Goal: Communication & Community: Share content

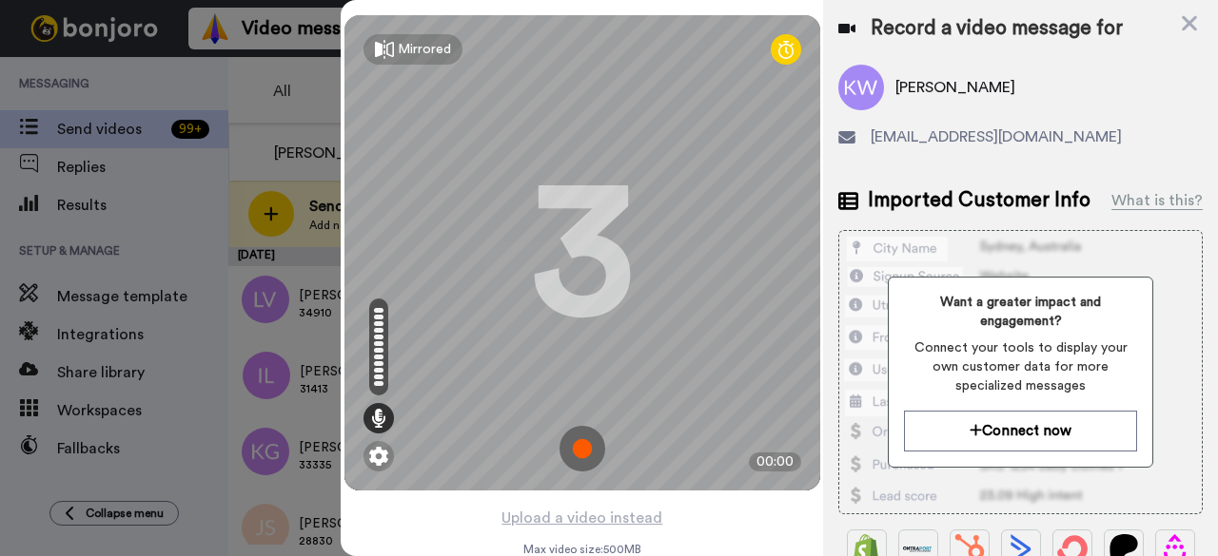
click at [584, 452] on img at bounding box center [582, 449] width 46 height 46
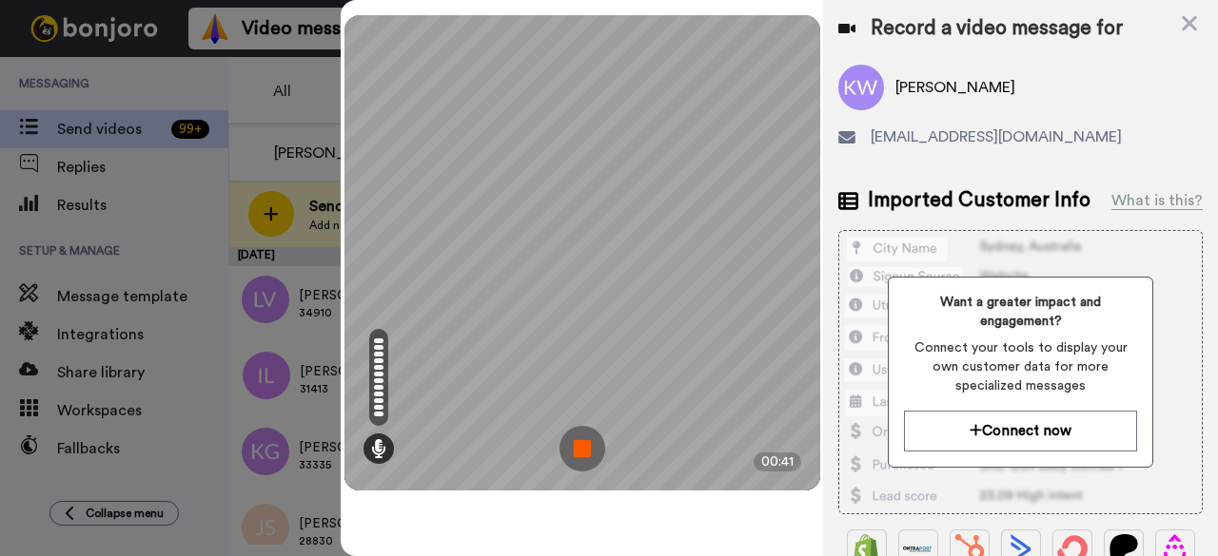
click at [594, 453] on img at bounding box center [582, 449] width 46 height 46
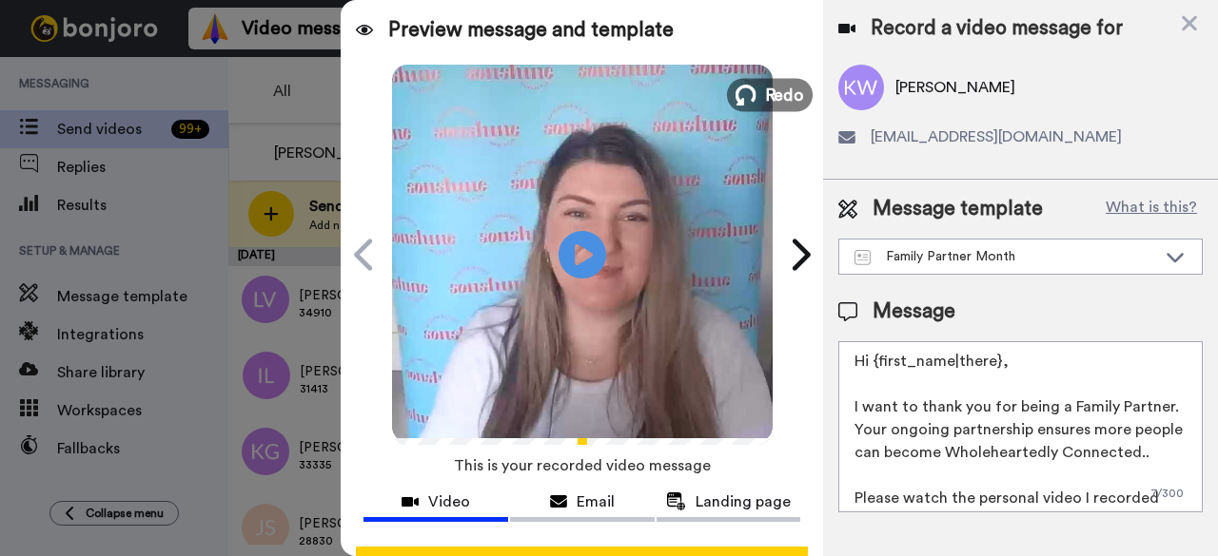
click at [791, 96] on span "Redo" at bounding box center [784, 94] width 40 height 25
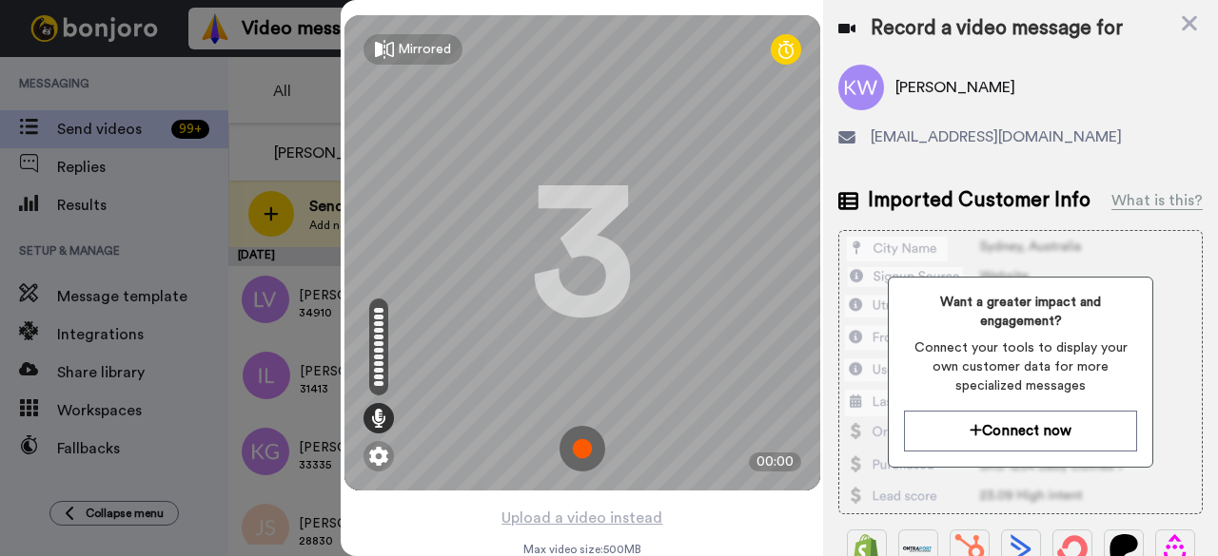
click at [573, 450] on img at bounding box center [582, 449] width 46 height 46
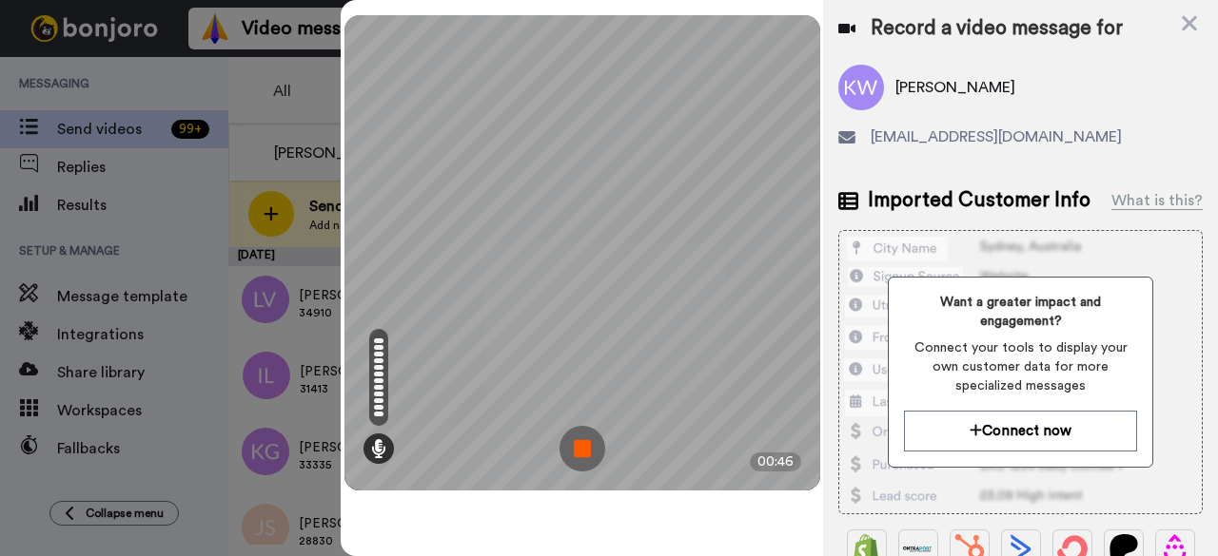
click at [588, 465] on img at bounding box center [582, 449] width 46 height 46
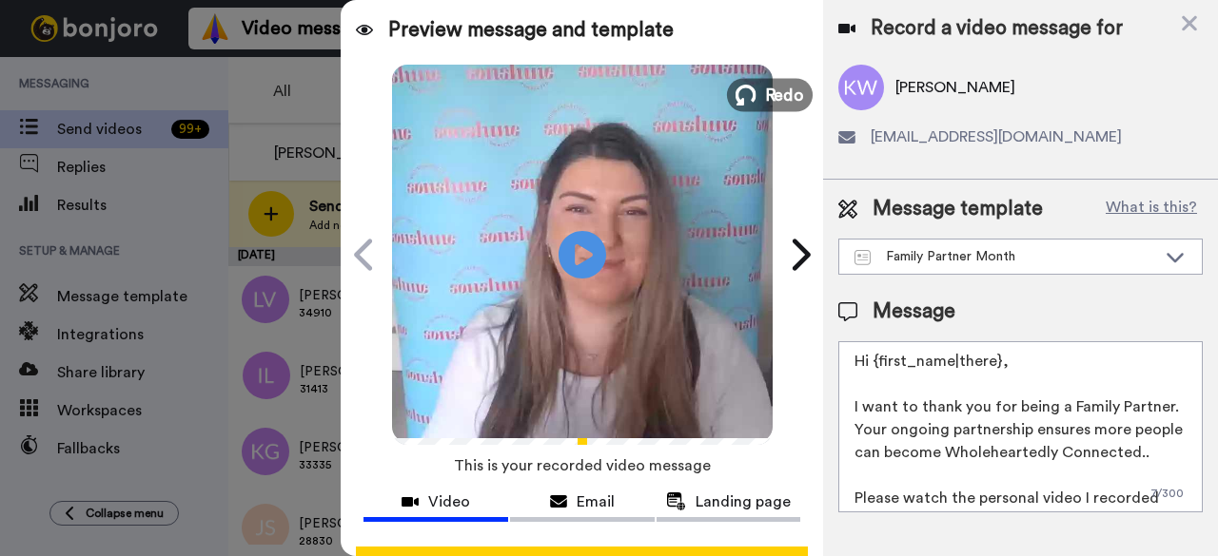
click at [735, 100] on icon at bounding box center [745, 95] width 21 height 21
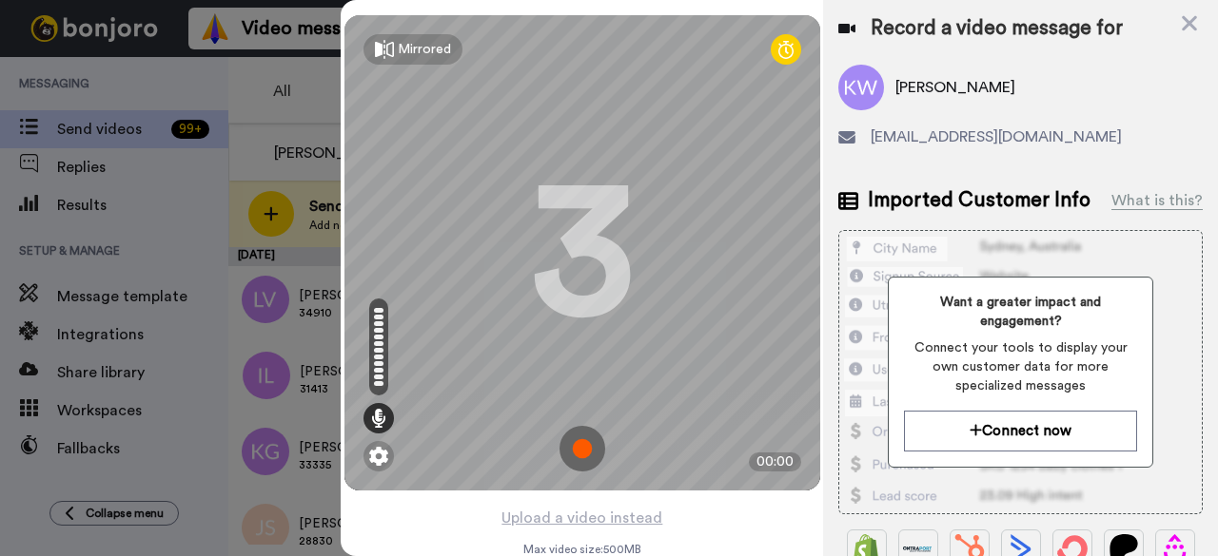
click at [584, 450] on img at bounding box center [582, 449] width 46 height 46
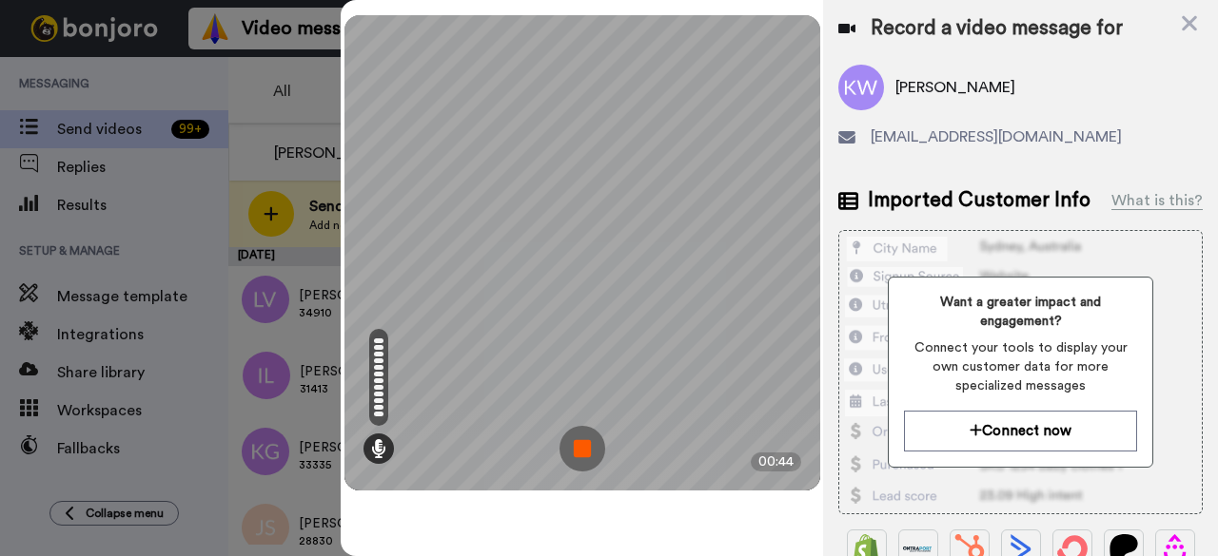
click at [593, 441] on img at bounding box center [582, 449] width 46 height 46
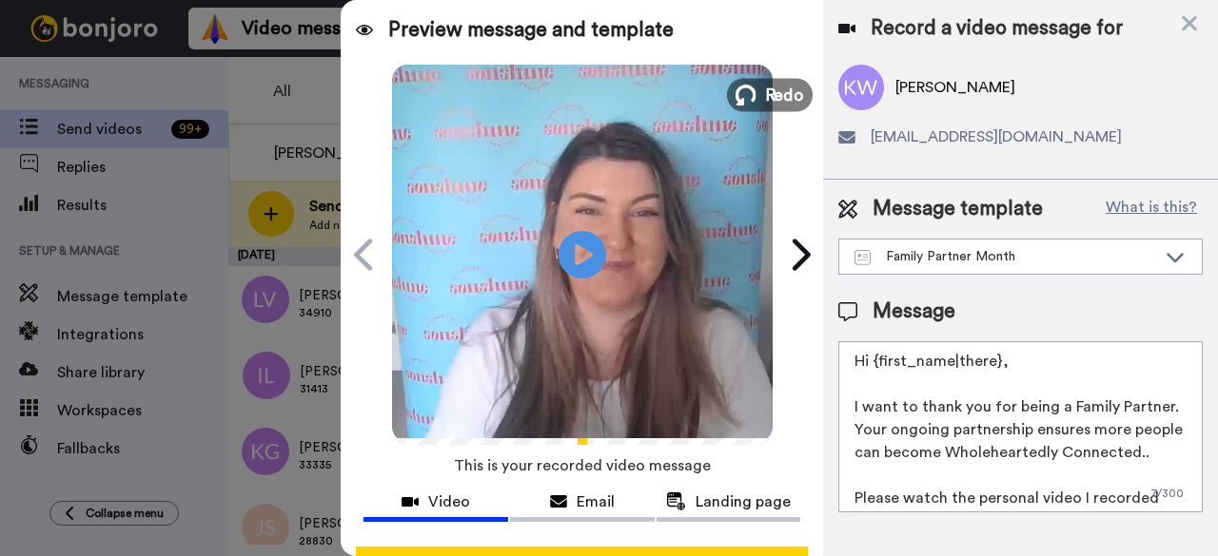
click at [755, 102] on button "Redo" at bounding box center [770, 94] width 86 height 33
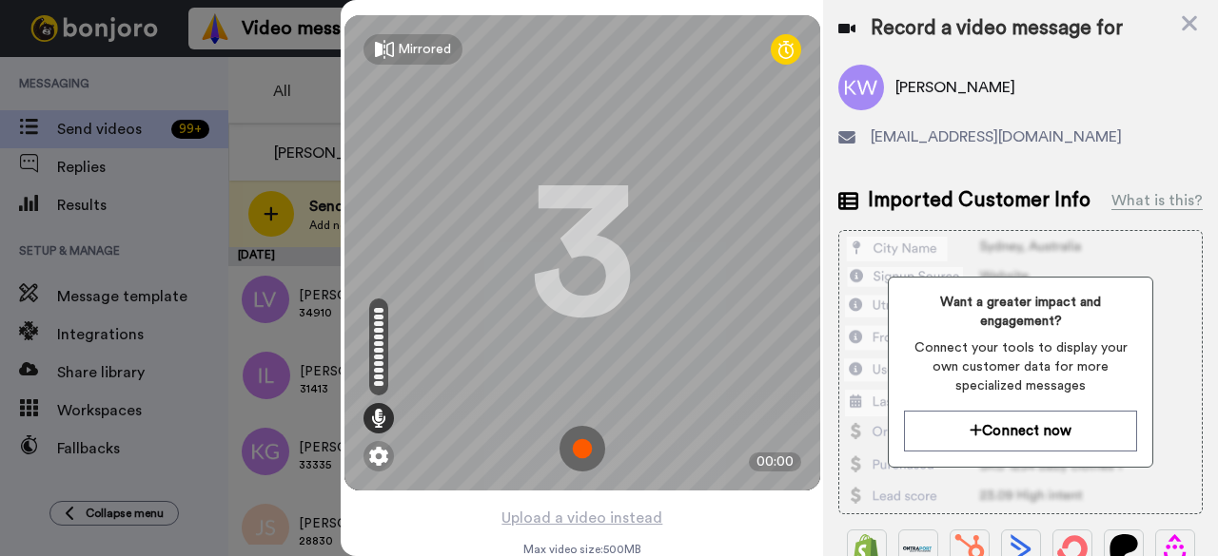
click at [573, 444] on img at bounding box center [582, 449] width 46 height 46
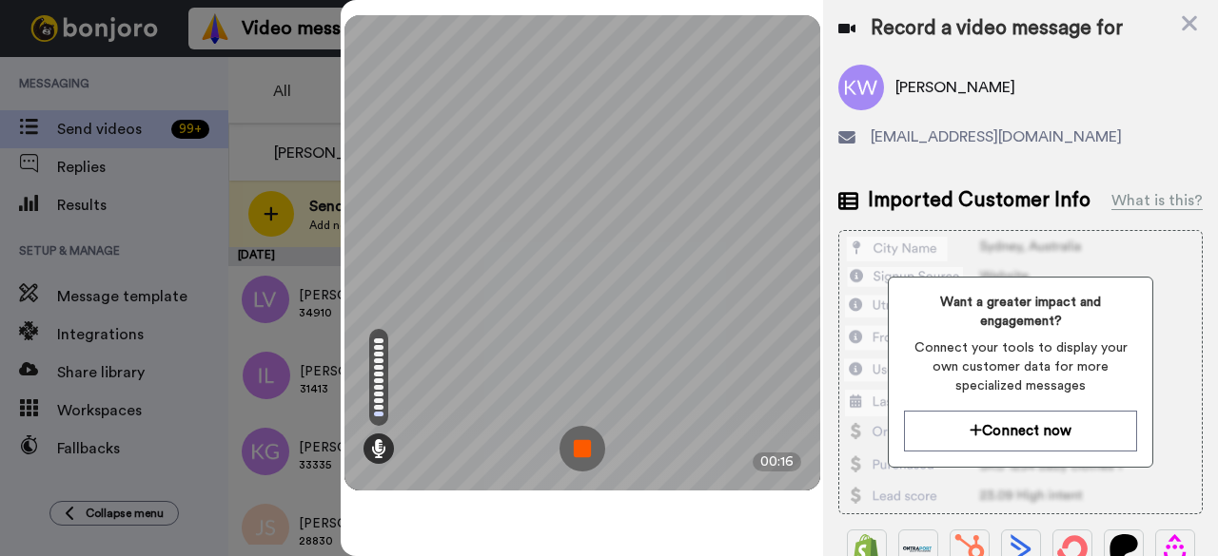
click at [582, 449] on img at bounding box center [582, 449] width 46 height 46
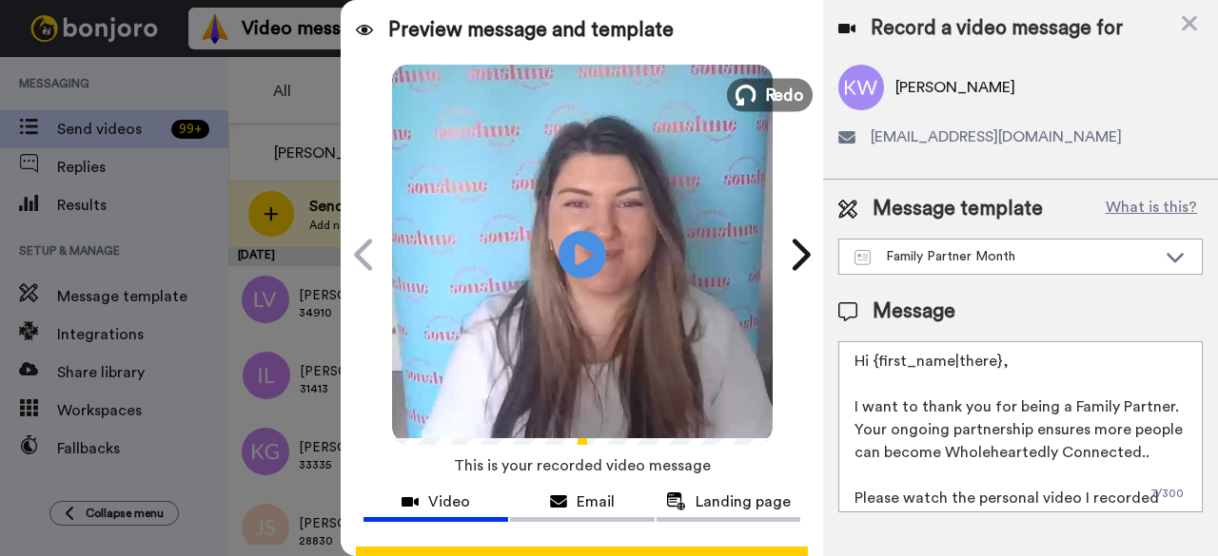
click at [776, 94] on span "Redo" at bounding box center [784, 94] width 40 height 25
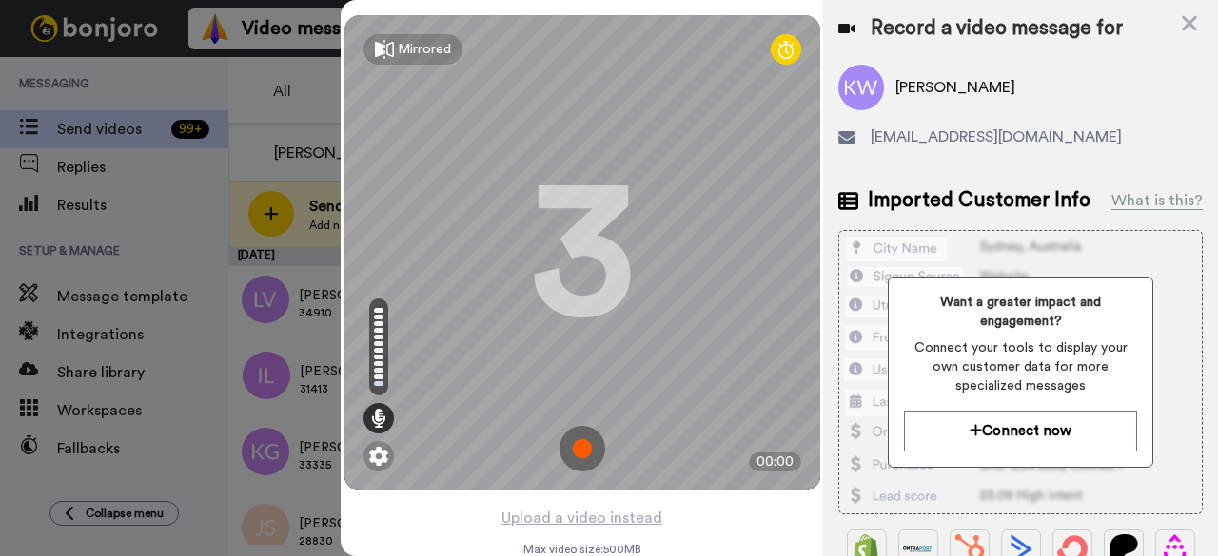
click at [581, 455] on img at bounding box center [582, 449] width 46 height 46
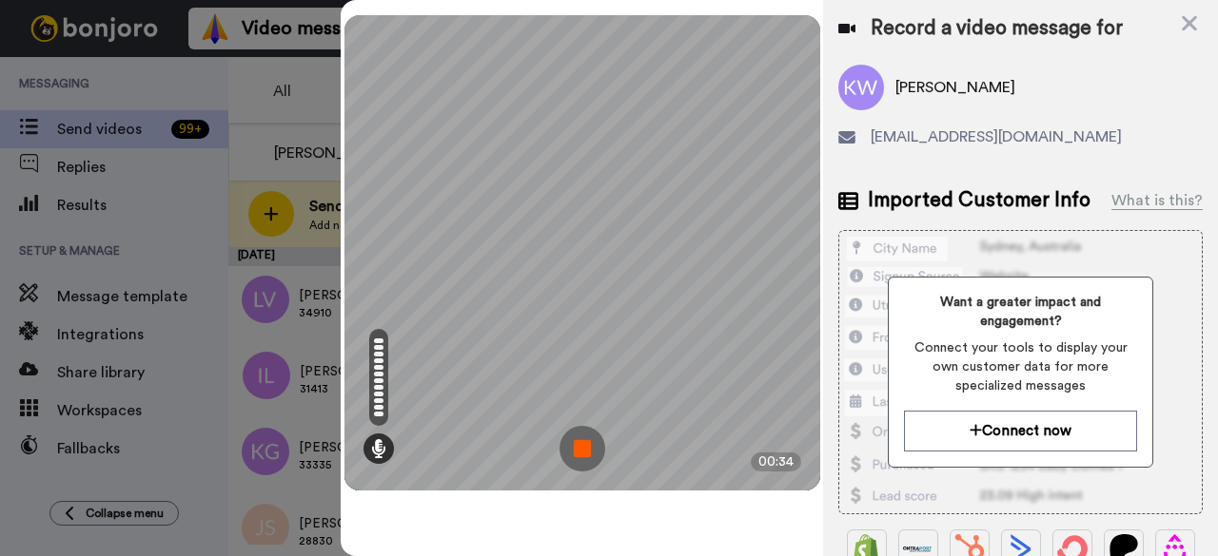
click at [566, 459] on img at bounding box center [582, 449] width 46 height 46
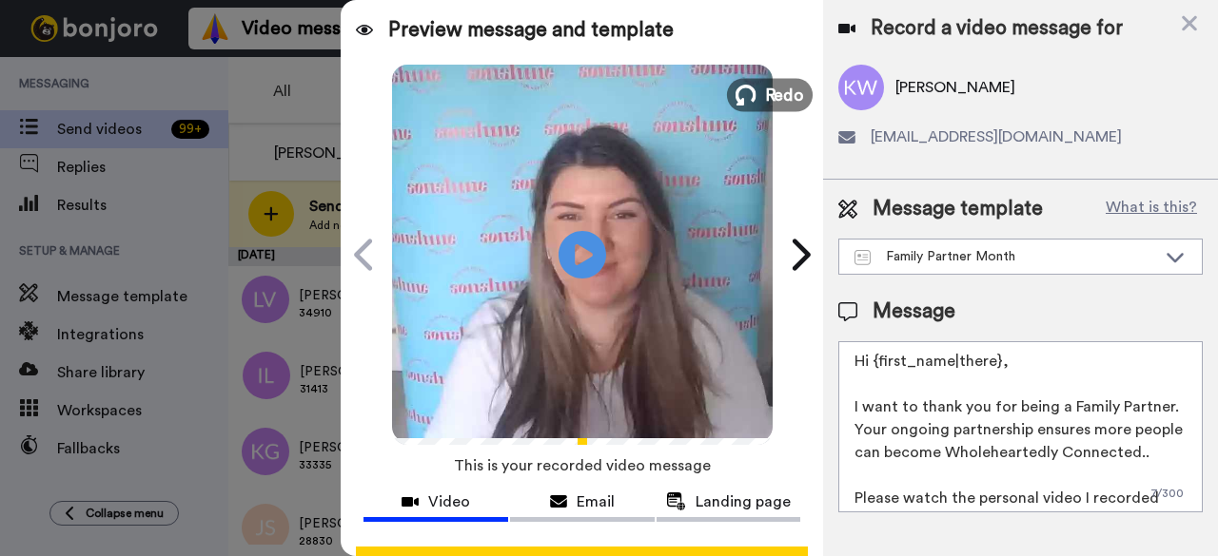
click at [764, 87] on span "Redo" at bounding box center [784, 94] width 40 height 25
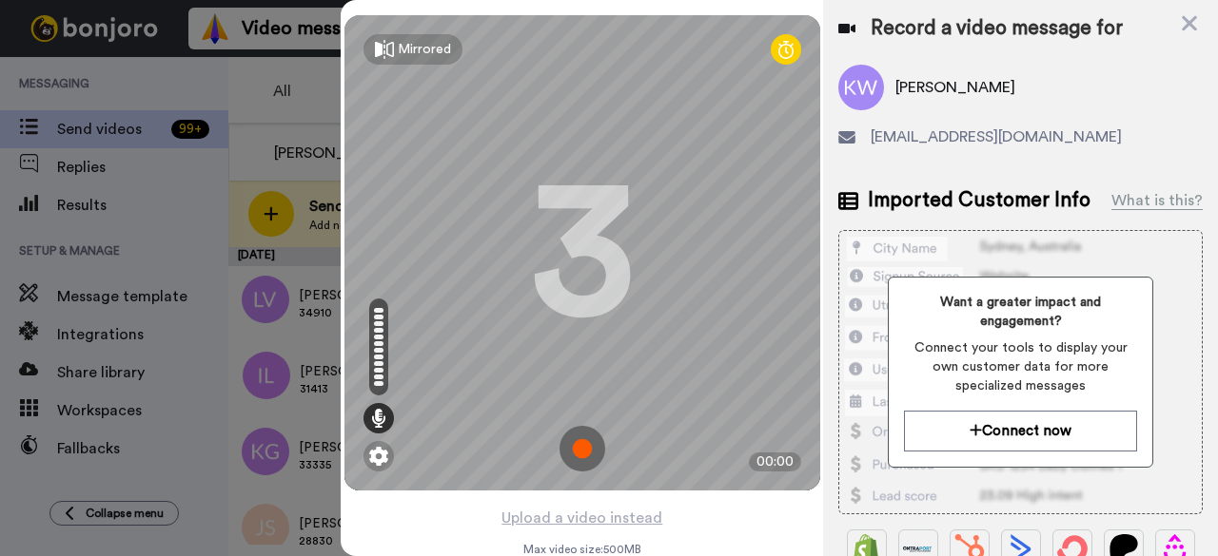
click at [580, 443] on img at bounding box center [582, 449] width 46 height 46
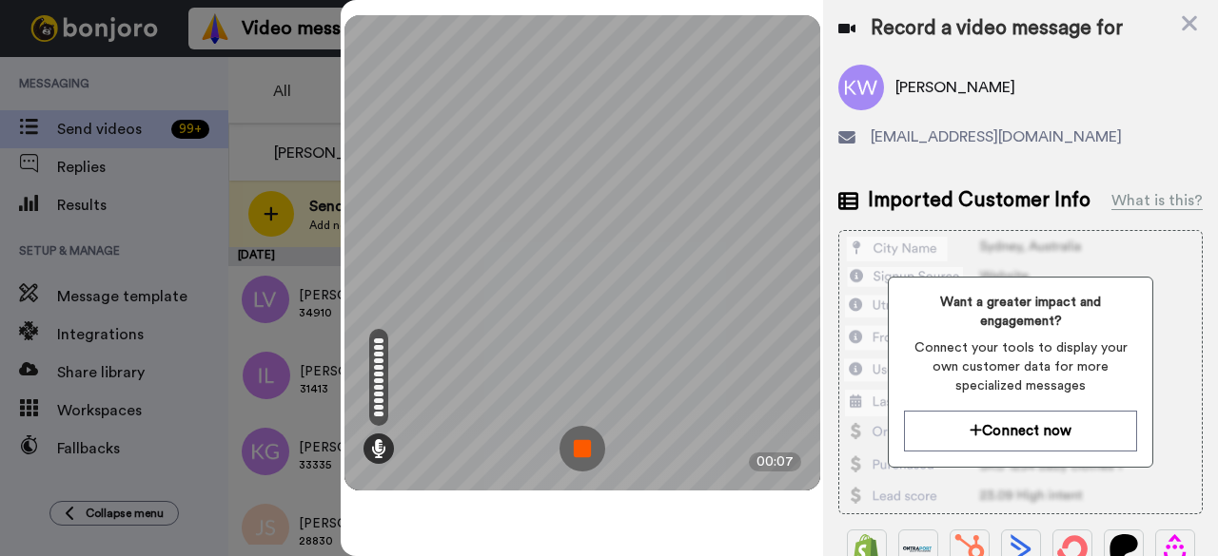
click at [586, 442] on img at bounding box center [582, 449] width 46 height 46
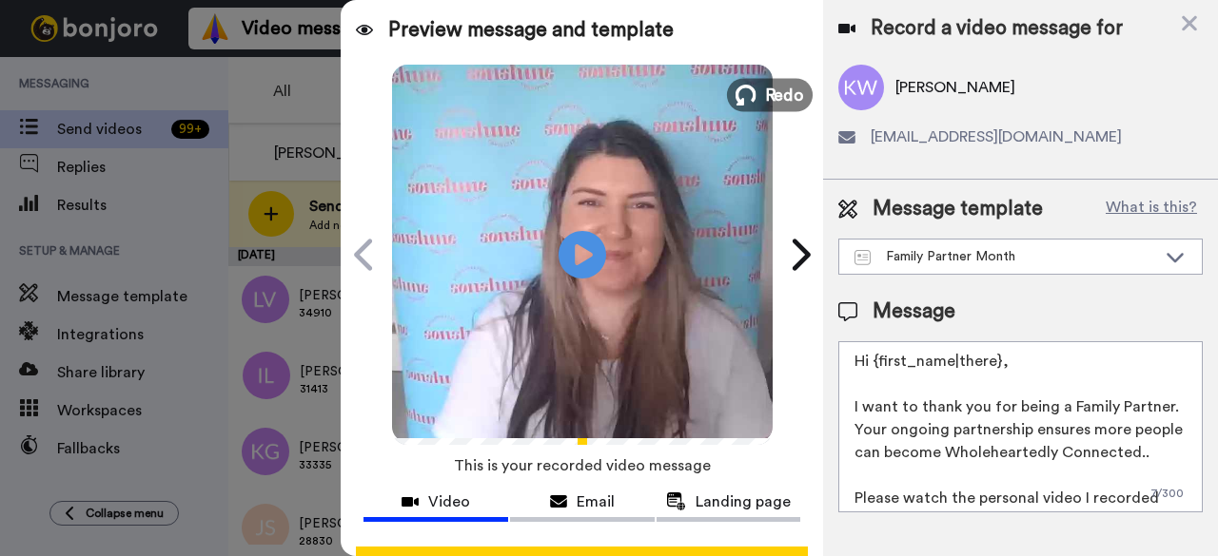
click at [770, 102] on span "Redo" at bounding box center [784, 94] width 40 height 25
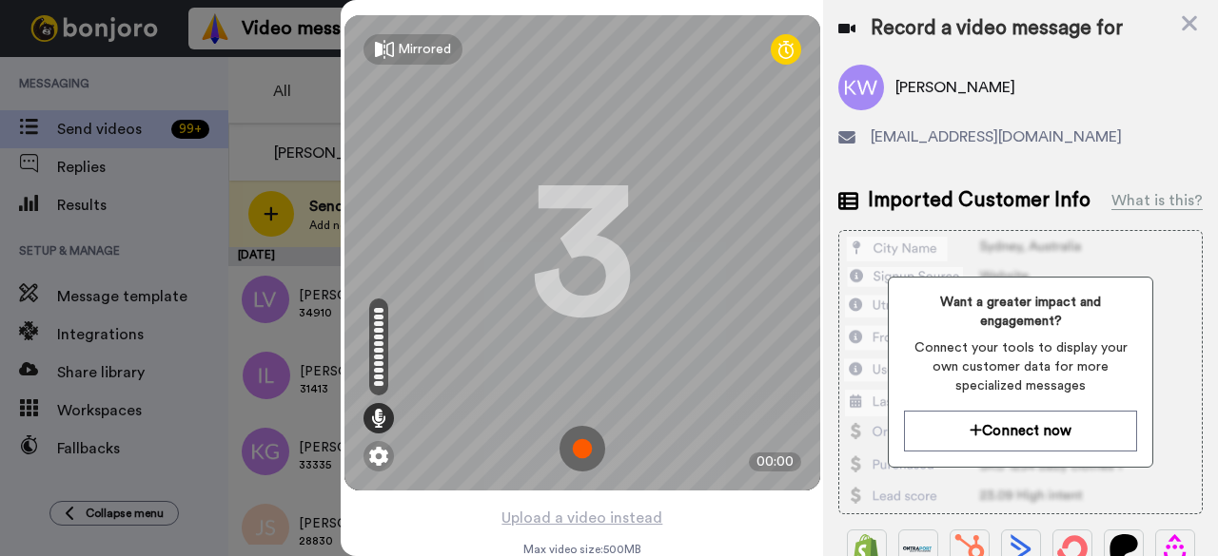
click at [586, 450] on img at bounding box center [582, 449] width 46 height 46
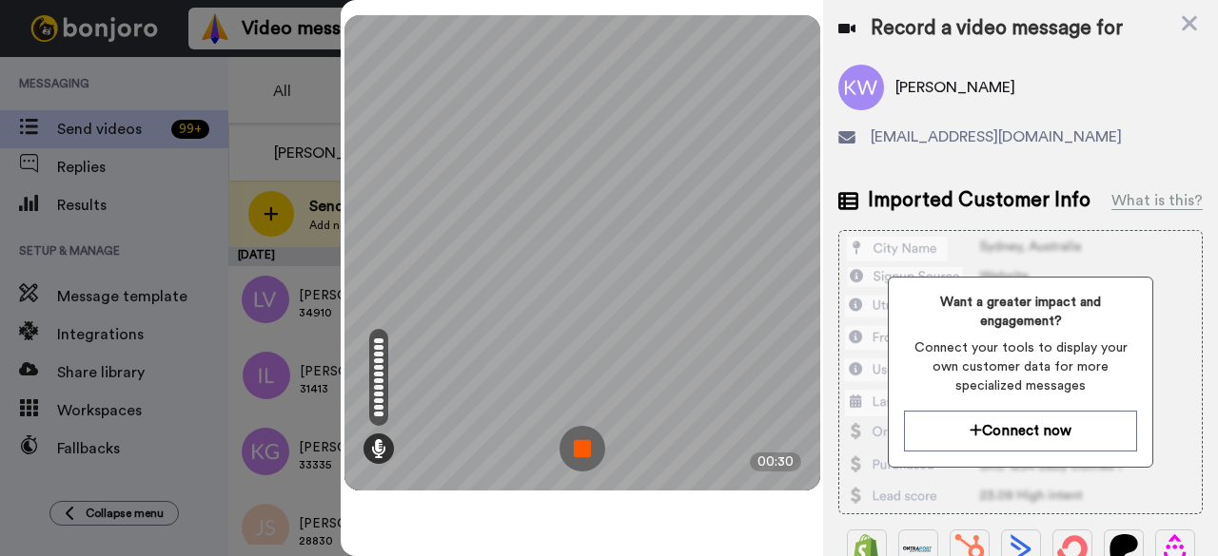
click at [580, 446] on img at bounding box center [582, 449] width 46 height 46
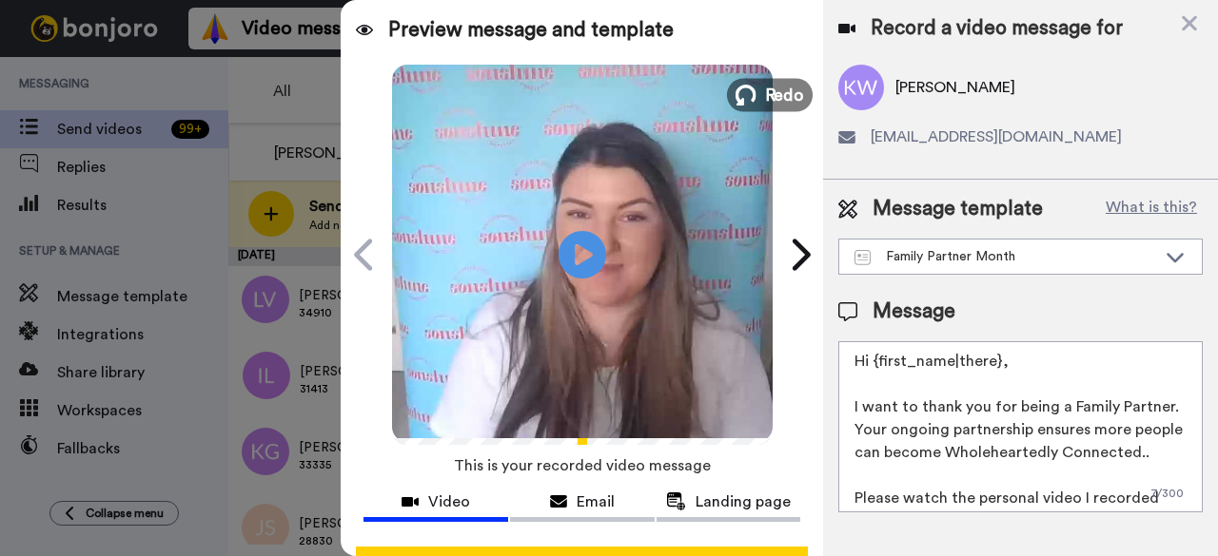
click at [774, 87] on span "Redo" at bounding box center [784, 94] width 40 height 25
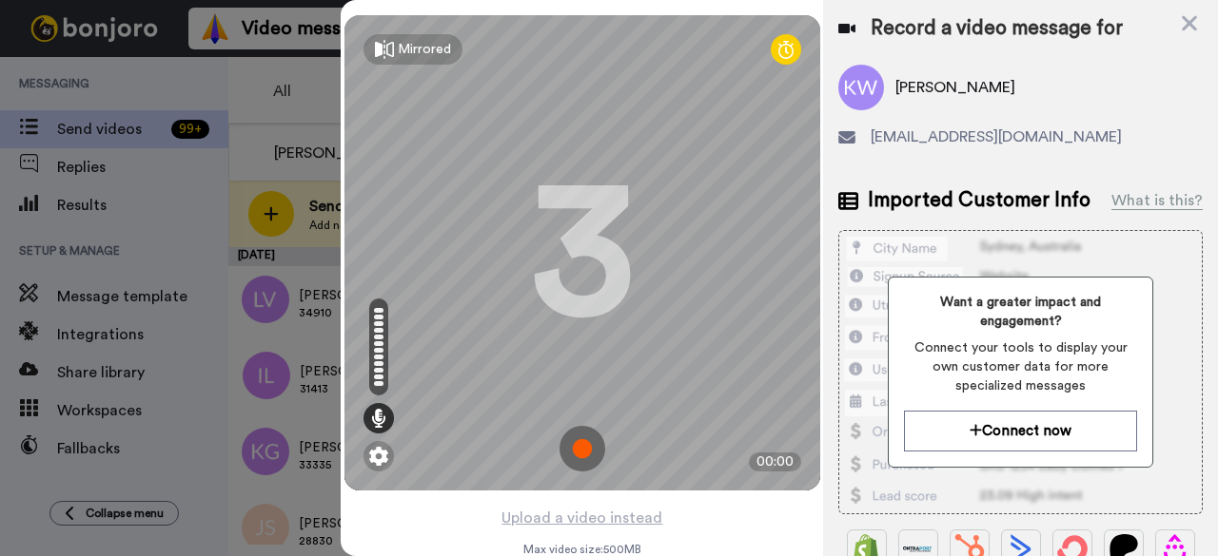
click at [563, 449] on img at bounding box center [582, 449] width 46 height 46
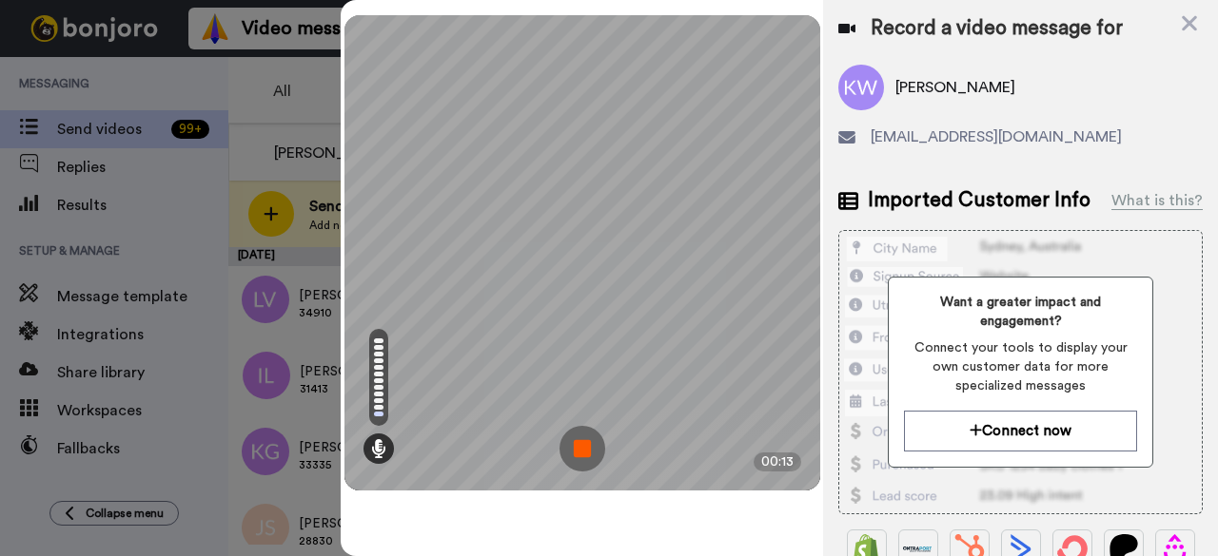
click at [590, 441] on img at bounding box center [582, 449] width 46 height 46
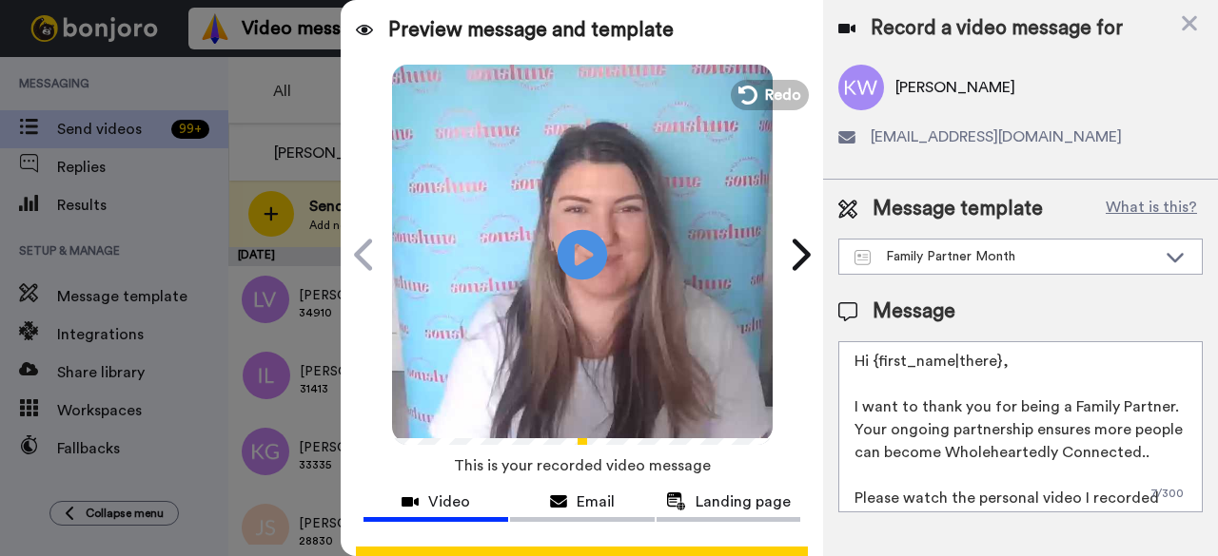
click at [575, 249] on icon "Play/Pause" at bounding box center [582, 254] width 50 height 90
click at [772, 93] on span "Redo" at bounding box center [784, 94] width 40 height 25
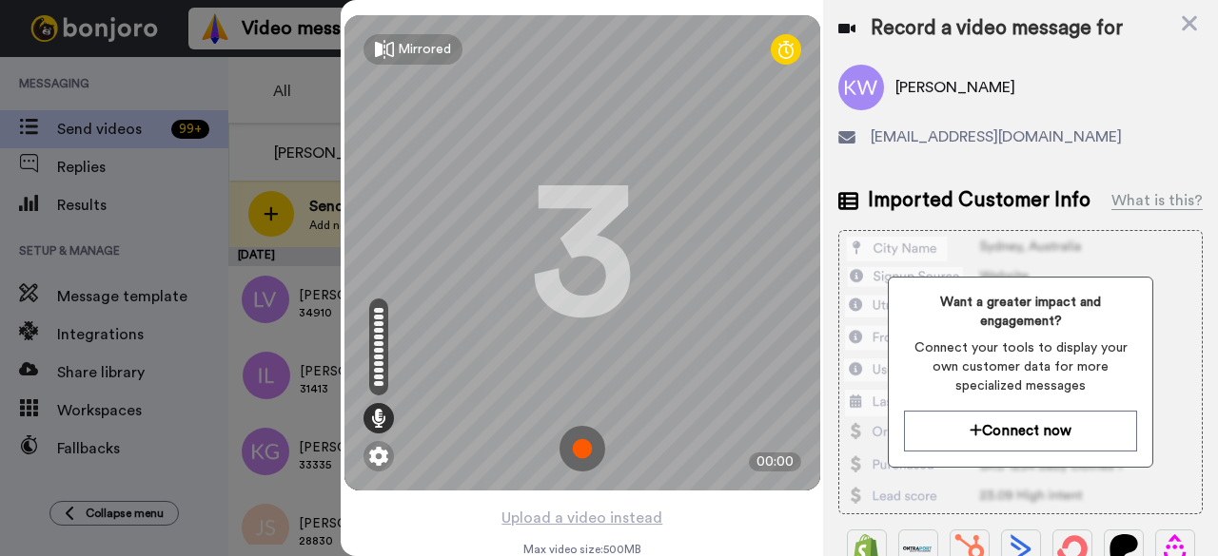
click at [575, 454] on img at bounding box center [582, 449] width 46 height 46
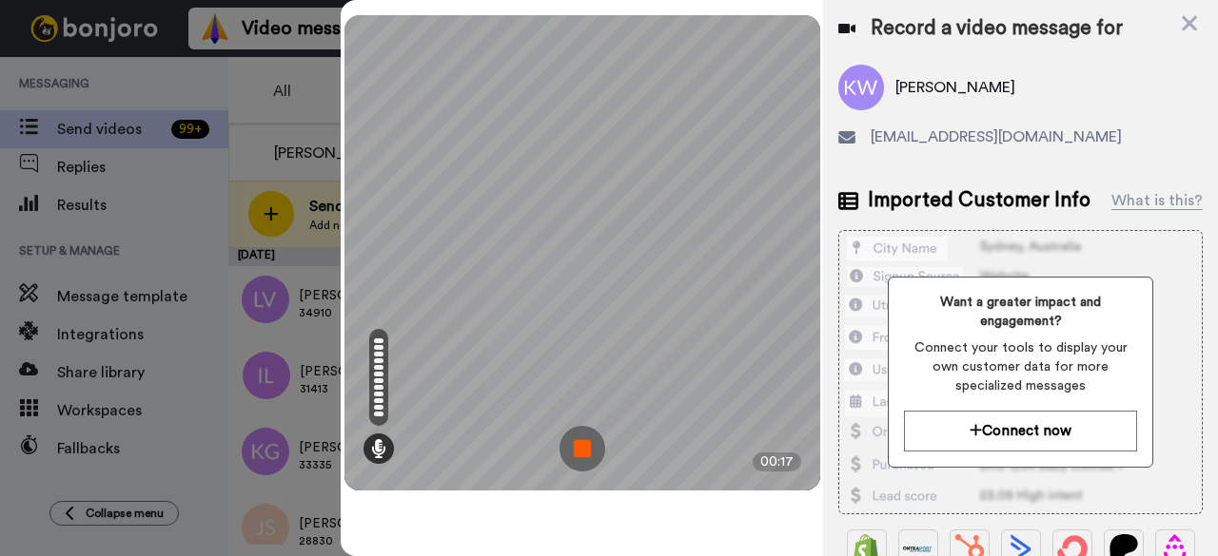
click at [573, 440] on img at bounding box center [582, 449] width 46 height 46
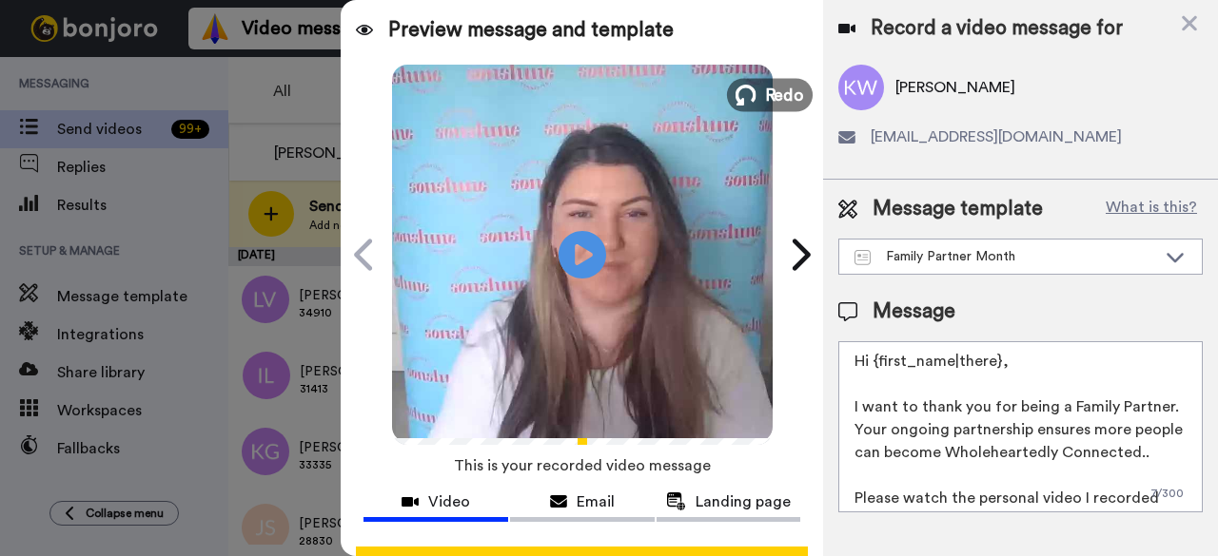
click at [775, 88] on span "Redo" at bounding box center [784, 94] width 40 height 25
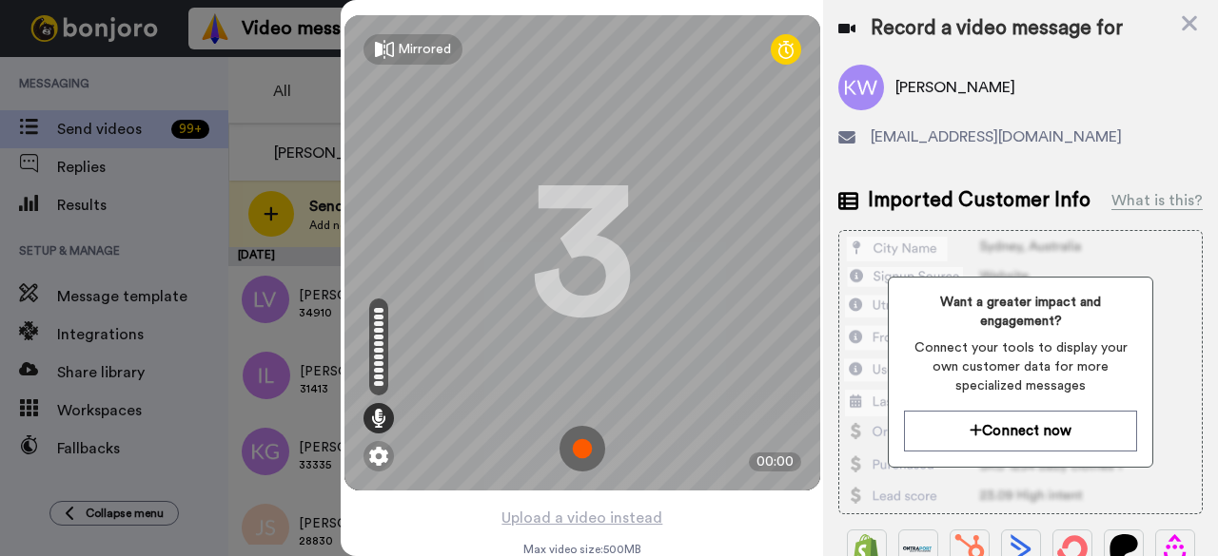
click at [571, 451] on img at bounding box center [582, 449] width 46 height 46
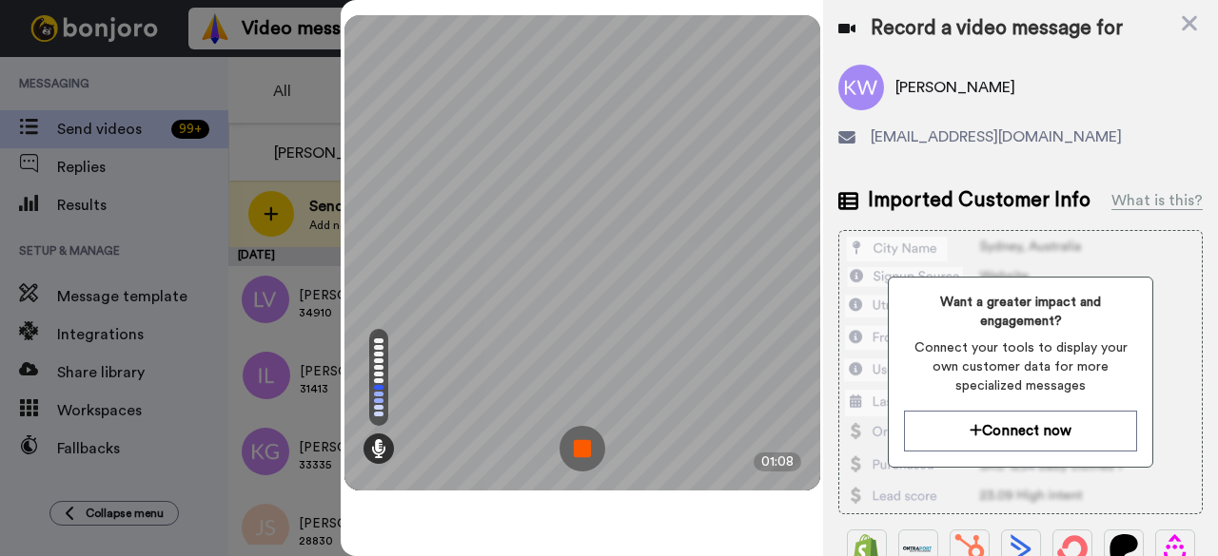
click at [590, 458] on img at bounding box center [582, 449] width 46 height 46
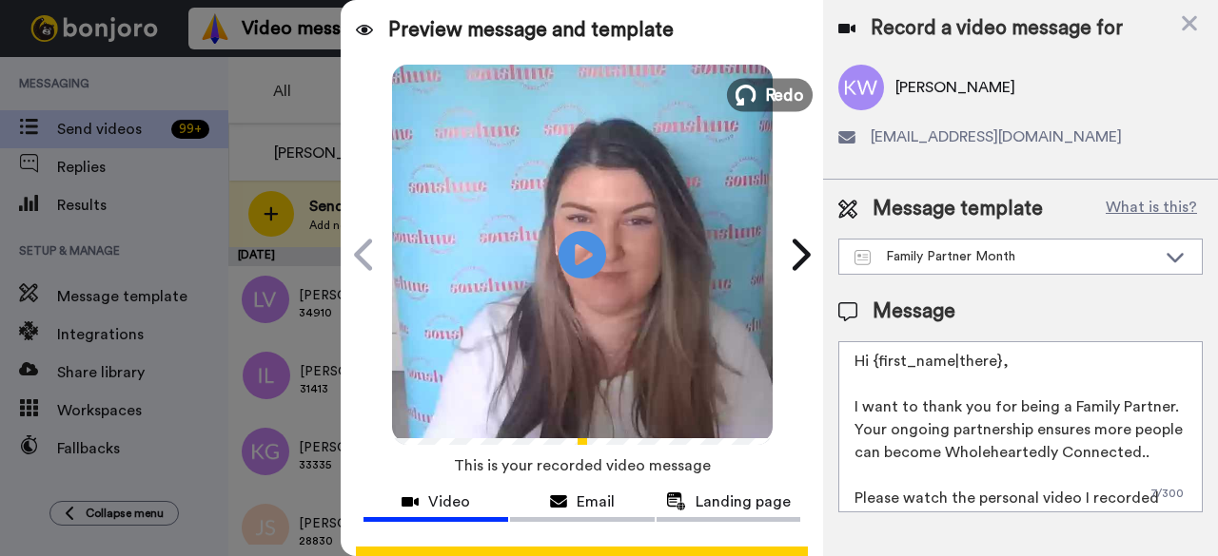
click at [774, 93] on span "Redo" at bounding box center [784, 94] width 40 height 25
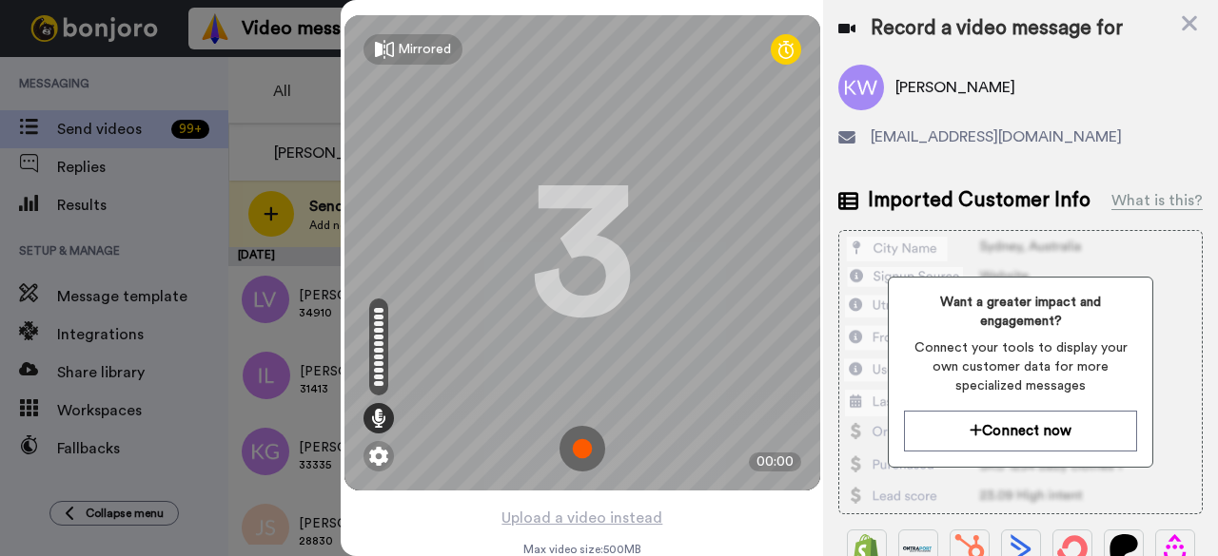
click at [584, 448] on img at bounding box center [582, 449] width 46 height 46
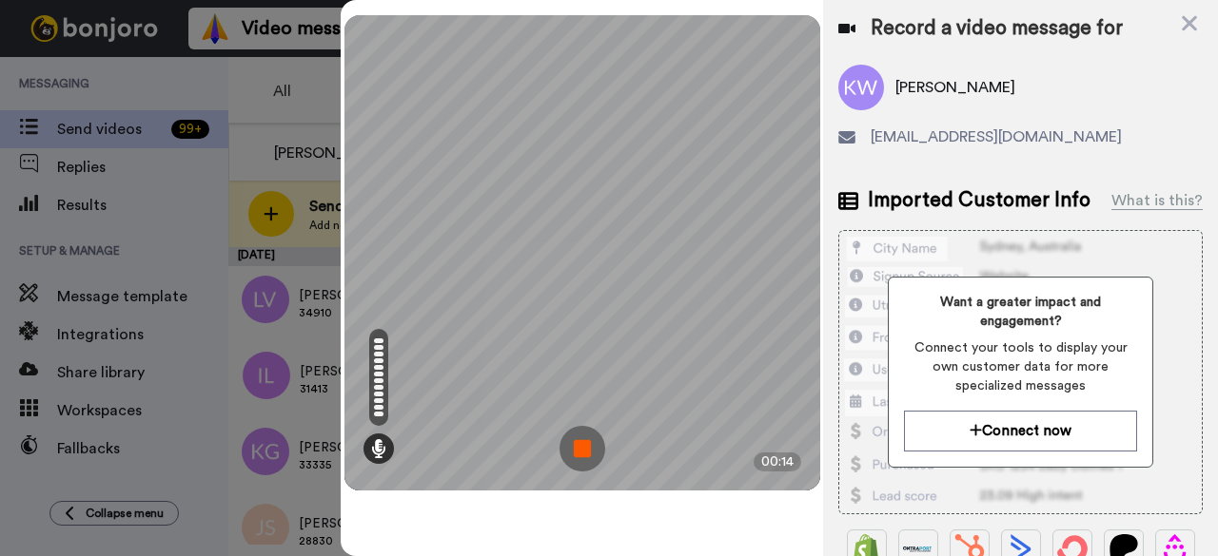
click at [580, 445] on img at bounding box center [582, 449] width 46 height 46
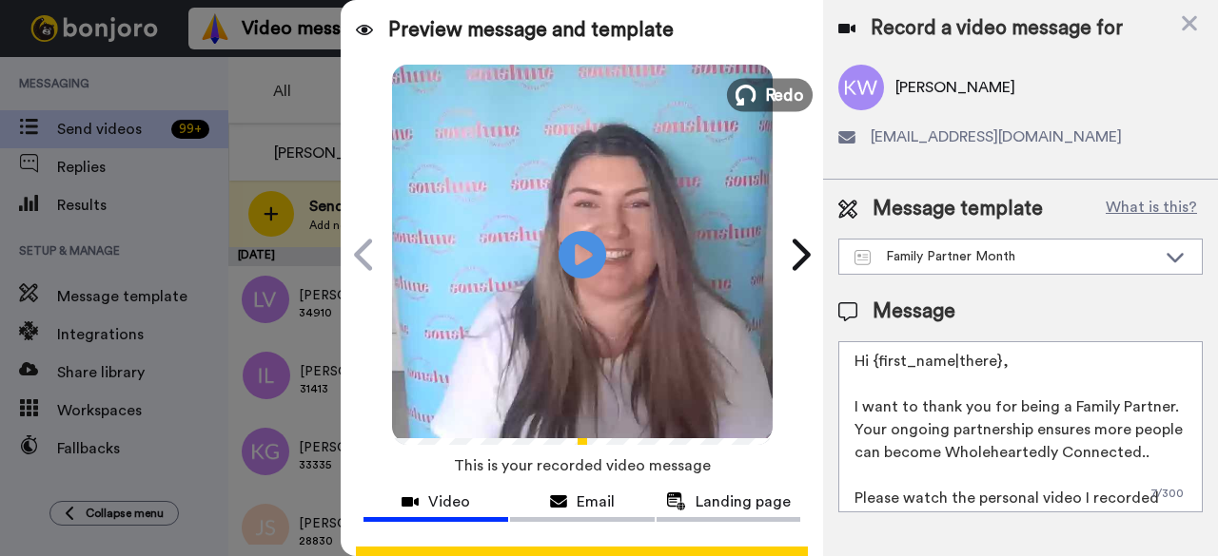
click at [778, 83] on span "Redo" at bounding box center [784, 94] width 40 height 25
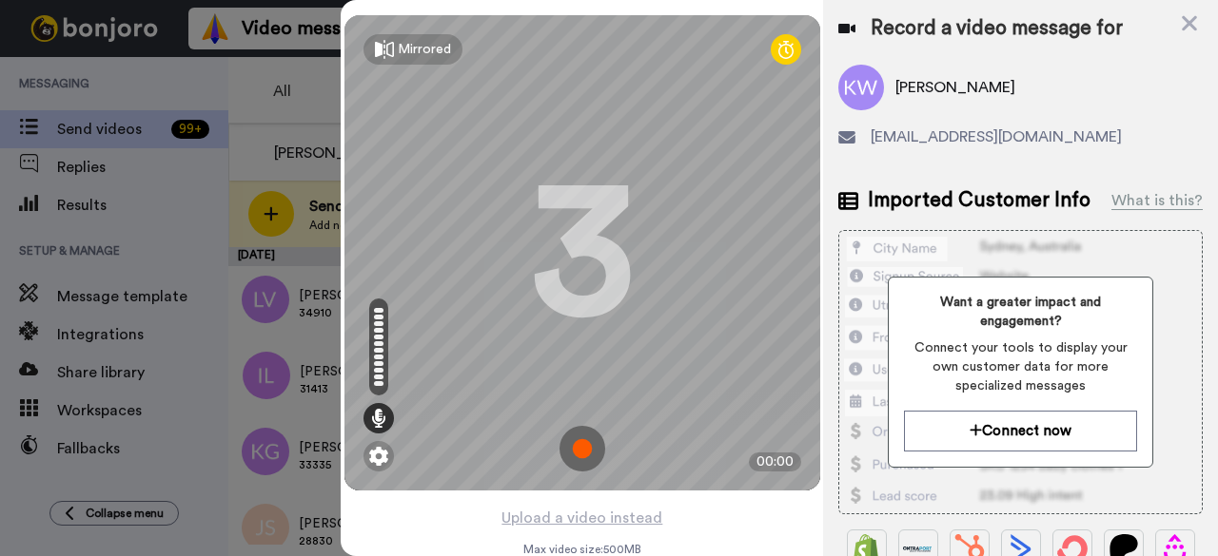
click at [573, 448] on img at bounding box center [582, 449] width 46 height 46
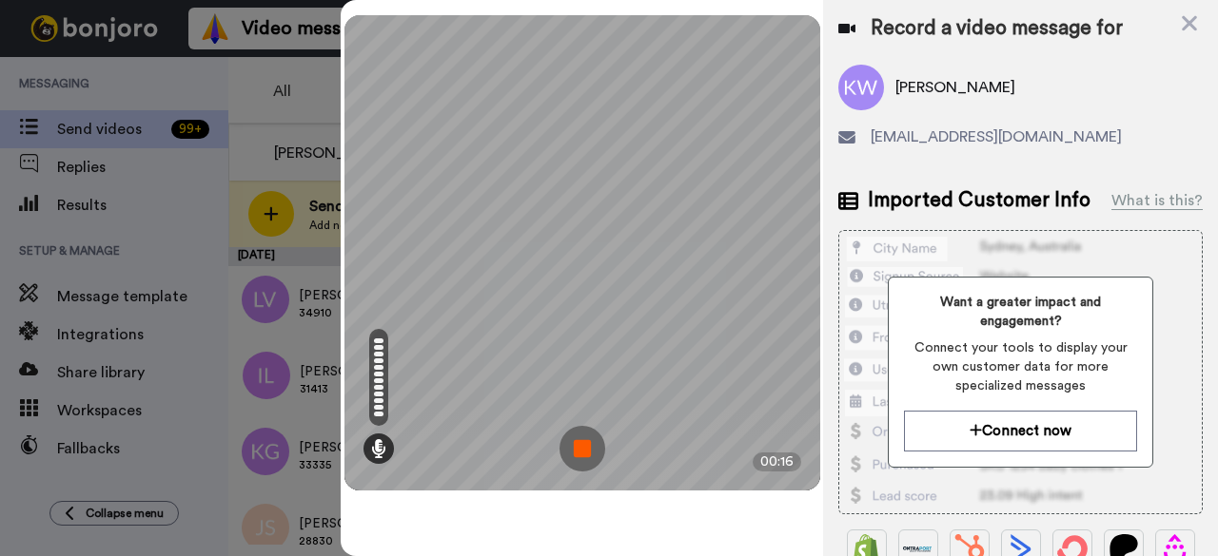
click at [590, 458] on img at bounding box center [582, 449] width 46 height 46
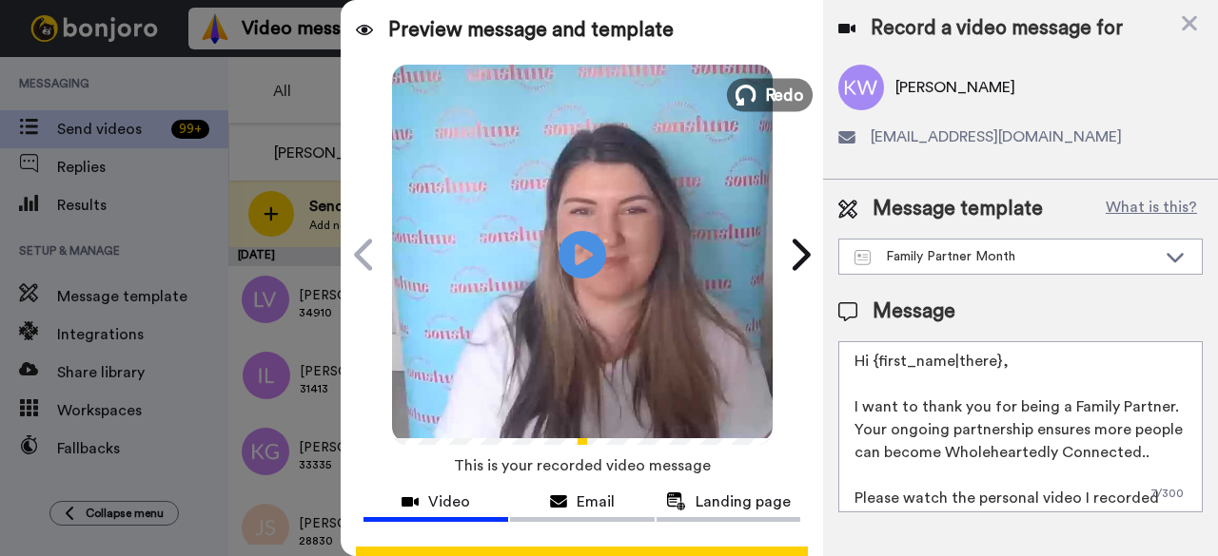
click at [774, 102] on span "Redo" at bounding box center [784, 94] width 40 height 25
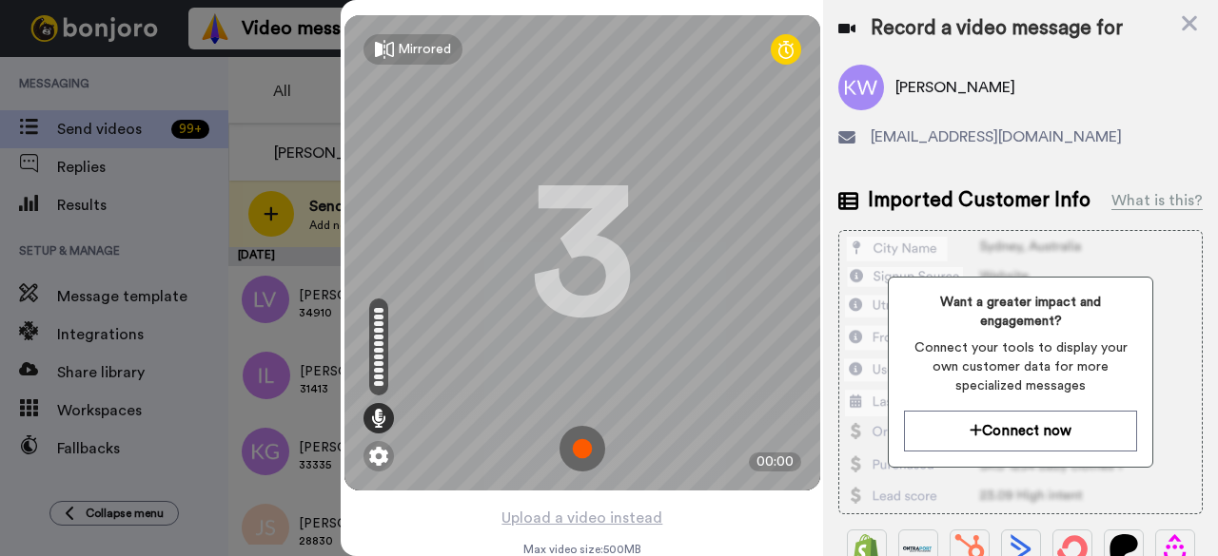
click at [593, 455] on img at bounding box center [582, 449] width 46 height 46
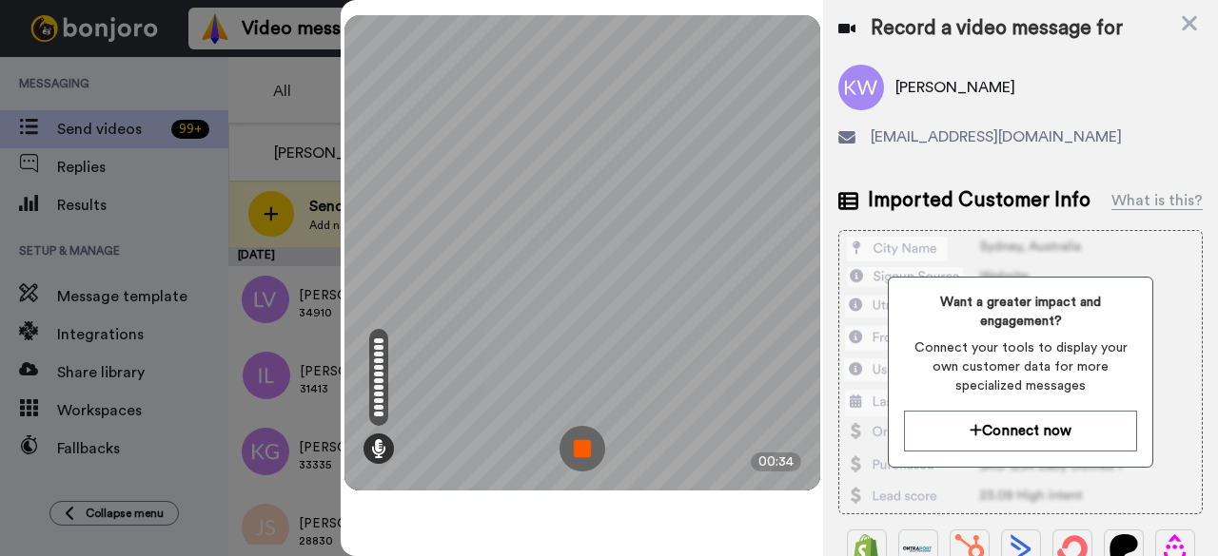
click at [583, 450] on img at bounding box center [582, 449] width 46 height 46
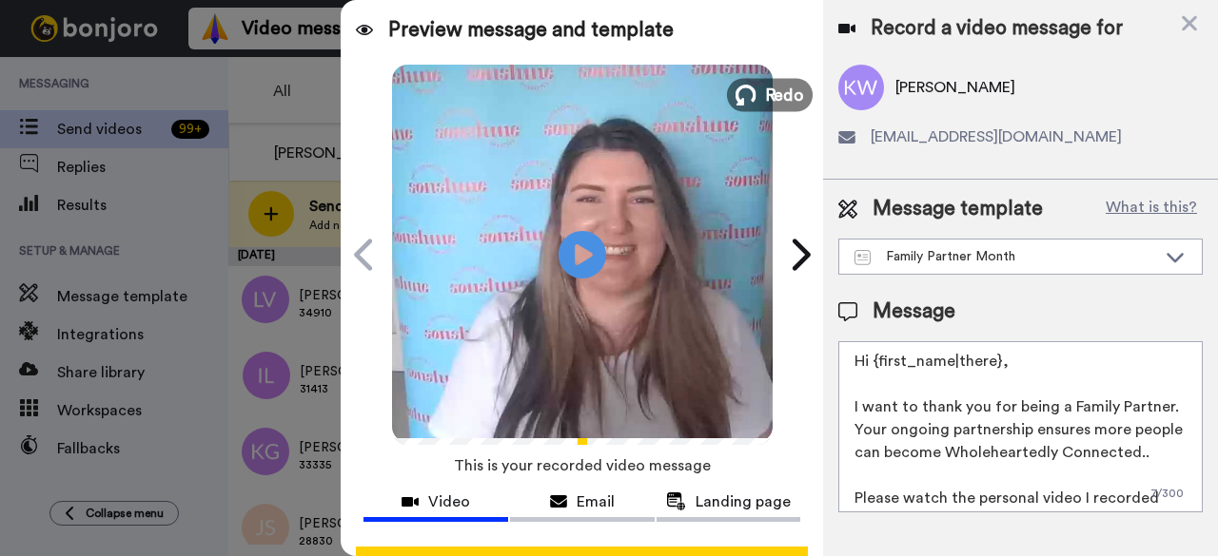
click at [740, 94] on icon at bounding box center [745, 95] width 21 height 21
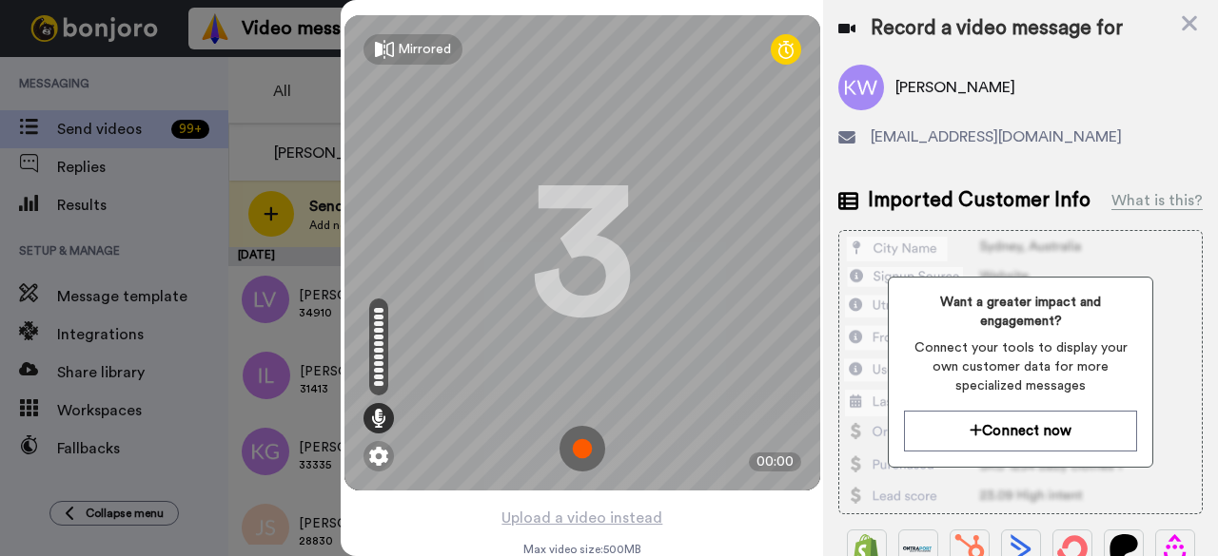
click at [572, 442] on img at bounding box center [582, 449] width 46 height 46
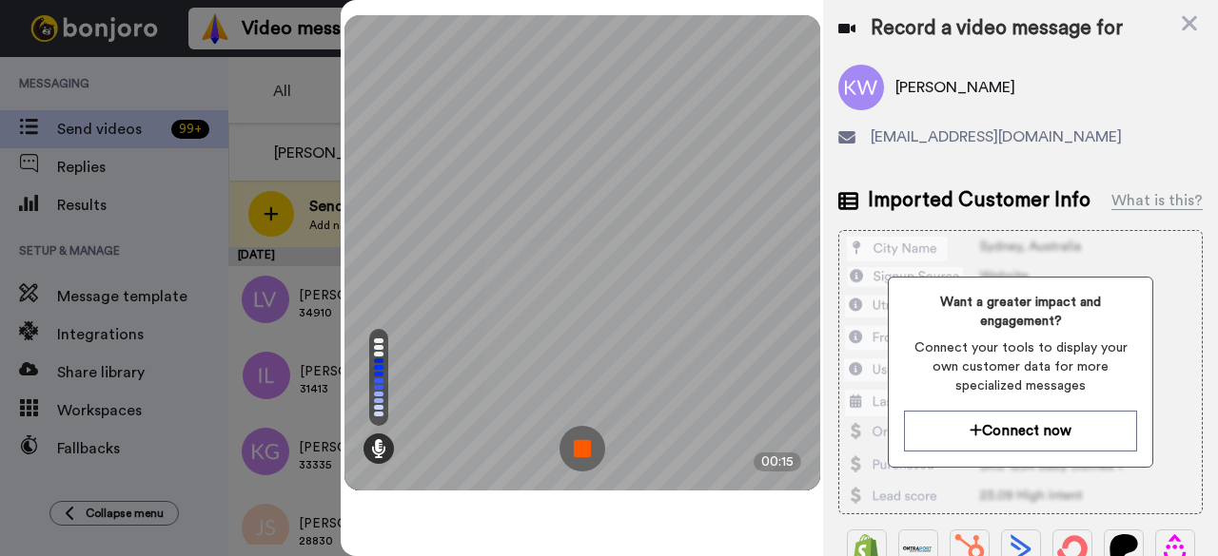
click at [570, 439] on img at bounding box center [582, 449] width 46 height 46
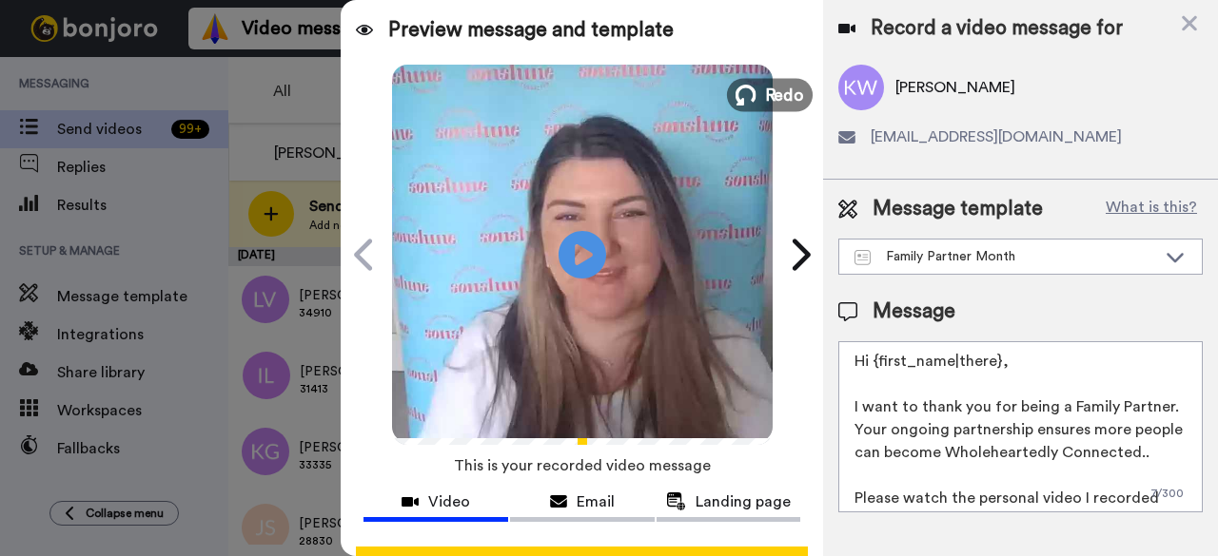
click at [775, 92] on span "Redo" at bounding box center [784, 94] width 40 height 25
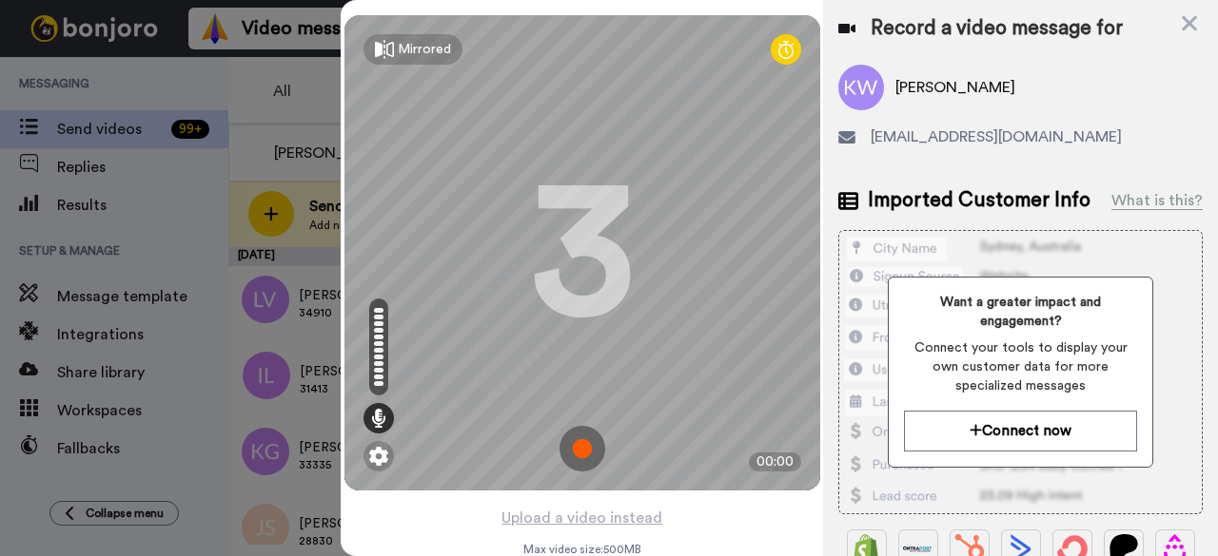
click at [582, 441] on img at bounding box center [582, 449] width 46 height 46
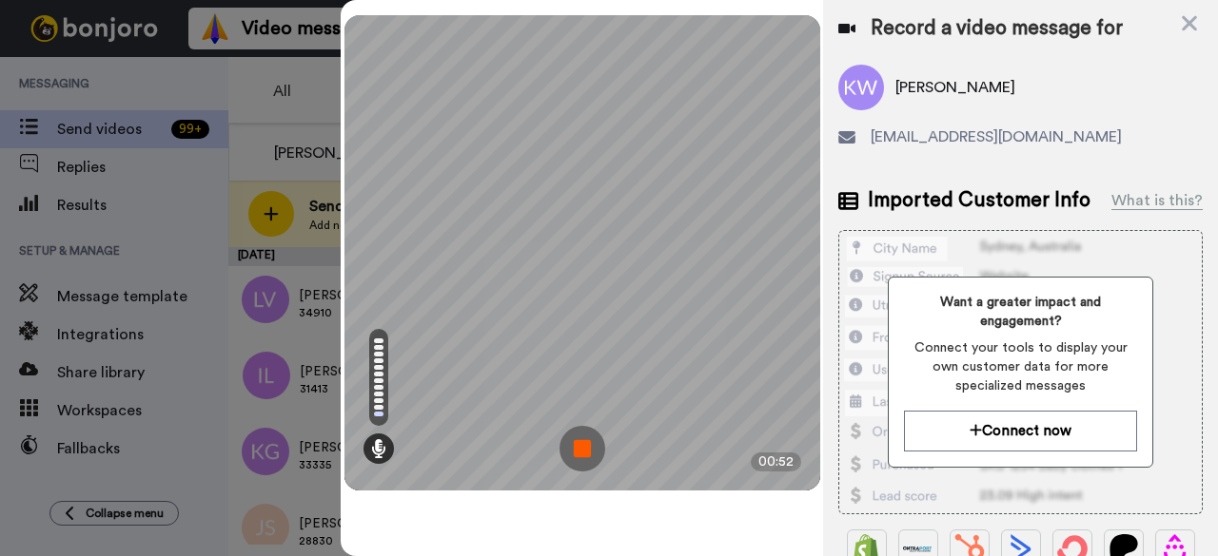
click at [591, 460] on img at bounding box center [582, 449] width 46 height 46
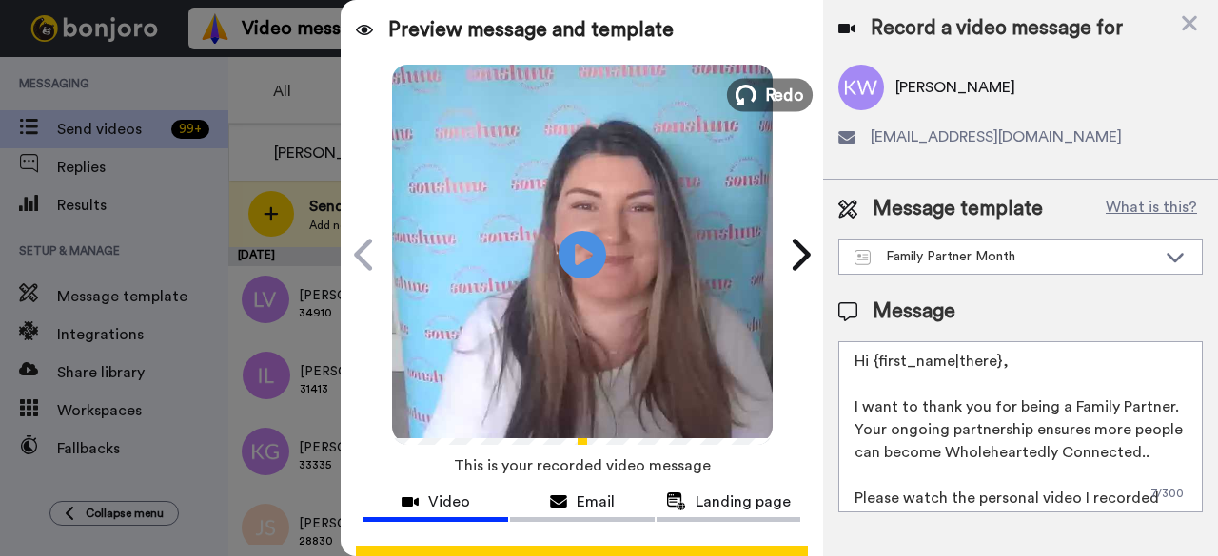
click at [774, 108] on button "Redo" at bounding box center [770, 94] width 86 height 33
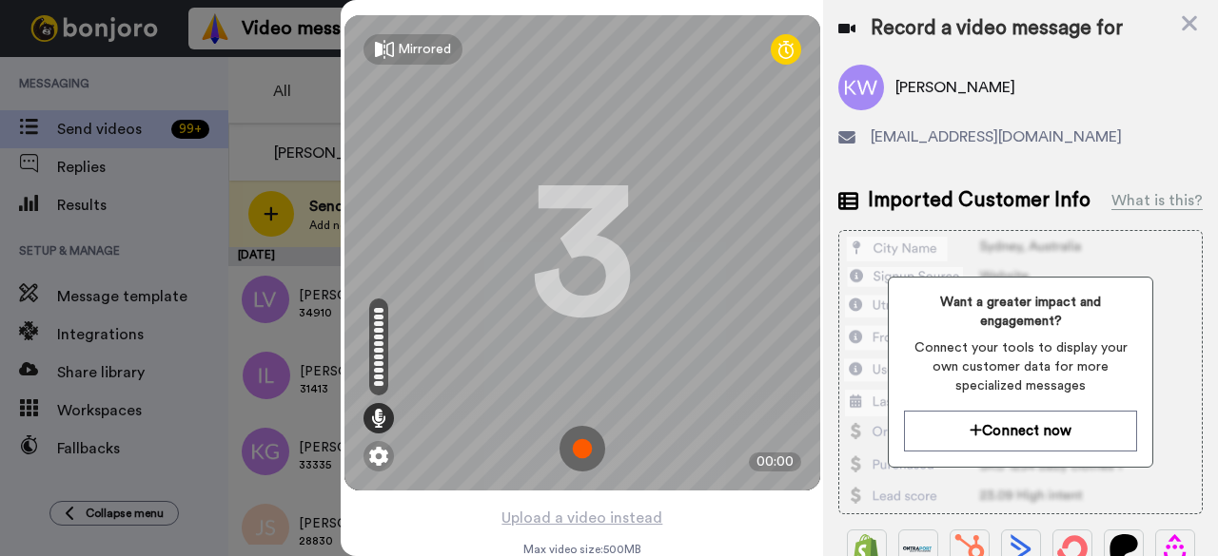
click at [574, 441] on img at bounding box center [582, 449] width 46 height 46
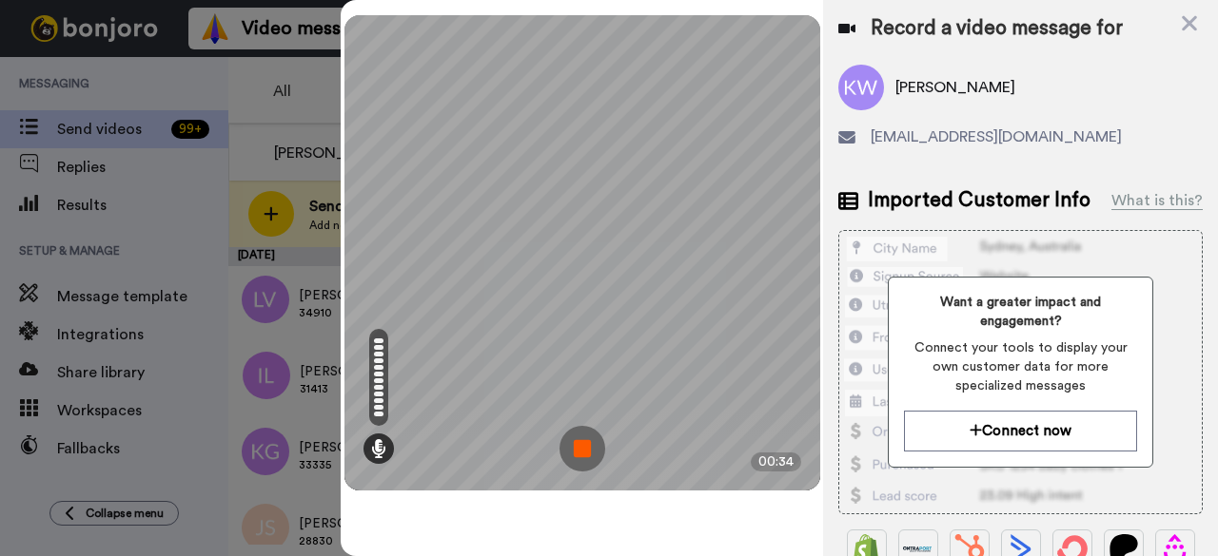
click at [600, 448] on img at bounding box center [582, 449] width 46 height 46
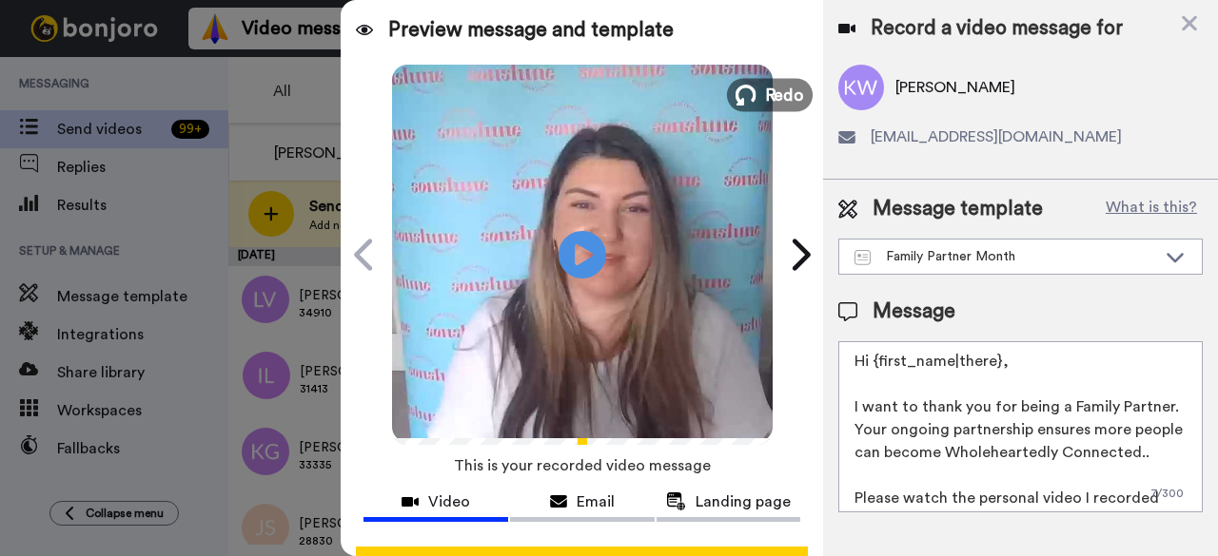
click at [751, 104] on button "Redo" at bounding box center [770, 94] width 86 height 33
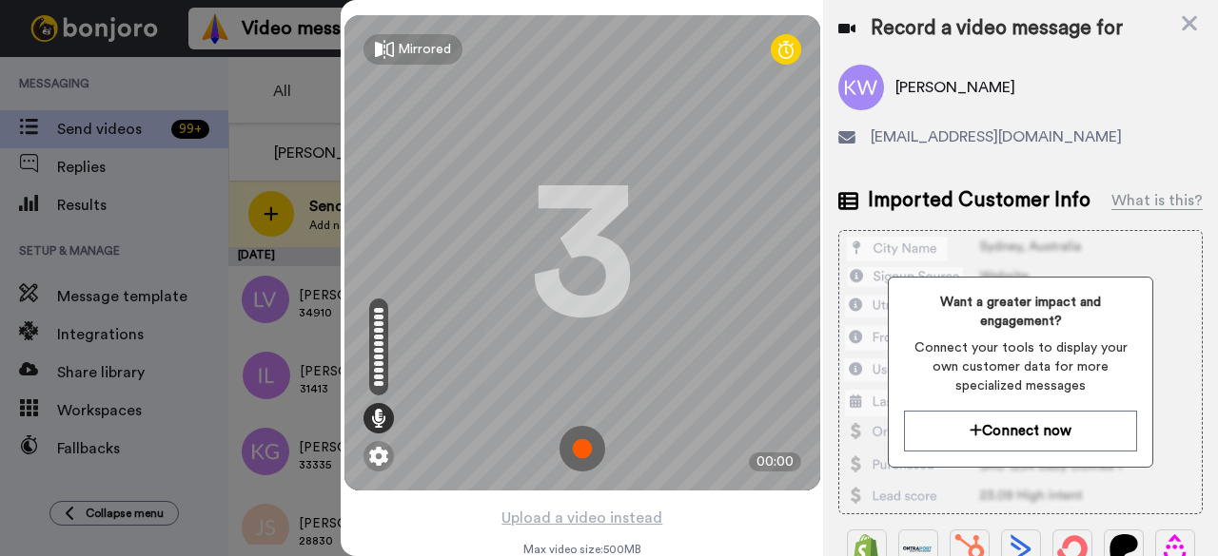
click at [590, 454] on img at bounding box center [582, 449] width 46 height 46
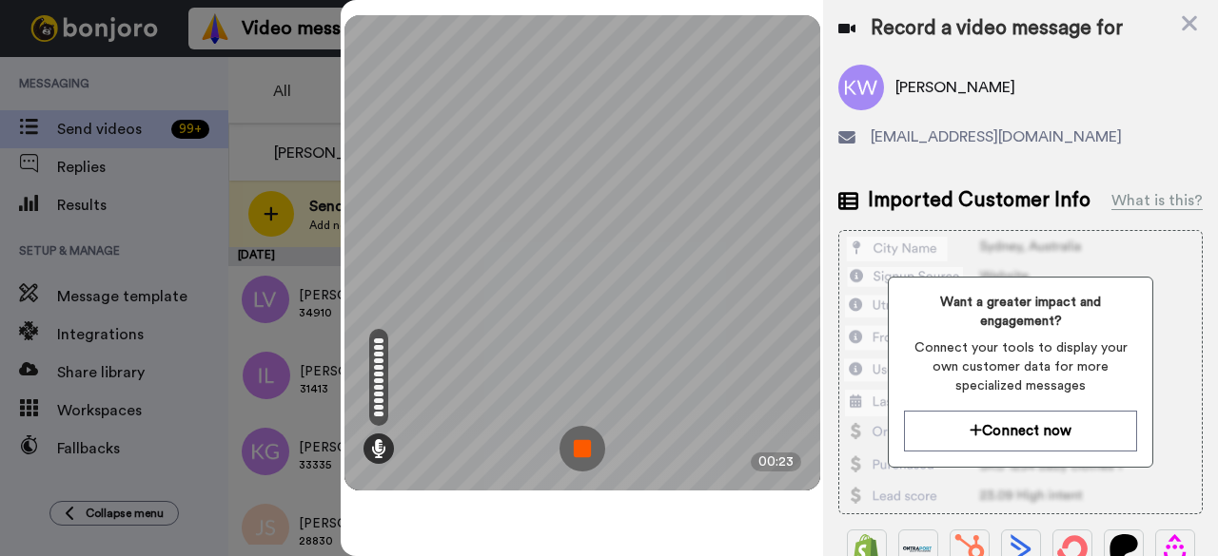
click at [590, 448] on img at bounding box center [582, 449] width 46 height 46
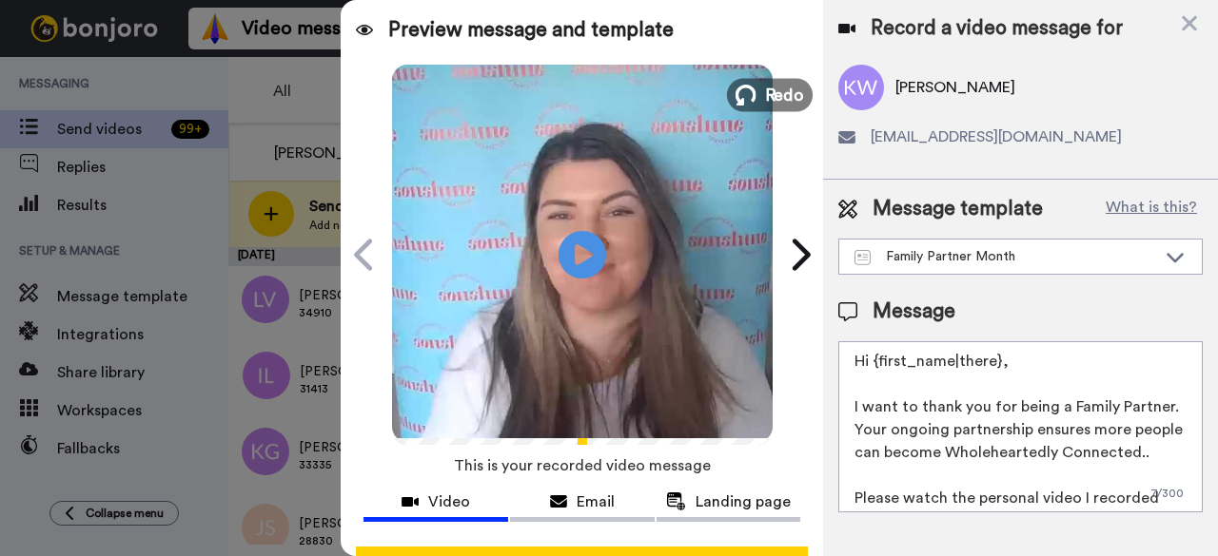
click at [764, 96] on span "Redo" at bounding box center [784, 94] width 40 height 25
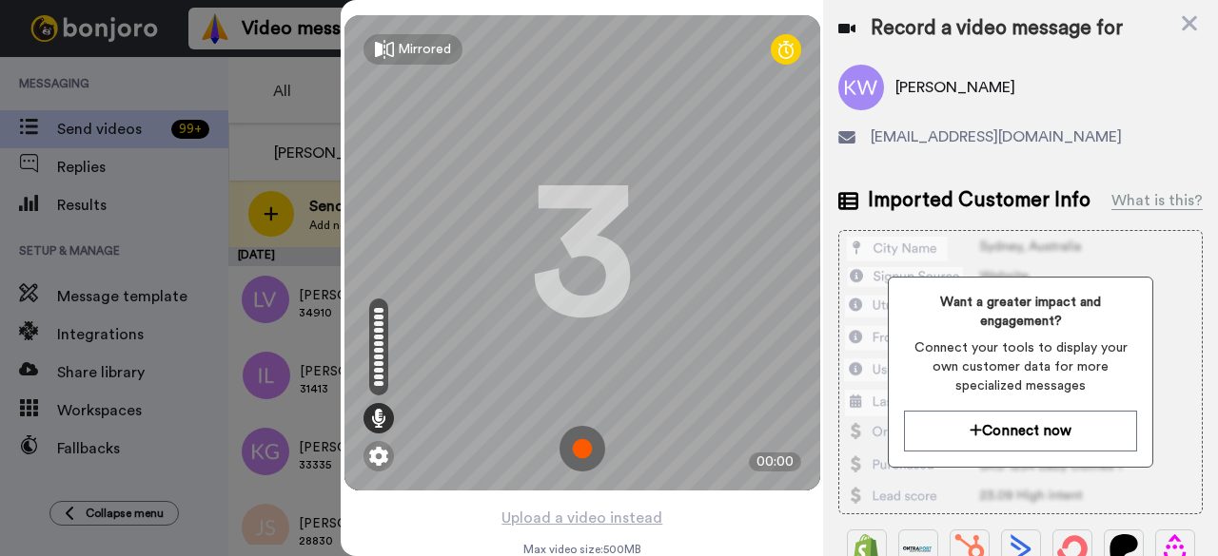
click at [572, 440] on img at bounding box center [582, 449] width 46 height 46
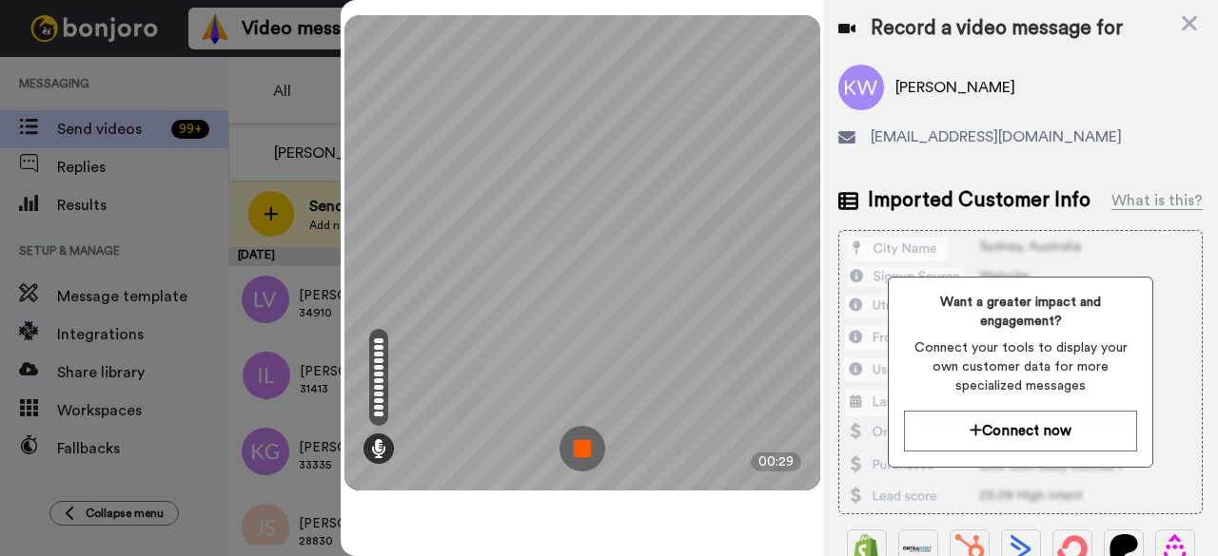
click at [586, 435] on img at bounding box center [582, 449] width 46 height 46
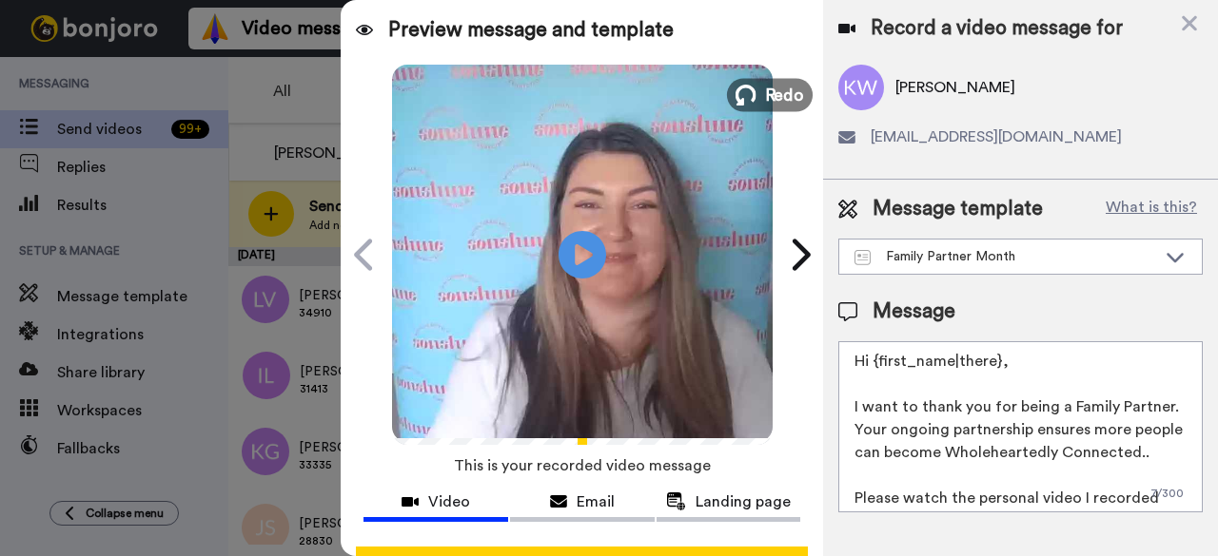
click at [764, 97] on span "Redo" at bounding box center [784, 94] width 40 height 25
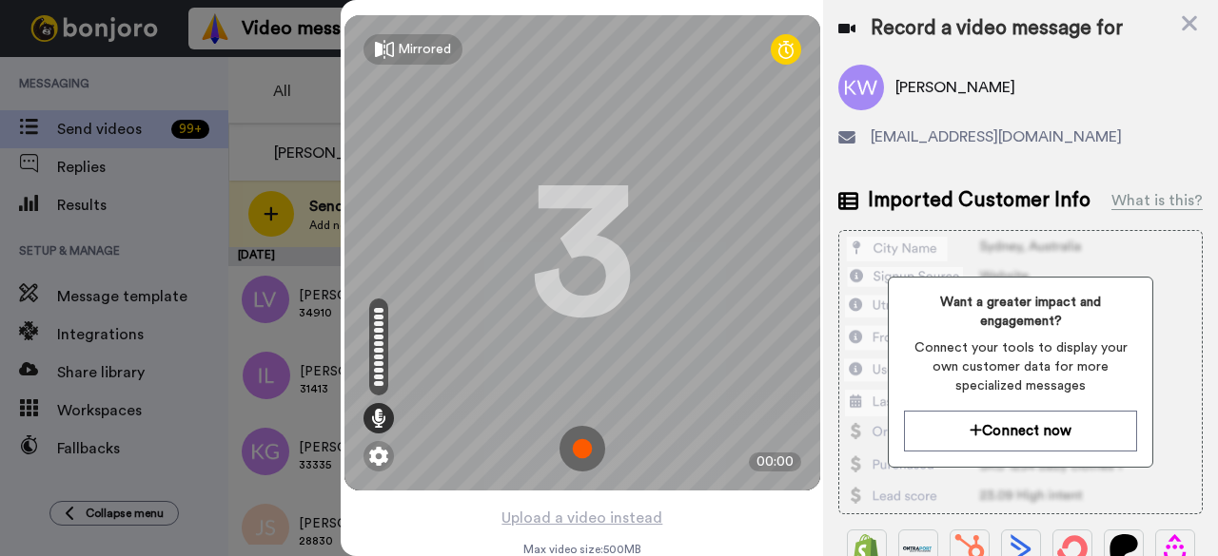
click at [580, 442] on img at bounding box center [582, 449] width 46 height 46
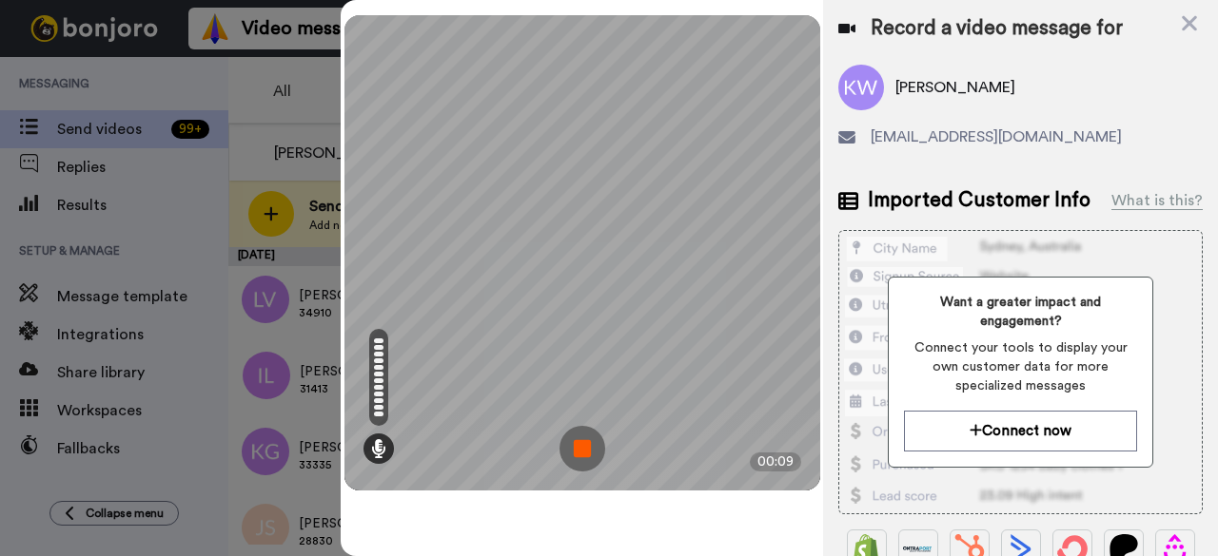
click at [583, 444] on img at bounding box center [582, 449] width 46 height 46
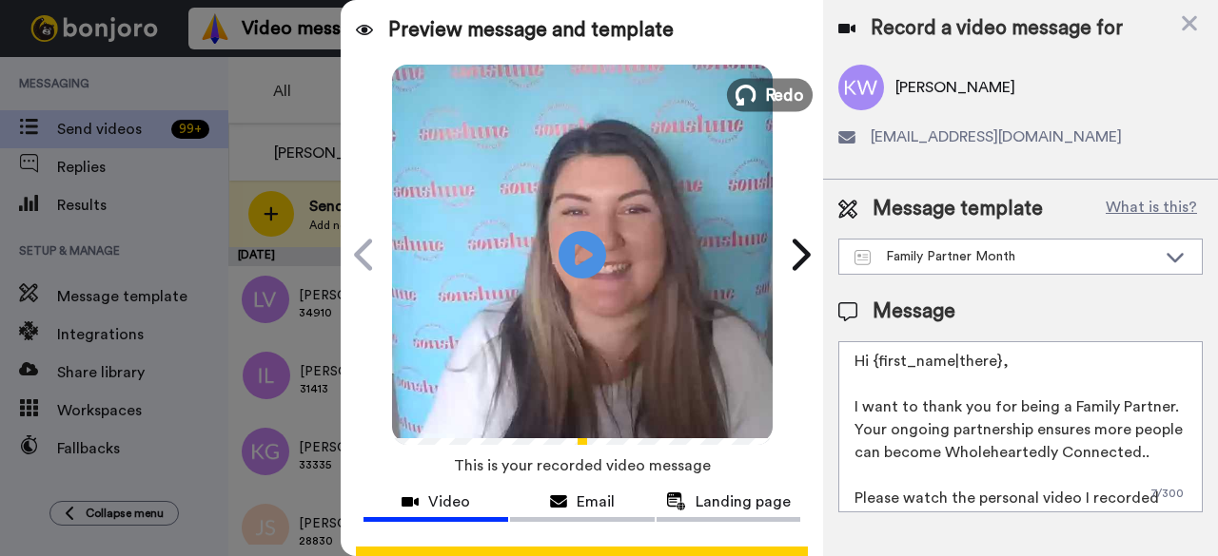
click at [784, 99] on span "Redo" at bounding box center [784, 94] width 40 height 25
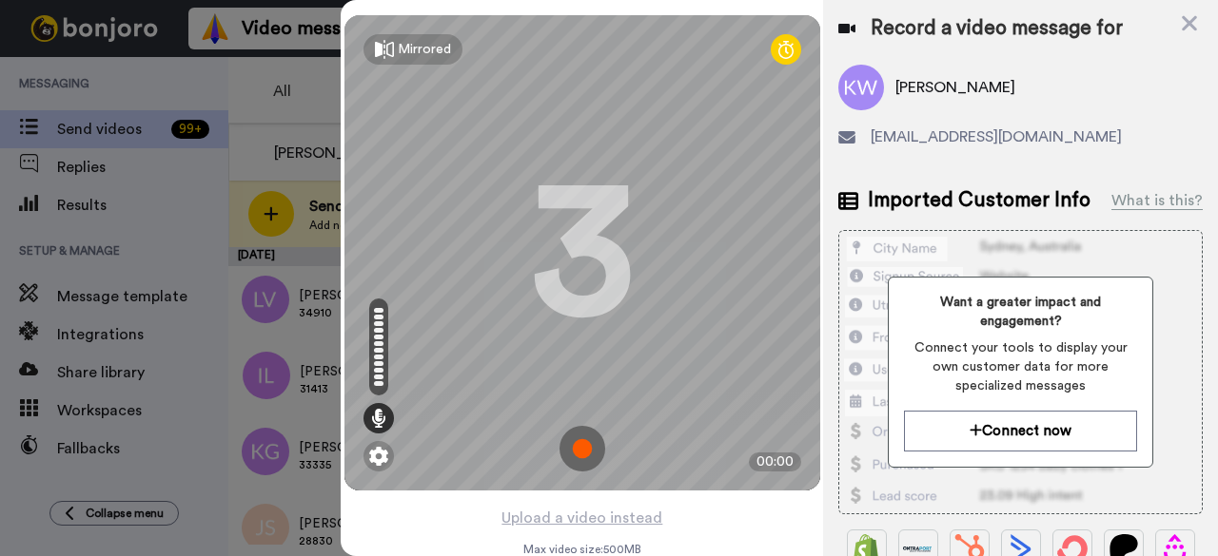
click at [574, 461] on img at bounding box center [582, 449] width 46 height 46
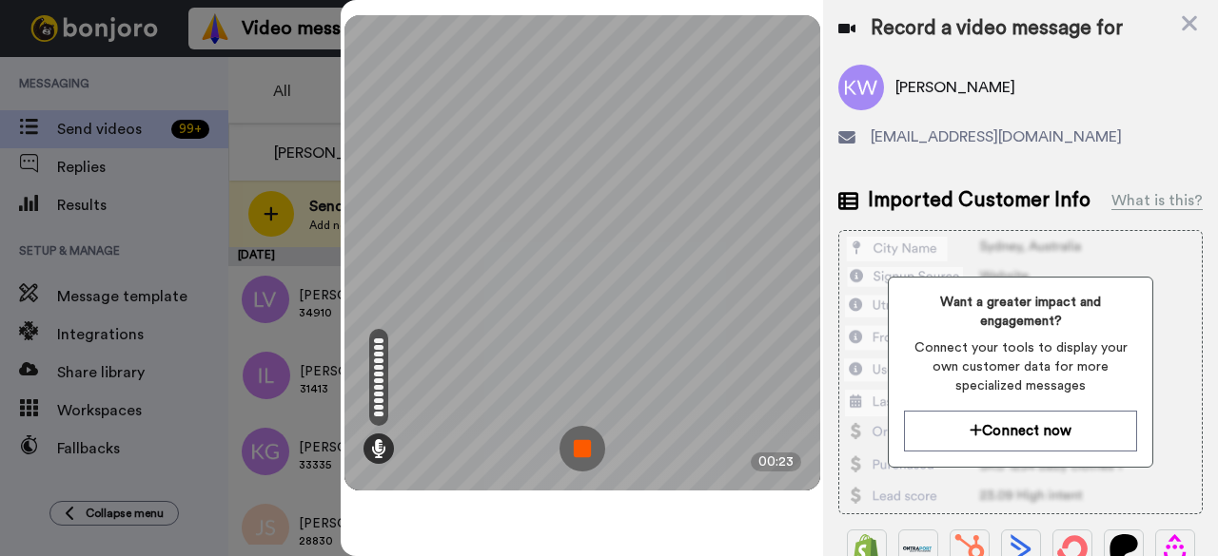
click at [582, 439] on img at bounding box center [582, 449] width 46 height 46
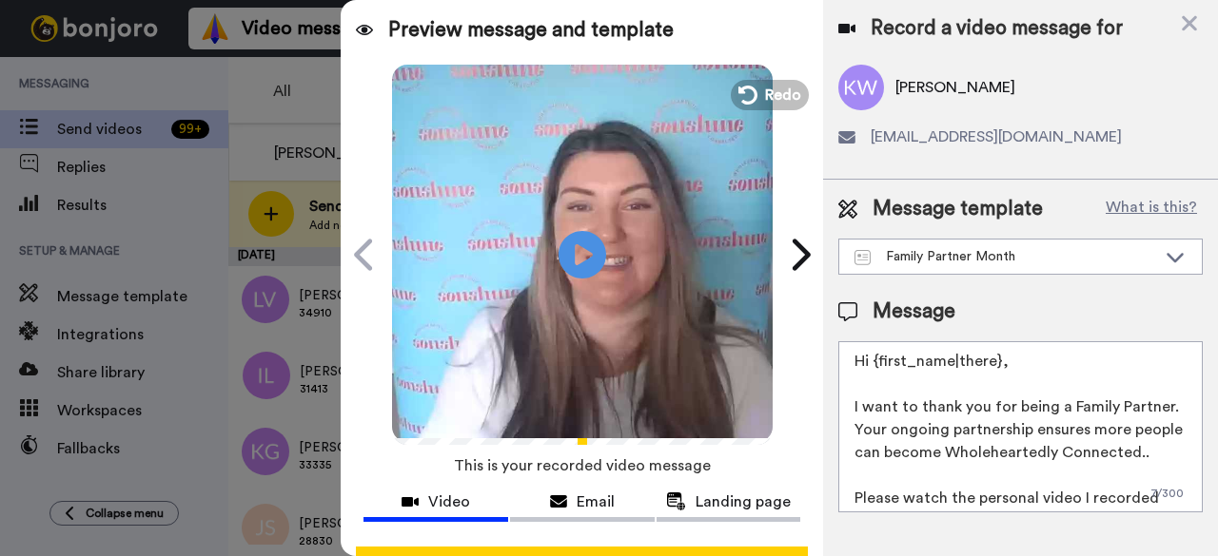
click at [775, 110] on div "Play/Pause" at bounding box center [582, 255] width 476 height 380
click at [772, 88] on span "Redo" at bounding box center [784, 94] width 40 height 25
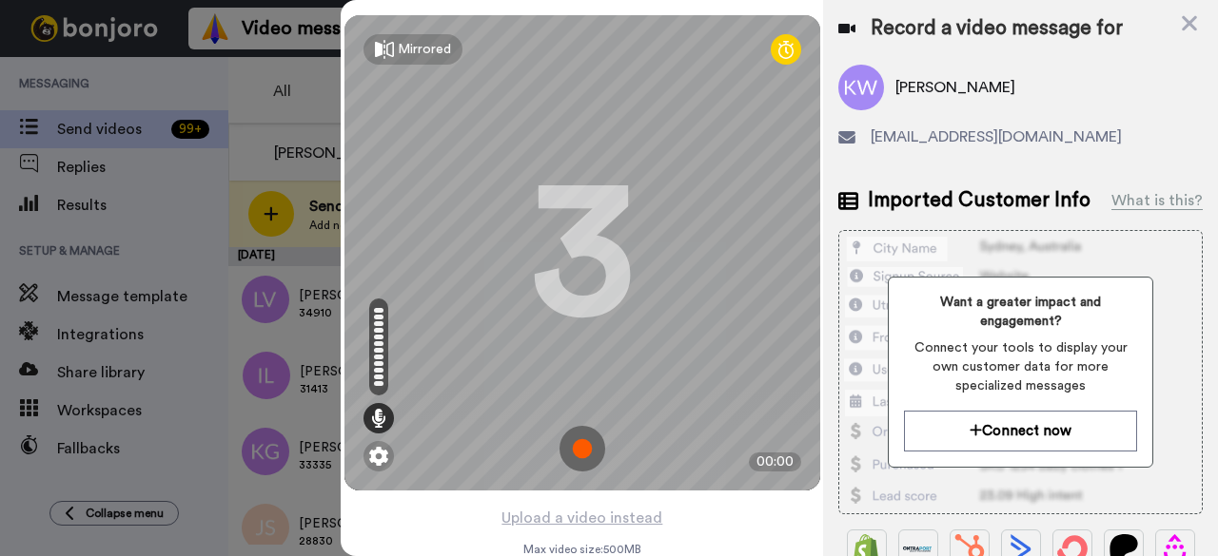
click at [583, 454] on img at bounding box center [582, 449] width 46 height 46
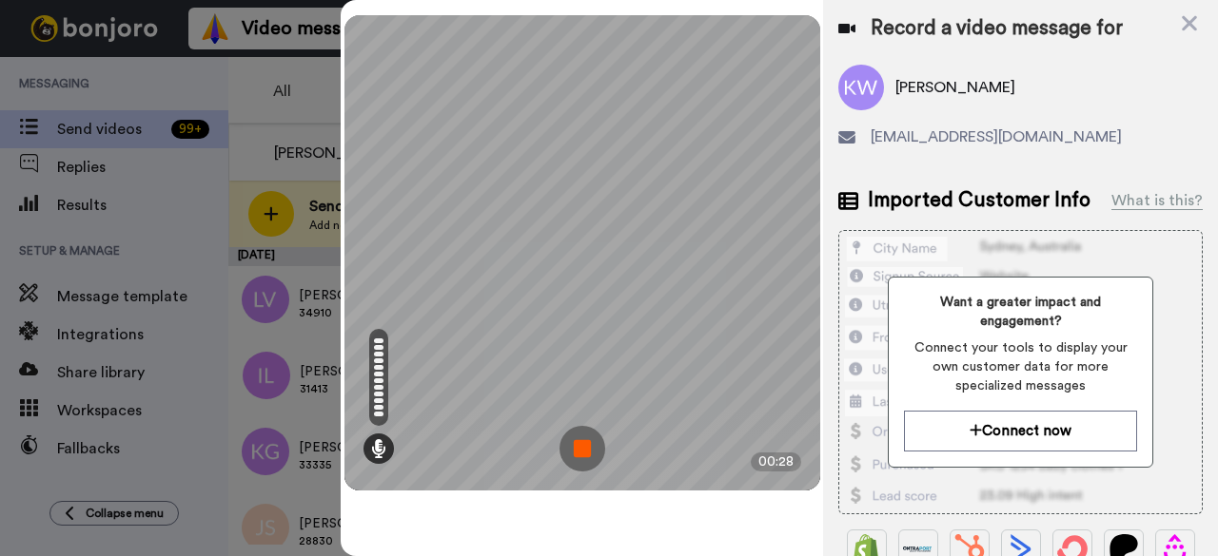
click at [571, 455] on img at bounding box center [582, 449] width 46 height 46
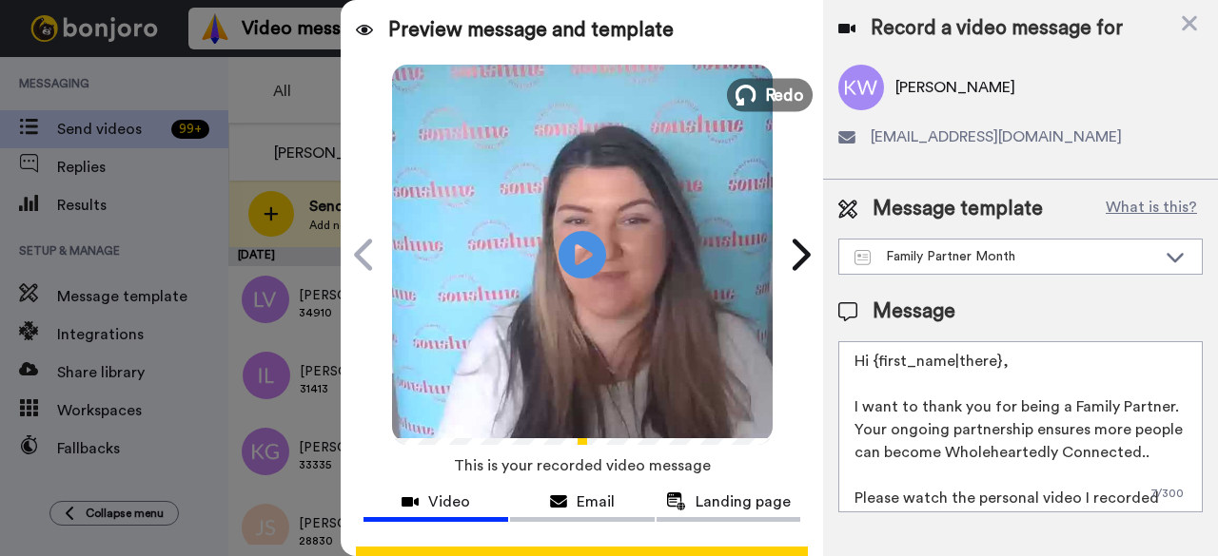
click at [754, 100] on button "Redo" at bounding box center [770, 94] width 86 height 33
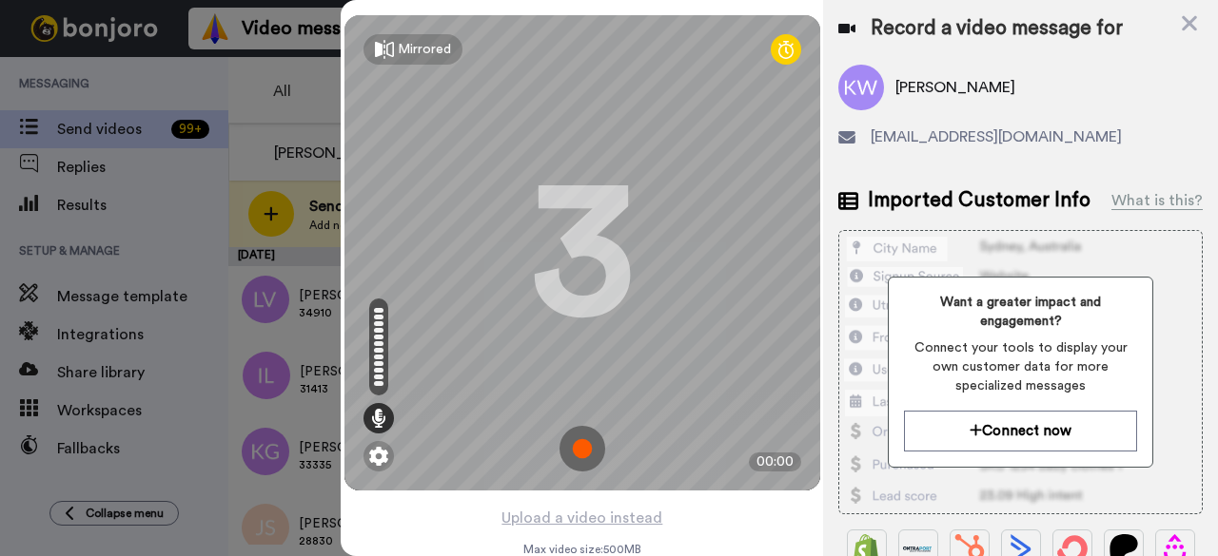
click at [583, 458] on img at bounding box center [582, 449] width 46 height 46
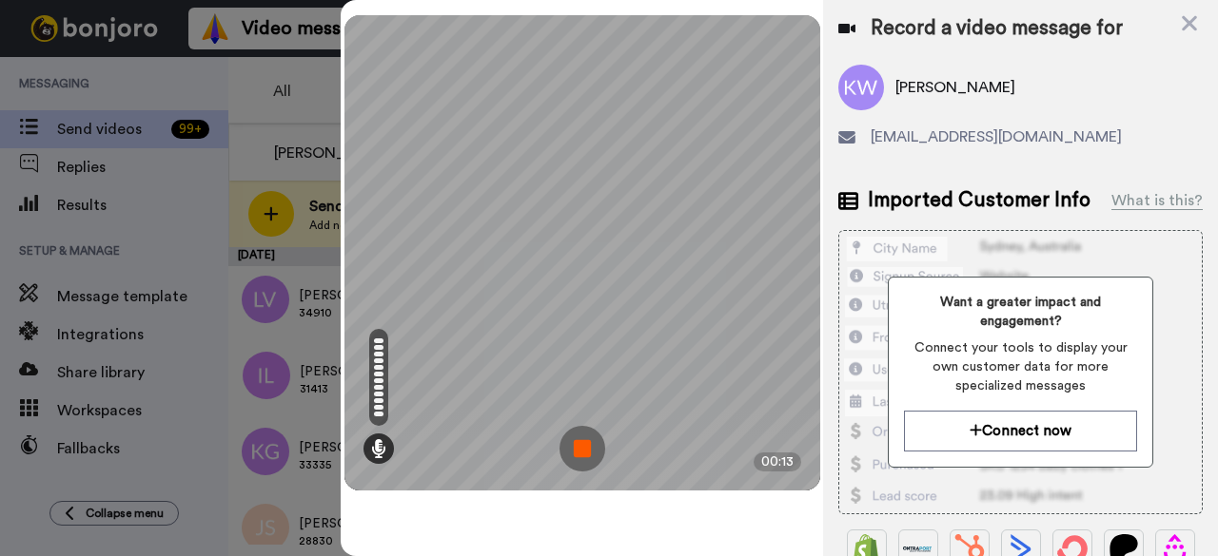
click at [586, 437] on img at bounding box center [582, 449] width 46 height 46
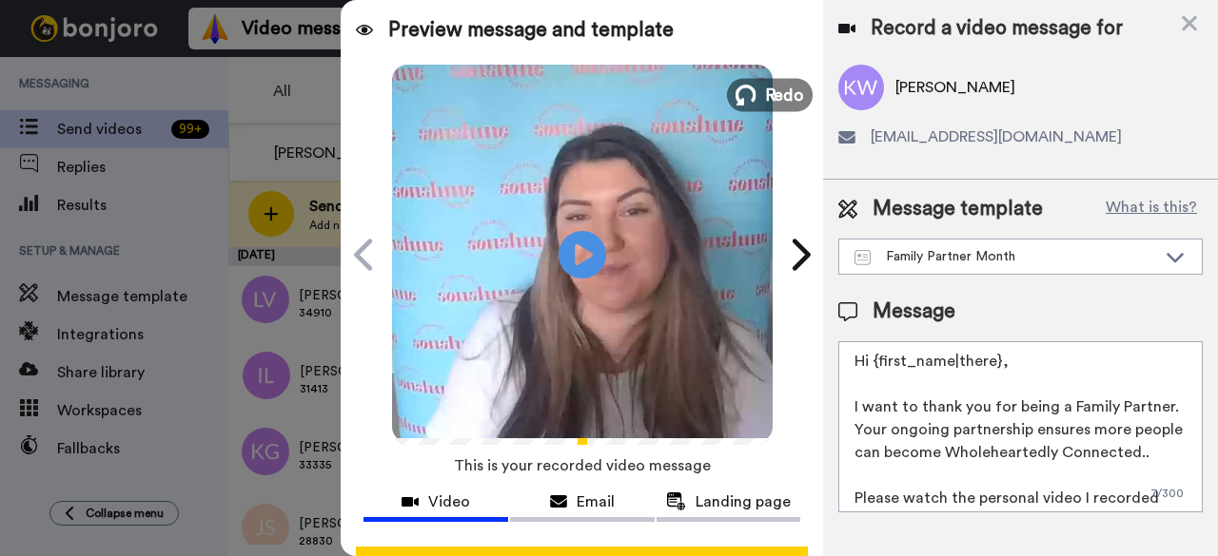
click at [764, 100] on span "Redo" at bounding box center [784, 94] width 40 height 25
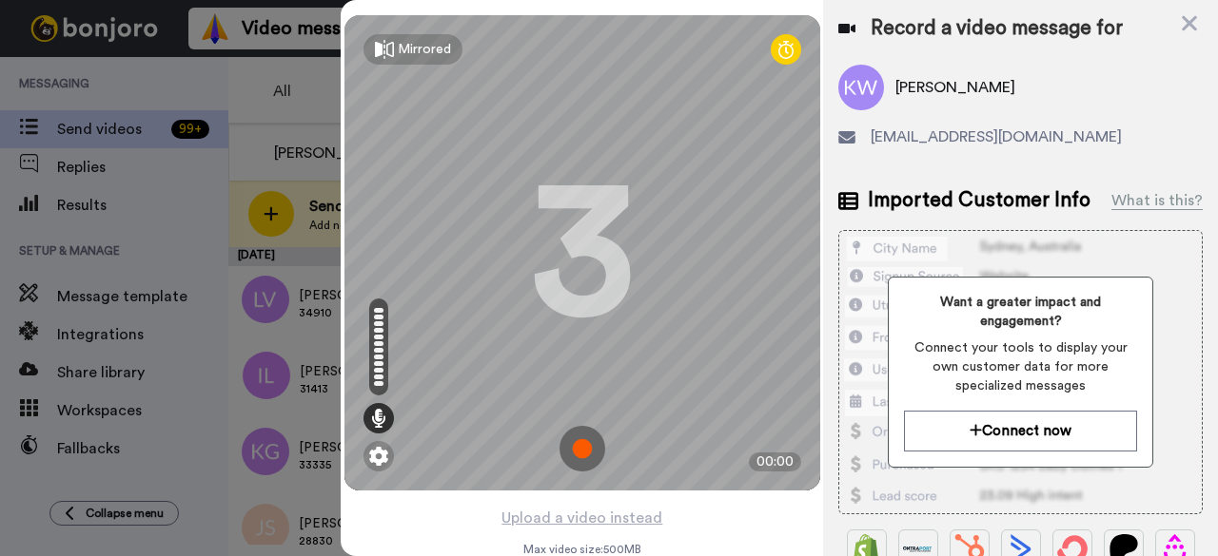
click at [582, 454] on img at bounding box center [582, 449] width 46 height 46
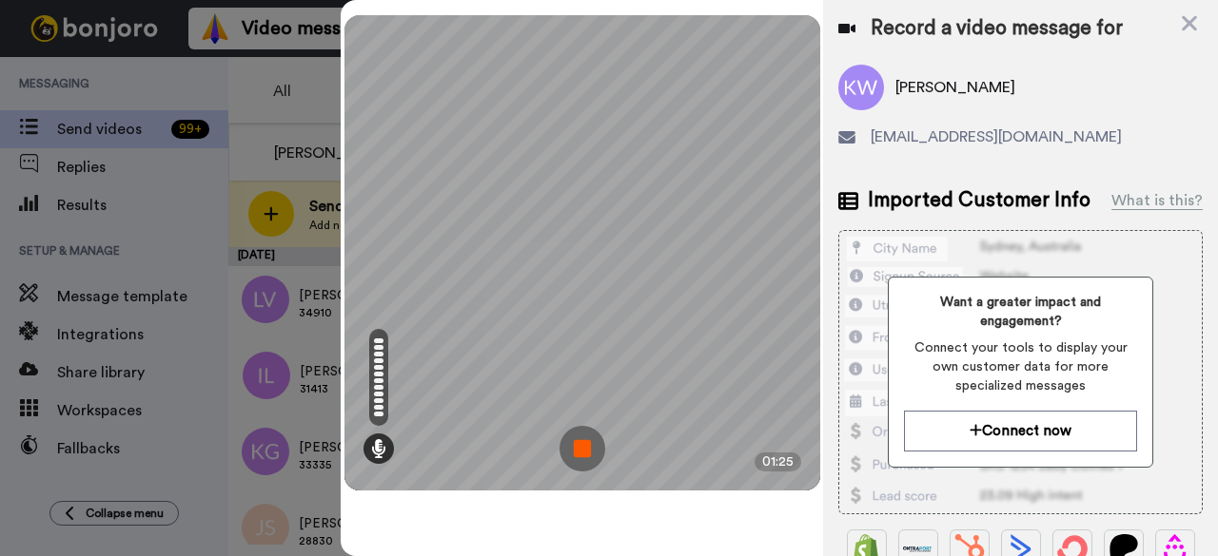
click at [586, 456] on img at bounding box center [582, 449] width 46 height 46
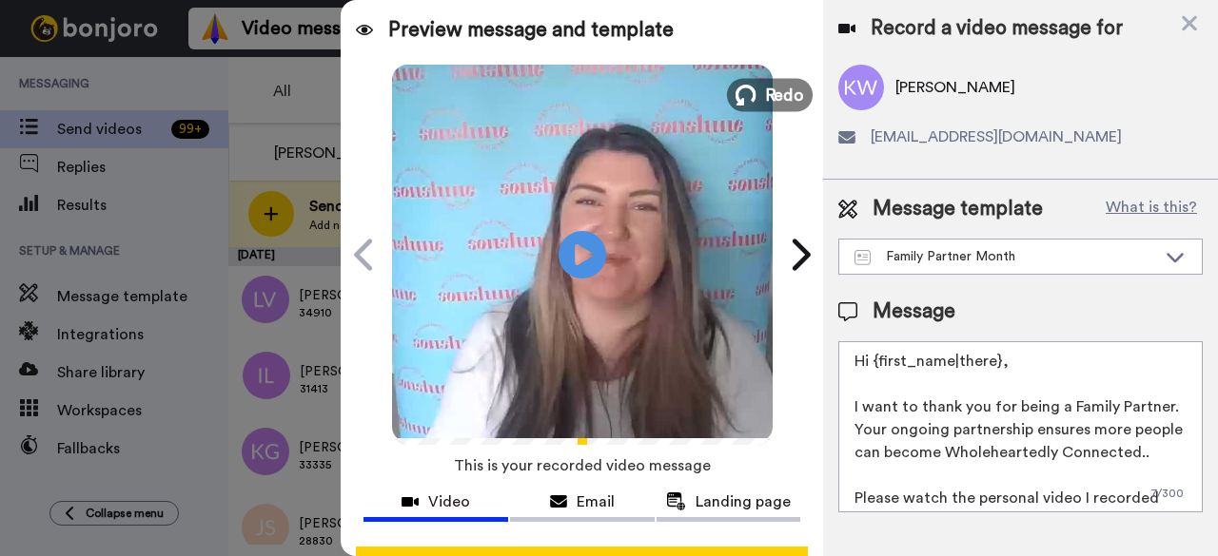
click at [767, 103] on span "Redo" at bounding box center [784, 94] width 40 height 25
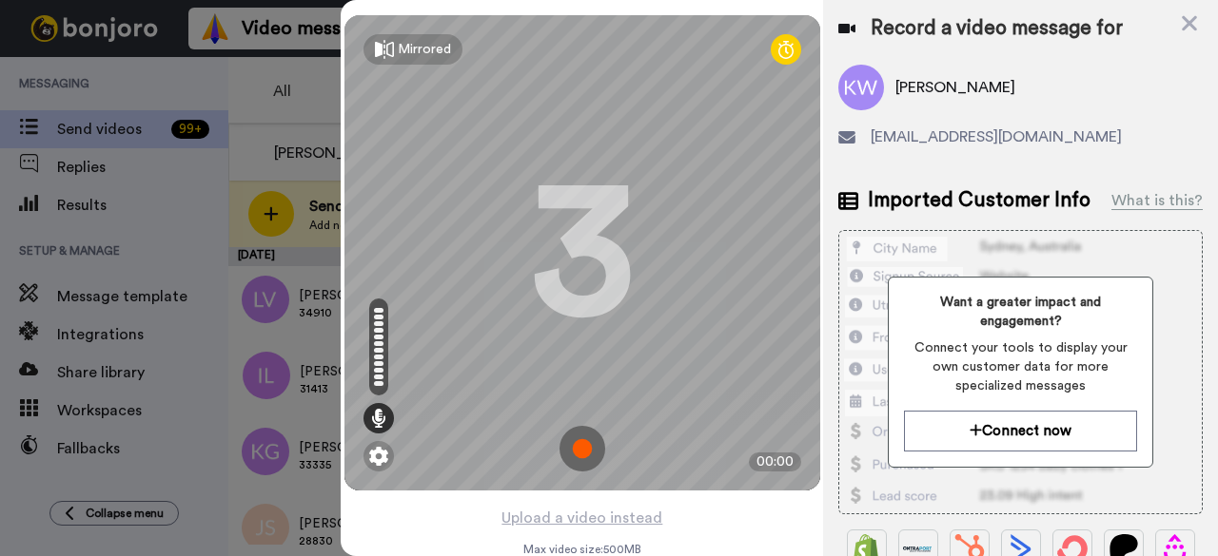
click at [589, 448] on img at bounding box center [582, 449] width 46 height 46
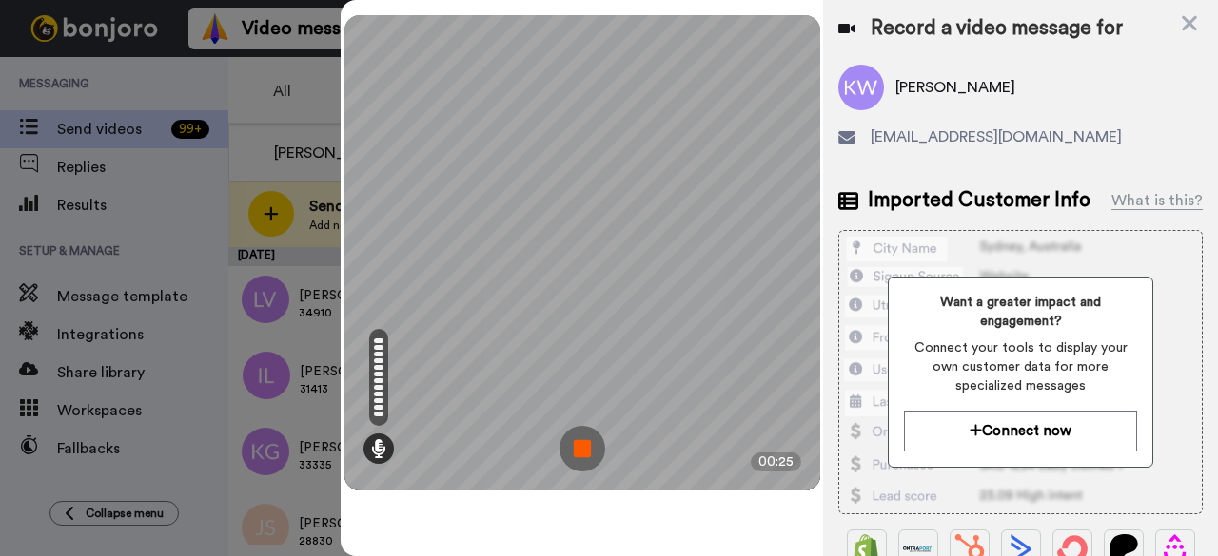
click at [589, 453] on img at bounding box center [582, 449] width 46 height 46
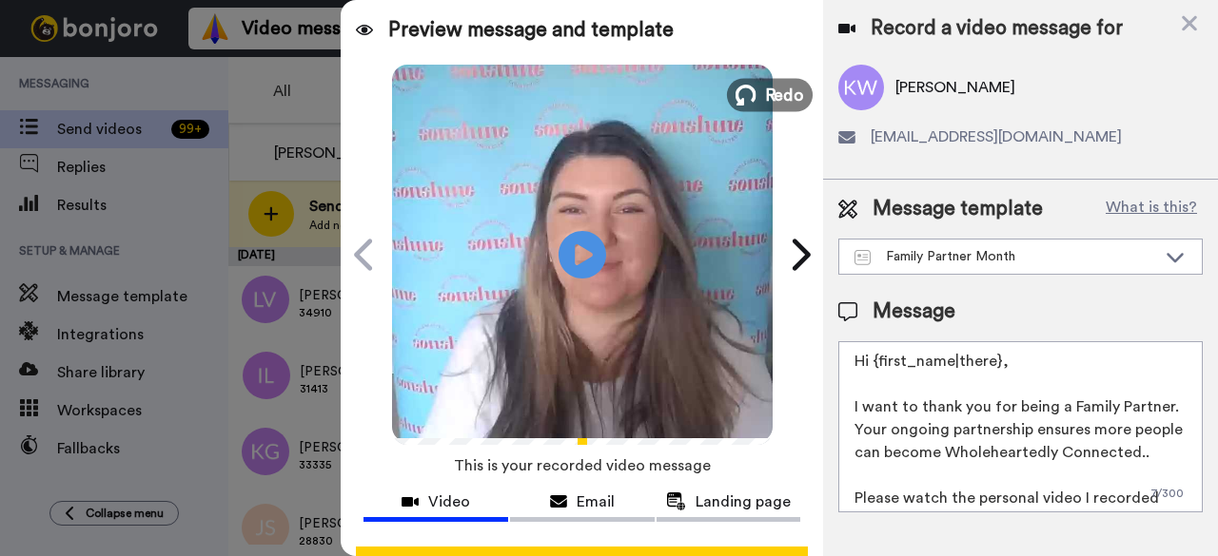
click at [764, 104] on span "Redo" at bounding box center [784, 94] width 40 height 25
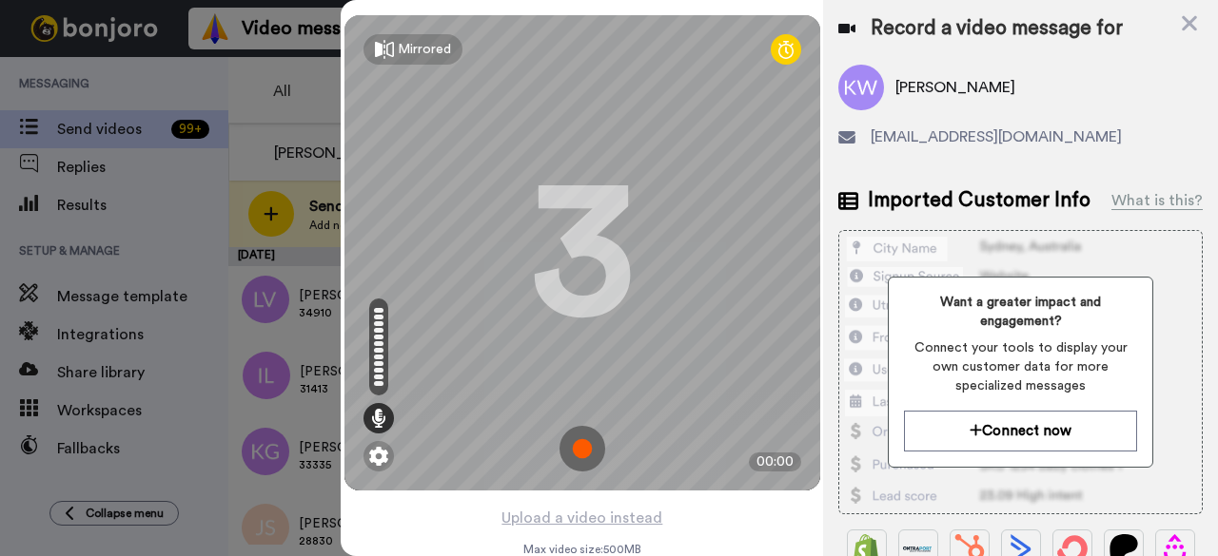
click at [572, 467] on img at bounding box center [582, 449] width 46 height 46
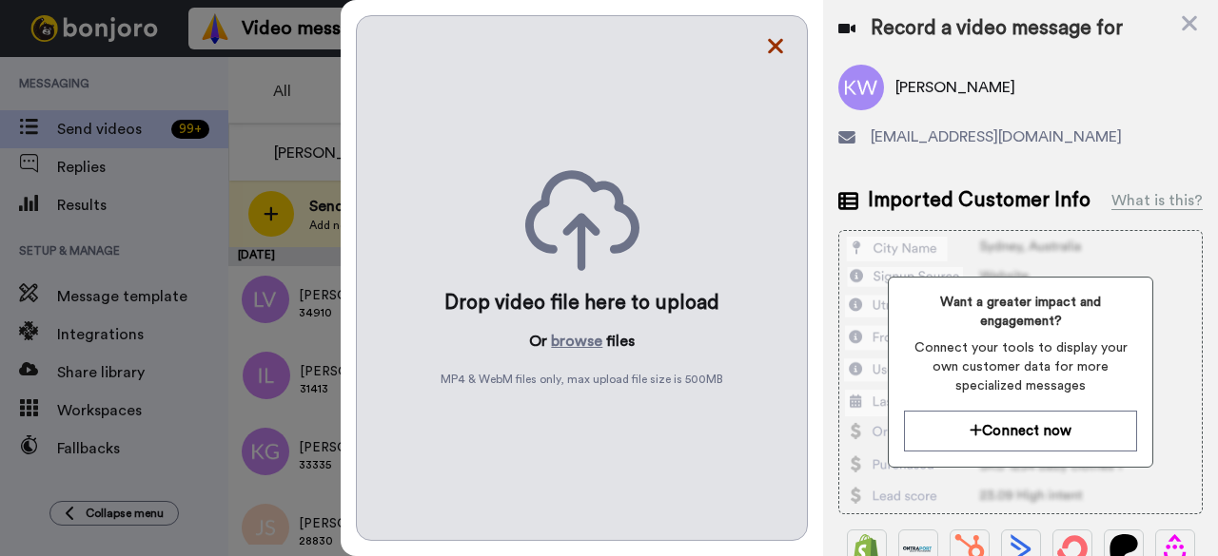
click at [772, 37] on icon at bounding box center [775, 46] width 19 height 24
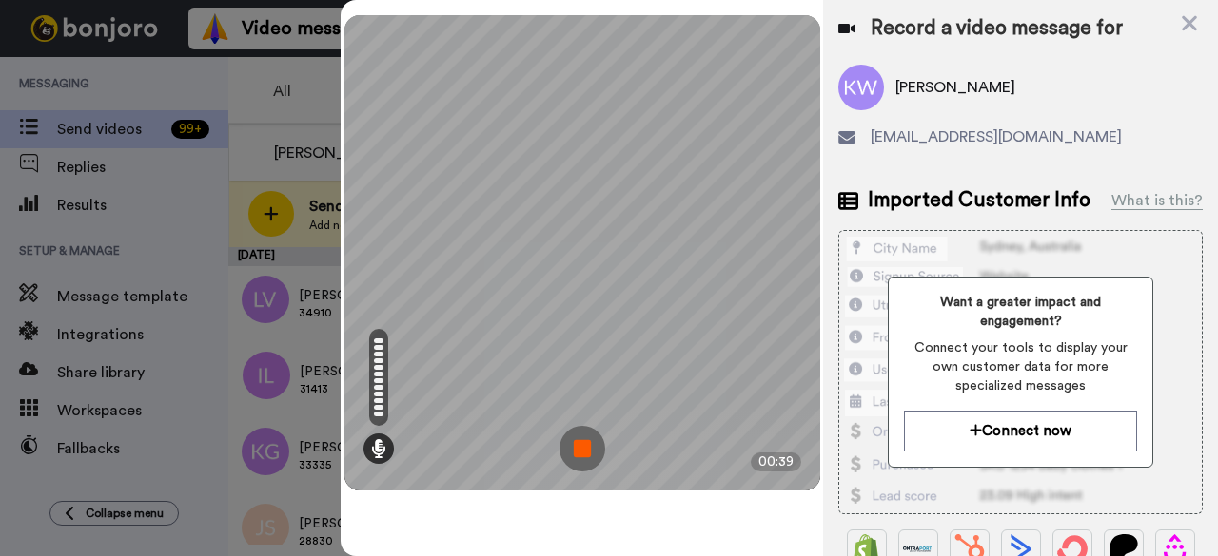
click at [594, 448] on img at bounding box center [582, 449] width 46 height 46
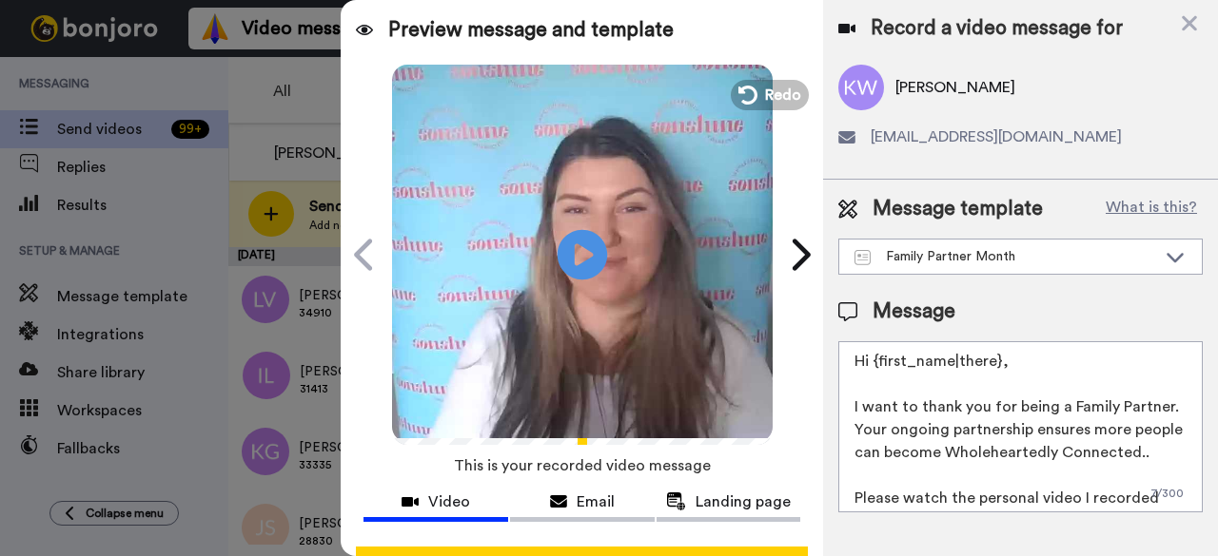
click at [563, 254] on icon at bounding box center [582, 254] width 50 height 50
click at [778, 99] on span "Redo" at bounding box center [784, 94] width 40 height 25
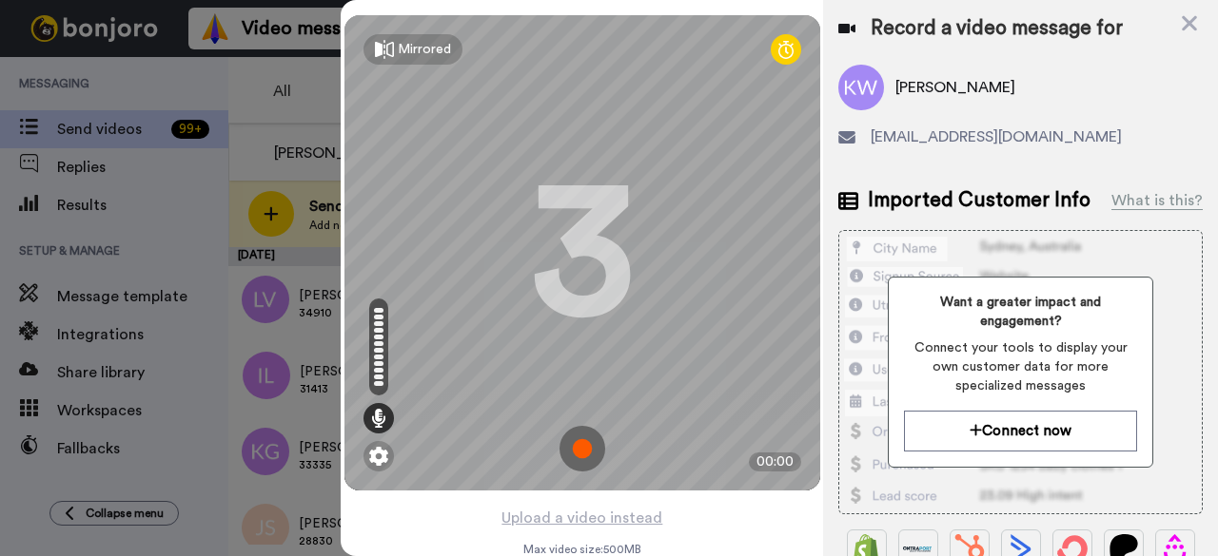
click at [583, 453] on img at bounding box center [582, 449] width 46 height 46
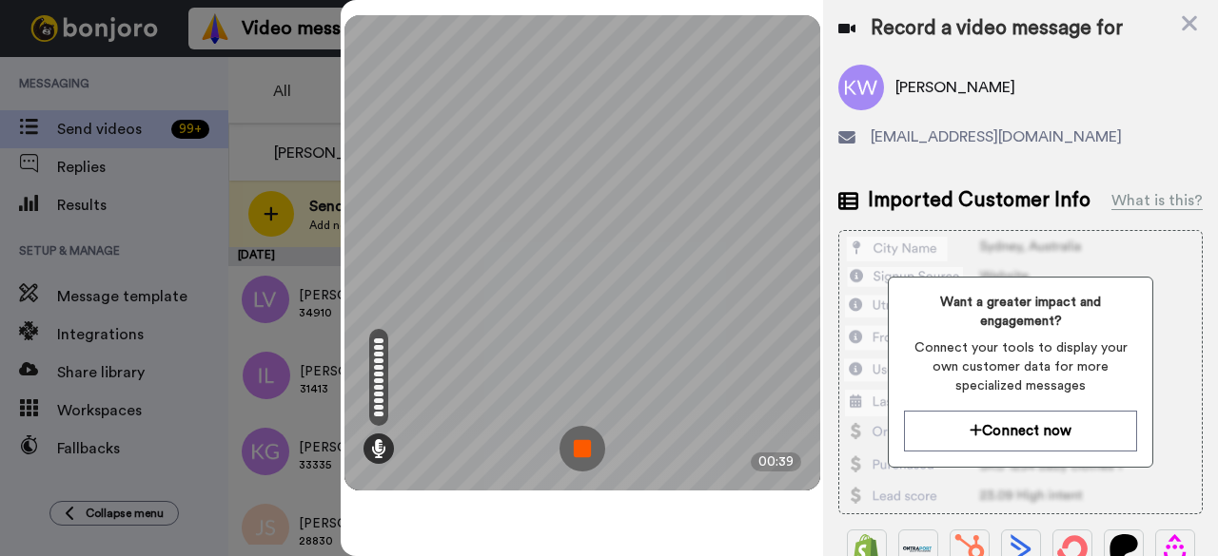
click at [592, 442] on img at bounding box center [582, 449] width 46 height 46
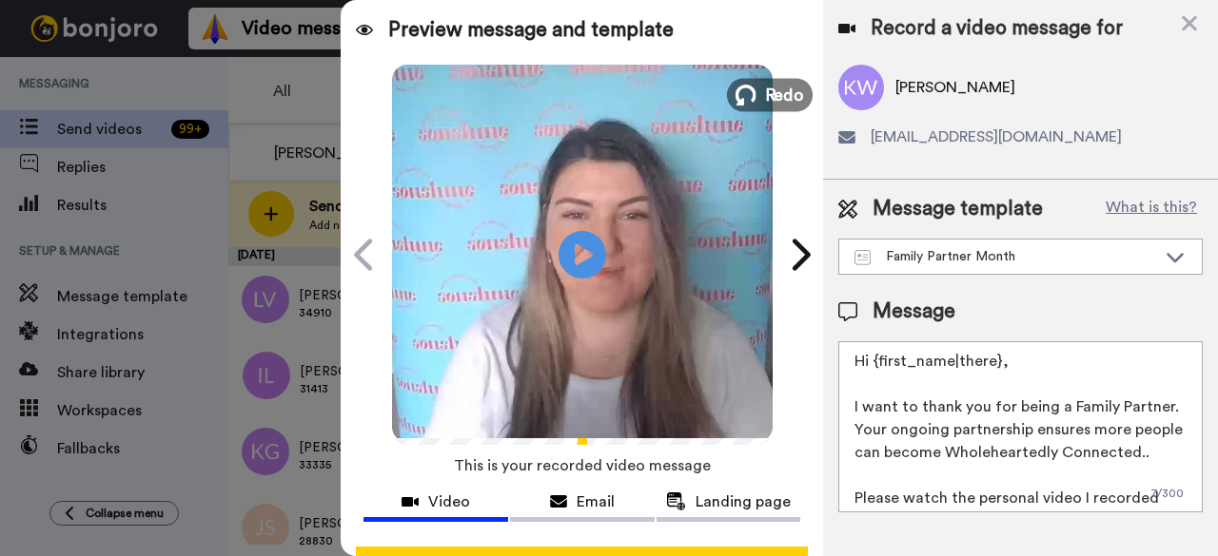
click at [749, 100] on icon at bounding box center [745, 95] width 21 height 21
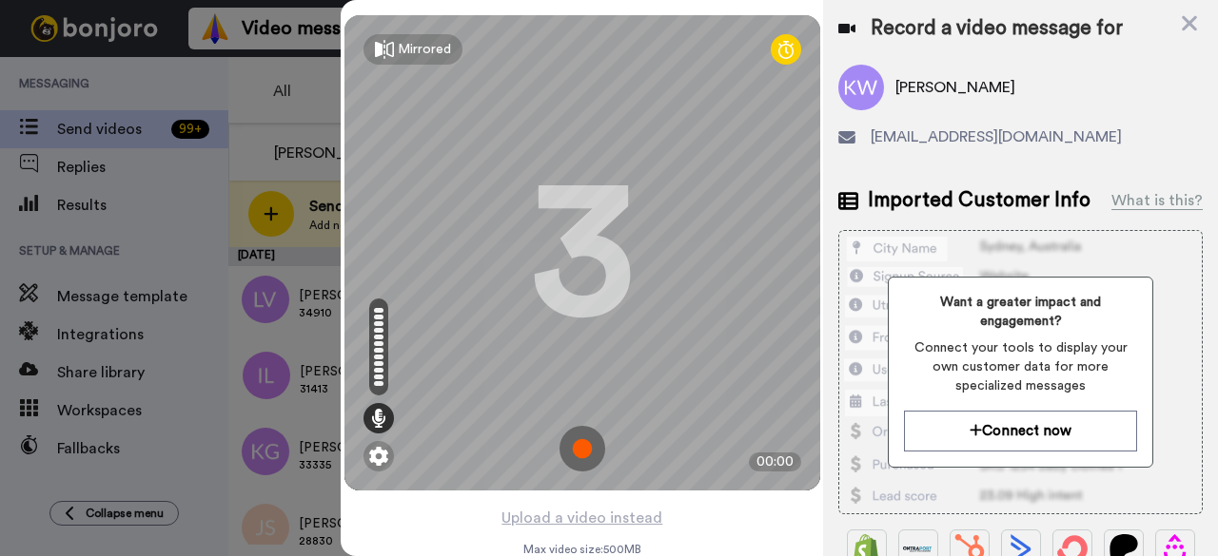
click at [569, 444] on img at bounding box center [582, 449] width 46 height 46
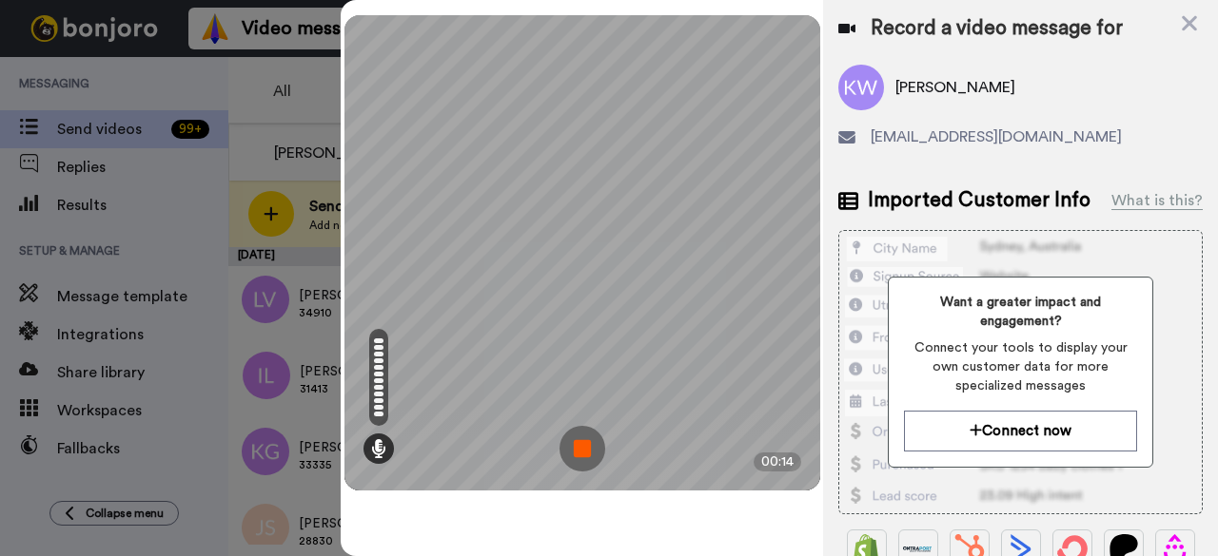
click at [582, 451] on img at bounding box center [582, 449] width 46 height 46
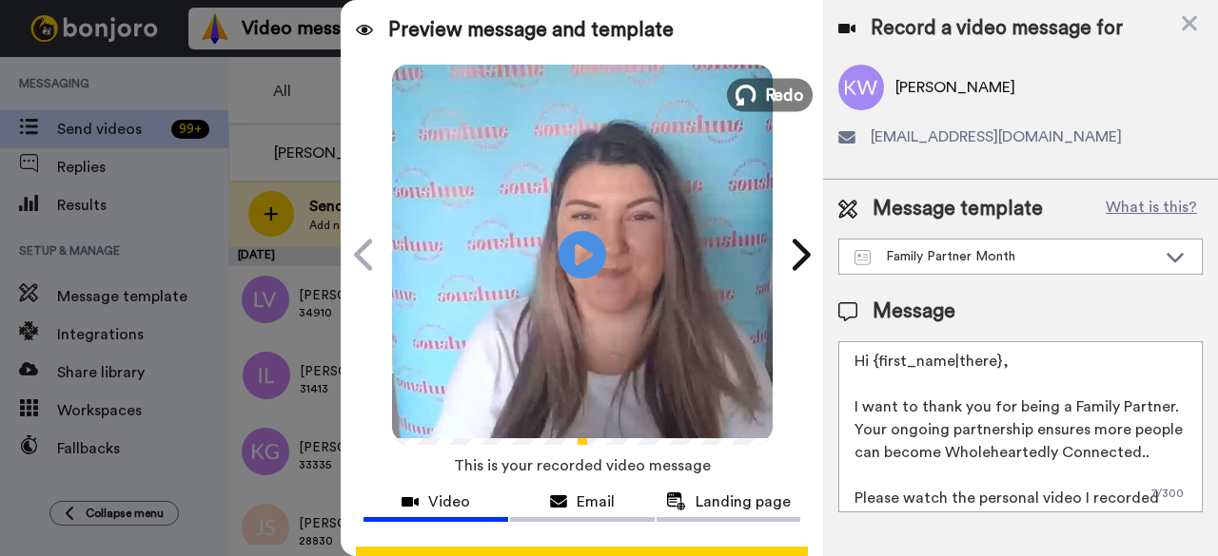
click at [765, 104] on span "Redo" at bounding box center [784, 94] width 40 height 25
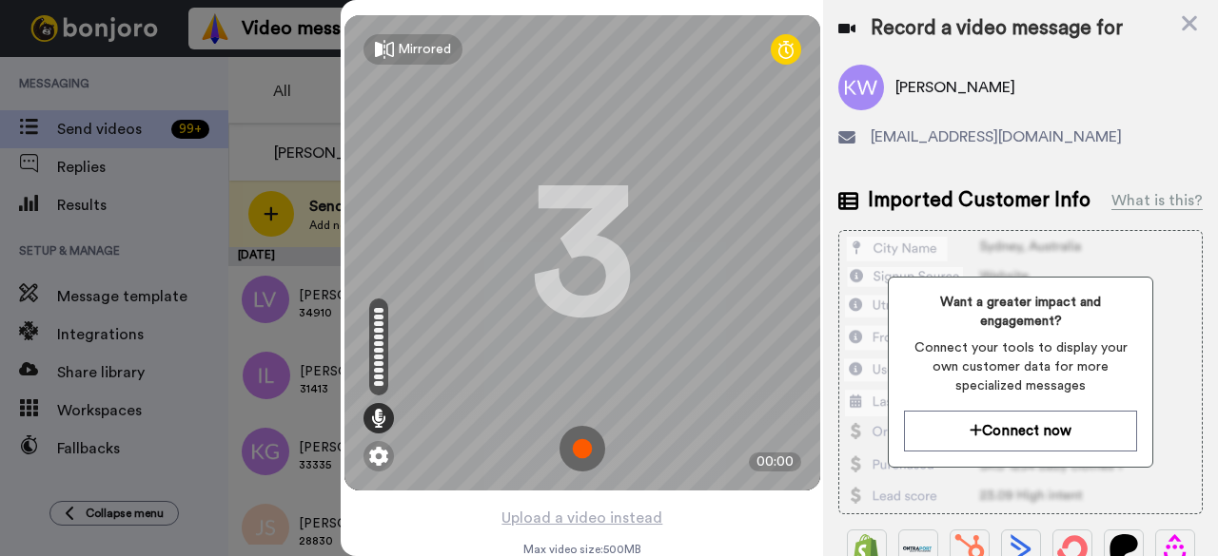
click at [592, 457] on img at bounding box center [582, 449] width 46 height 46
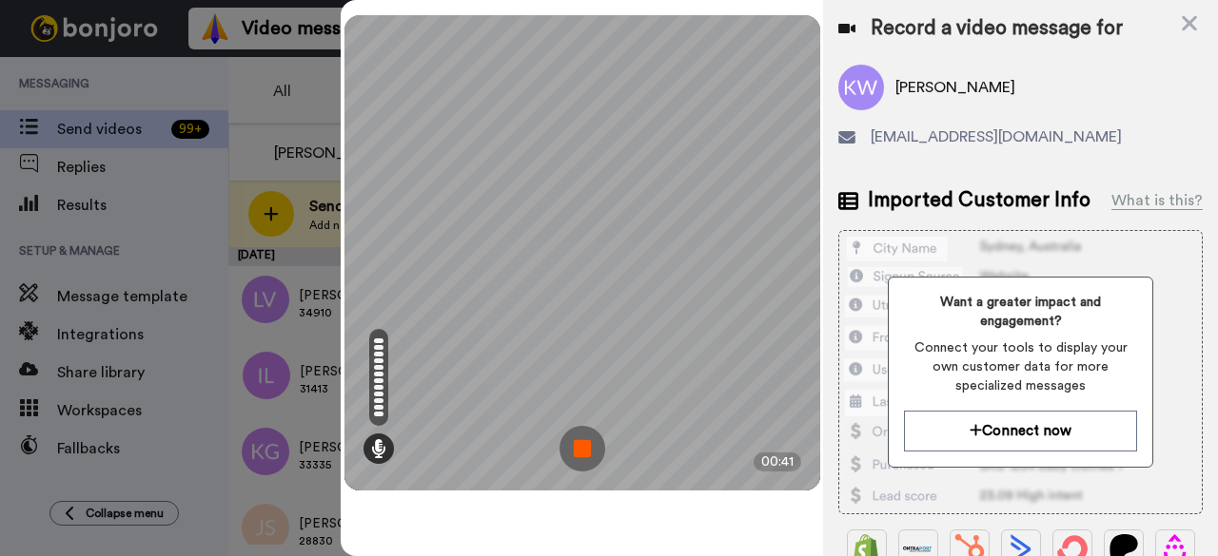
click at [594, 440] on img at bounding box center [582, 449] width 46 height 46
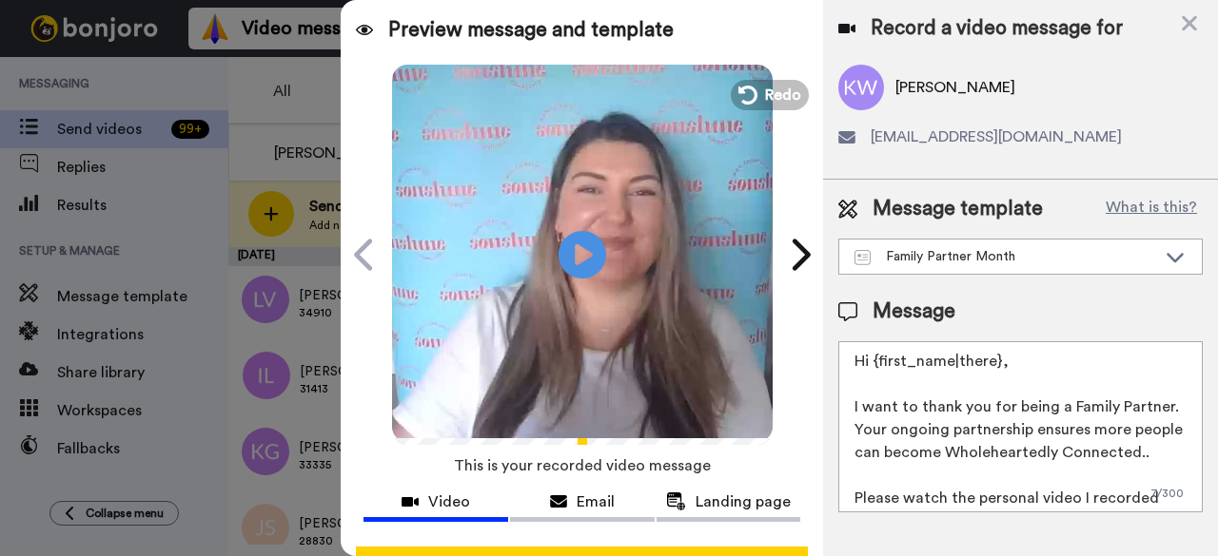
click at [765, 73] on div "Play/Pause" at bounding box center [582, 255] width 476 height 380
click at [744, 90] on icon at bounding box center [745, 95] width 21 height 21
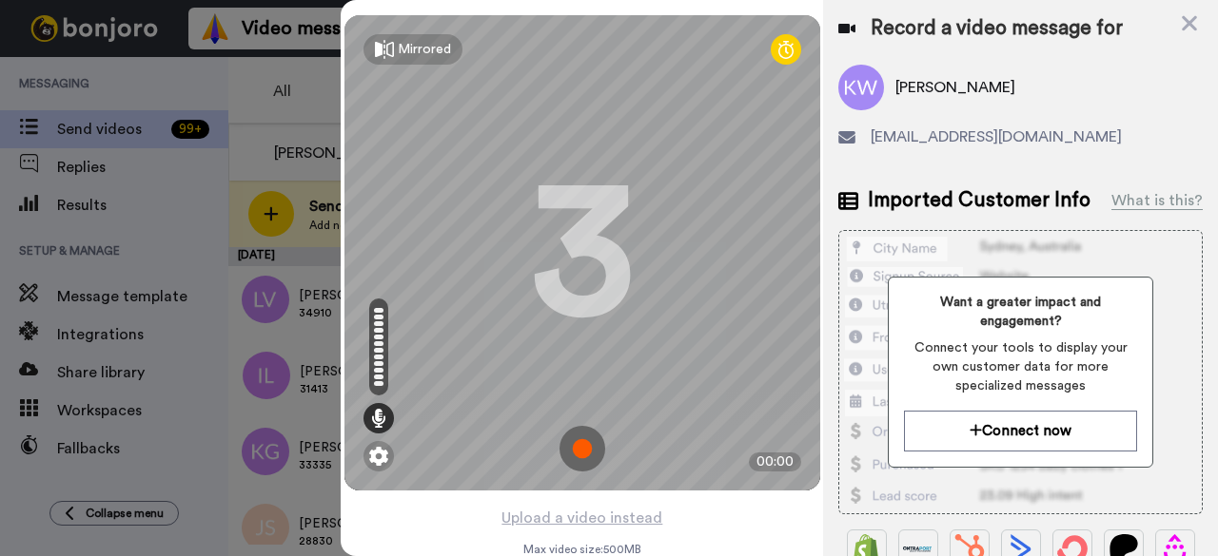
click at [580, 454] on img at bounding box center [582, 449] width 46 height 46
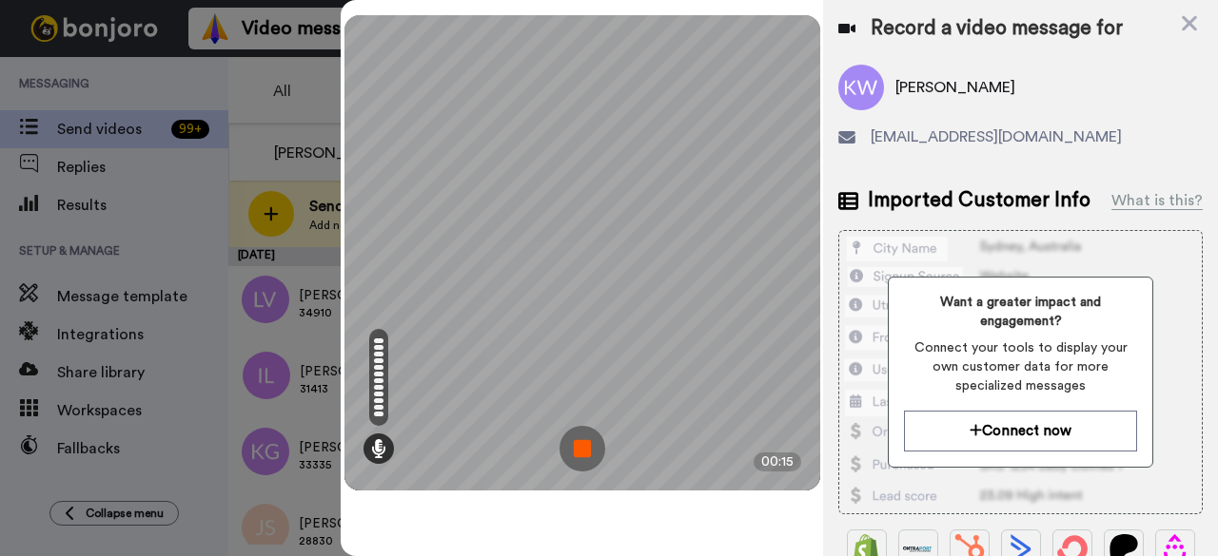
click at [578, 442] on img at bounding box center [582, 449] width 46 height 46
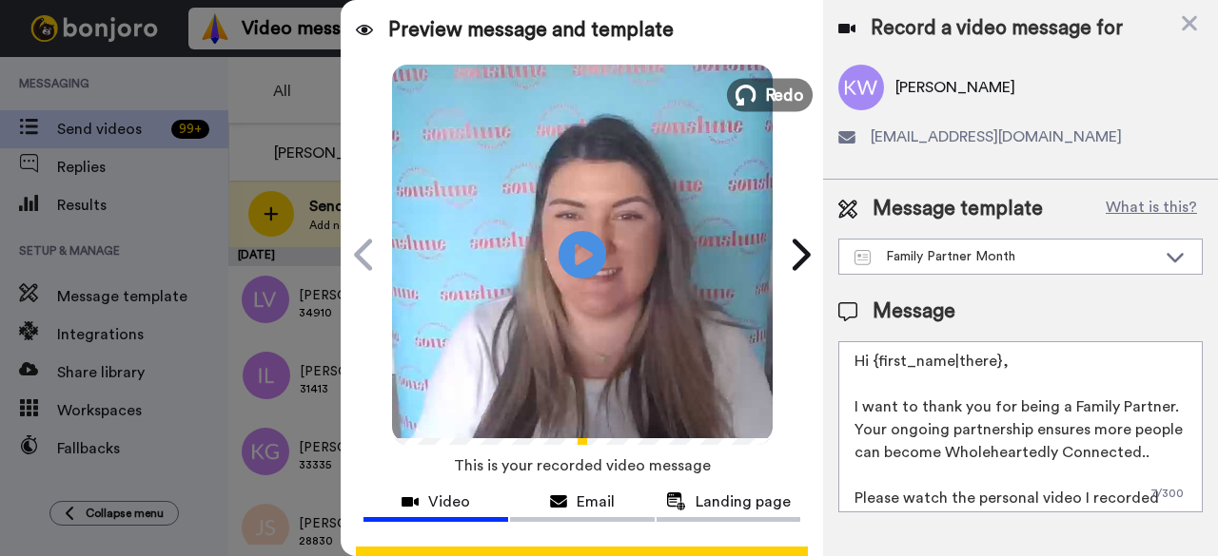
click at [789, 97] on span "Redo" at bounding box center [784, 94] width 40 height 25
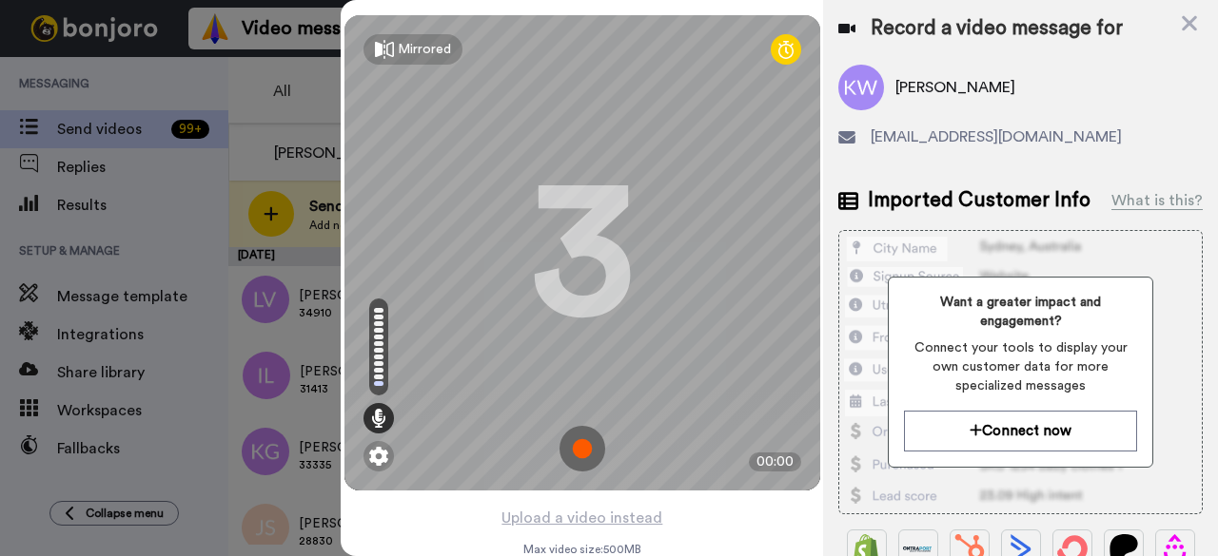
click at [586, 453] on img at bounding box center [582, 449] width 46 height 46
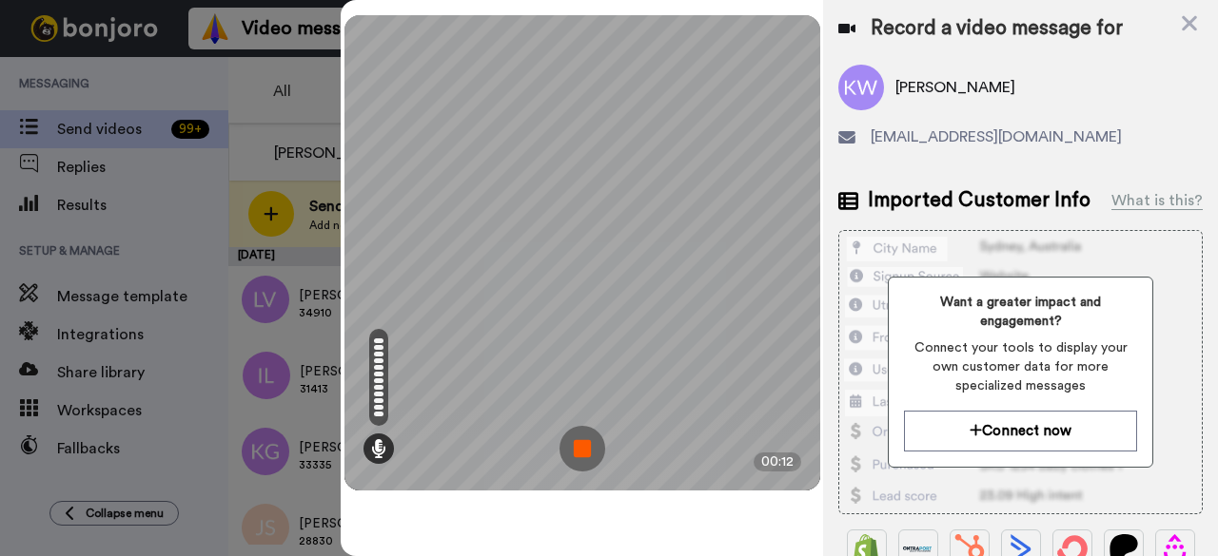
click at [586, 451] on img at bounding box center [582, 449] width 46 height 46
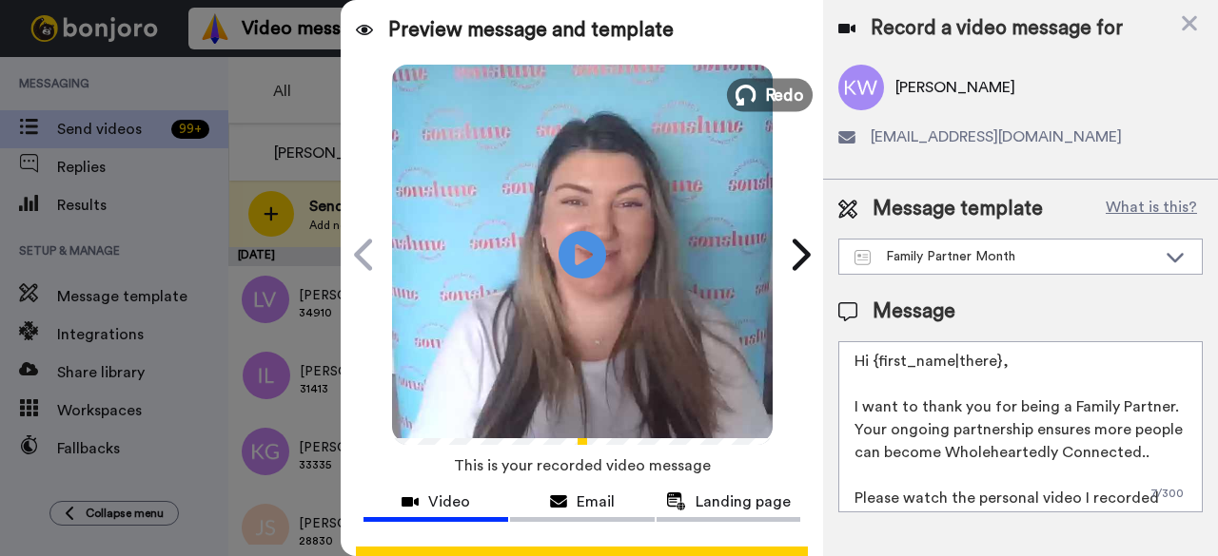
click at [751, 107] on button "Redo" at bounding box center [770, 94] width 86 height 33
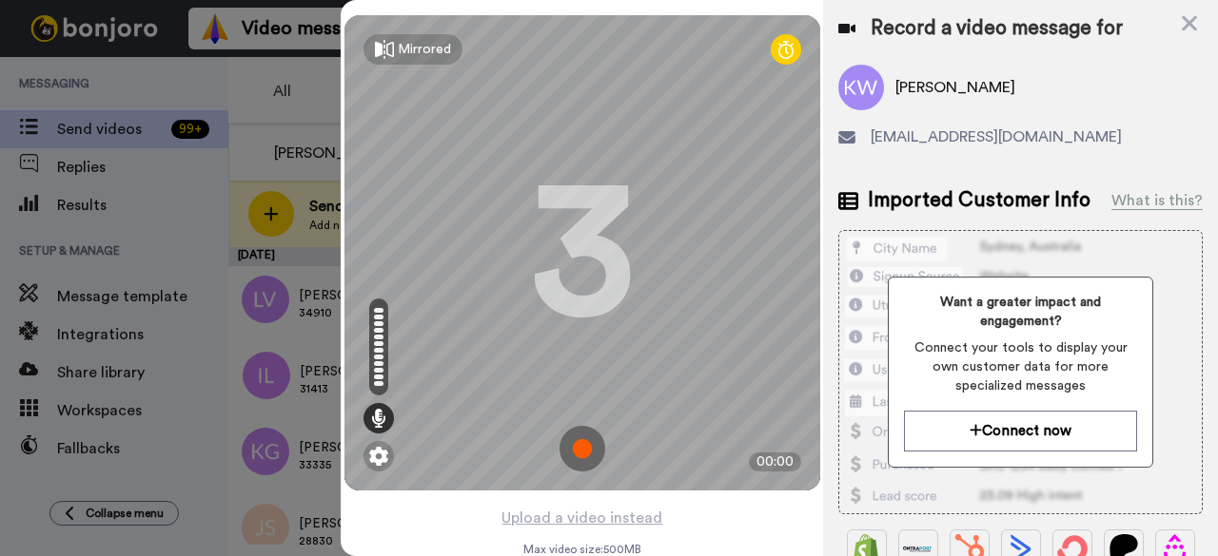
click at [586, 450] on img at bounding box center [582, 449] width 46 height 46
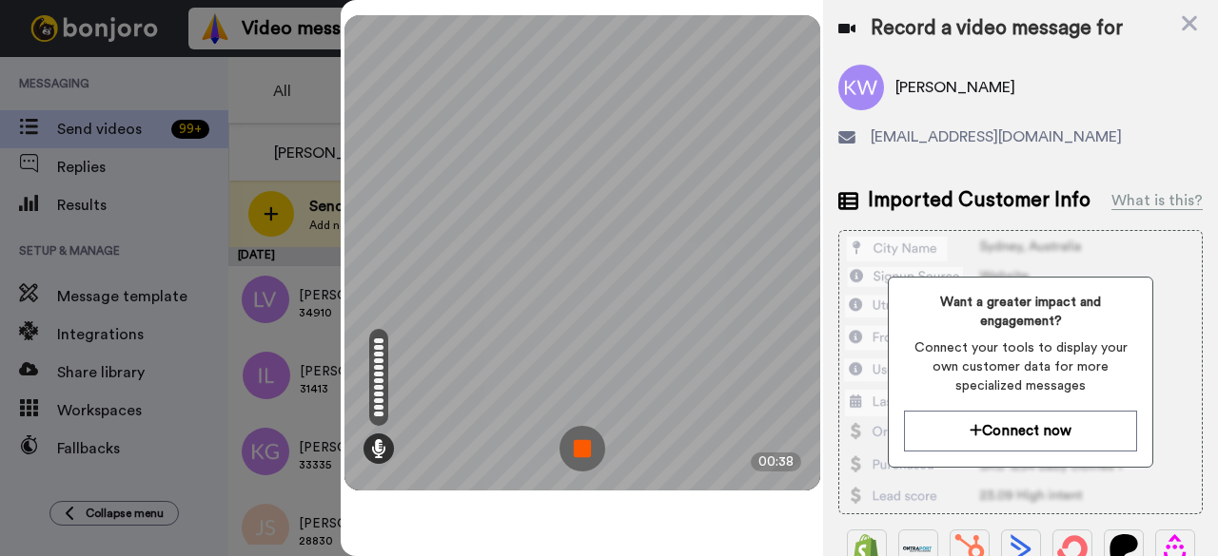
click at [600, 444] on img at bounding box center [582, 449] width 46 height 46
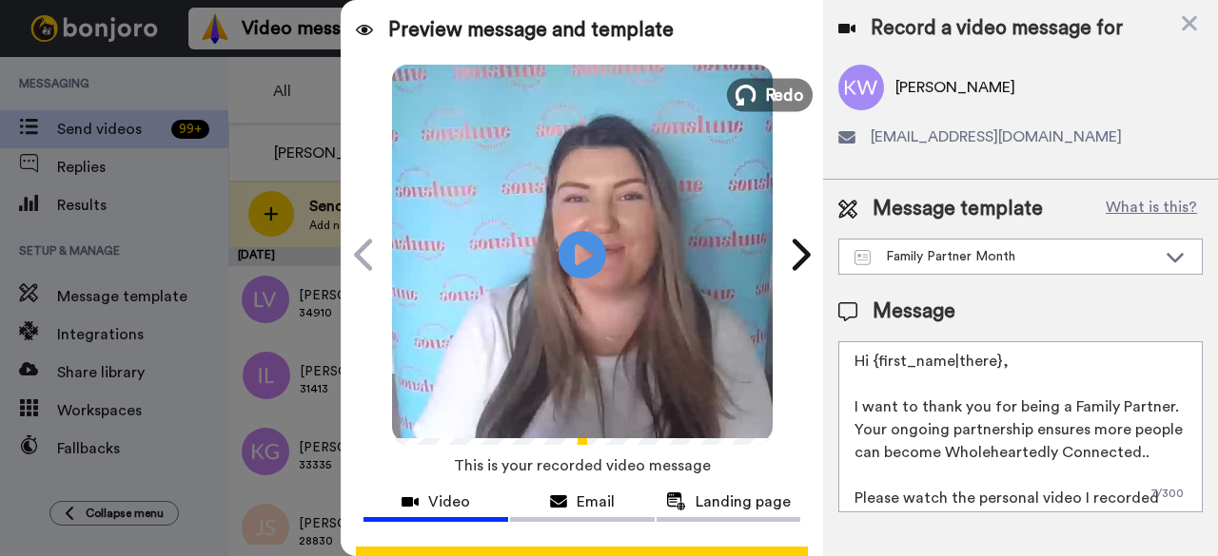
click at [764, 83] on span "Redo" at bounding box center [784, 94] width 40 height 25
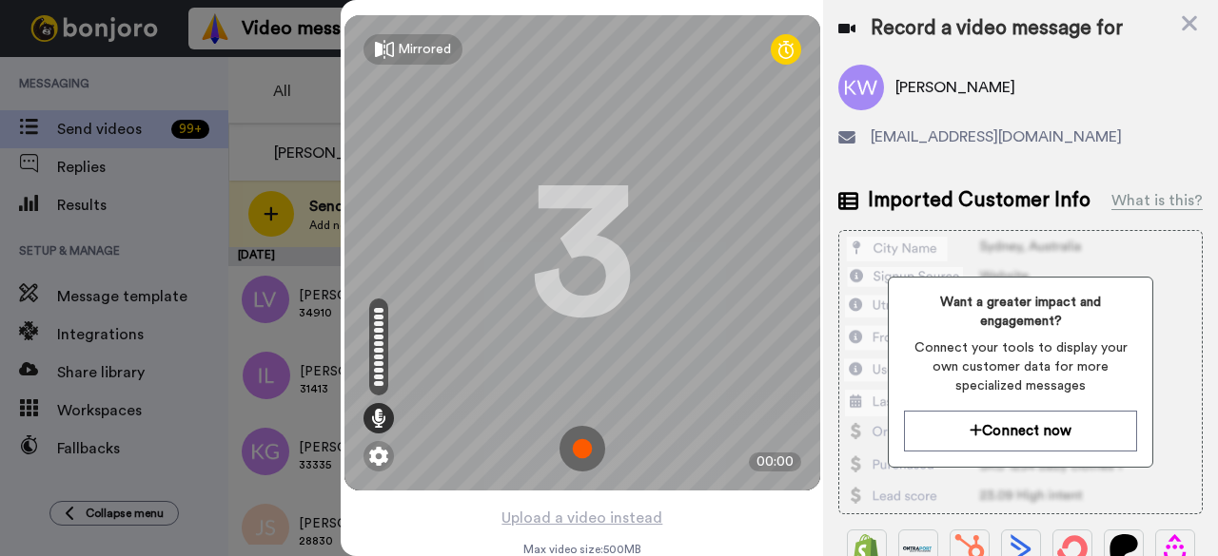
click at [577, 439] on img at bounding box center [582, 449] width 46 height 46
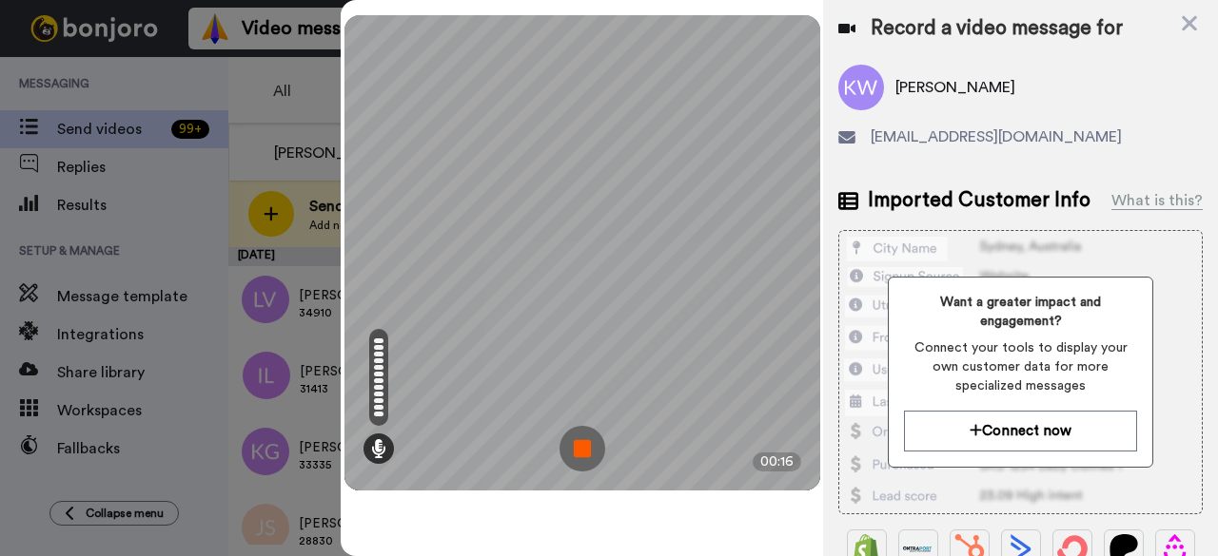
click at [573, 458] on img at bounding box center [582, 449] width 46 height 46
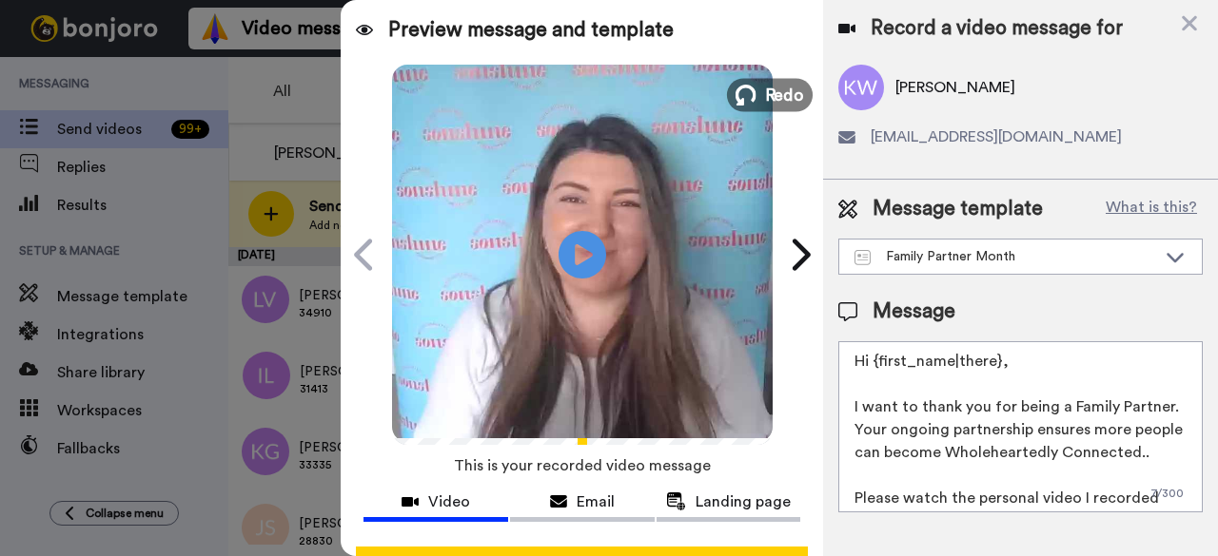
click at [764, 89] on span "Redo" at bounding box center [784, 94] width 40 height 25
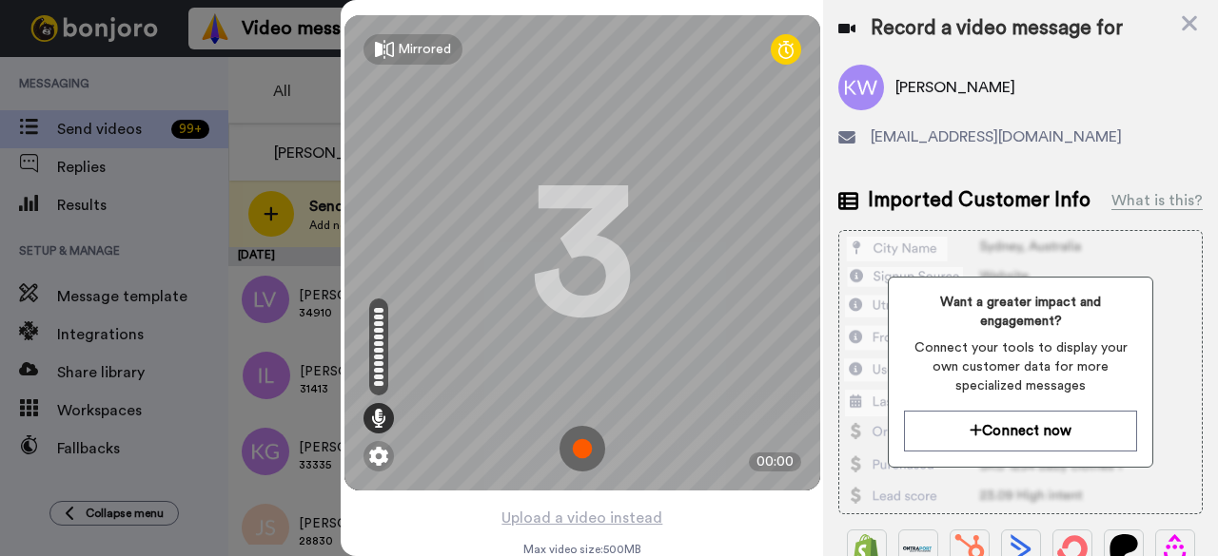
click at [581, 451] on img at bounding box center [582, 449] width 46 height 46
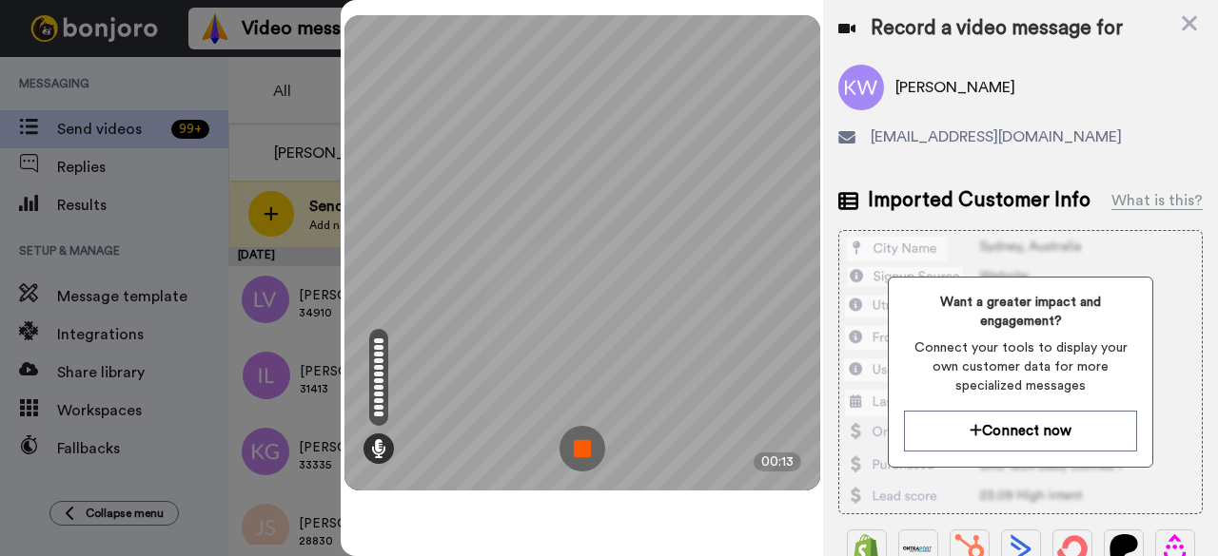
click at [588, 452] on img at bounding box center [582, 449] width 46 height 46
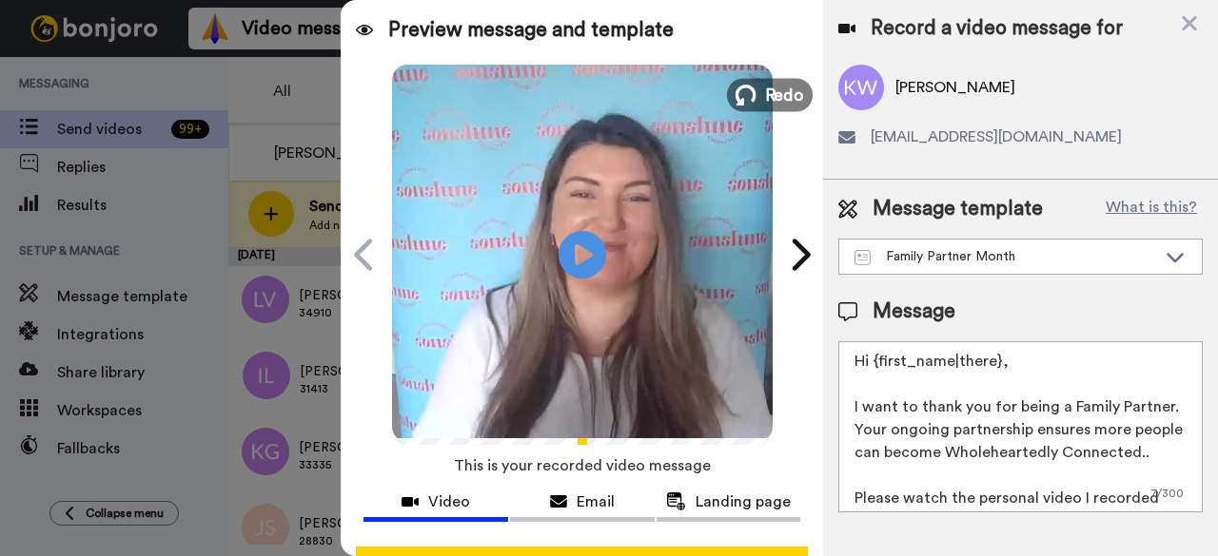
click at [786, 102] on span "Redo" at bounding box center [784, 94] width 40 height 25
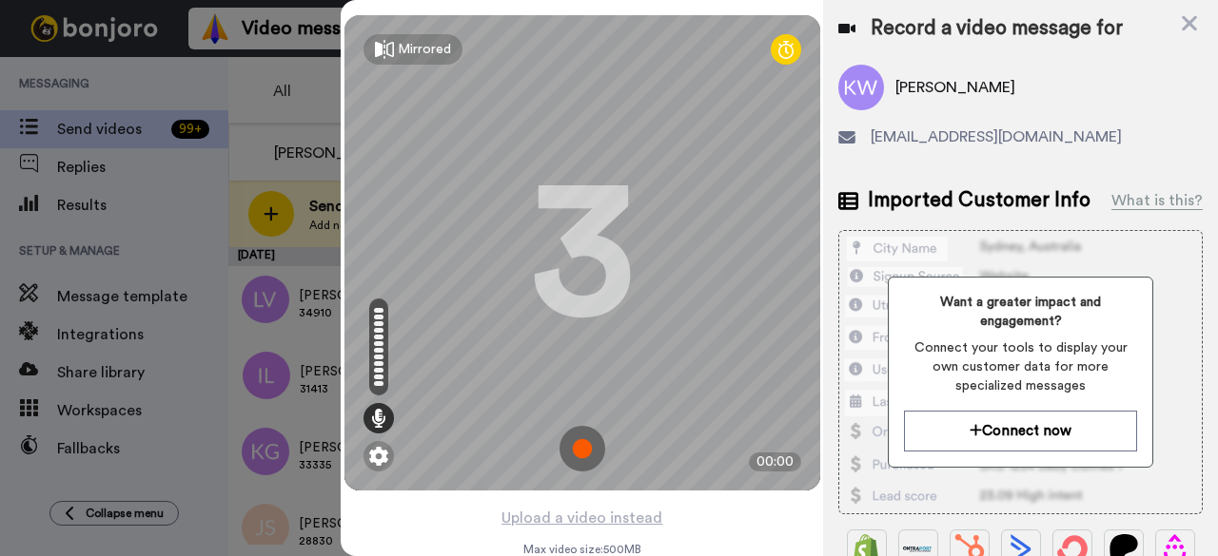
click at [588, 457] on img at bounding box center [582, 449] width 46 height 46
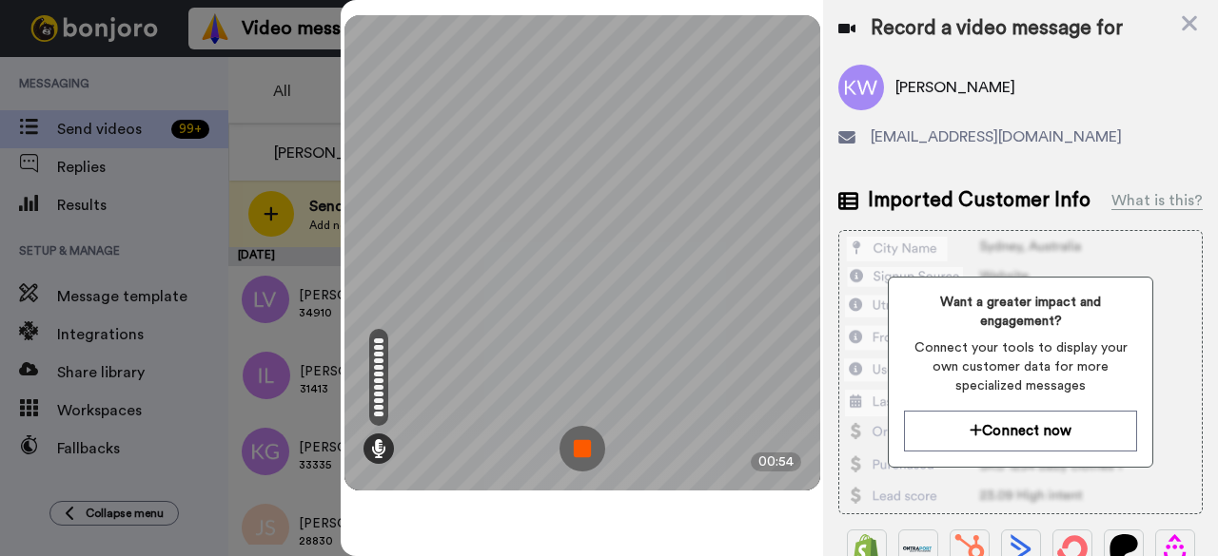
click at [566, 470] on img at bounding box center [582, 449] width 46 height 46
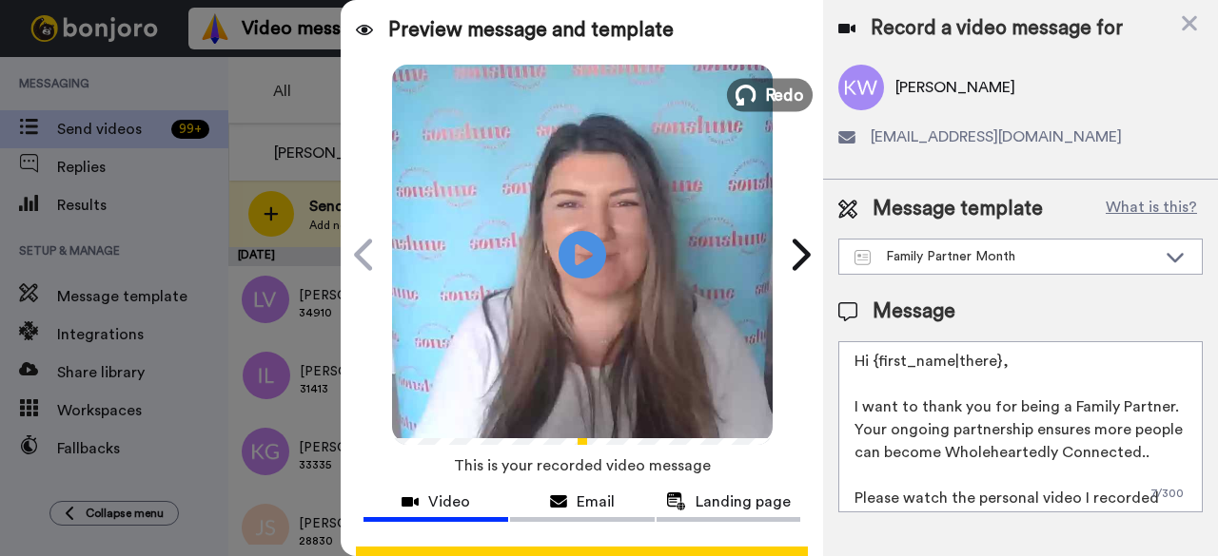
click at [767, 96] on span "Redo" at bounding box center [784, 94] width 40 height 25
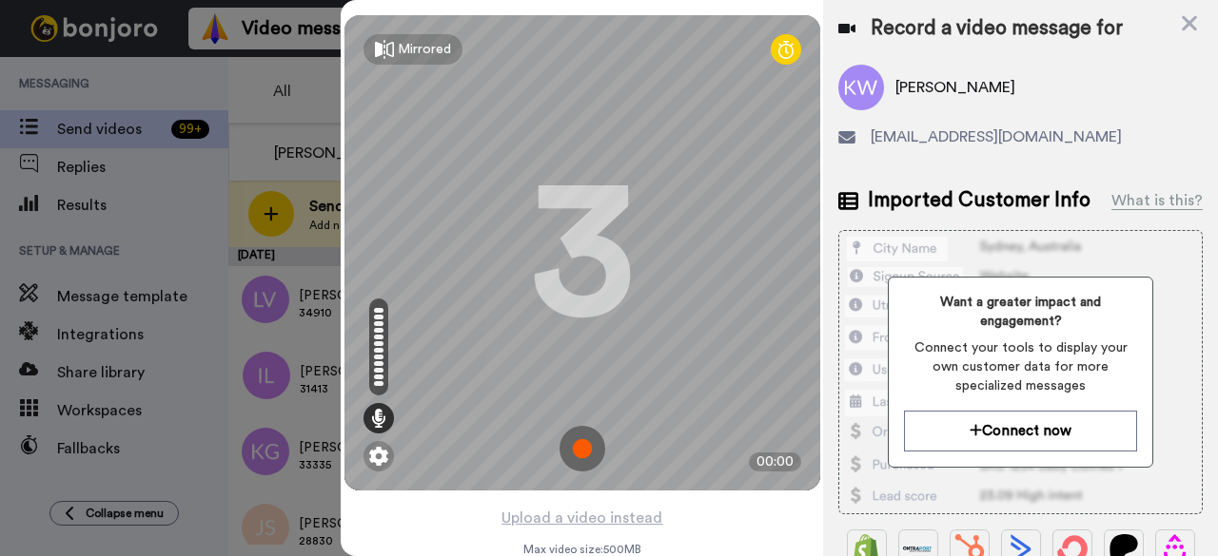
click at [576, 455] on img at bounding box center [582, 449] width 46 height 46
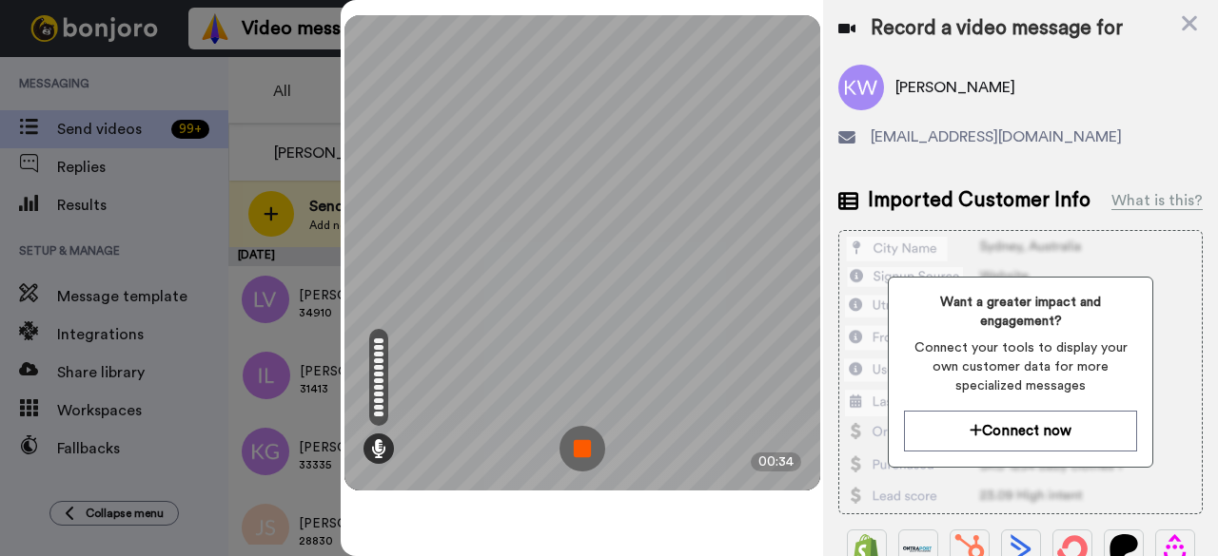
click at [573, 450] on img at bounding box center [582, 449] width 46 height 46
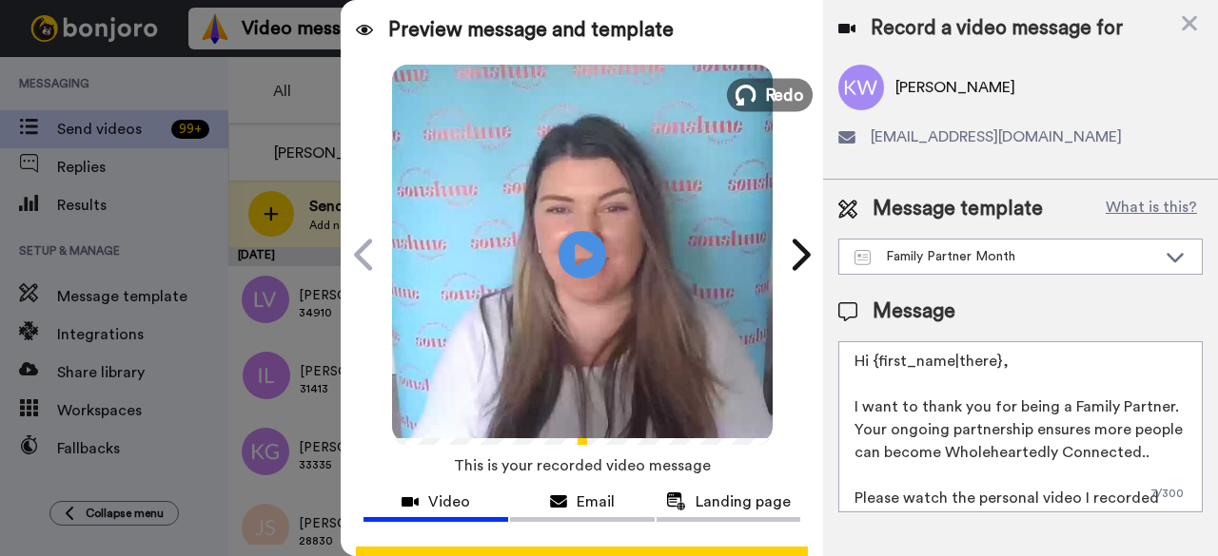
click at [764, 89] on span "Redo" at bounding box center [784, 94] width 40 height 25
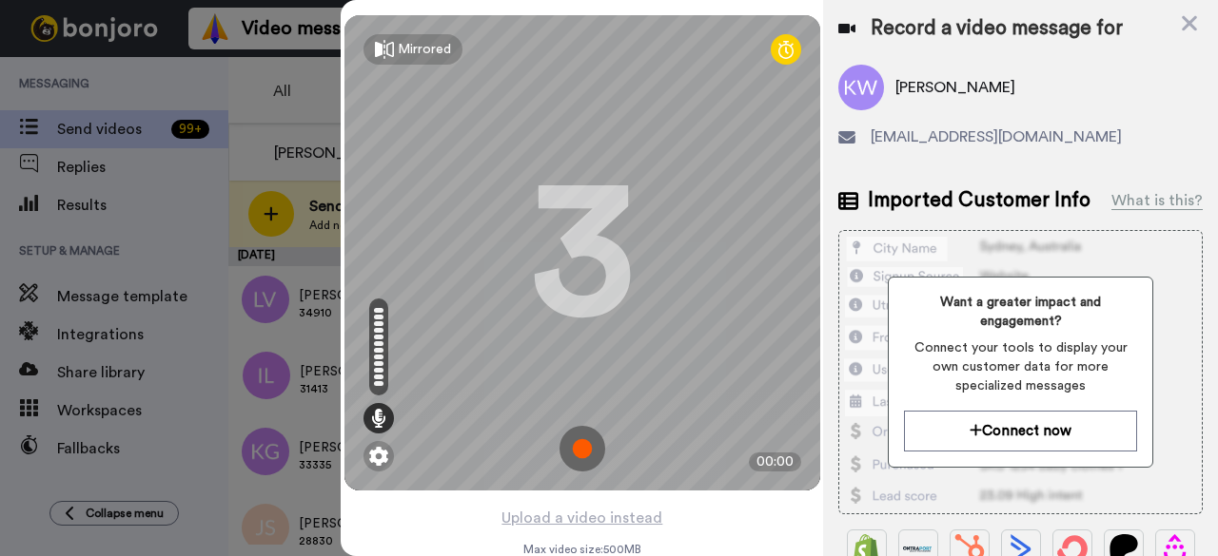
click at [590, 445] on img at bounding box center [582, 449] width 46 height 46
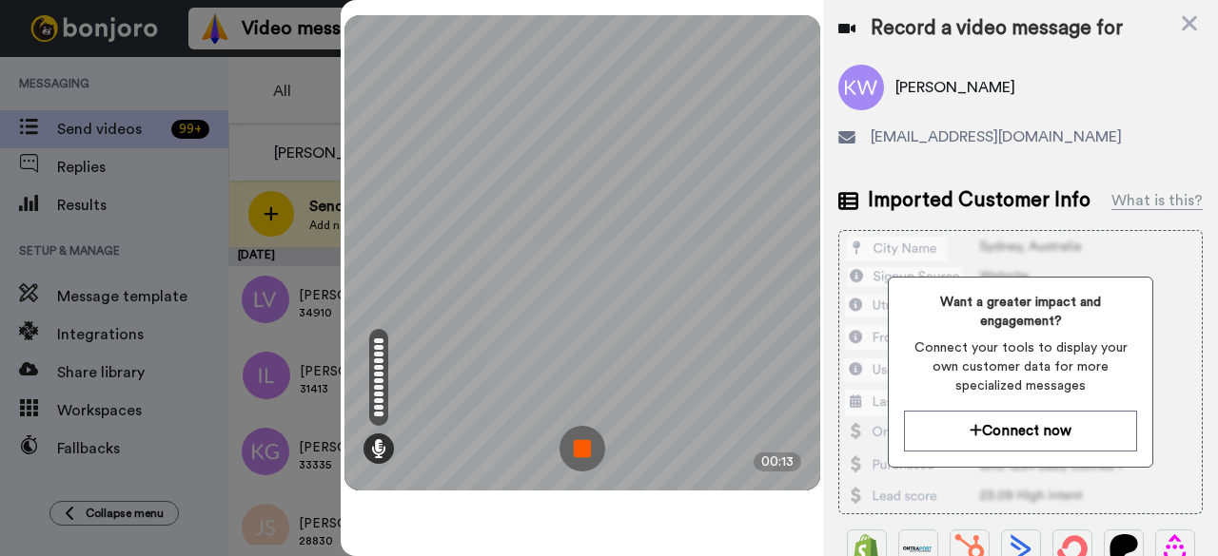
click at [588, 453] on img at bounding box center [582, 449] width 46 height 46
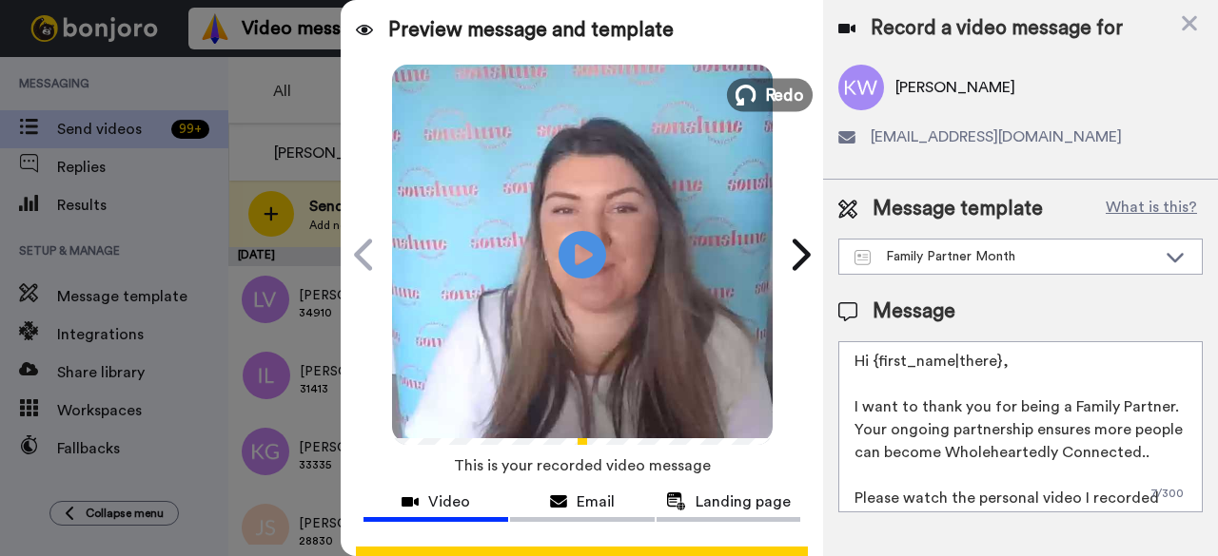
click at [764, 92] on span "Redo" at bounding box center [784, 94] width 40 height 25
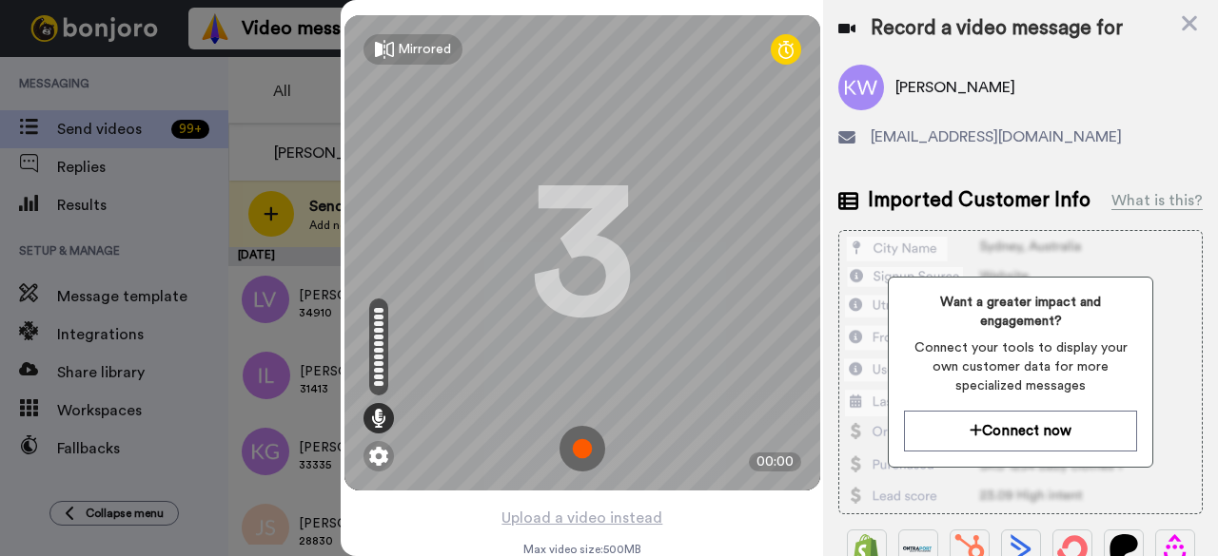
click at [582, 461] on img at bounding box center [582, 449] width 46 height 46
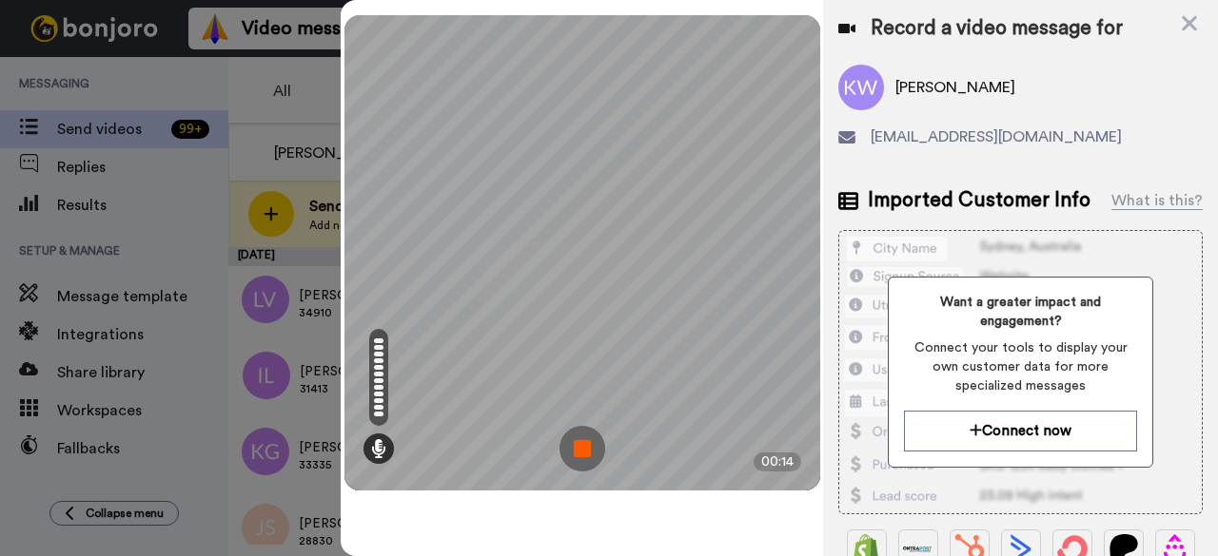
click at [590, 452] on img at bounding box center [582, 449] width 46 height 46
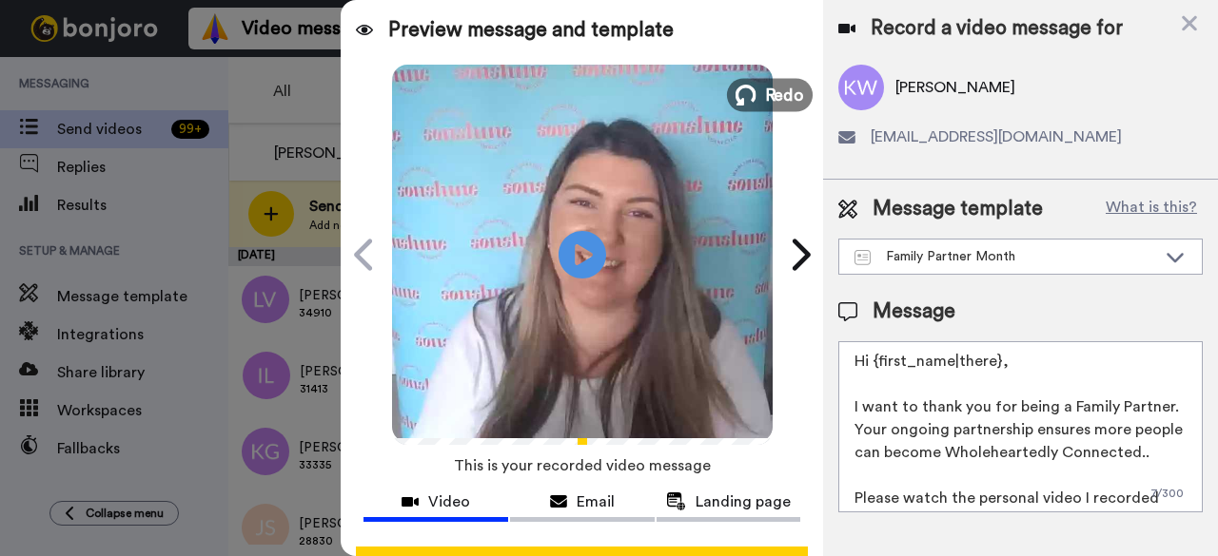
click at [735, 90] on icon at bounding box center [745, 95] width 21 height 21
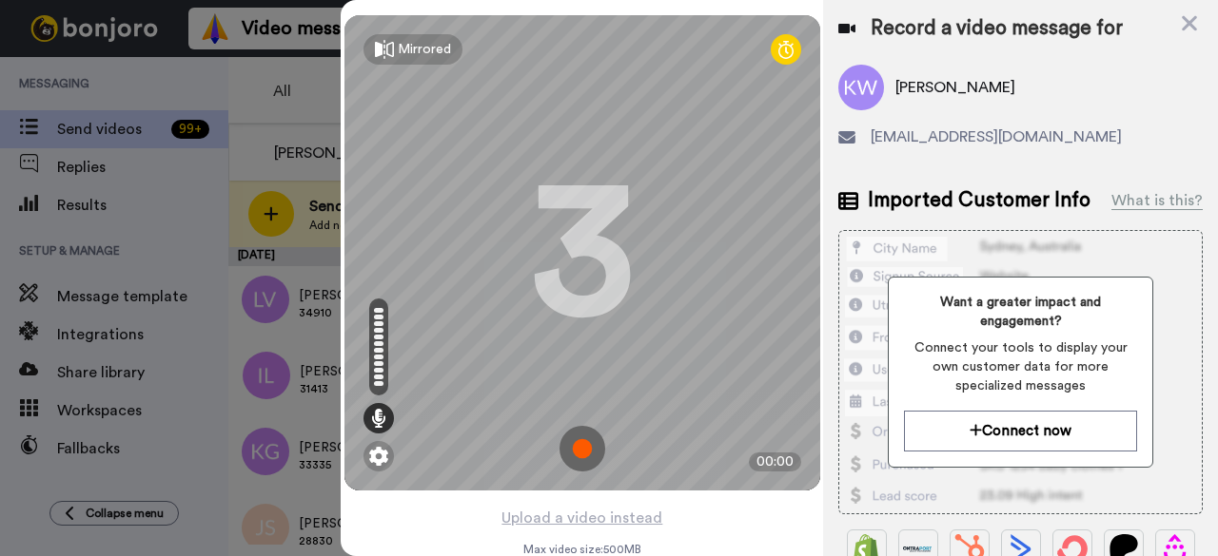
click at [571, 458] on img at bounding box center [582, 449] width 46 height 46
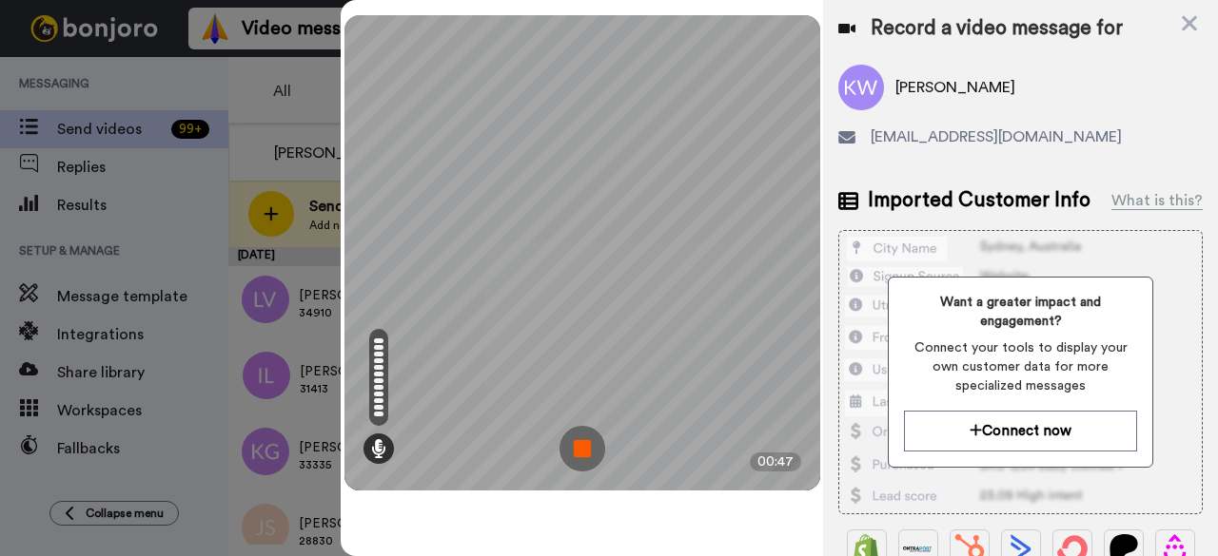
click at [583, 458] on img at bounding box center [582, 449] width 46 height 46
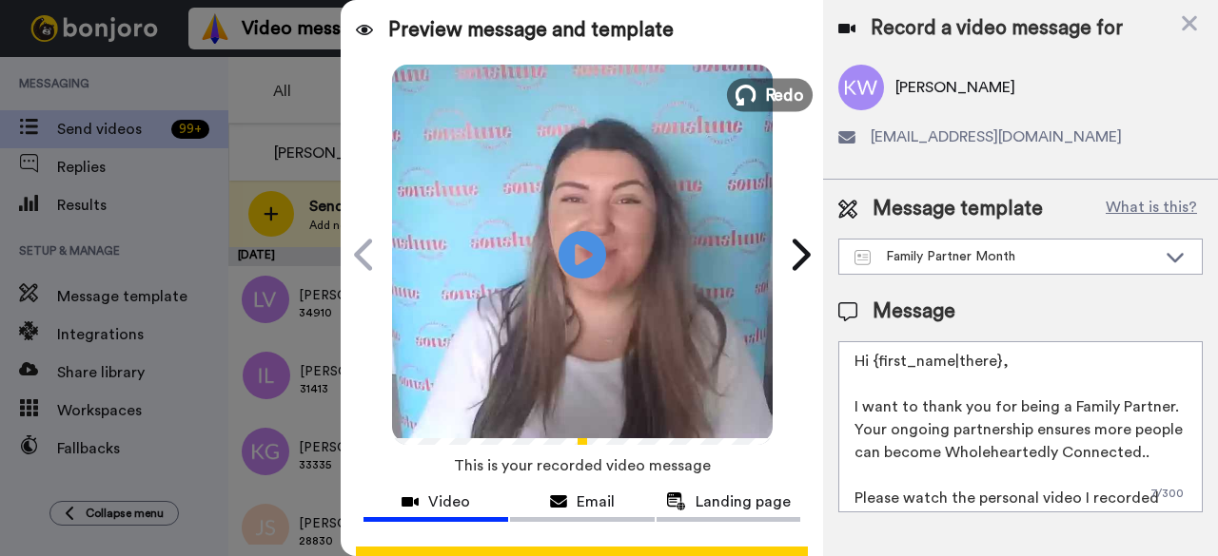
click at [764, 102] on span "Redo" at bounding box center [784, 94] width 40 height 25
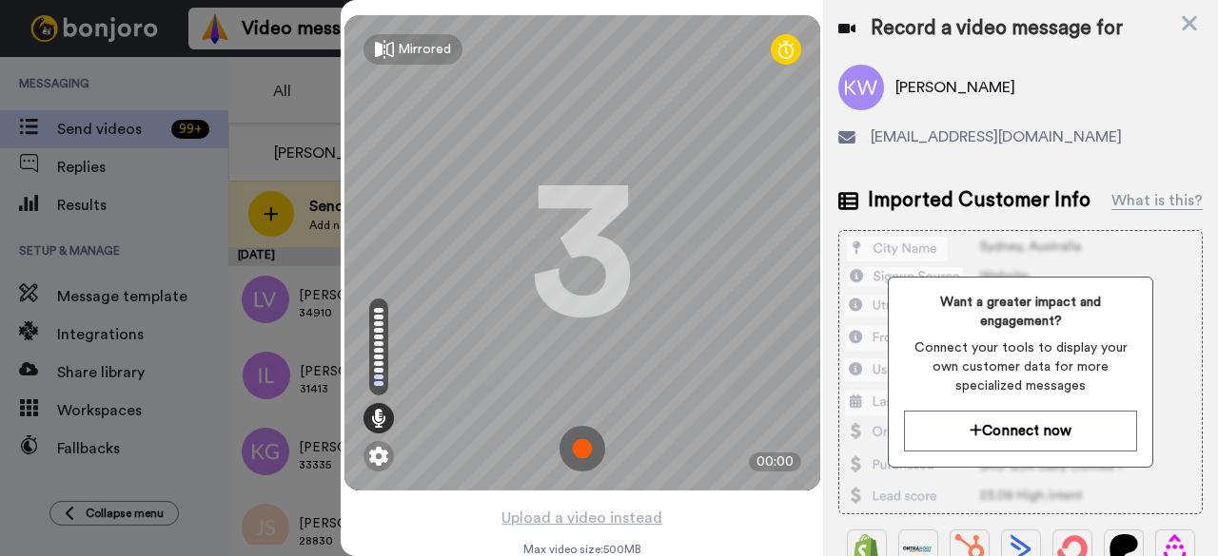
click at [575, 460] on img at bounding box center [582, 449] width 46 height 46
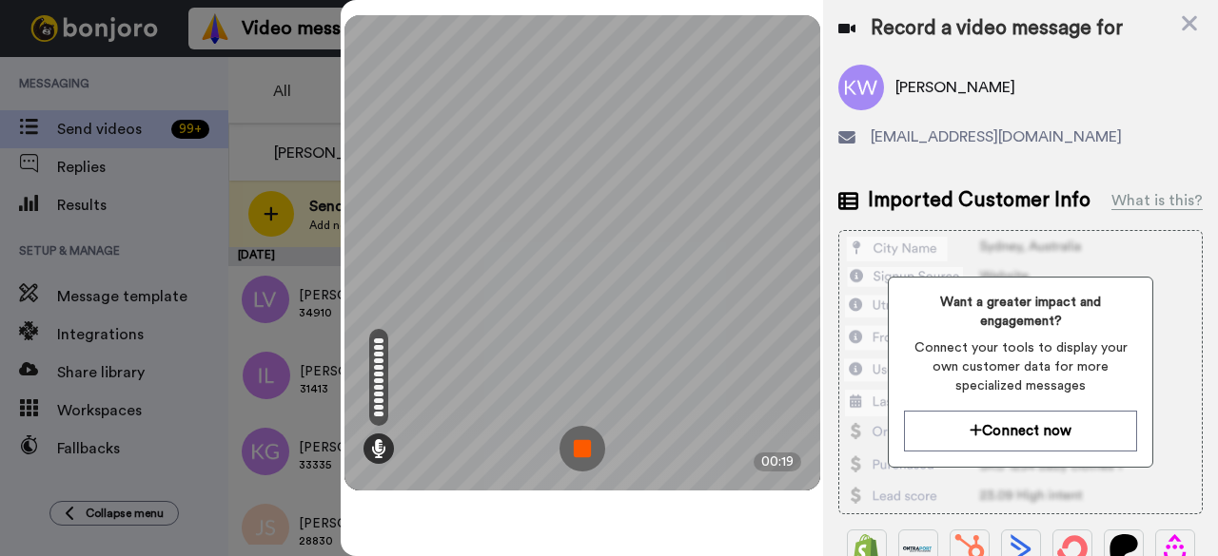
click at [585, 453] on img at bounding box center [582, 449] width 46 height 46
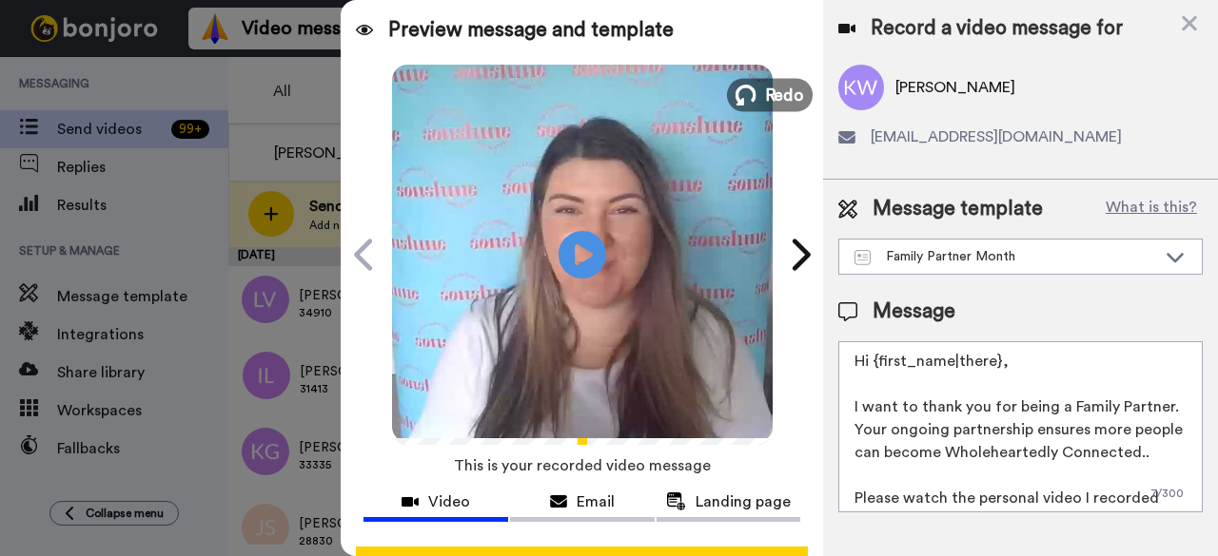
click at [767, 93] on span "Redo" at bounding box center [784, 94] width 40 height 25
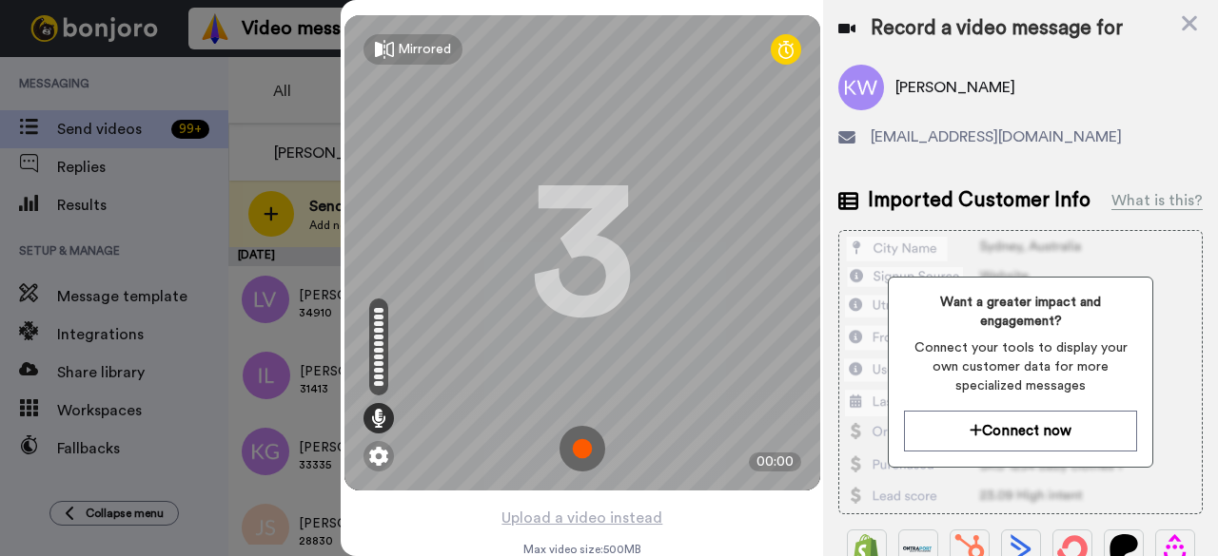
click at [591, 459] on img at bounding box center [582, 449] width 46 height 46
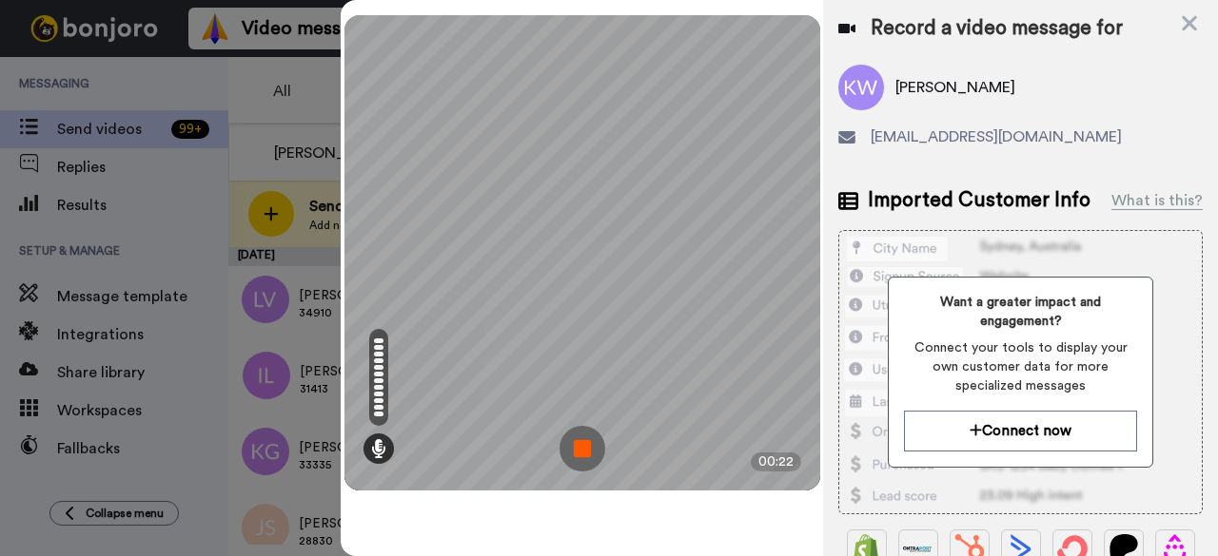
click at [584, 442] on img at bounding box center [582, 449] width 46 height 46
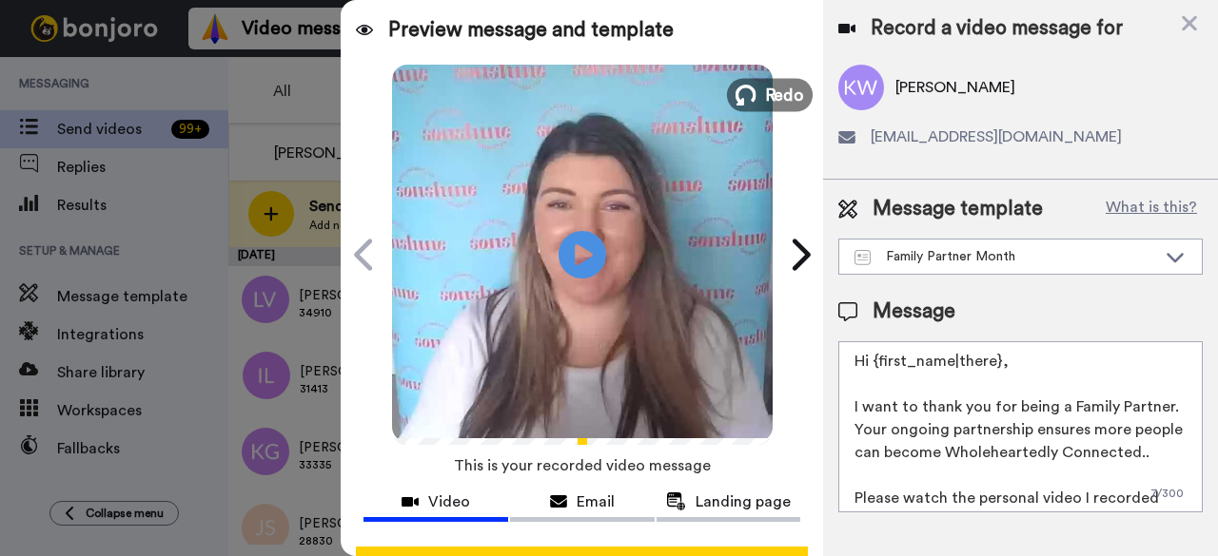
click at [781, 101] on span "Redo" at bounding box center [784, 94] width 40 height 25
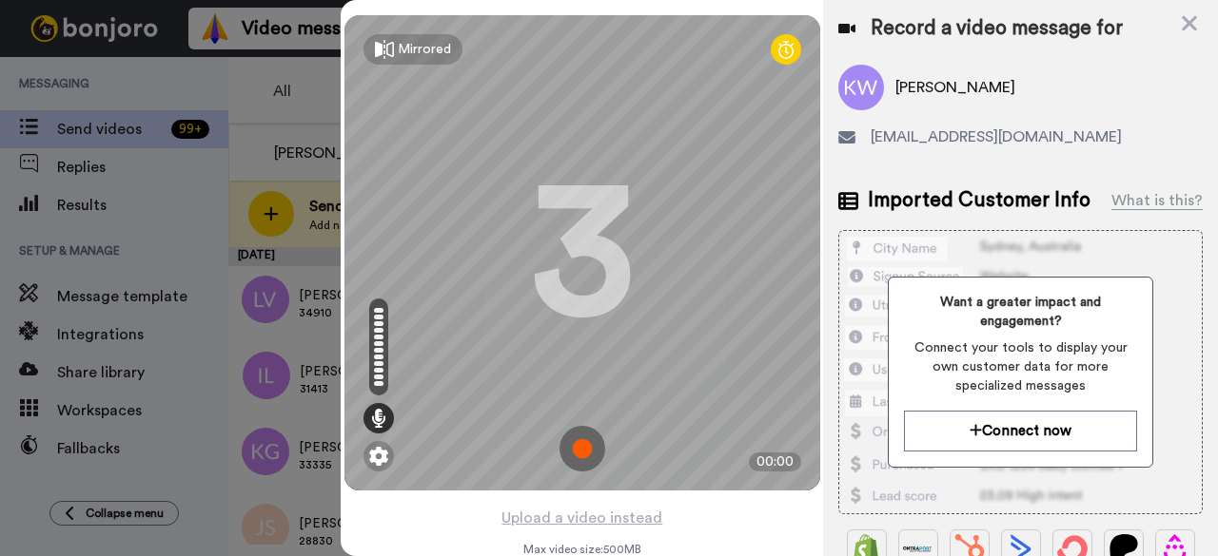
click at [560, 442] on img at bounding box center [582, 449] width 46 height 46
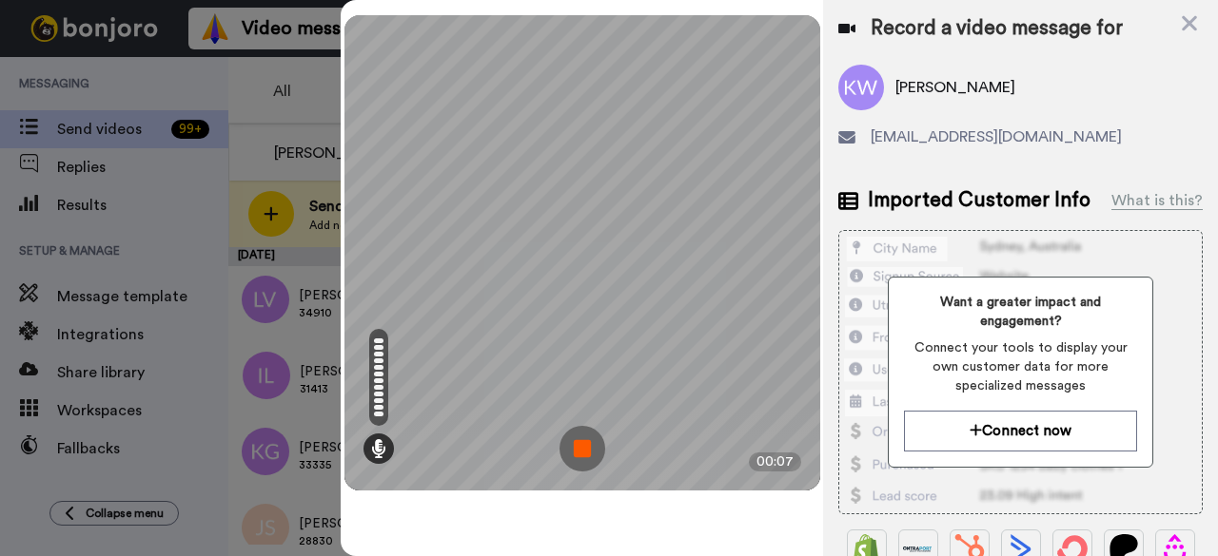
click at [577, 439] on img at bounding box center [582, 449] width 46 height 46
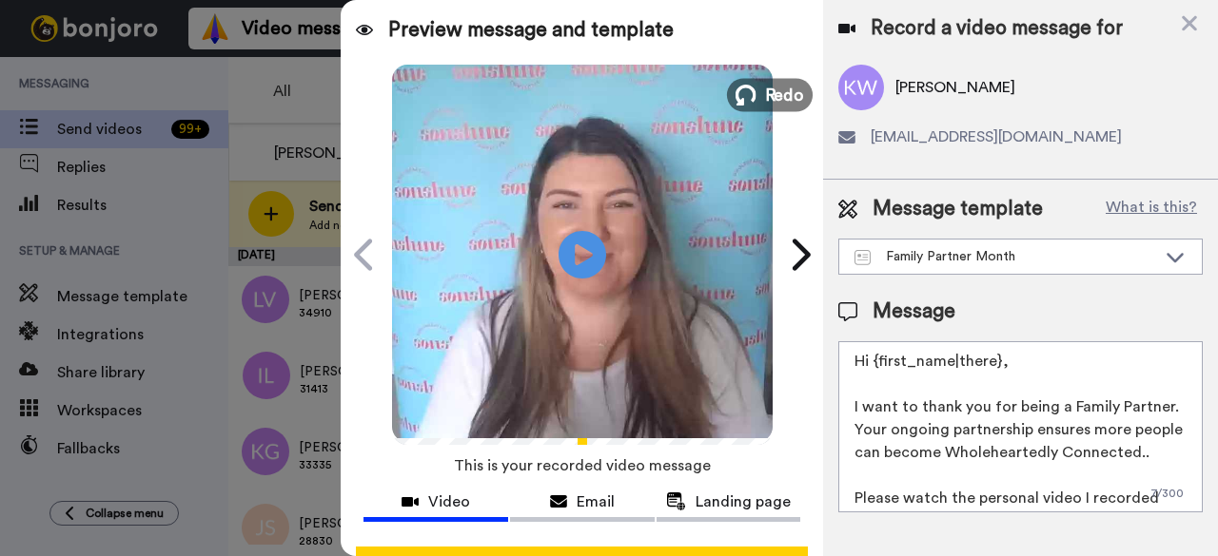
click at [764, 96] on span "Redo" at bounding box center [784, 94] width 40 height 25
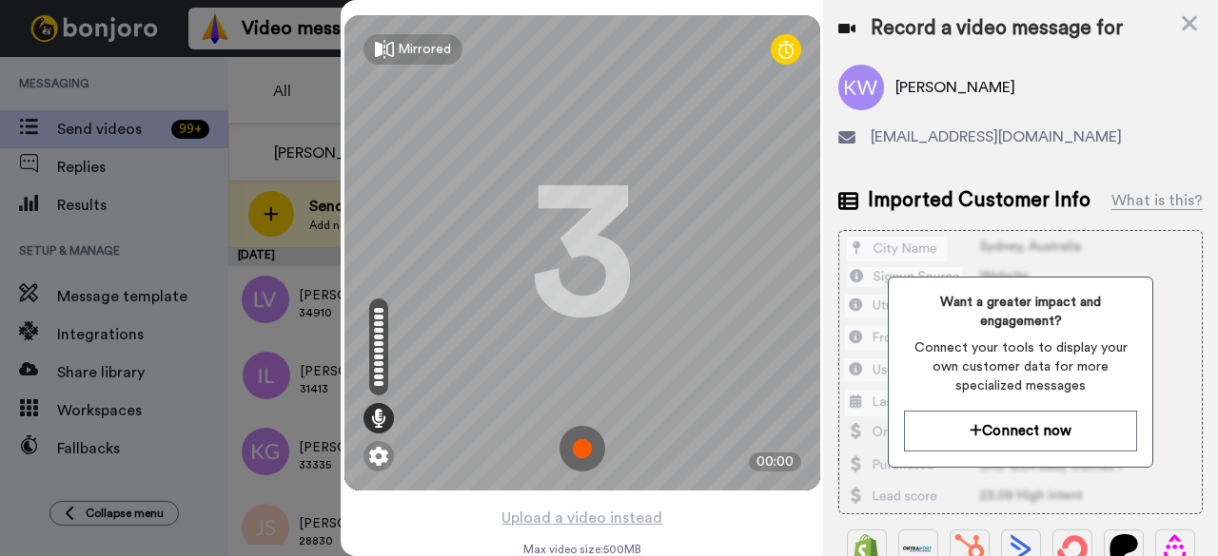
click at [583, 439] on img at bounding box center [582, 449] width 46 height 46
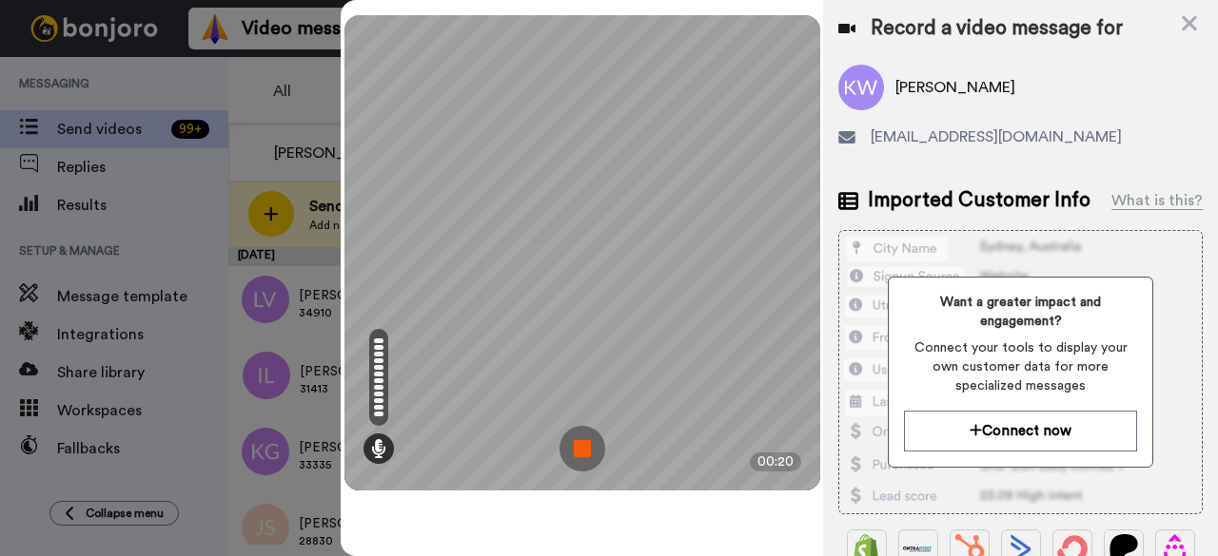
click at [593, 439] on img at bounding box center [582, 449] width 46 height 46
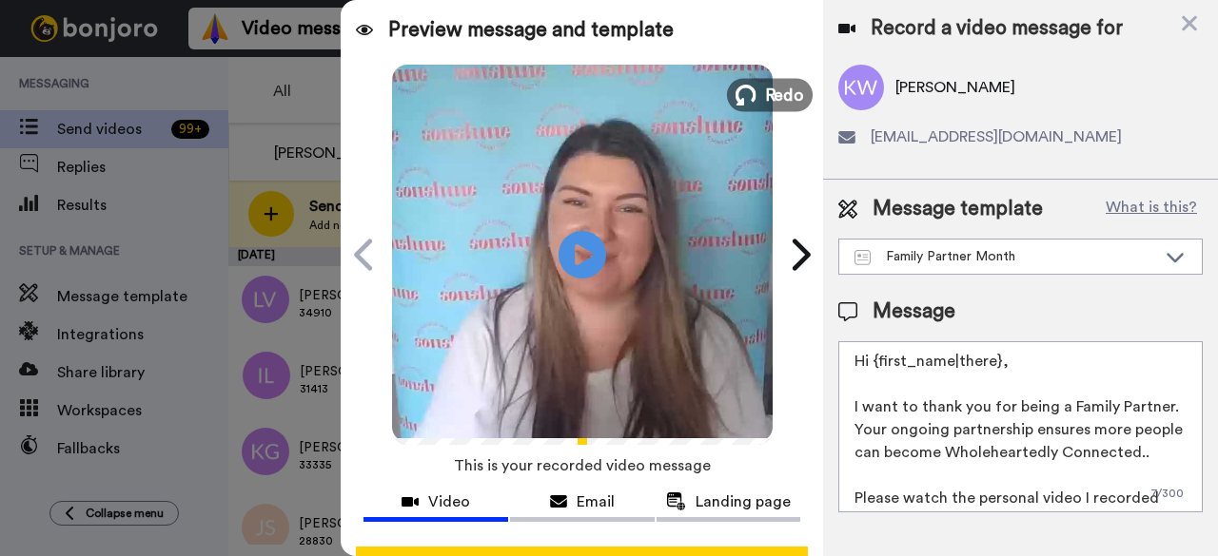
click at [767, 106] on span "Redo" at bounding box center [784, 94] width 40 height 25
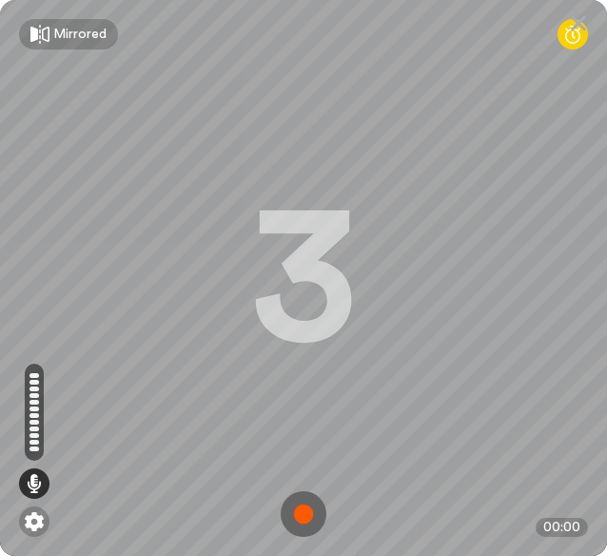
click at [288, 511] on img at bounding box center [304, 514] width 46 height 46
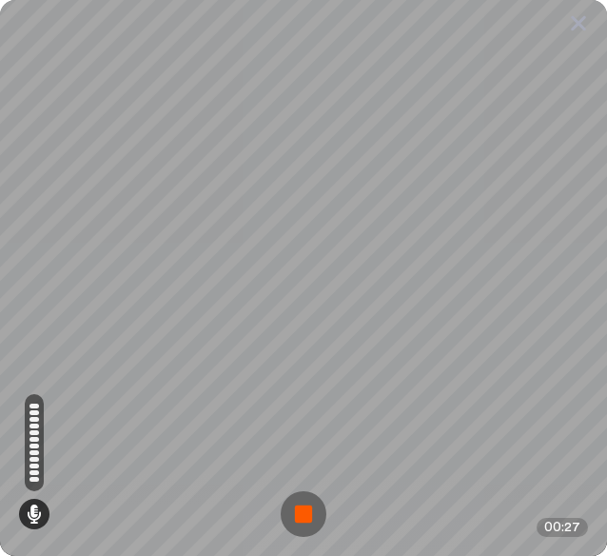
click at [289, 503] on img at bounding box center [304, 514] width 46 height 46
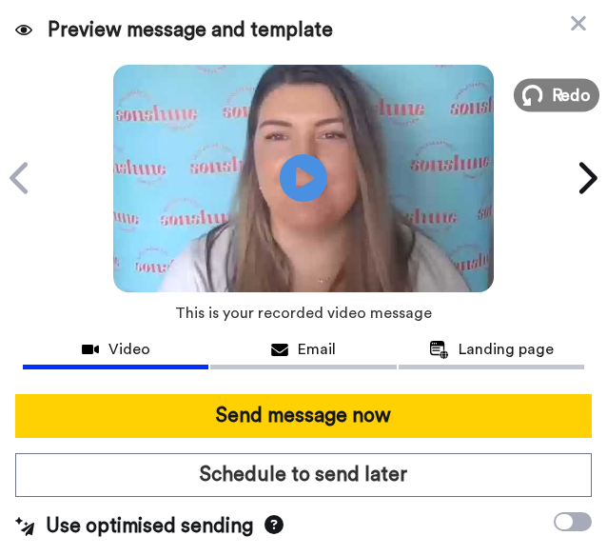
click at [523, 98] on button "Redo" at bounding box center [557, 94] width 86 height 33
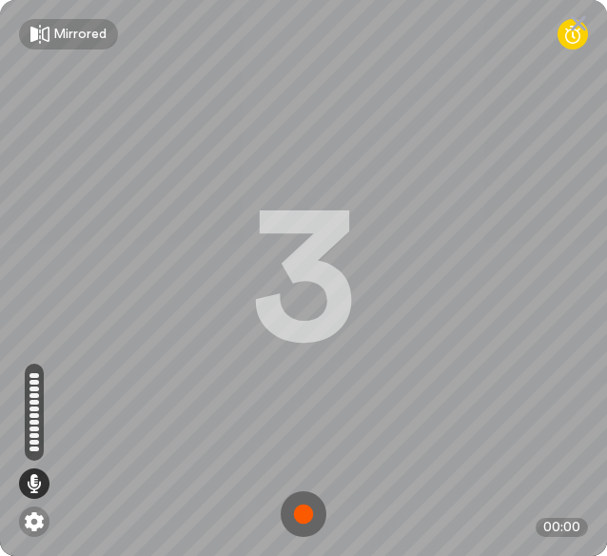
click at [291, 517] on img at bounding box center [304, 514] width 46 height 46
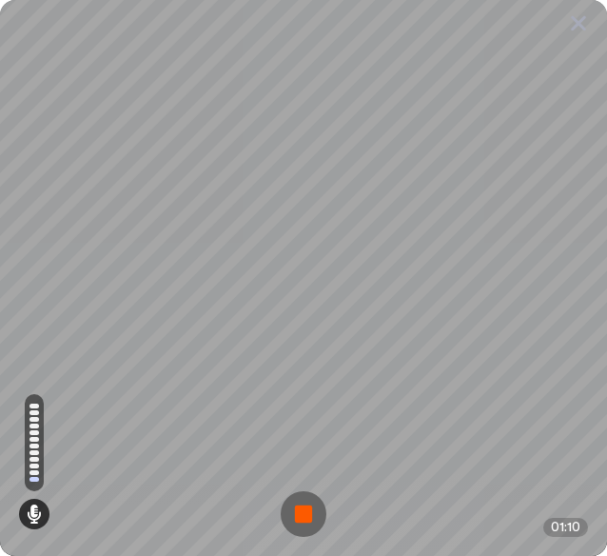
click at [283, 520] on img at bounding box center [304, 514] width 46 height 46
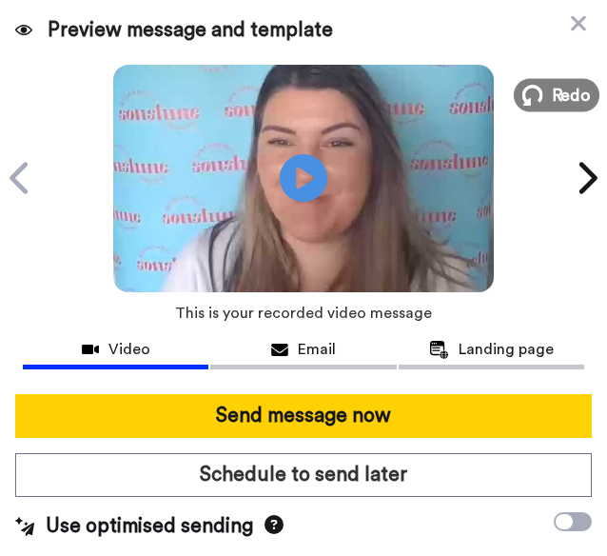
click at [522, 92] on icon at bounding box center [532, 95] width 21 height 21
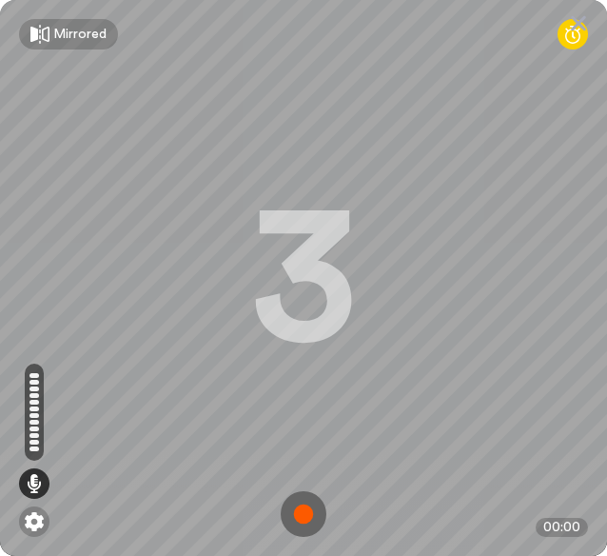
click at [298, 521] on img at bounding box center [304, 514] width 46 height 46
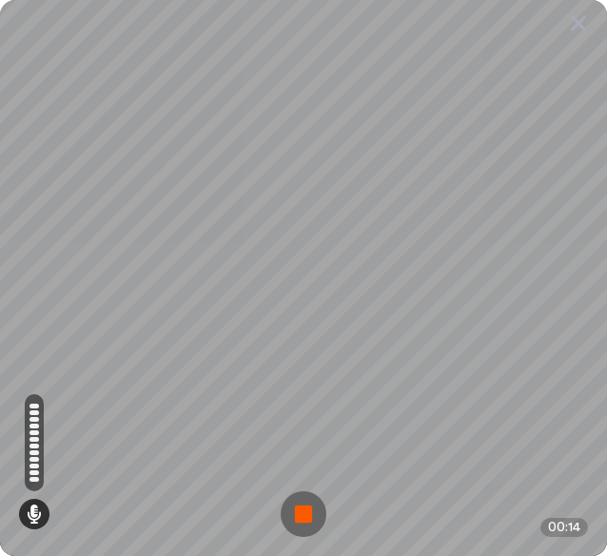
click at [285, 520] on img at bounding box center [304, 514] width 46 height 46
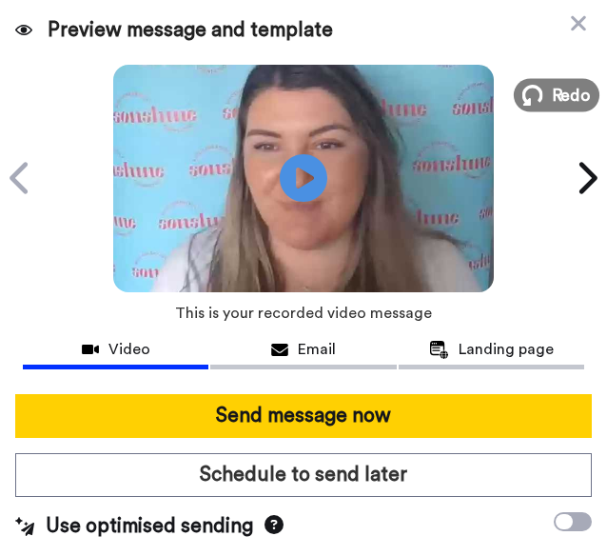
click at [525, 109] on button "Redo" at bounding box center [557, 94] width 86 height 33
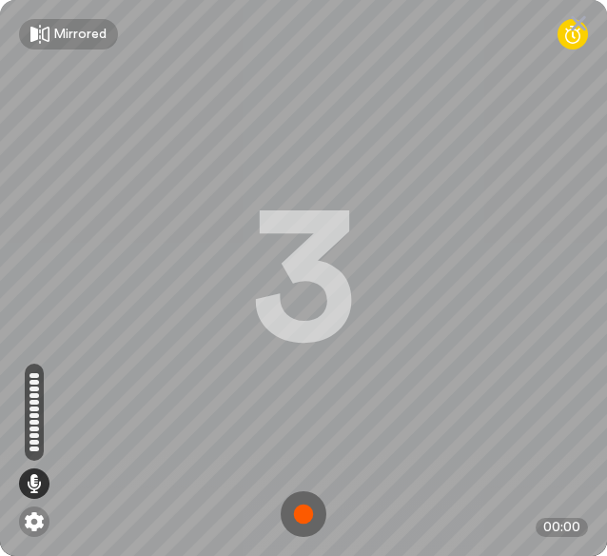
click at [297, 520] on img at bounding box center [304, 514] width 46 height 46
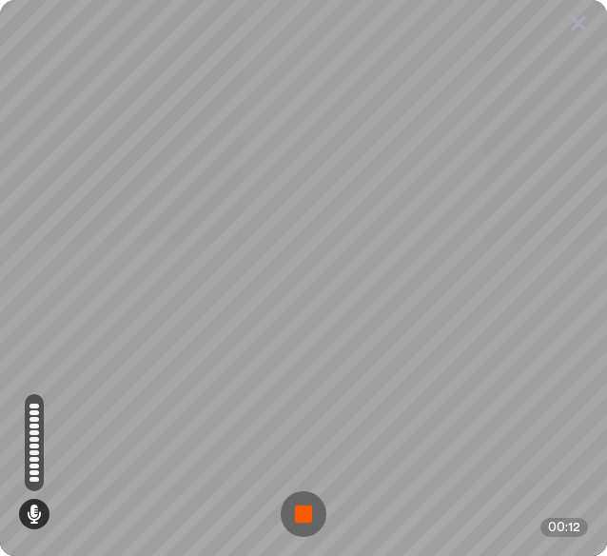
click at [281, 525] on img at bounding box center [304, 514] width 46 height 46
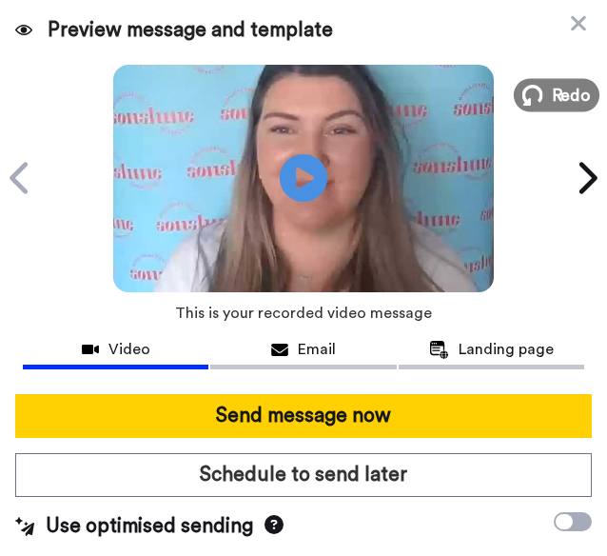
click at [556, 104] on span "Redo" at bounding box center [572, 94] width 40 height 25
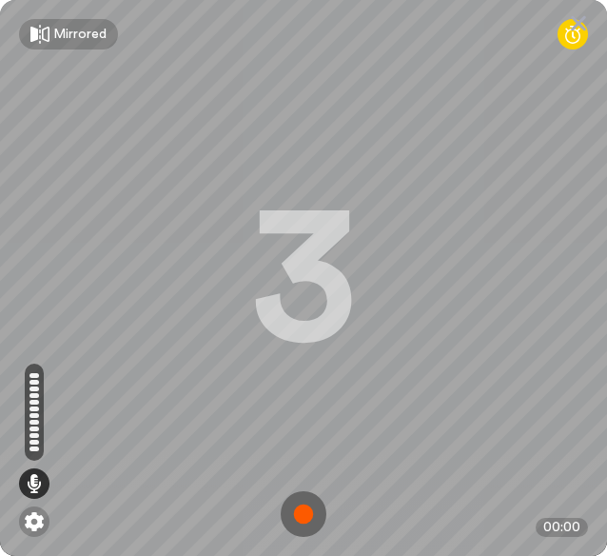
click at [293, 524] on img at bounding box center [304, 514] width 46 height 46
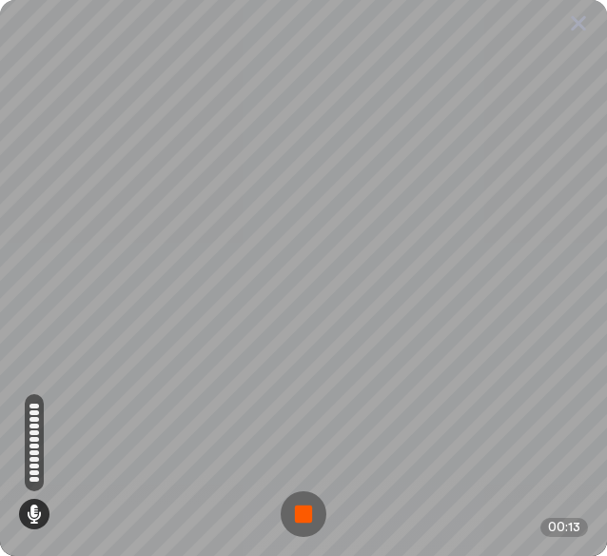
click at [281, 511] on img at bounding box center [304, 514] width 46 height 46
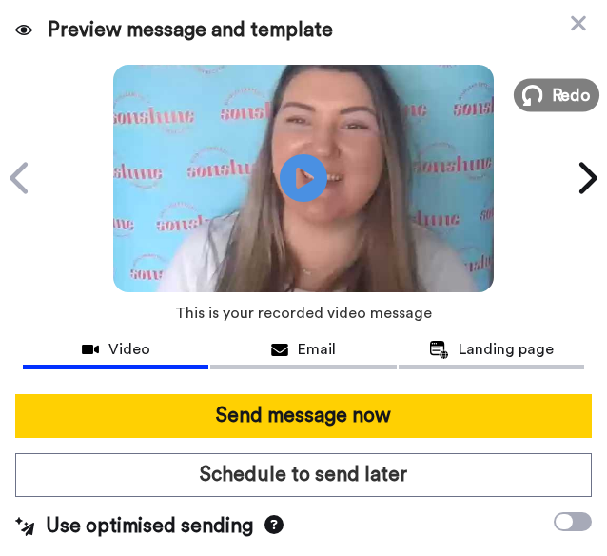
click at [519, 107] on button "Redo" at bounding box center [557, 94] width 86 height 33
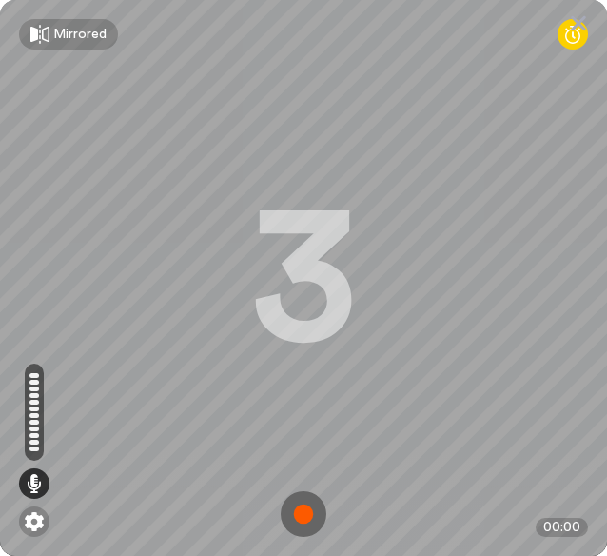
click at [282, 515] on img at bounding box center [304, 514] width 46 height 46
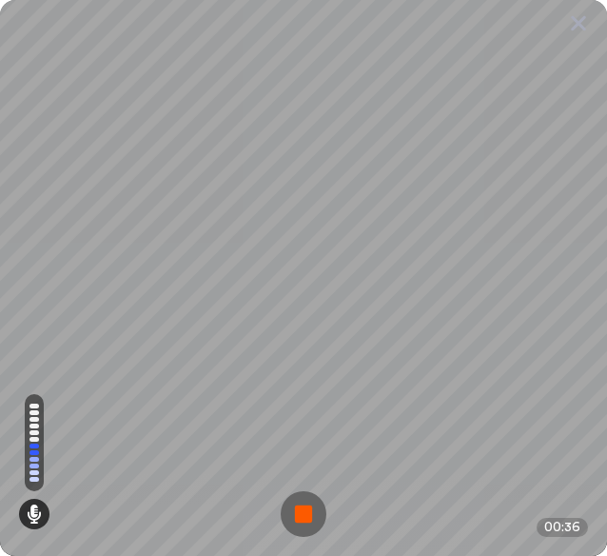
click at [283, 515] on img at bounding box center [304, 514] width 46 height 46
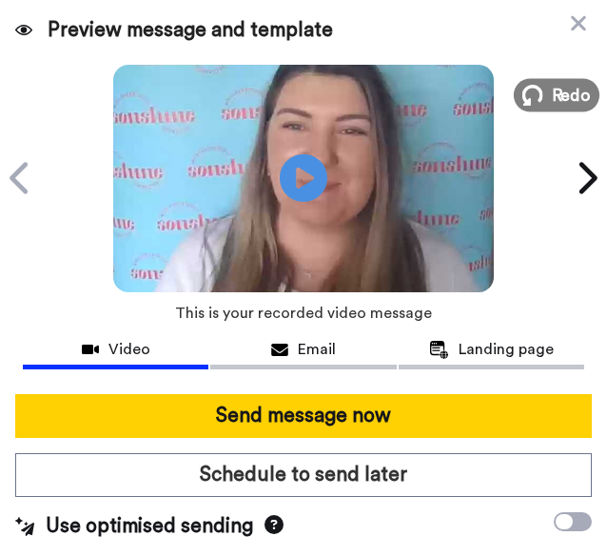
click at [552, 100] on span "Redo" at bounding box center [572, 94] width 40 height 25
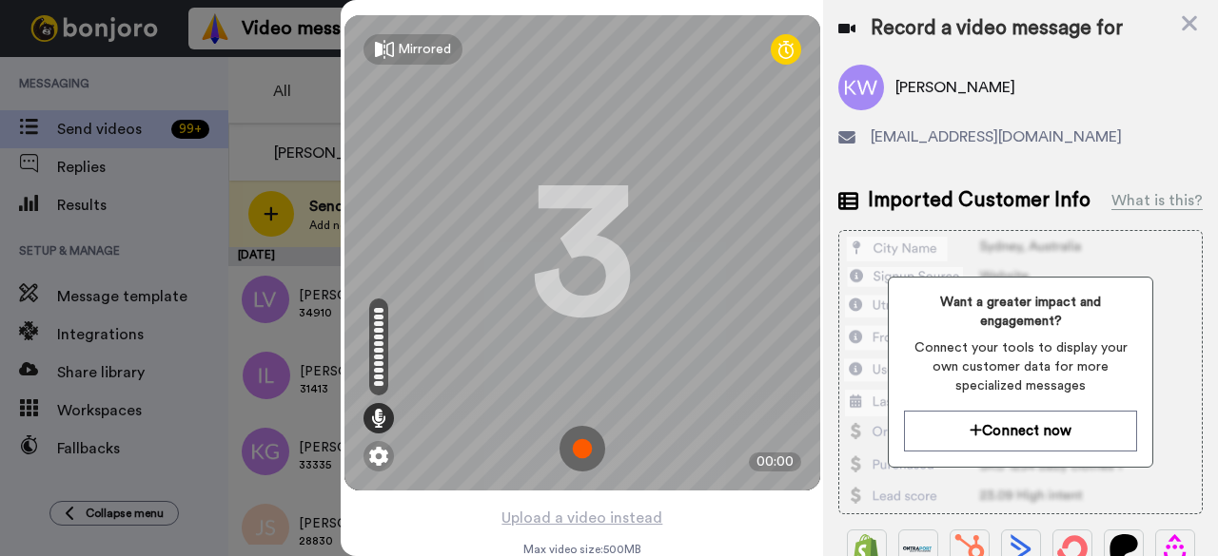
click at [584, 452] on img at bounding box center [582, 449] width 46 height 46
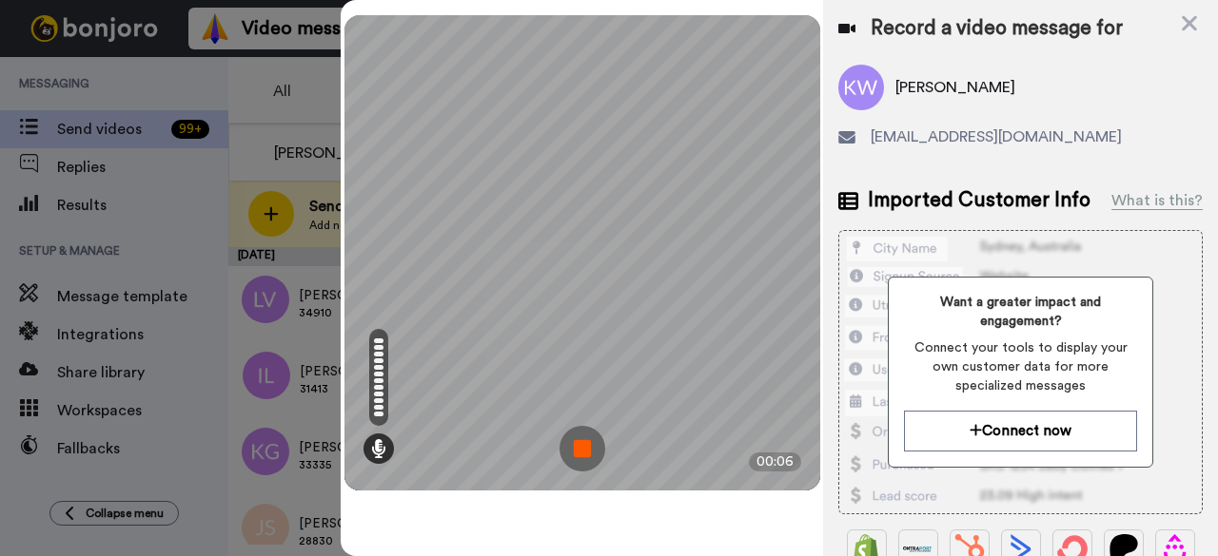
click at [573, 459] on img at bounding box center [582, 449] width 46 height 46
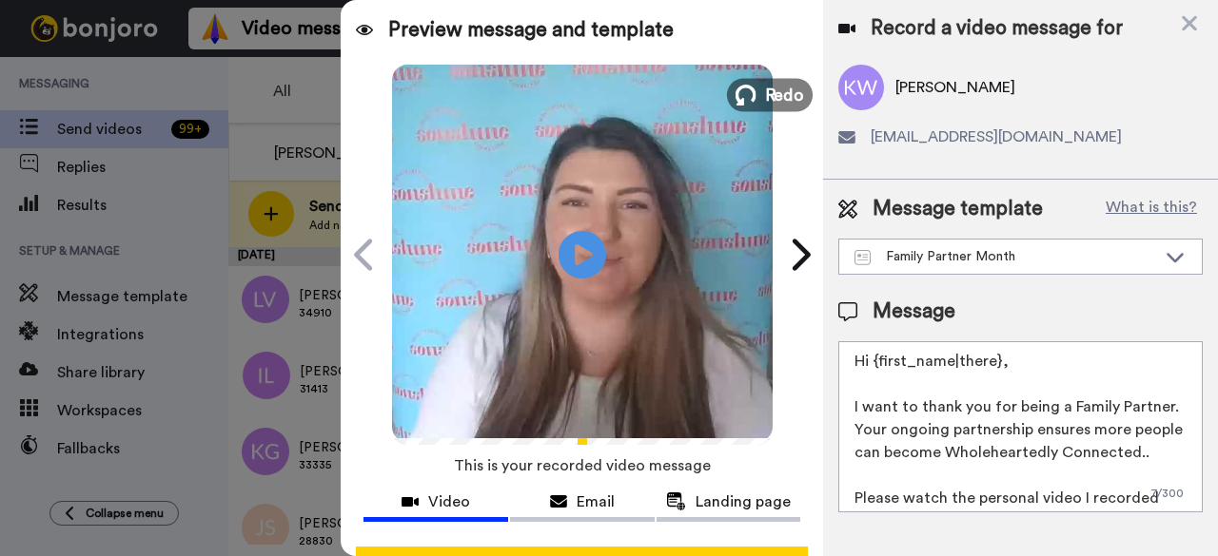
click at [764, 95] on span "Redo" at bounding box center [784, 94] width 40 height 25
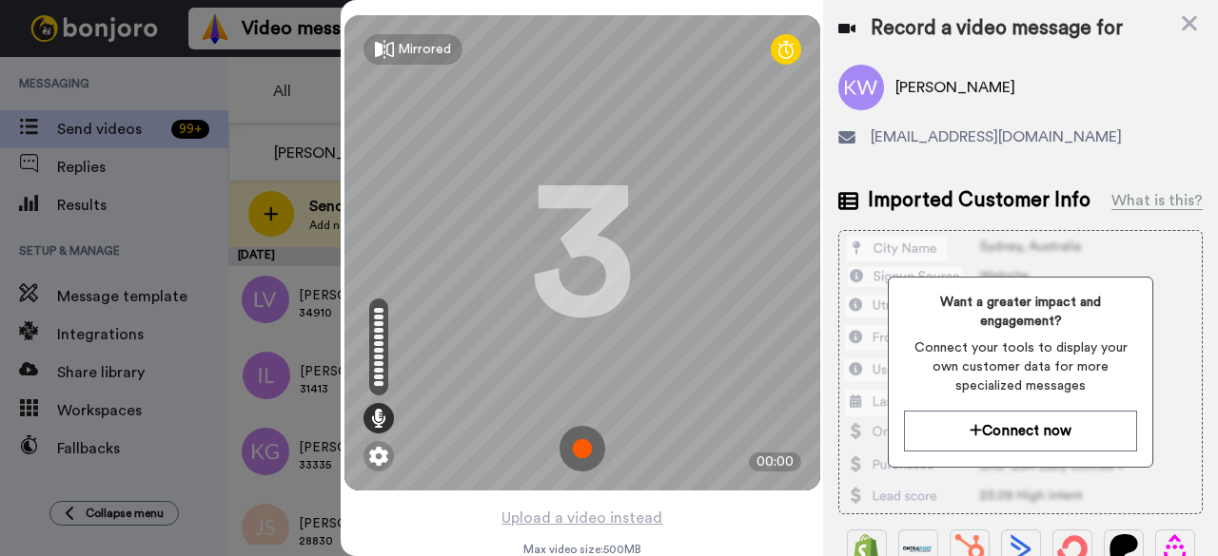
click at [595, 451] on img at bounding box center [582, 449] width 46 height 46
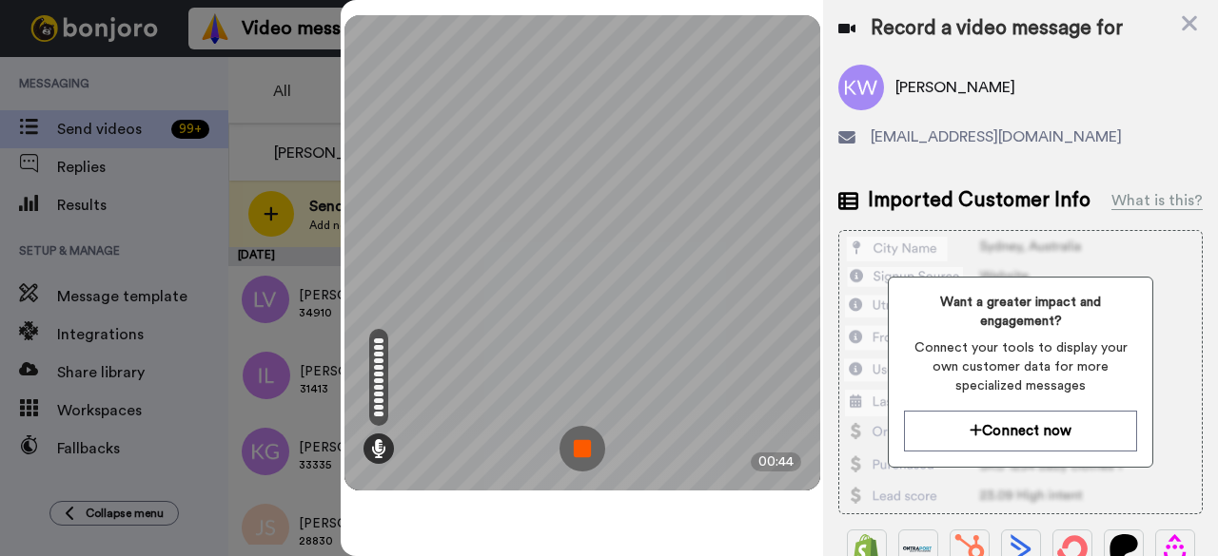
click at [595, 450] on img at bounding box center [582, 449] width 46 height 46
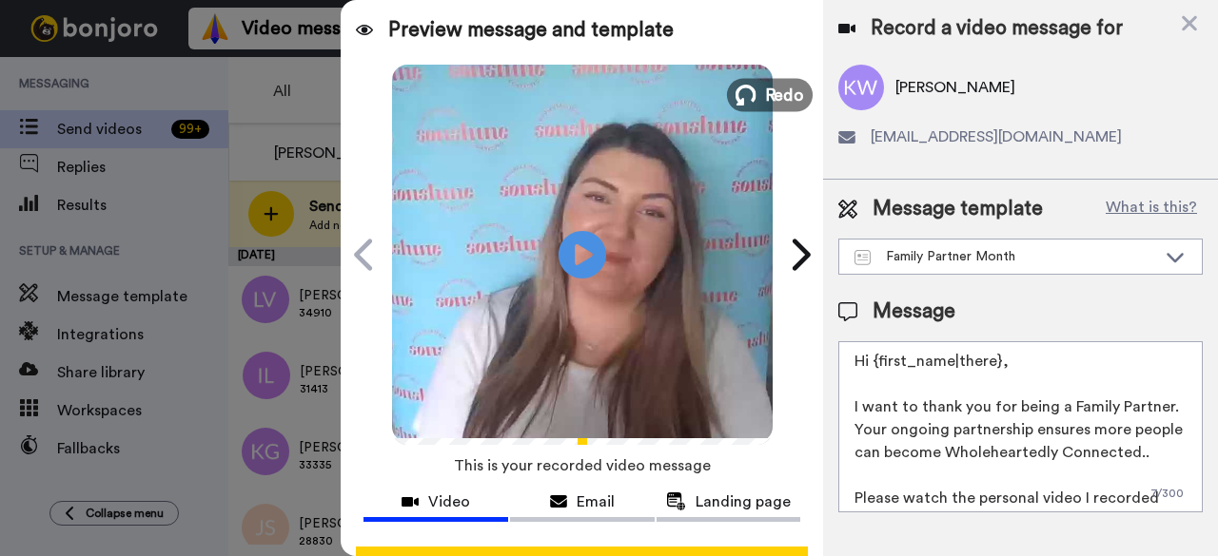
click at [764, 92] on span "Redo" at bounding box center [784, 94] width 40 height 25
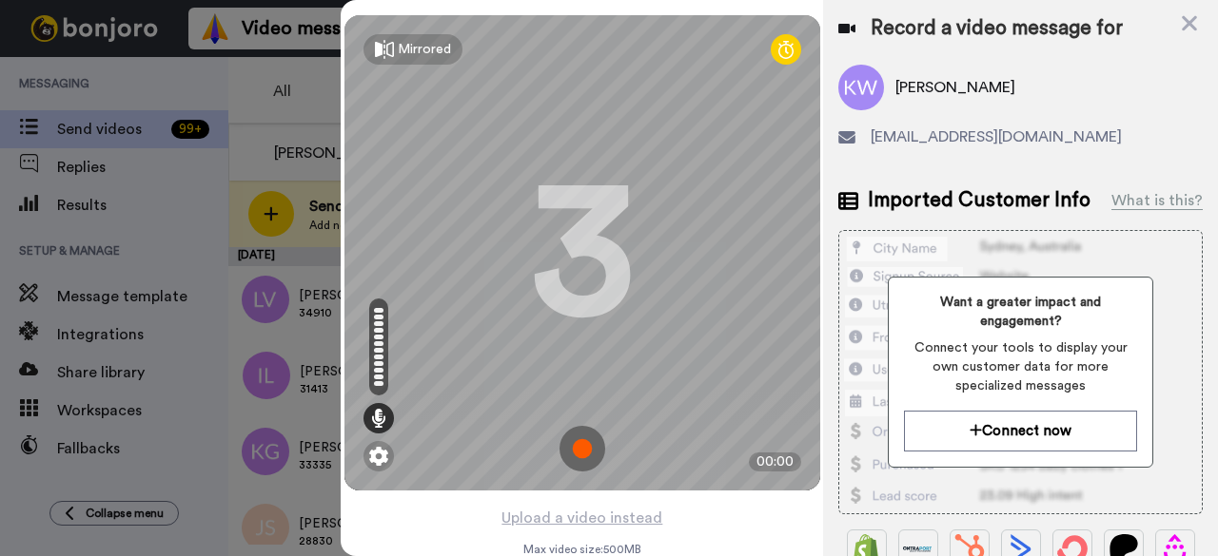
click at [575, 456] on img at bounding box center [582, 449] width 46 height 46
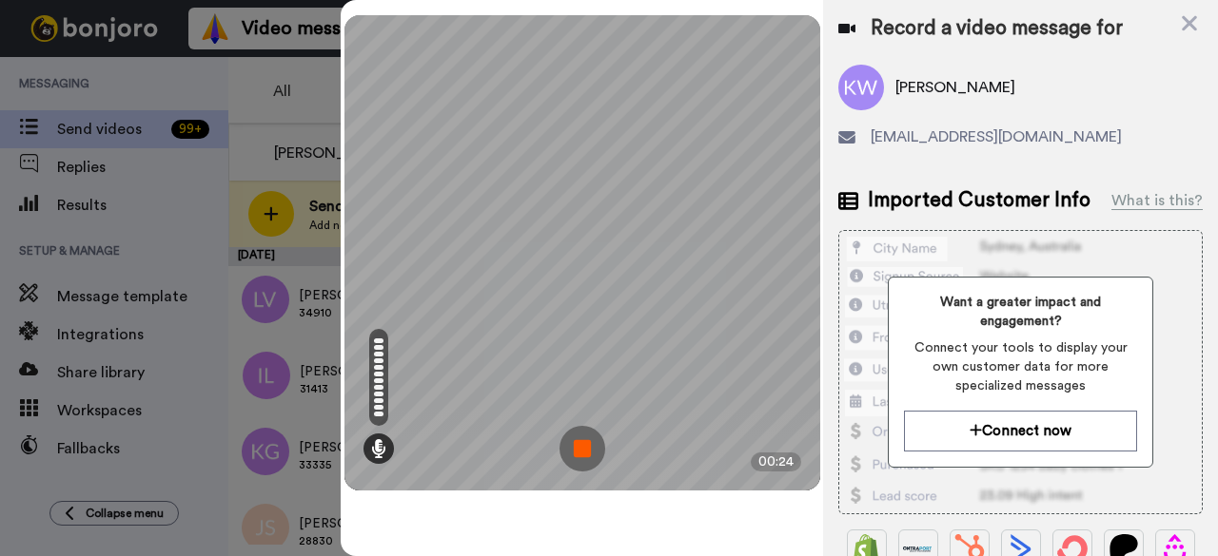
click at [588, 433] on img at bounding box center [582, 449] width 46 height 46
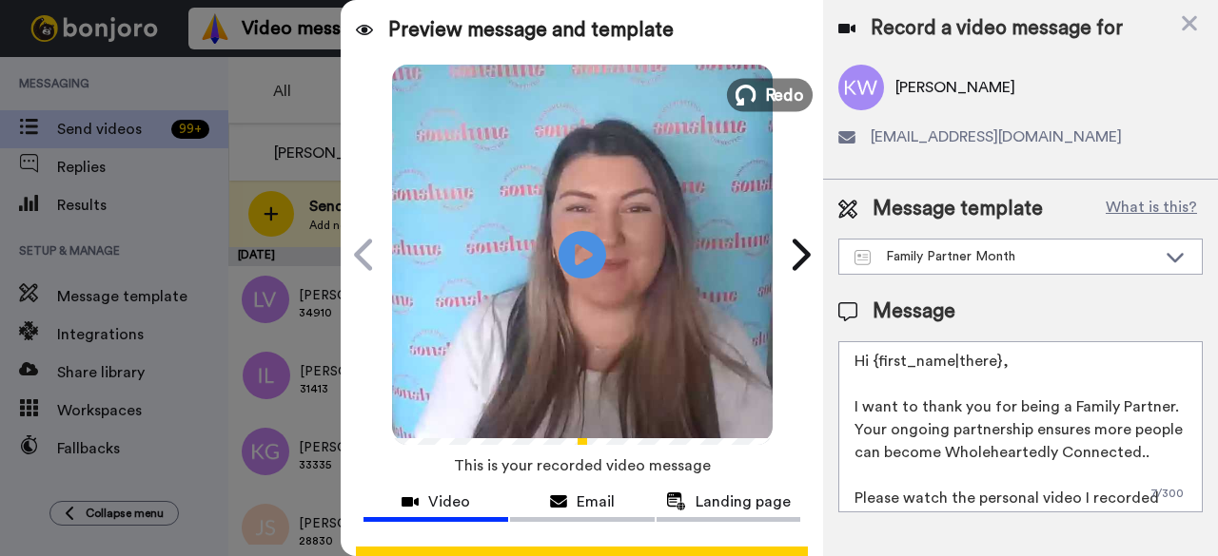
click at [740, 83] on button "Redo" at bounding box center [770, 94] width 86 height 33
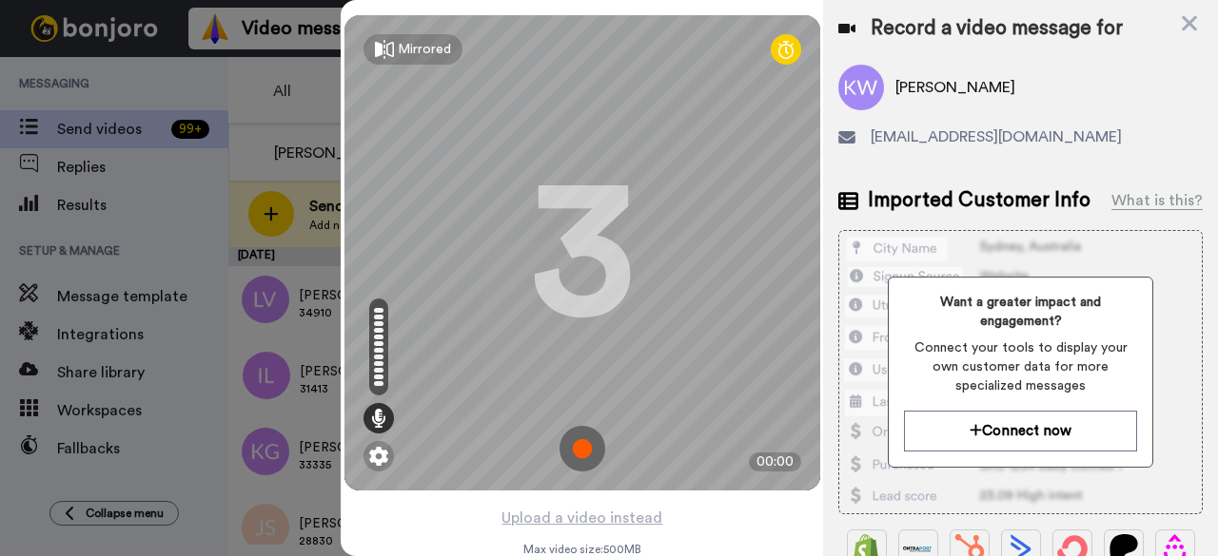
click at [592, 447] on img at bounding box center [582, 449] width 46 height 46
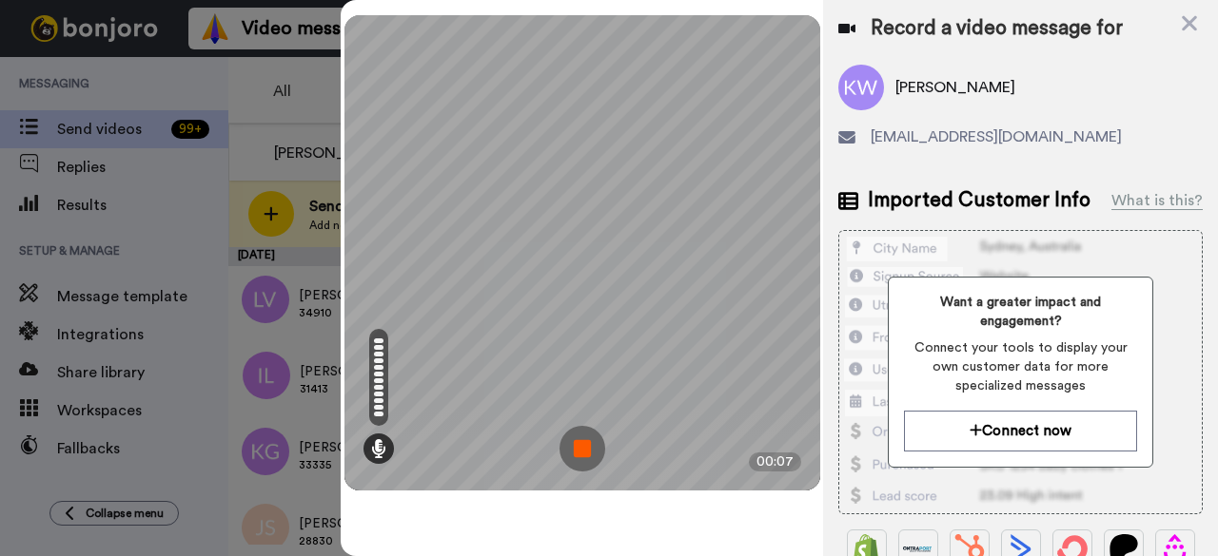
click at [575, 455] on img at bounding box center [582, 449] width 46 height 46
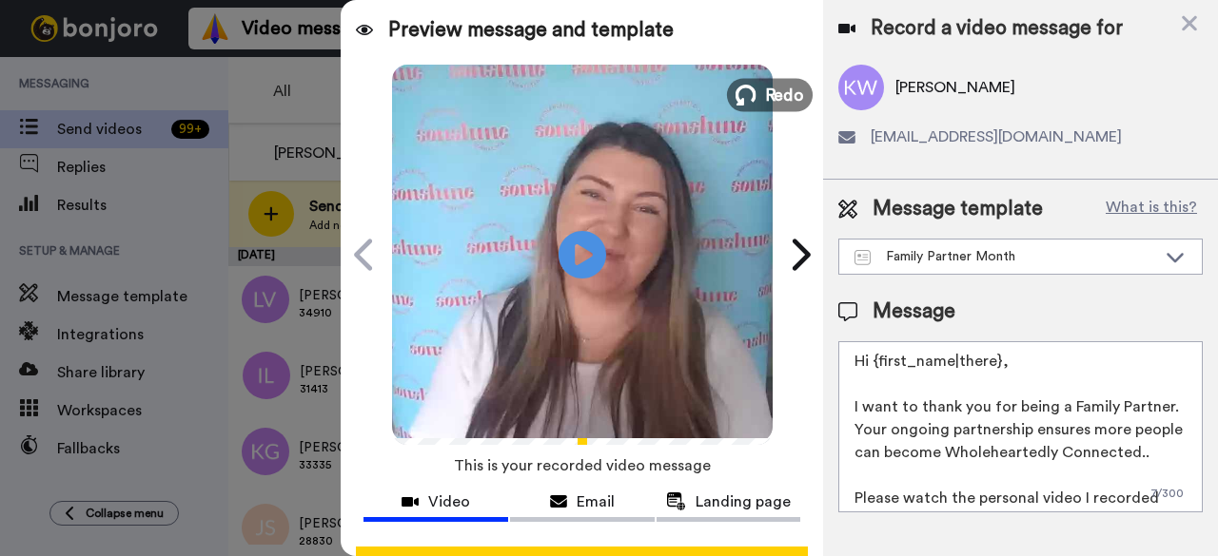
click at [793, 94] on span "Redo" at bounding box center [784, 94] width 40 height 25
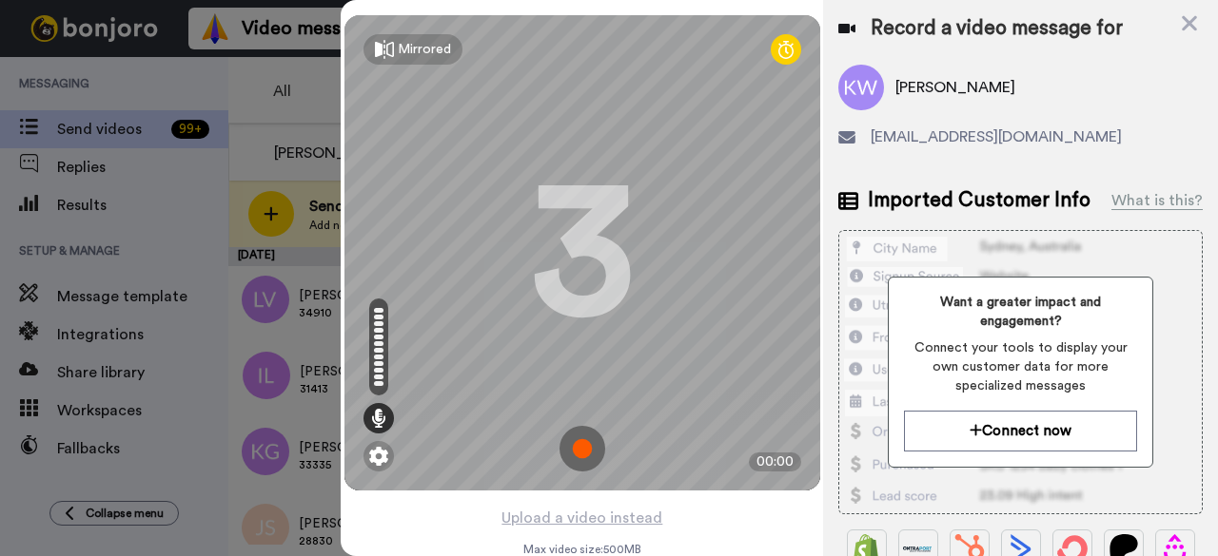
click at [567, 449] on img at bounding box center [582, 449] width 46 height 46
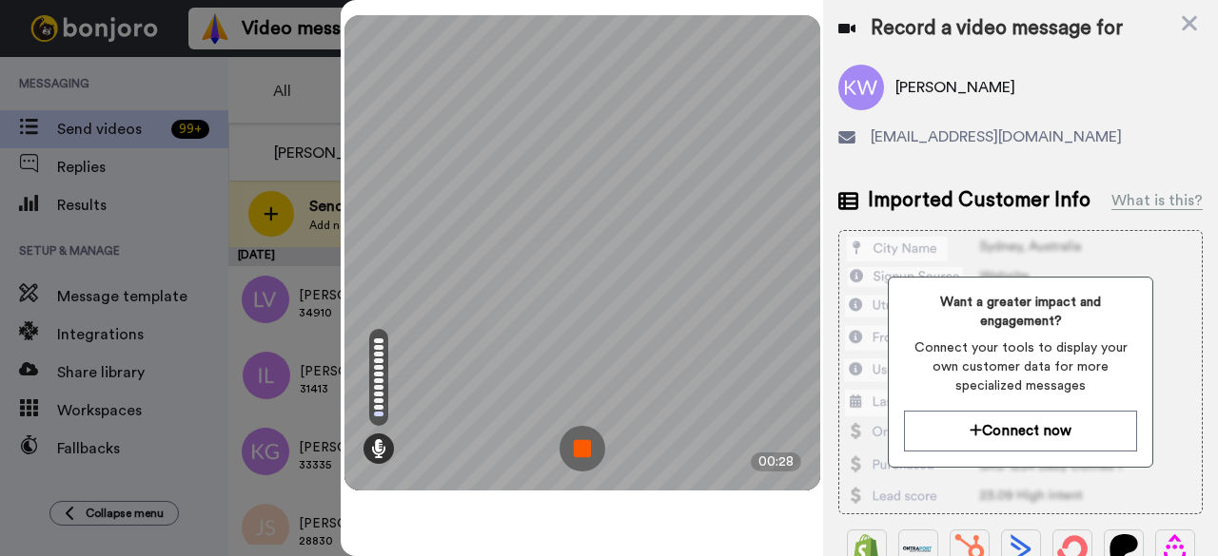
click at [584, 461] on img at bounding box center [582, 449] width 46 height 46
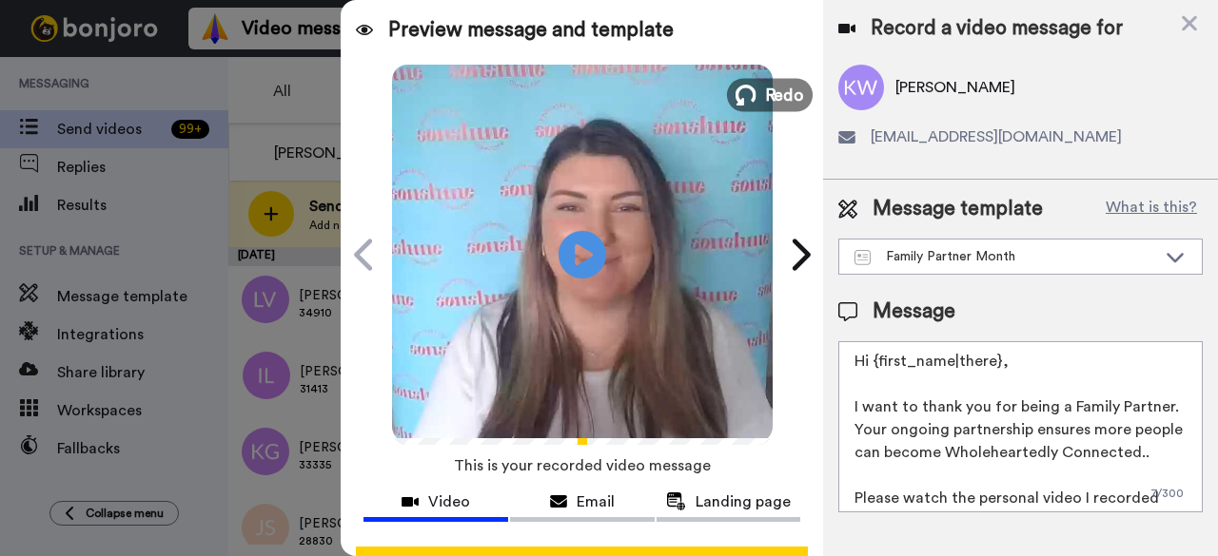
click at [769, 104] on span "Redo" at bounding box center [784, 94] width 40 height 25
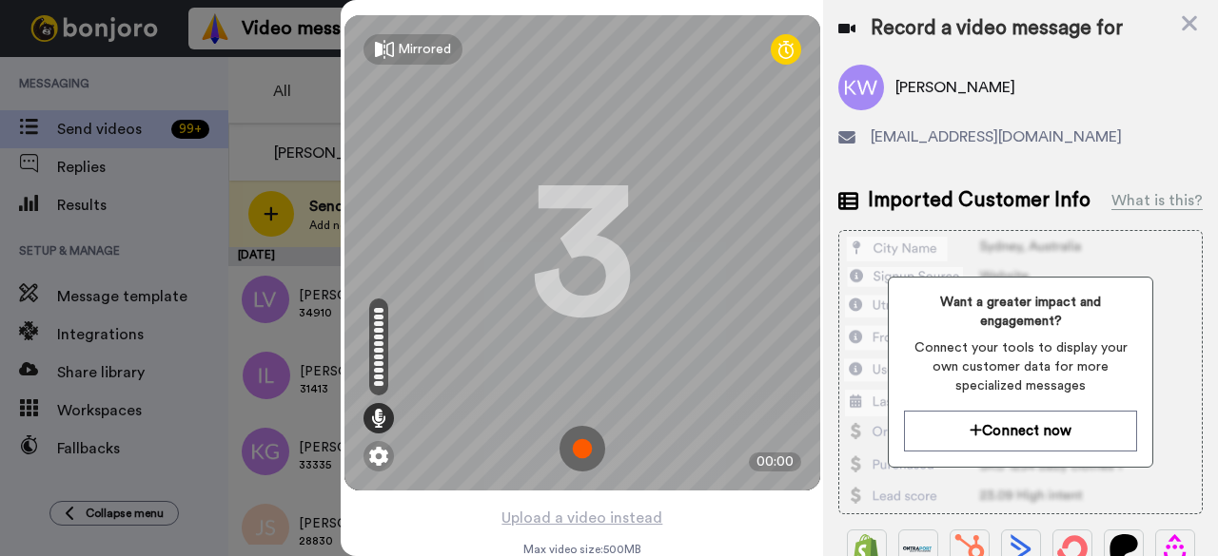
click at [582, 446] on img at bounding box center [582, 449] width 46 height 46
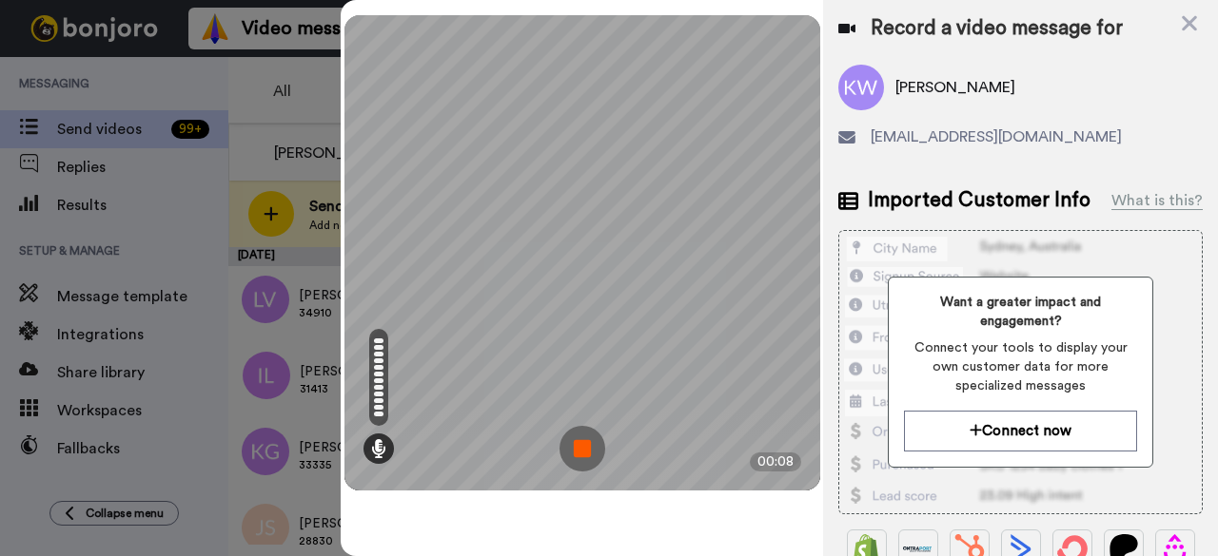
click at [590, 440] on img at bounding box center [582, 449] width 46 height 46
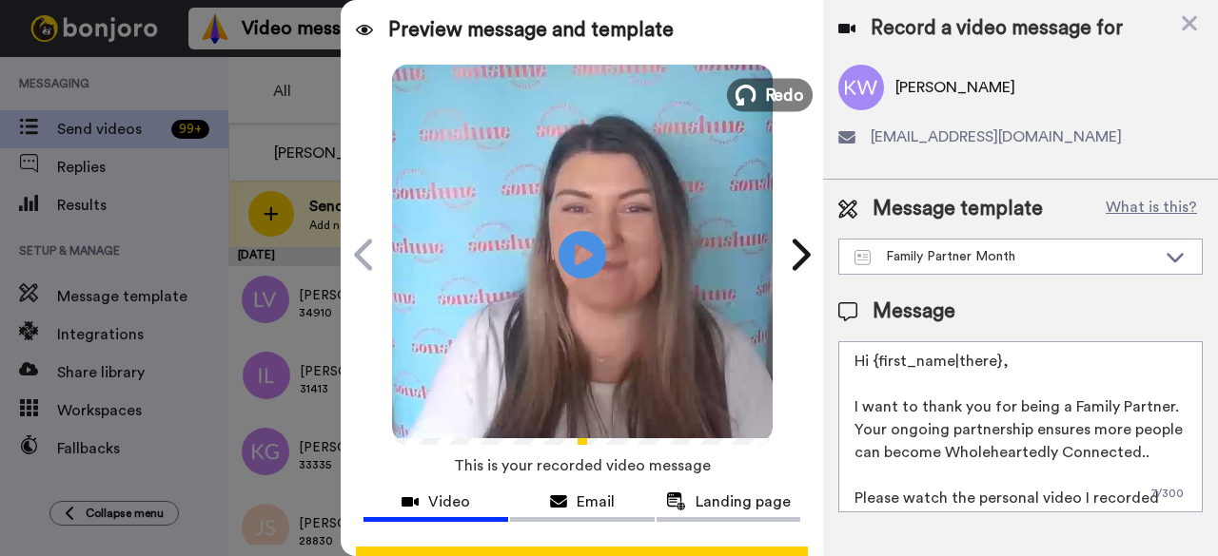
click at [764, 95] on span "Redo" at bounding box center [784, 94] width 40 height 25
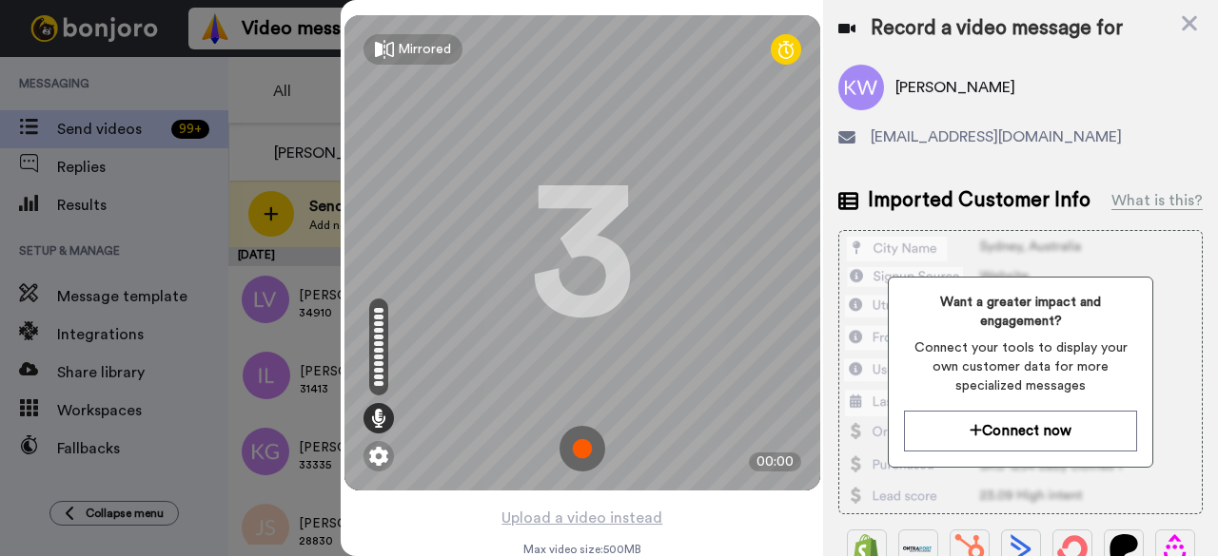
click at [570, 448] on img at bounding box center [582, 449] width 46 height 46
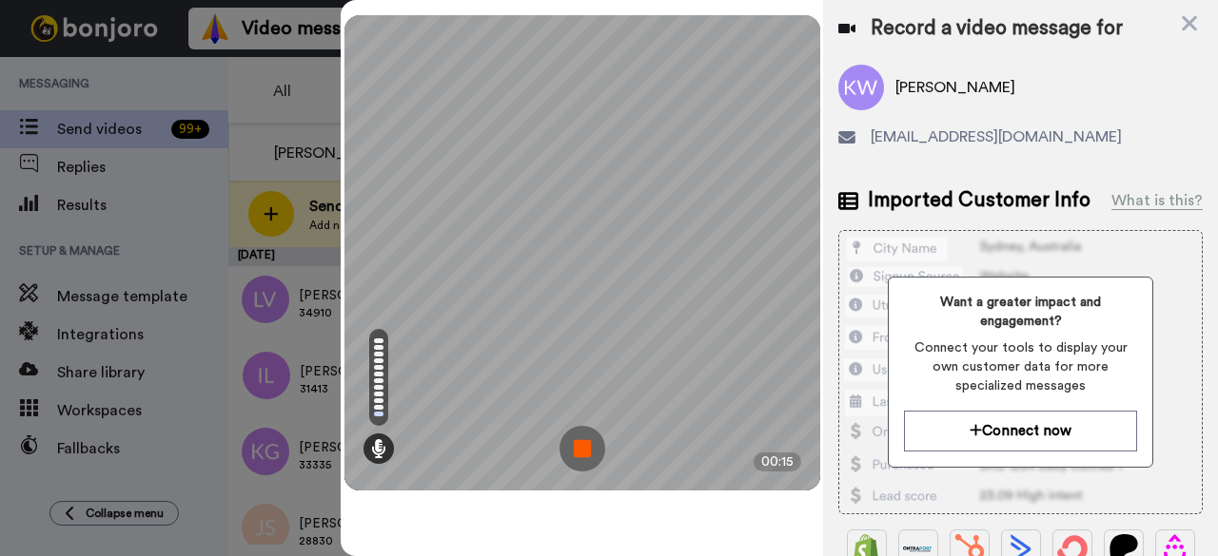
click at [584, 455] on img at bounding box center [582, 449] width 46 height 46
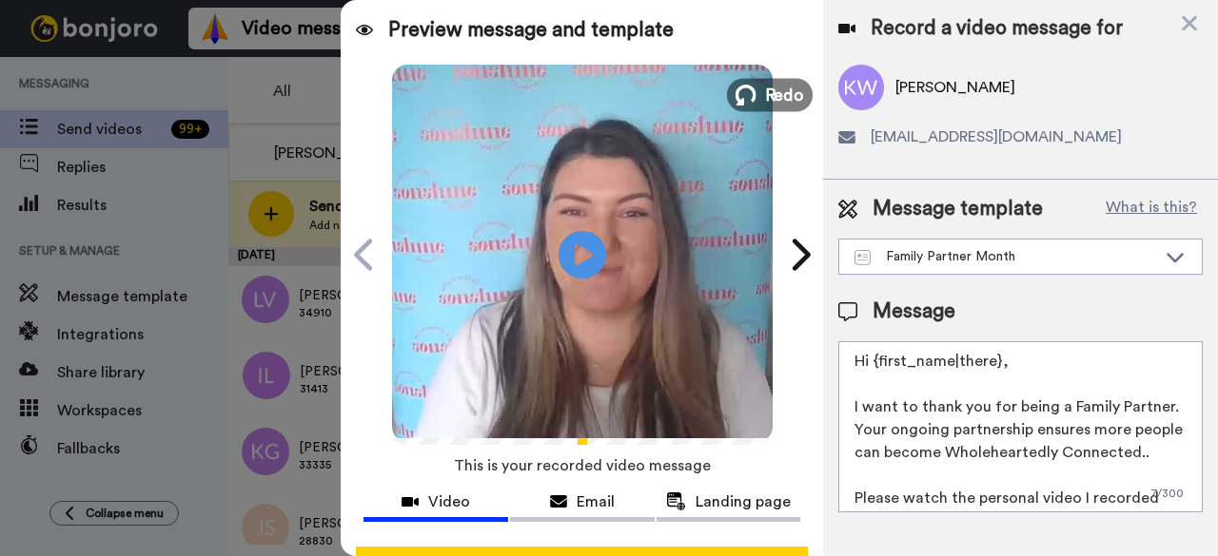
click at [771, 96] on span "Redo" at bounding box center [784, 94] width 40 height 25
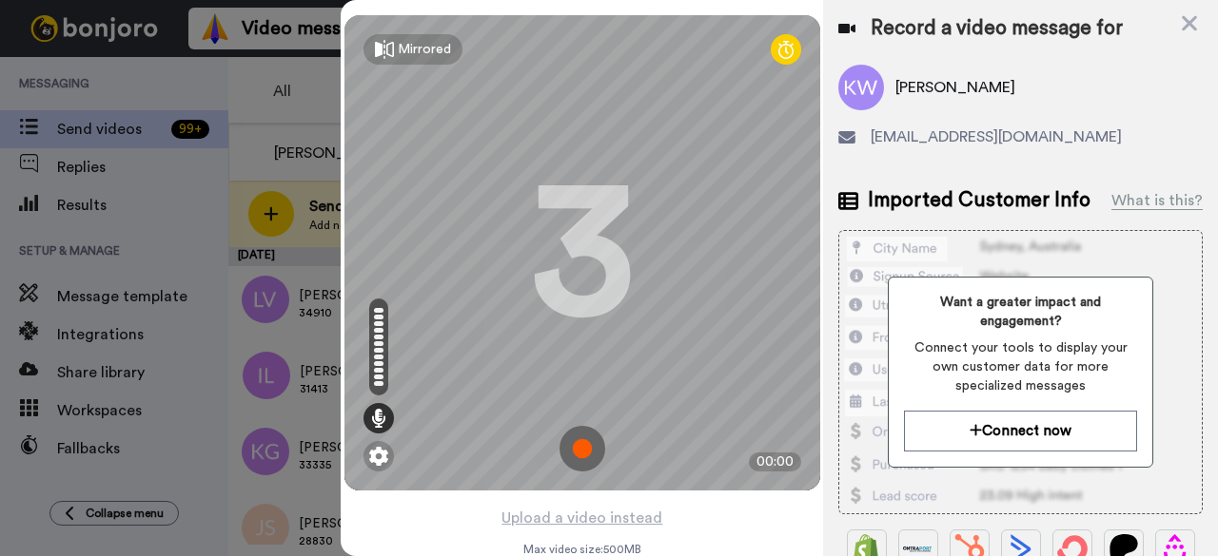
click at [583, 439] on img at bounding box center [582, 449] width 46 height 46
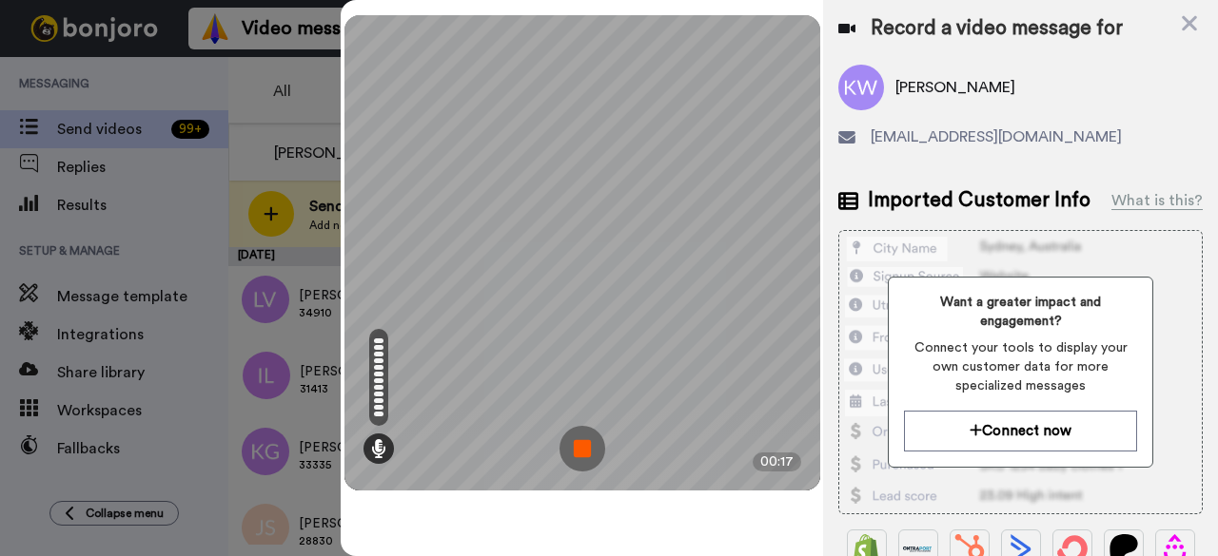
click at [603, 442] on img at bounding box center [582, 449] width 46 height 46
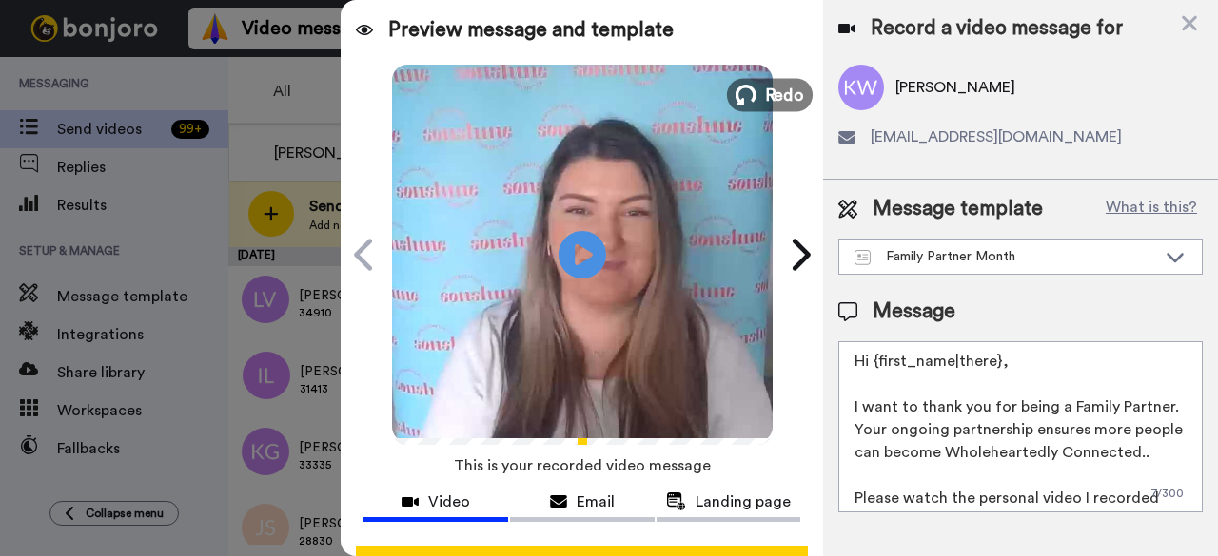
click at [751, 99] on button "Redo" at bounding box center [770, 94] width 86 height 33
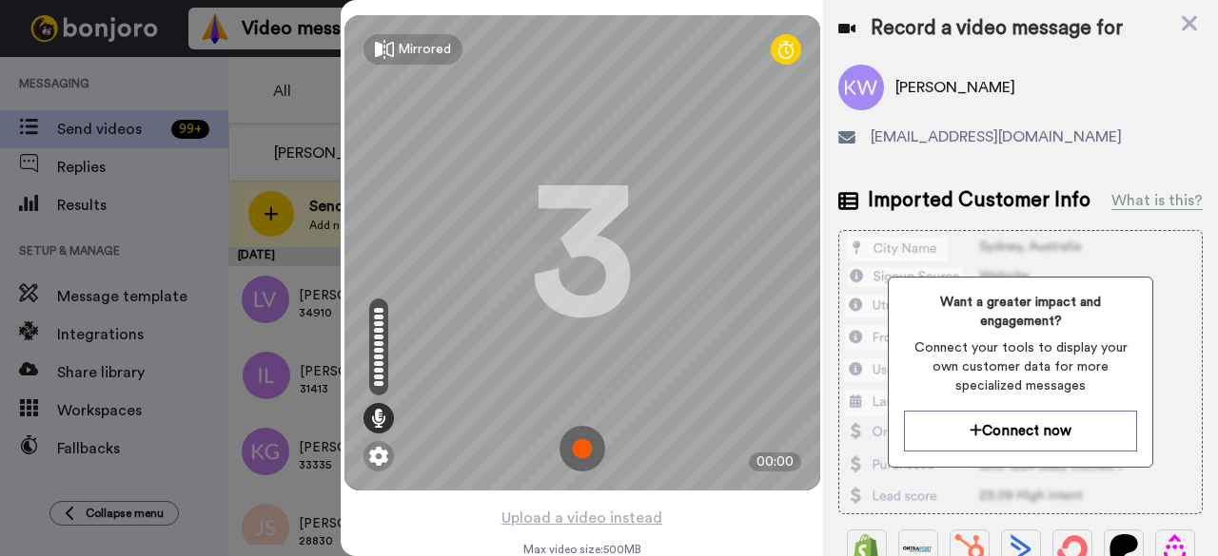
click at [564, 450] on img at bounding box center [582, 449] width 46 height 46
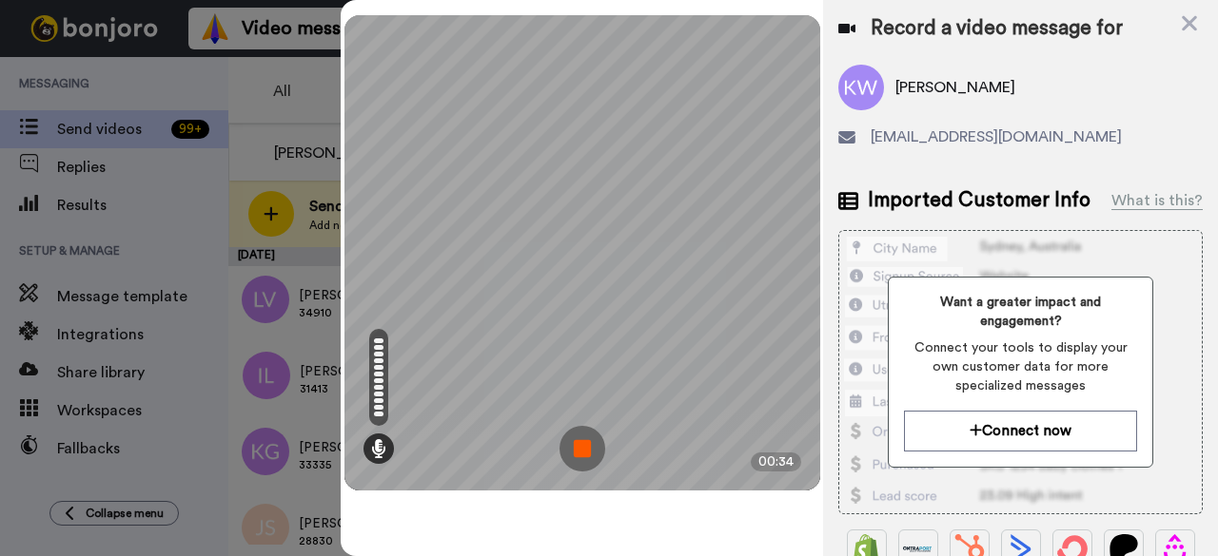
click at [576, 461] on img at bounding box center [582, 449] width 46 height 46
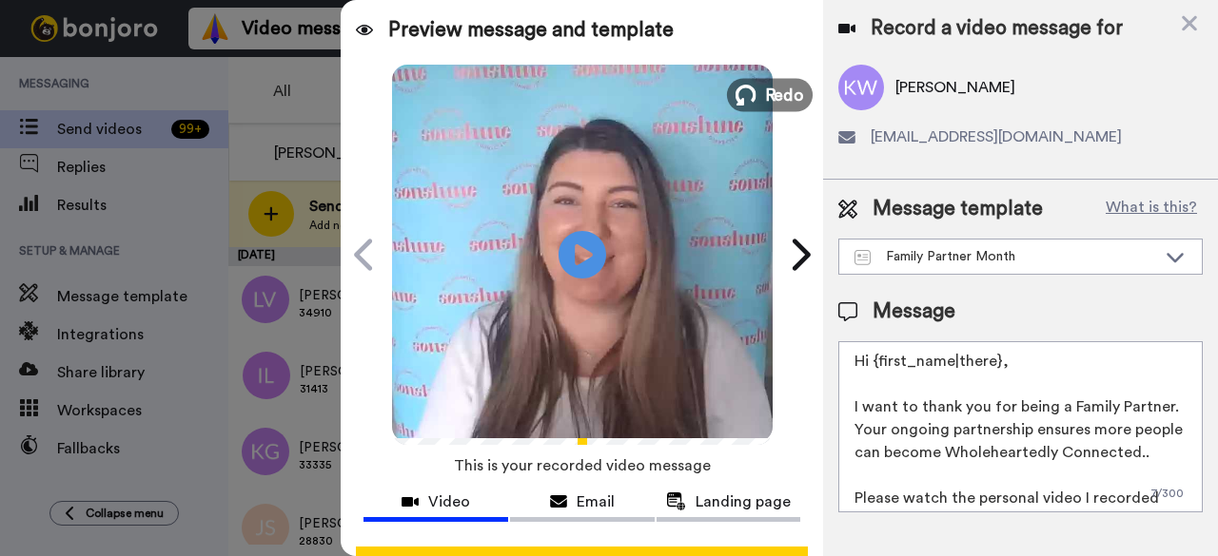
click at [782, 96] on span "Redo" at bounding box center [784, 94] width 40 height 25
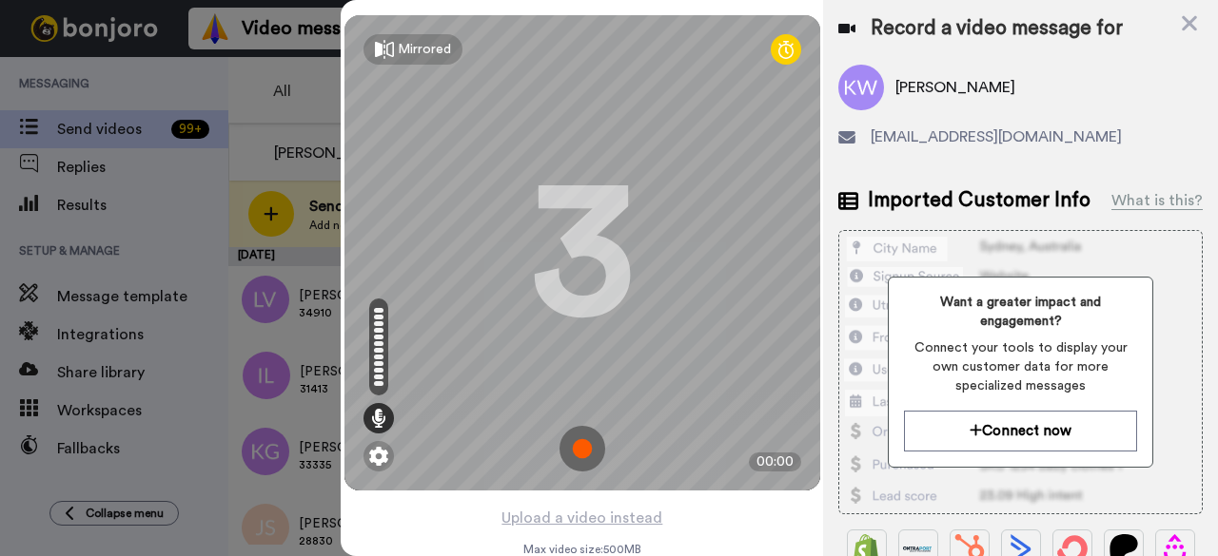
click at [587, 455] on img at bounding box center [582, 449] width 46 height 46
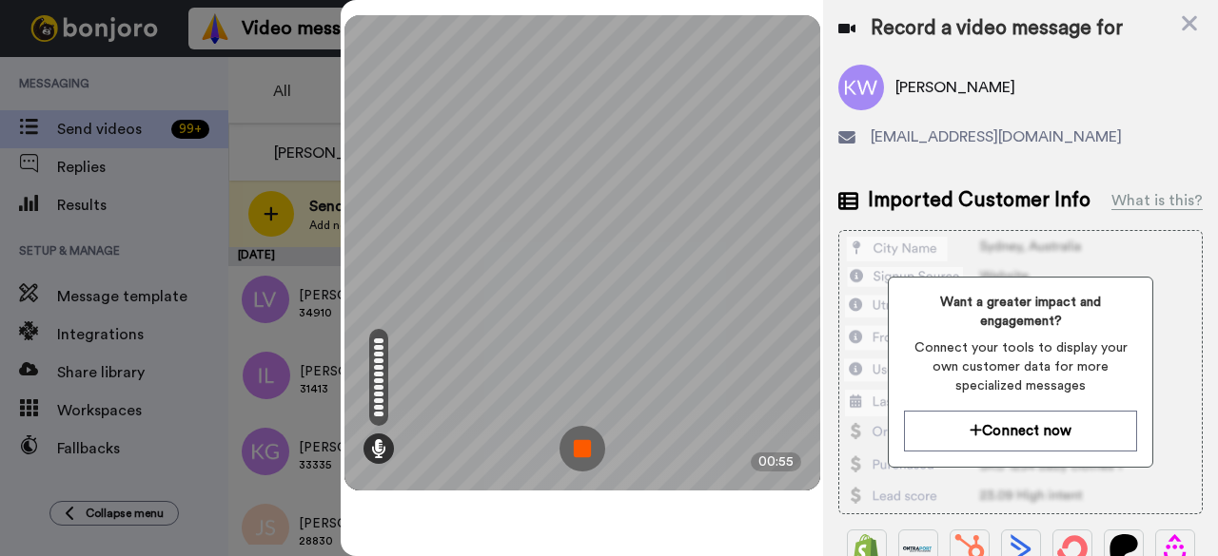
click at [584, 438] on img at bounding box center [582, 449] width 46 height 46
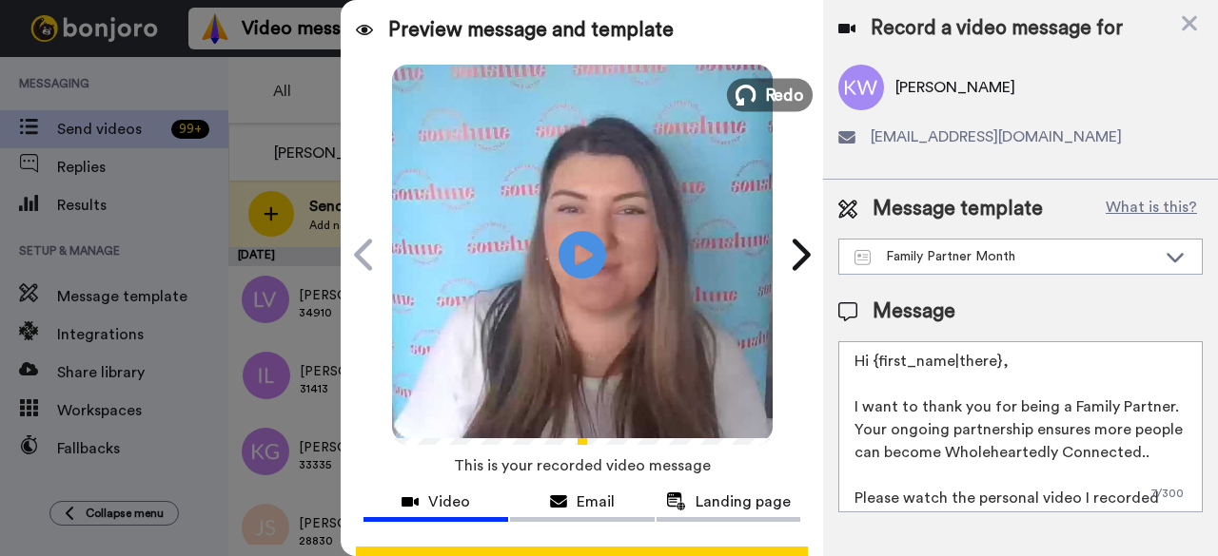
click at [767, 105] on span "Redo" at bounding box center [784, 94] width 40 height 25
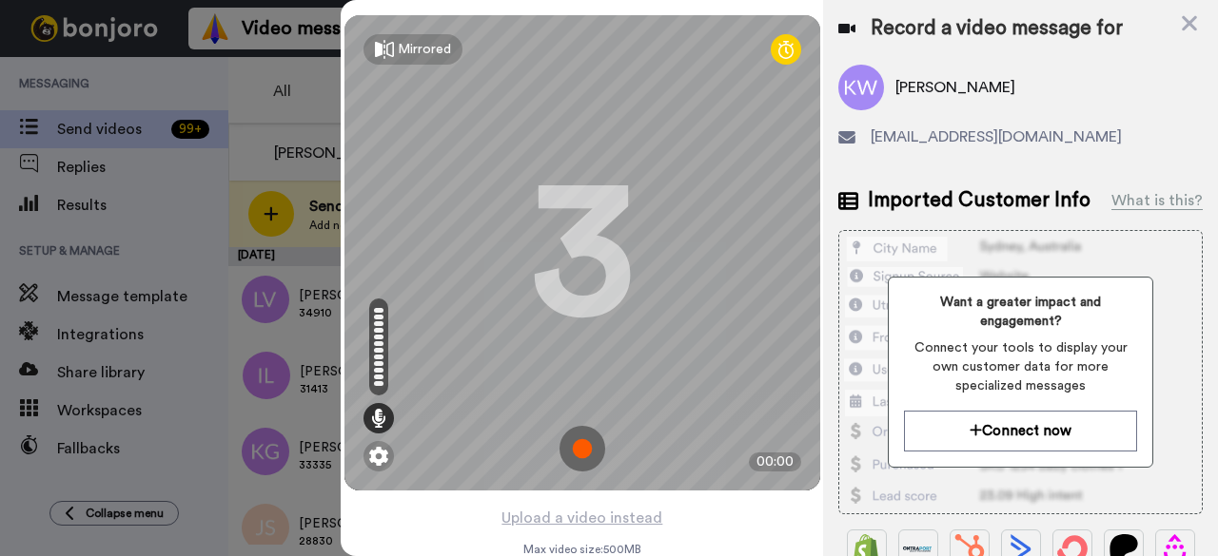
click at [575, 452] on img at bounding box center [582, 449] width 46 height 46
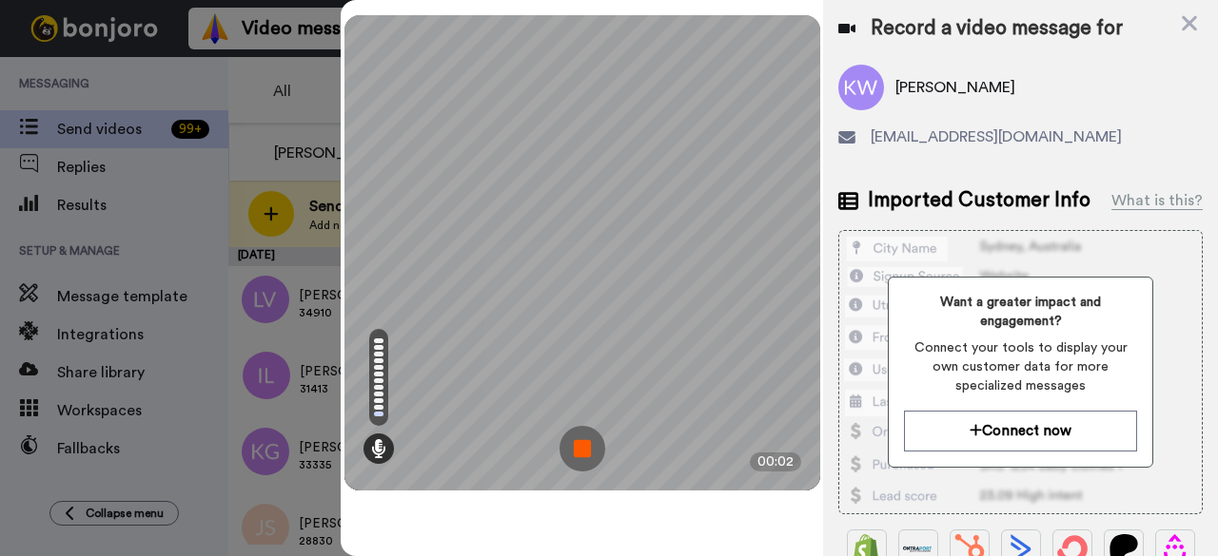
click at [594, 450] on img at bounding box center [582, 449] width 46 height 46
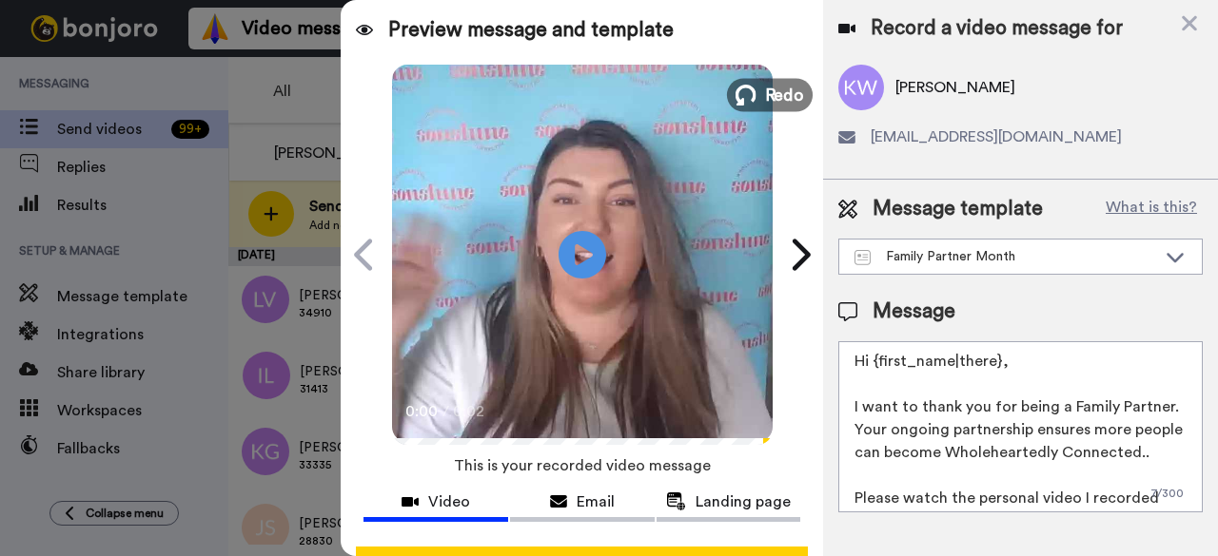
click at [770, 81] on button "Redo" at bounding box center [770, 94] width 86 height 33
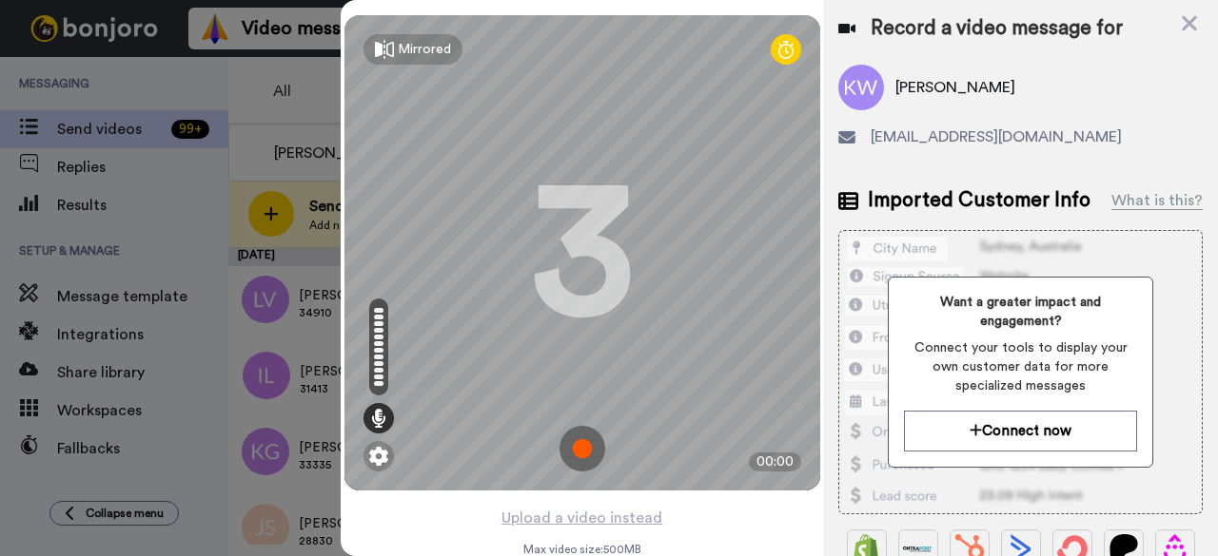
click at [588, 454] on img at bounding box center [582, 449] width 46 height 46
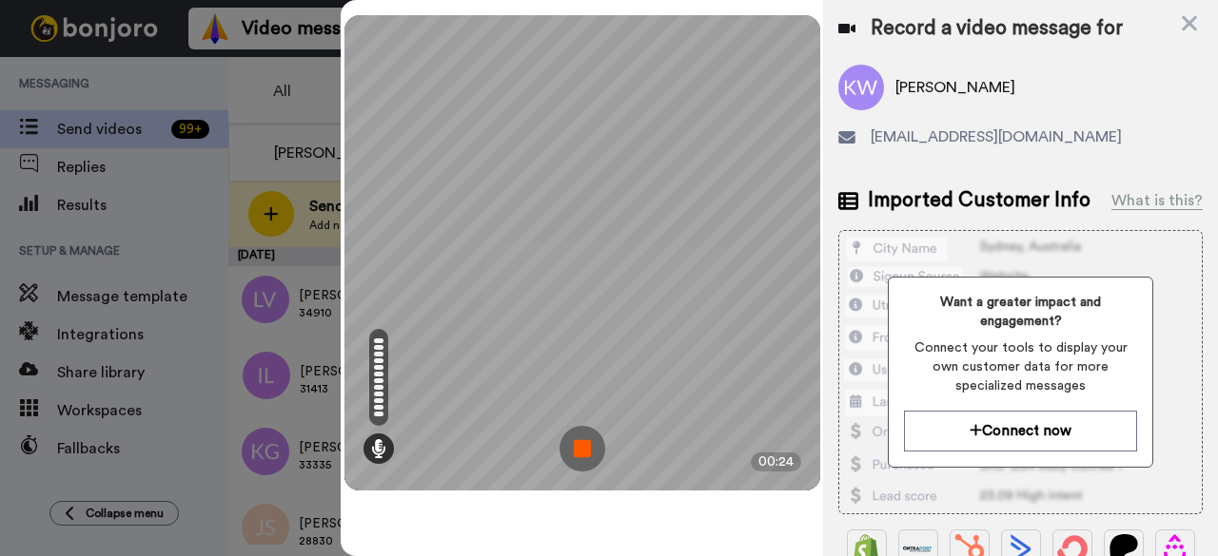
click at [578, 461] on img at bounding box center [582, 449] width 46 height 46
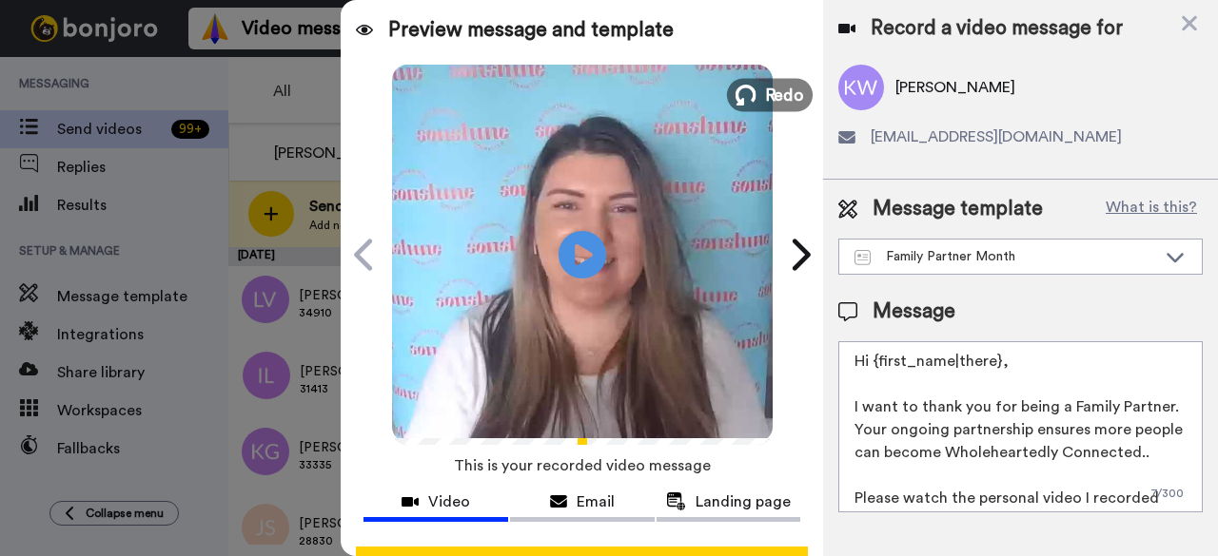
click at [764, 104] on span "Redo" at bounding box center [784, 94] width 40 height 25
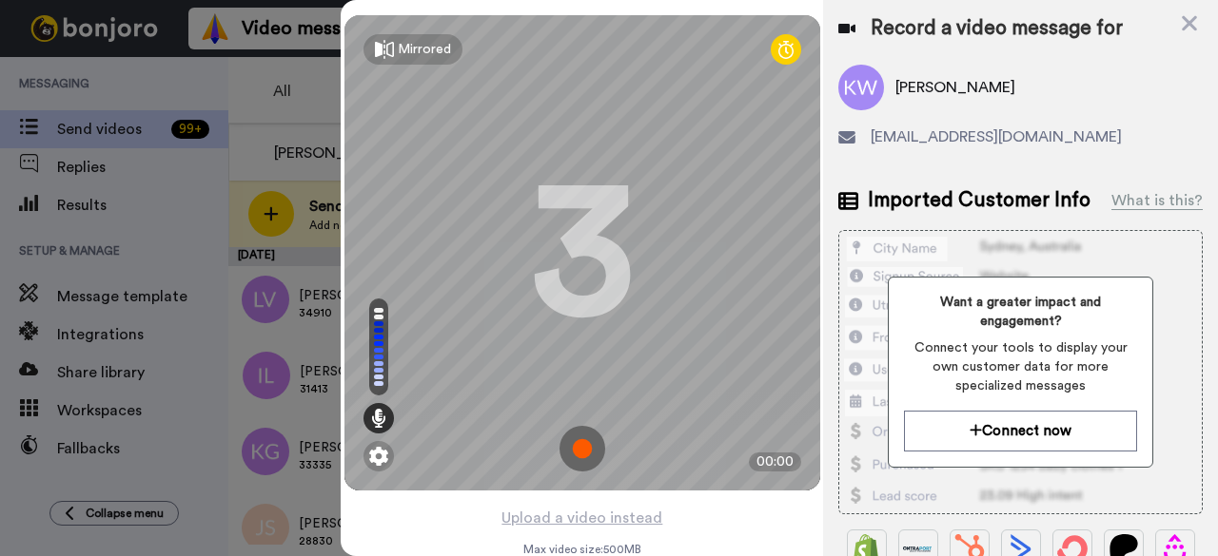
click at [573, 456] on img at bounding box center [582, 449] width 46 height 46
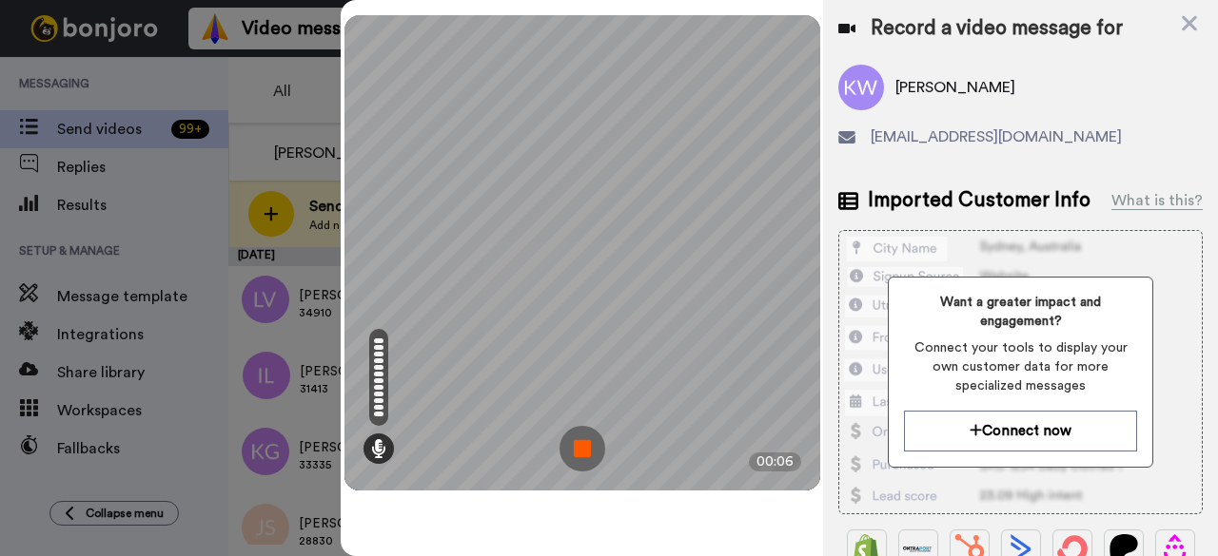
click at [578, 442] on img at bounding box center [582, 449] width 46 height 46
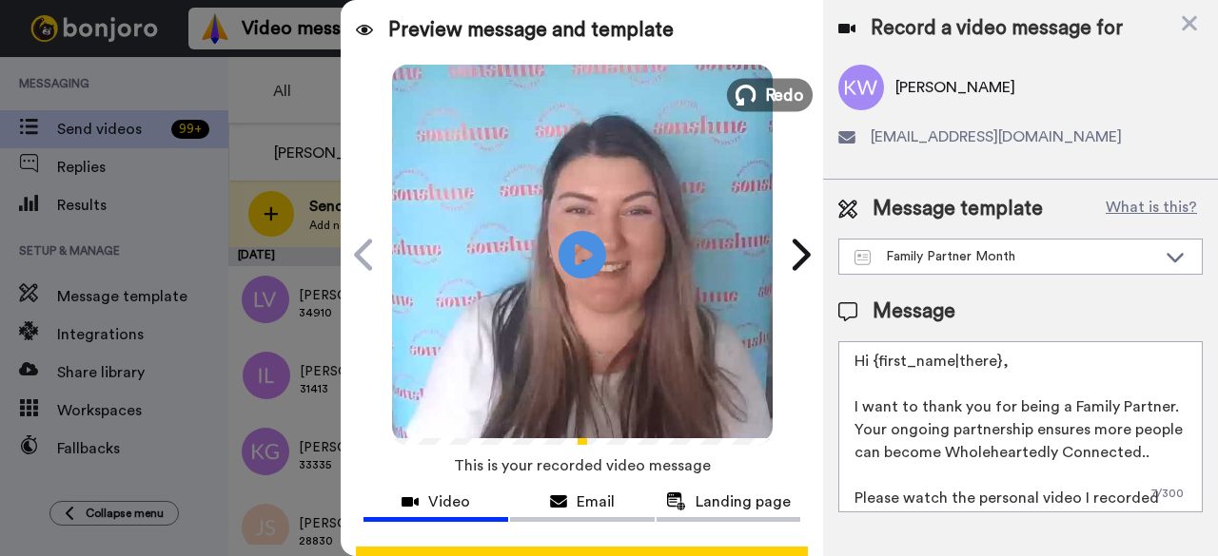
click at [753, 106] on button "Redo" at bounding box center [770, 94] width 86 height 33
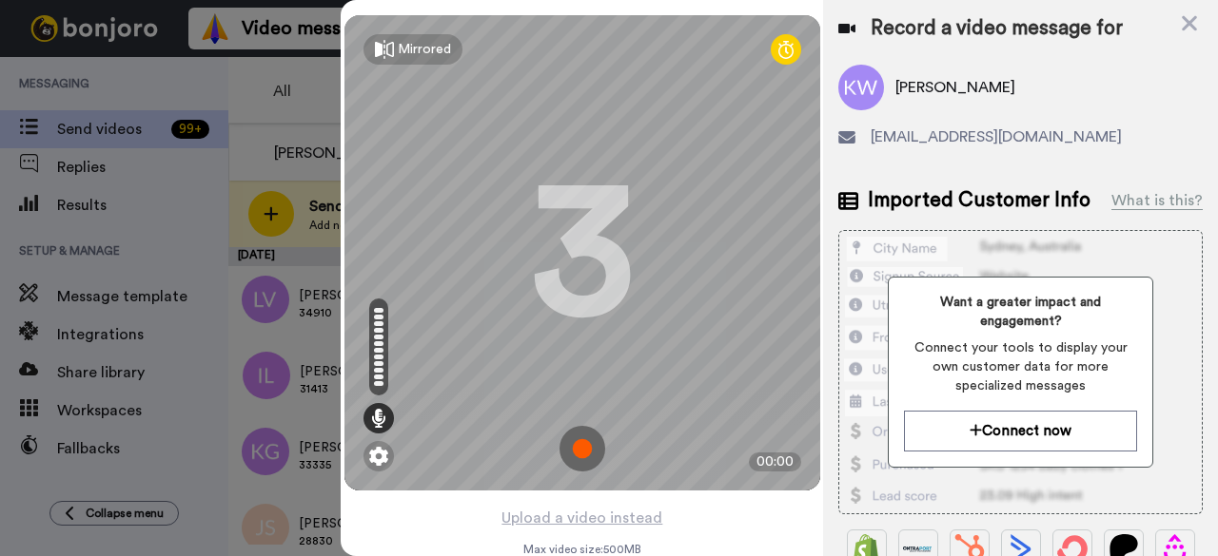
click at [576, 451] on img at bounding box center [582, 449] width 46 height 46
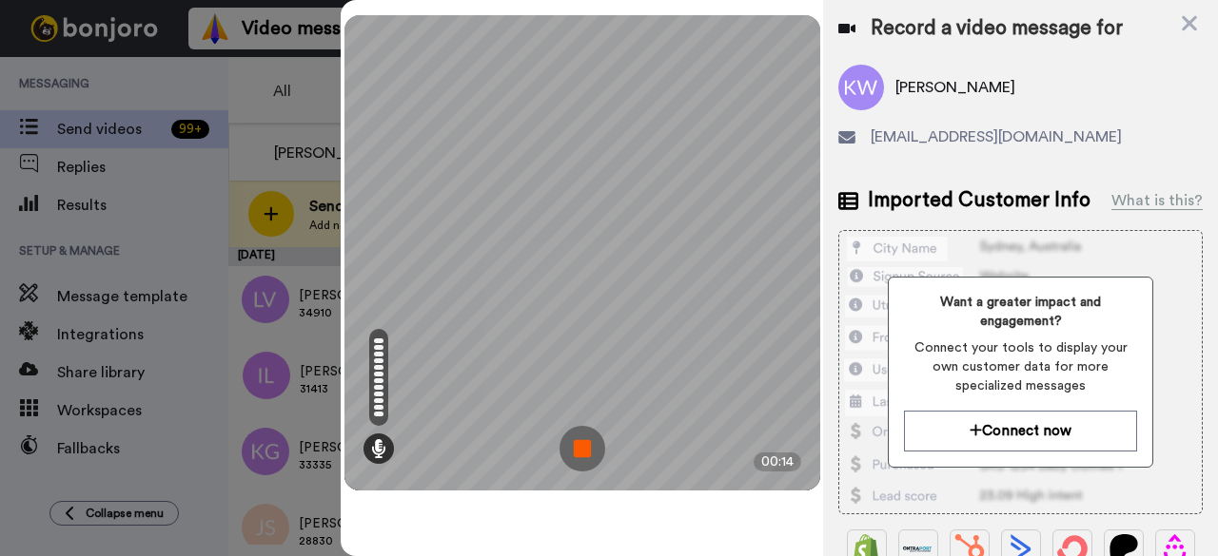
click at [586, 452] on img at bounding box center [582, 449] width 46 height 46
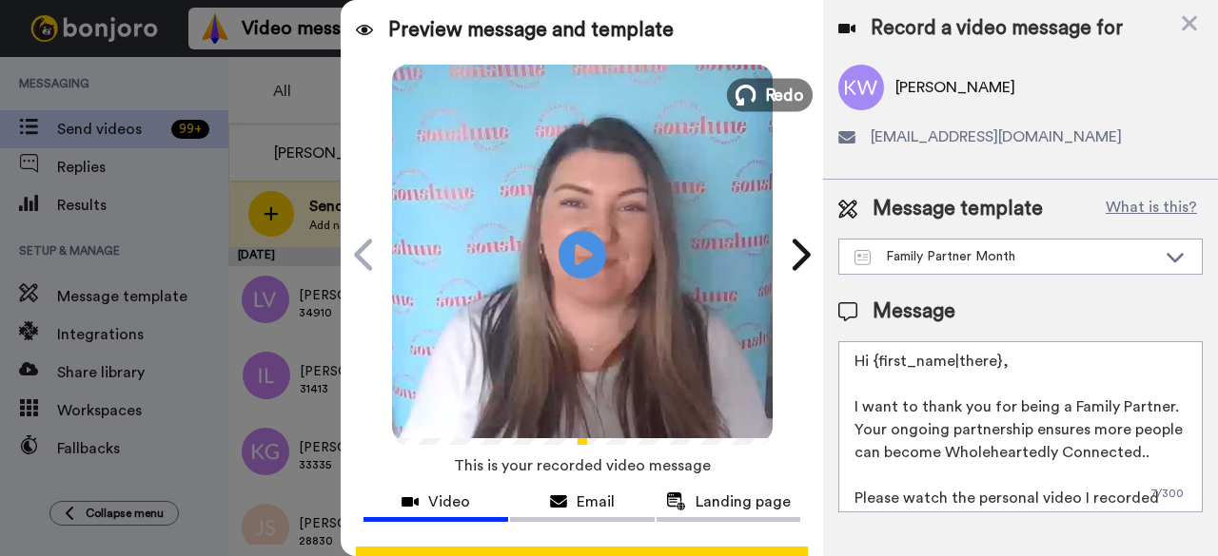
click at [746, 85] on icon at bounding box center [745, 95] width 21 height 21
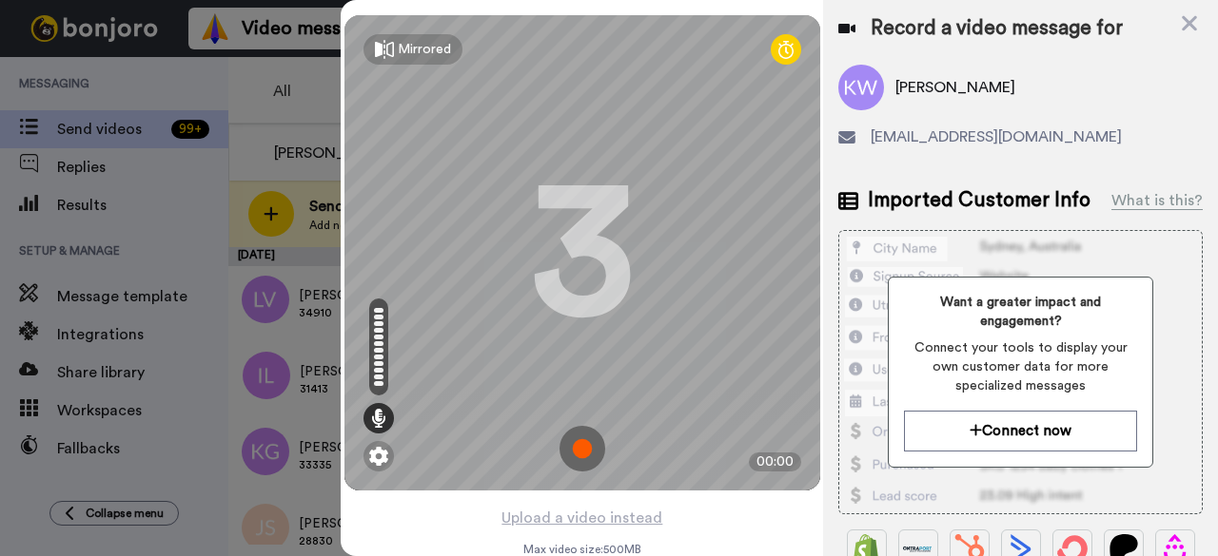
click at [592, 444] on img at bounding box center [582, 449] width 46 height 46
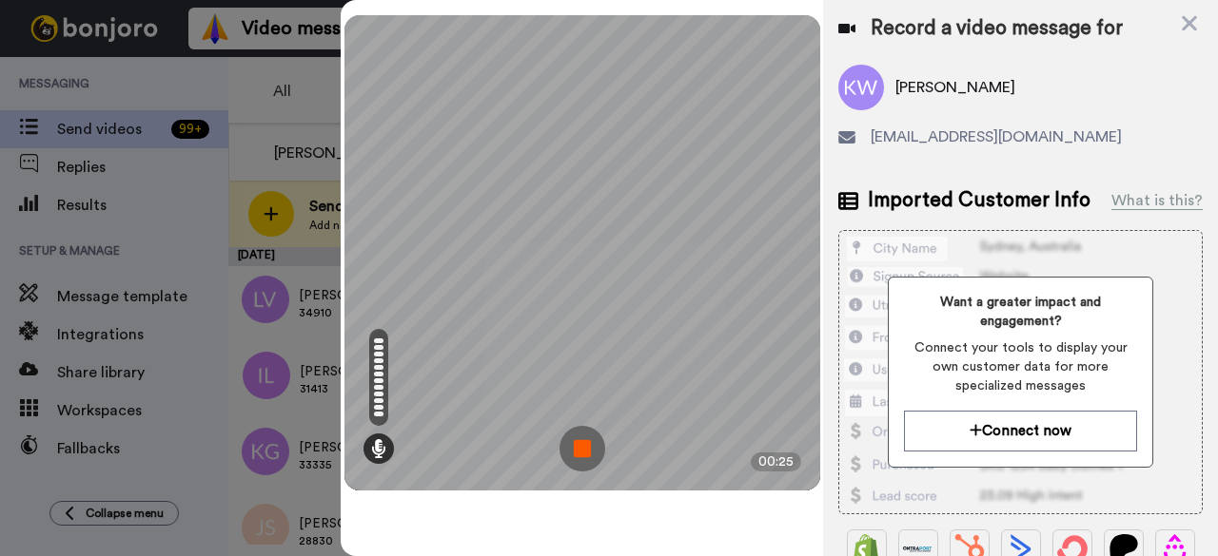
click at [591, 453] on img at bounding box center [582, 449] width 46 height 46
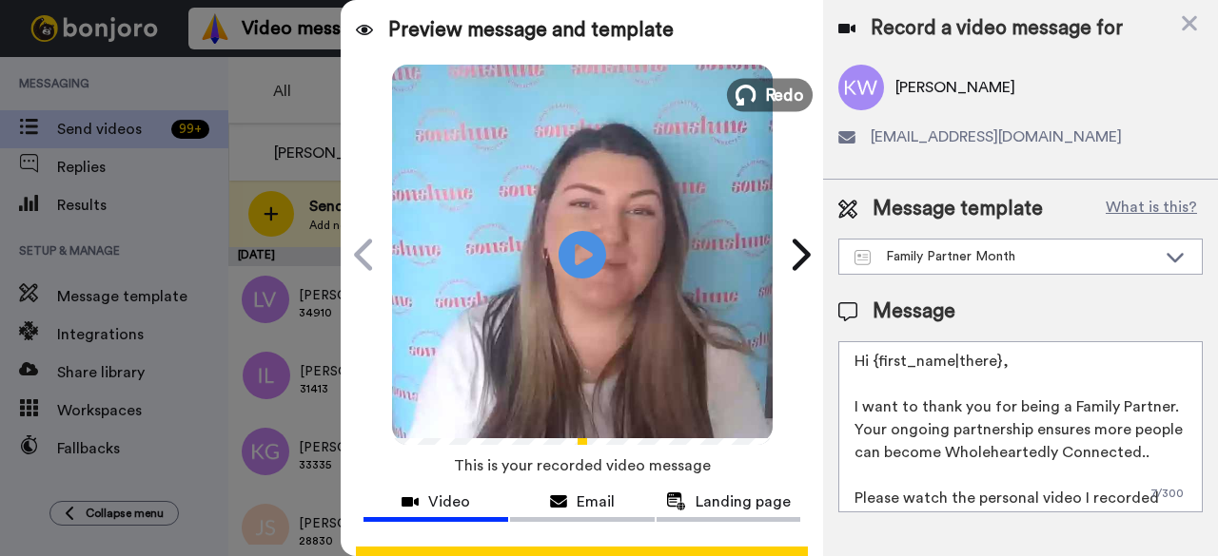
click at [750, 93] on button "Redo" at bounding box center [770, 94] width 86 height 33
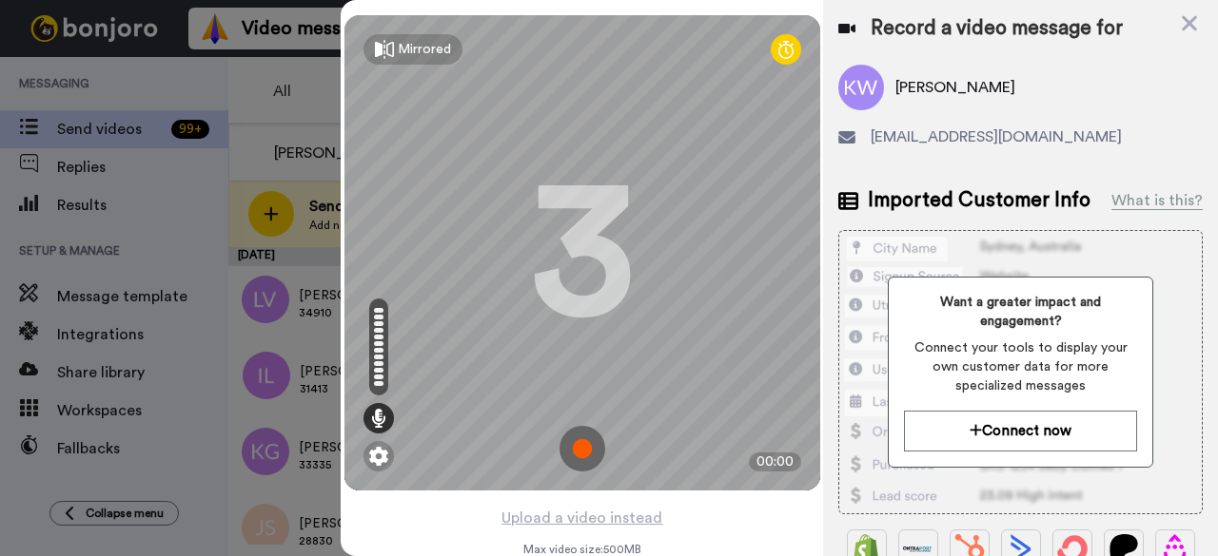
click at [581, 444] on img at bounding box center [582, 449] width 46 height 46
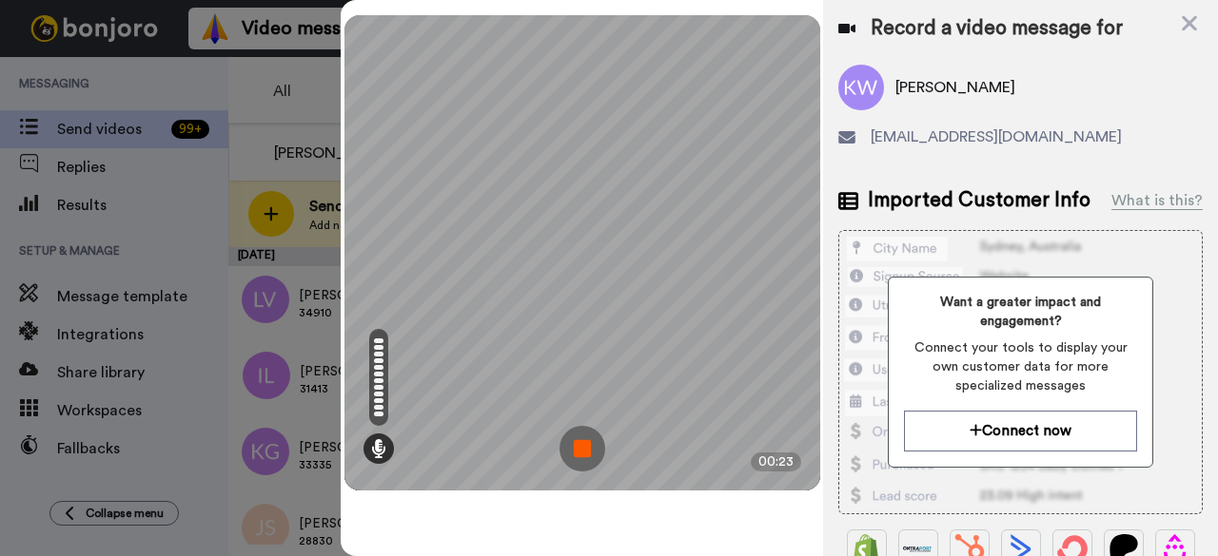
click at [573, 461] on img at bounding box center [582, 449] width 46 height 46
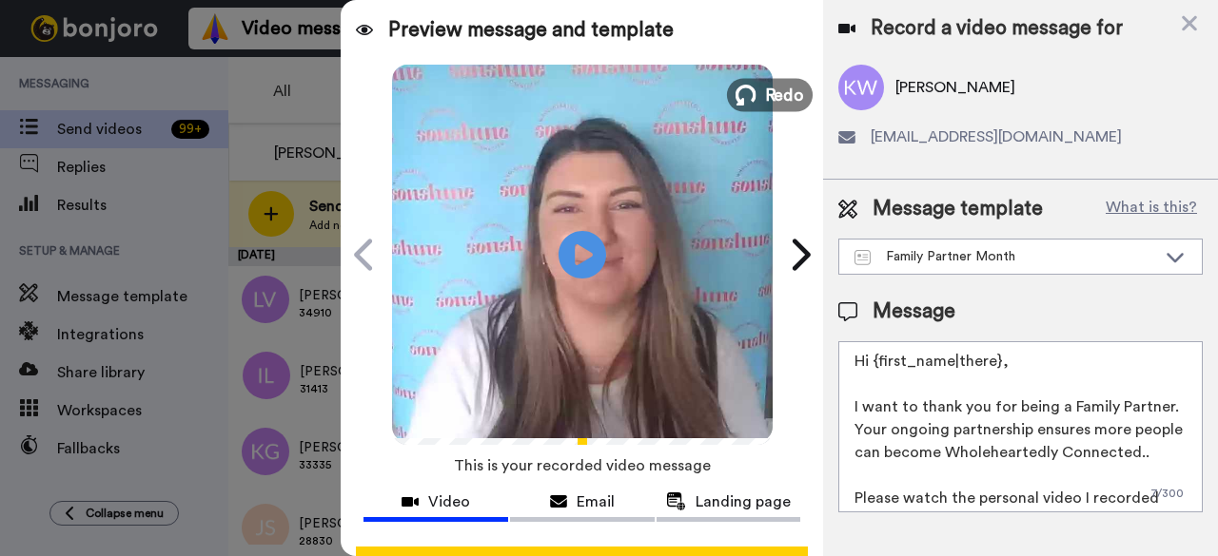
click at [786, 100] on span "Redo" at bounding box center [784, 94] width 40 height 25
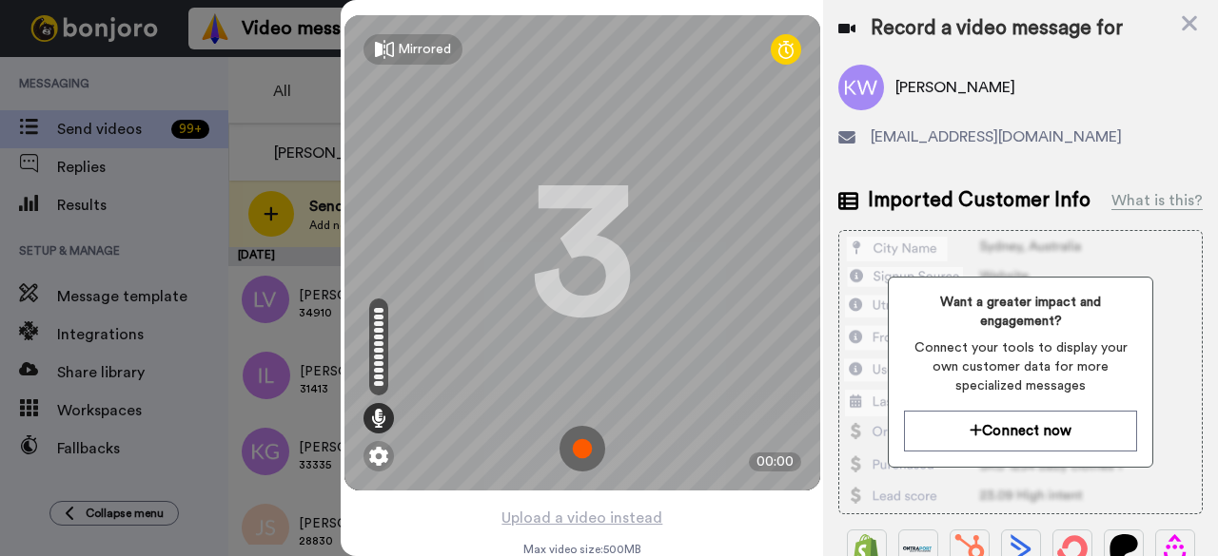
click at [585, 439] on img at bounding box center [582, 449] width 46 height 46
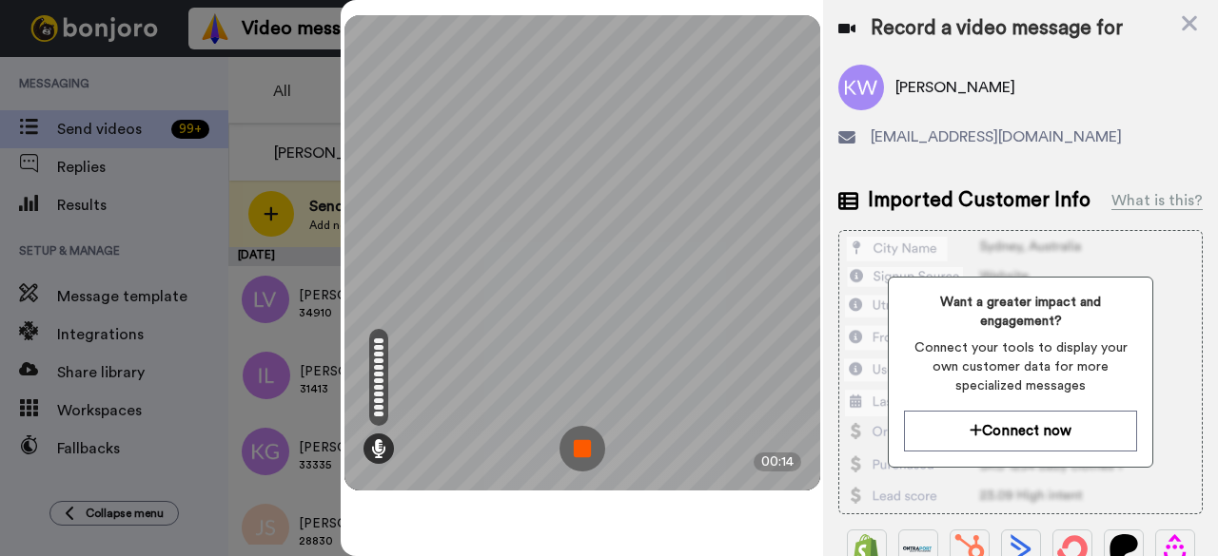
click at [588, 438] on img at bounding box center [582, 449] width 46 height 46
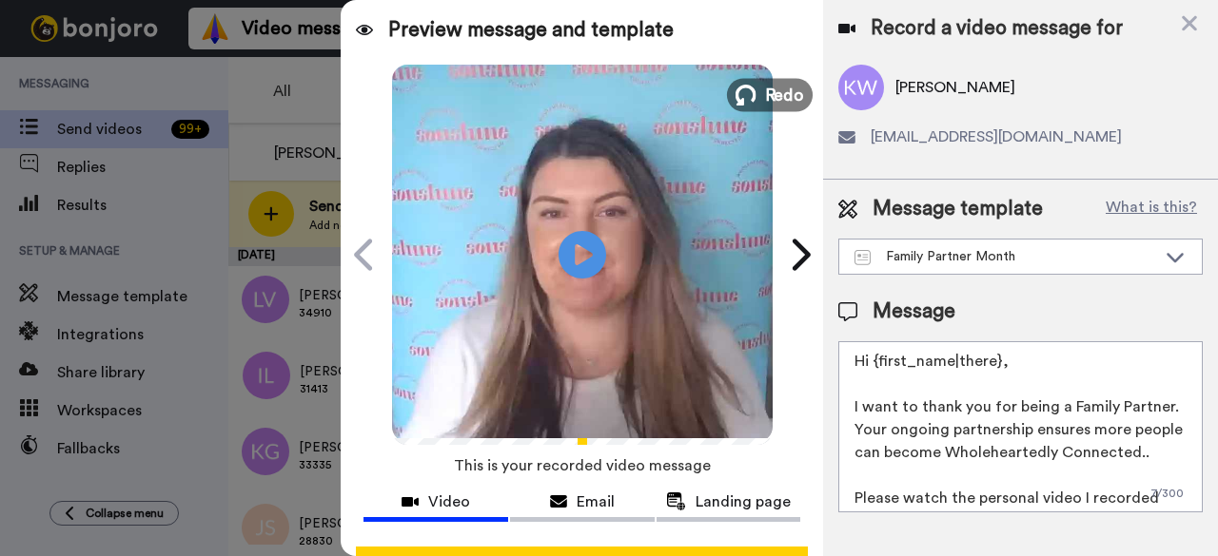
click at [770, 102] on span "Redo" at bounding box center [784, 94] width 40 height 25
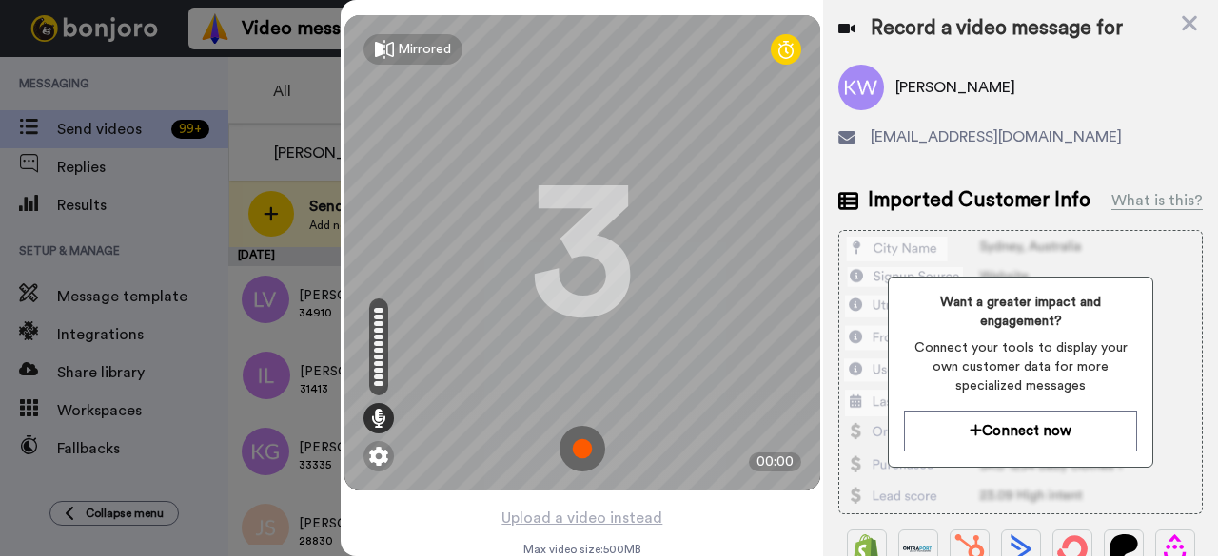
click at [563, 451] on img at bounding box center [582, 449] width 46 height 46
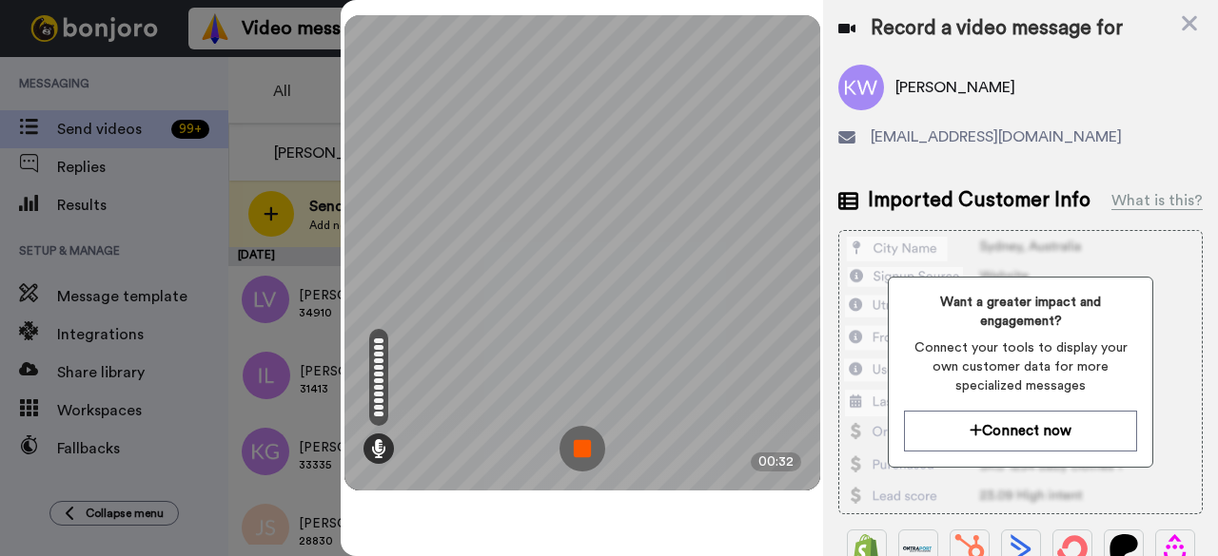
click at [592, 439] on img at bounding box center [582, 449] width 46 height 46
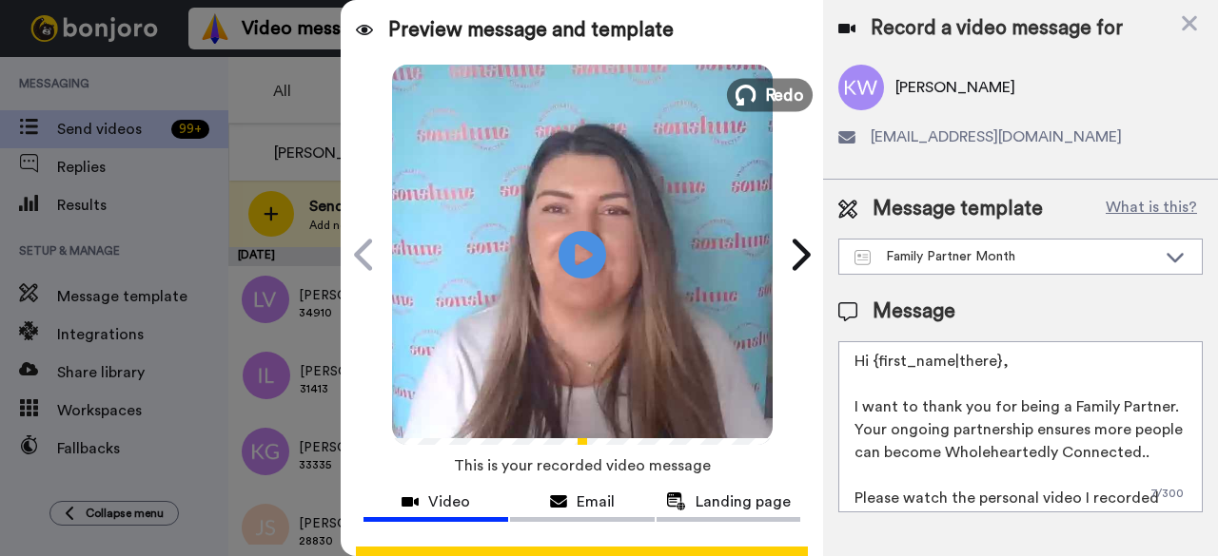
click at [764, 94] on span "Redo" at bounding box center [784, 94] width 40 height 25
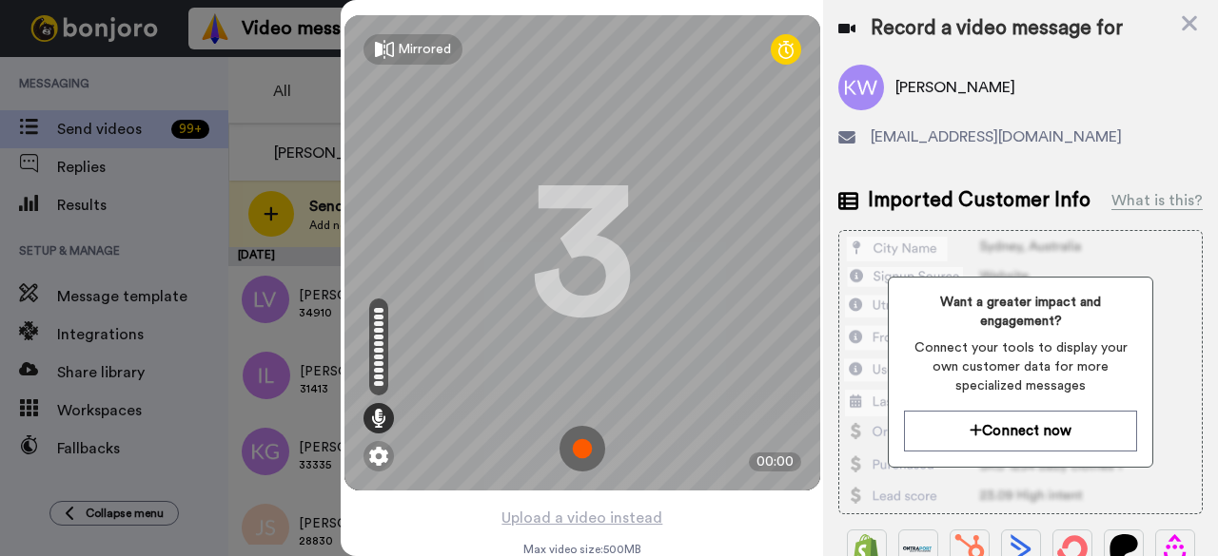
click at [575, 437] on img at bounding box center [582, 449] width 46 height 46
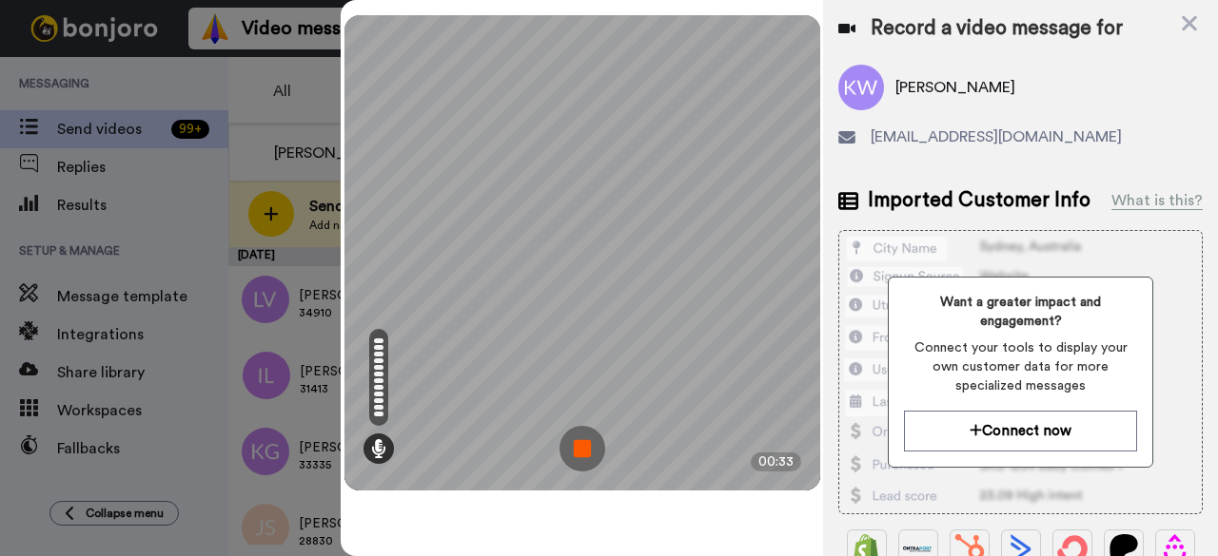
click at [580, 439] on img at bounding box center [582, 449] width 46 height 46
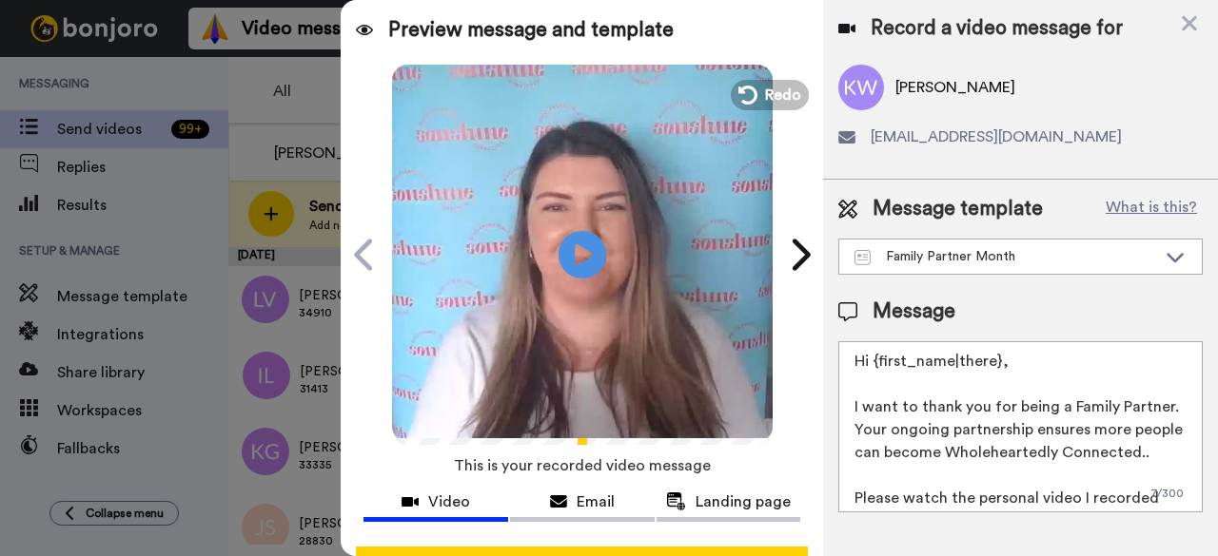
click at [763, 118] on video at bounding box center [582, 252] width 380 height 380
click at [764, 106] on span "Redo" at bounding box center [784, 94] width 40 height 25
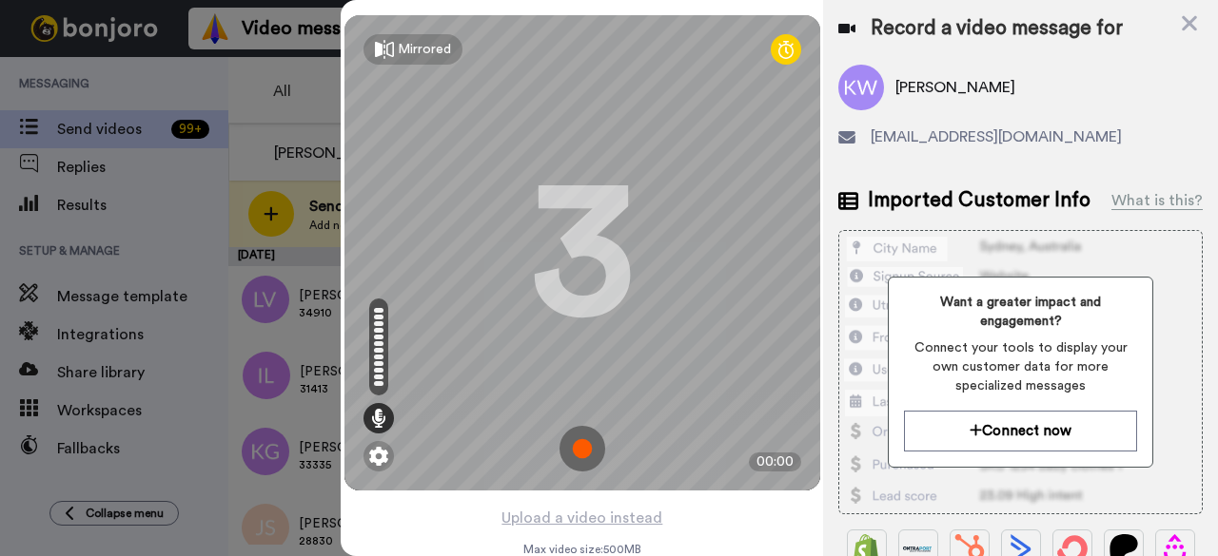
click at [576, 439] on img at bounding box center [582, 449] width 46 height 46
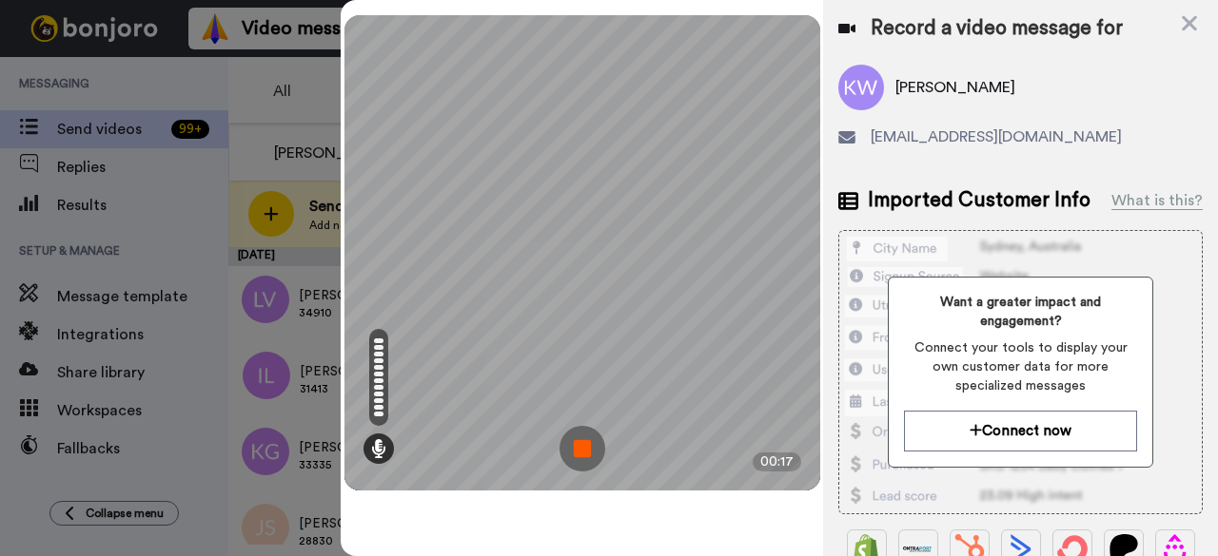
click at [579, 448] on img at bounding box center [582, 449] width 46 height 46
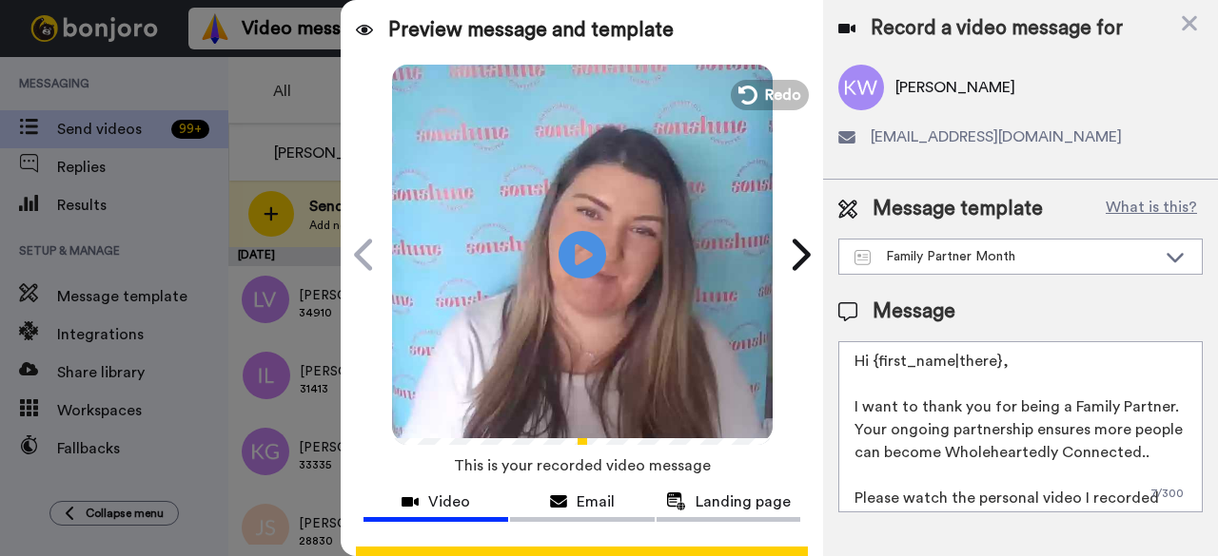
click at [783, 111] on div "Play/Pause" at bounding box center [582, 255] width 476 height 380
click at [778, 97] on span "Redo" at bounding box center [784, 94] width 40 height 25
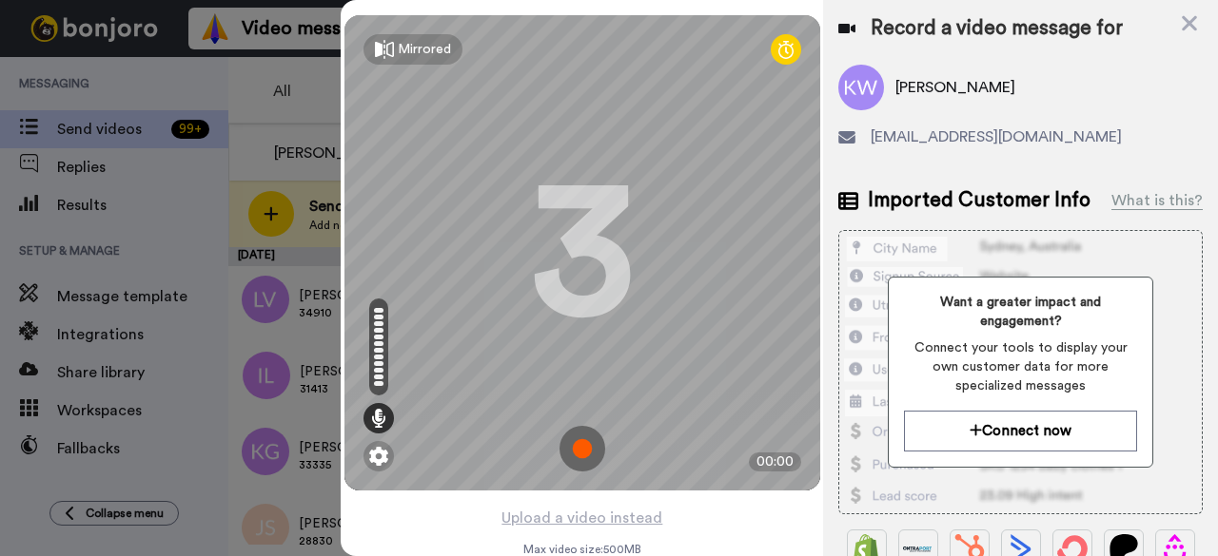
click at [568, 452] on img at bounding box center [582, 449] width 46 height 46
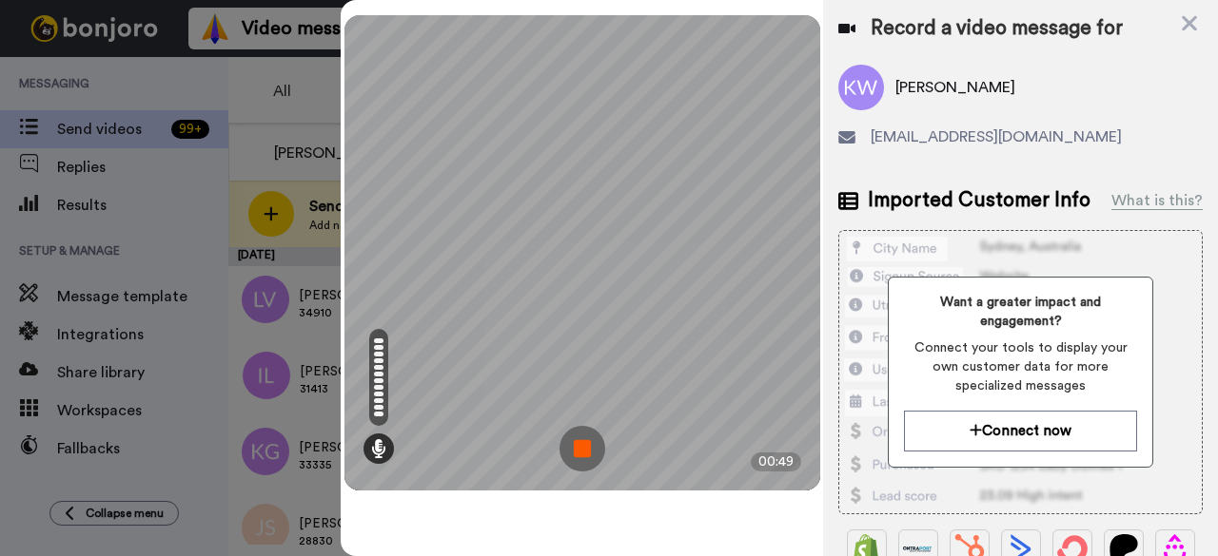
click at [578, 444] on img at bounding box center [582, 449] width 46 height 46
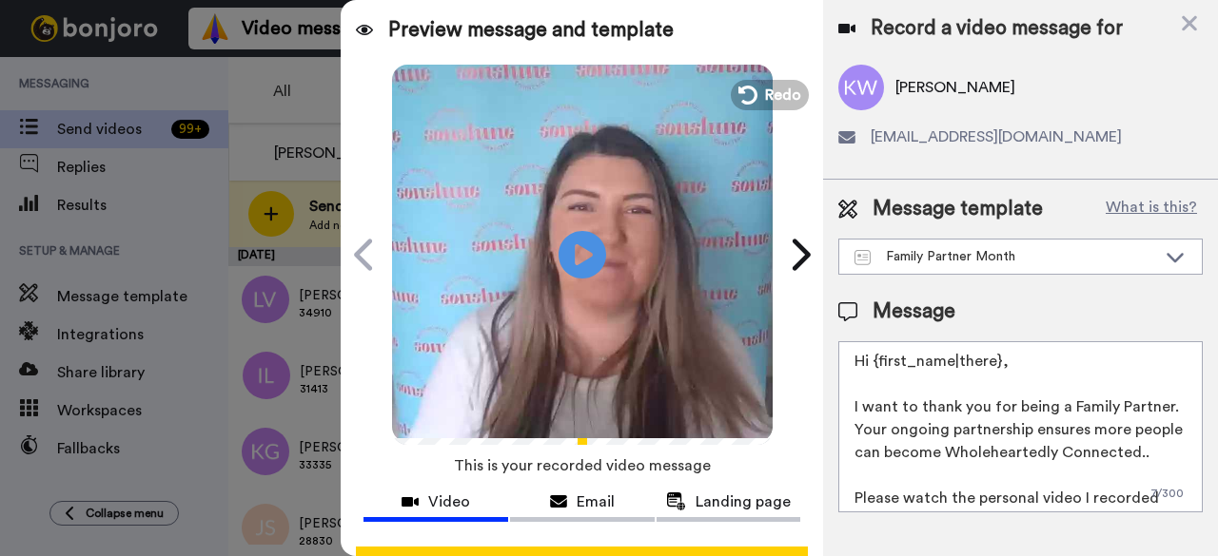
click at [767, 115] on div "Play/Pause" at bounding box center [582, 255] width 476 height 380
click at [742, 106] on button "Redo" at bounding box center [770, 94] width 86 height 33
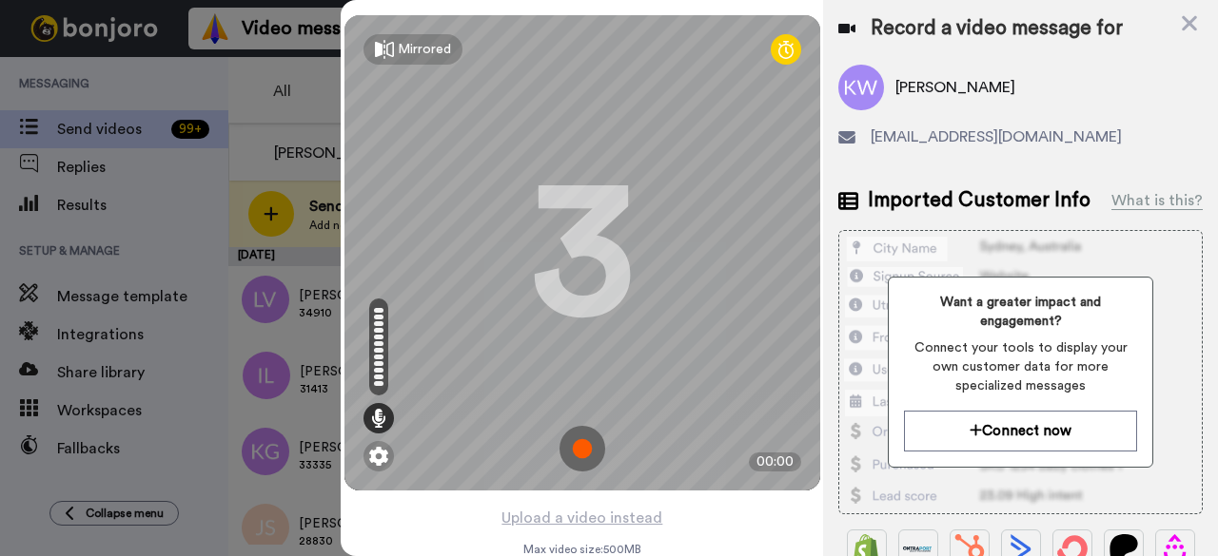
click at [567, 448] on img at bounding box center [582, 449] width 46 height 46
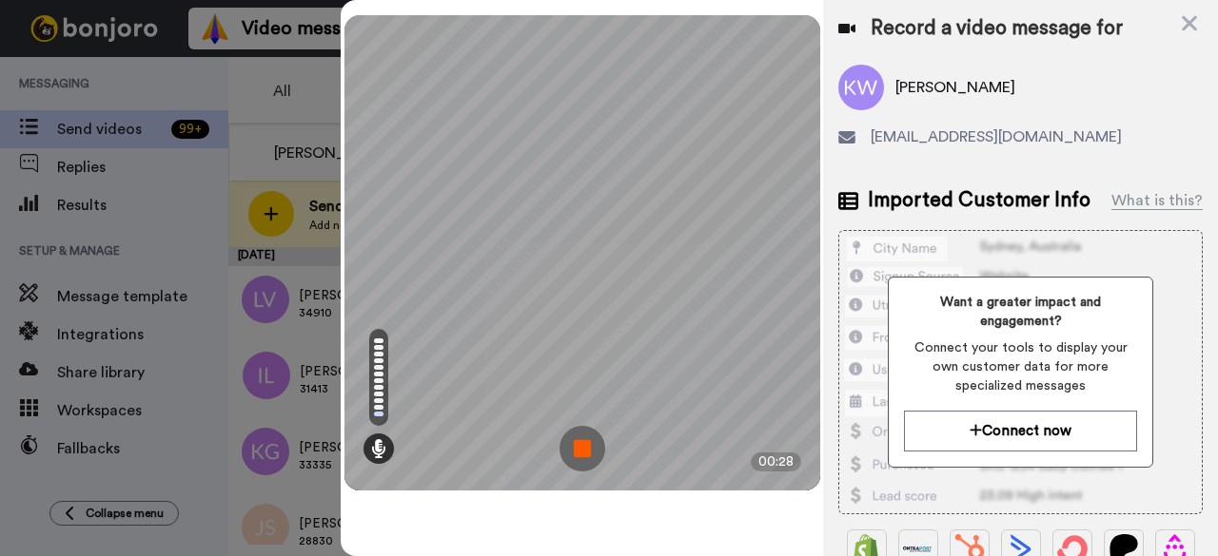
click at [586, 467] on img at bounding box center [582, 449] width 46 height 46
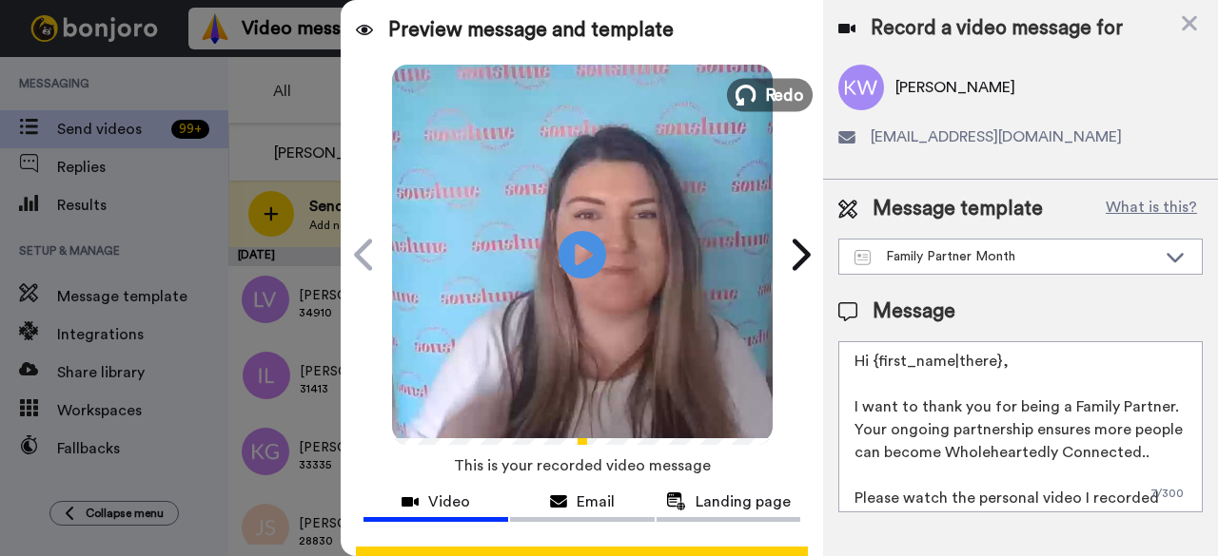
click at [772, 102] on span "Redo" at bounding box center [784, 94] width 40 height 25
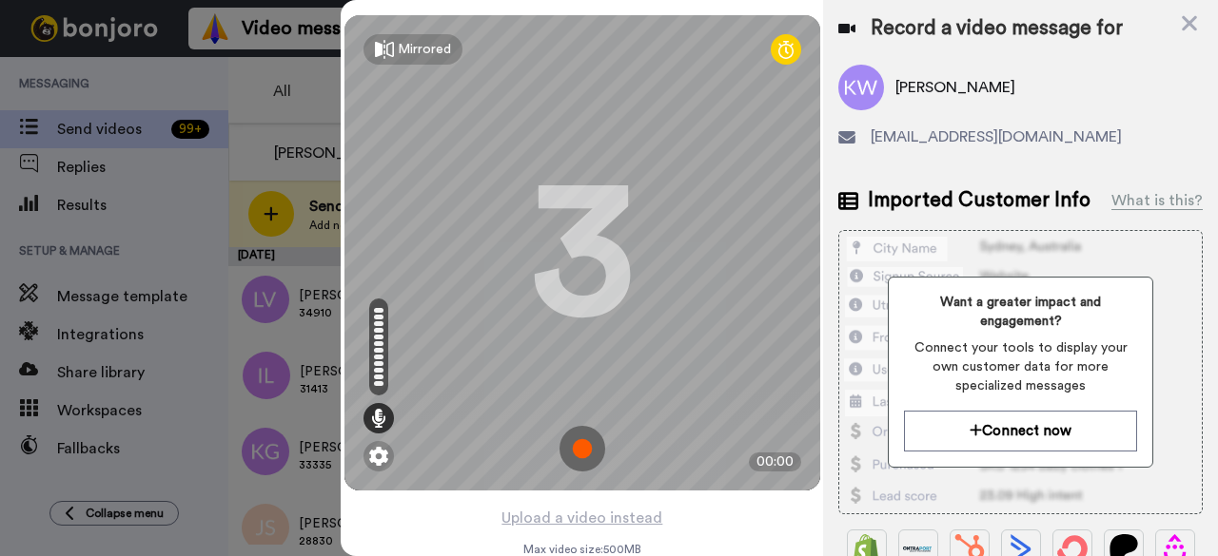
click at [575, 458] on img at bounding box center [582, 449] width 46 height 46
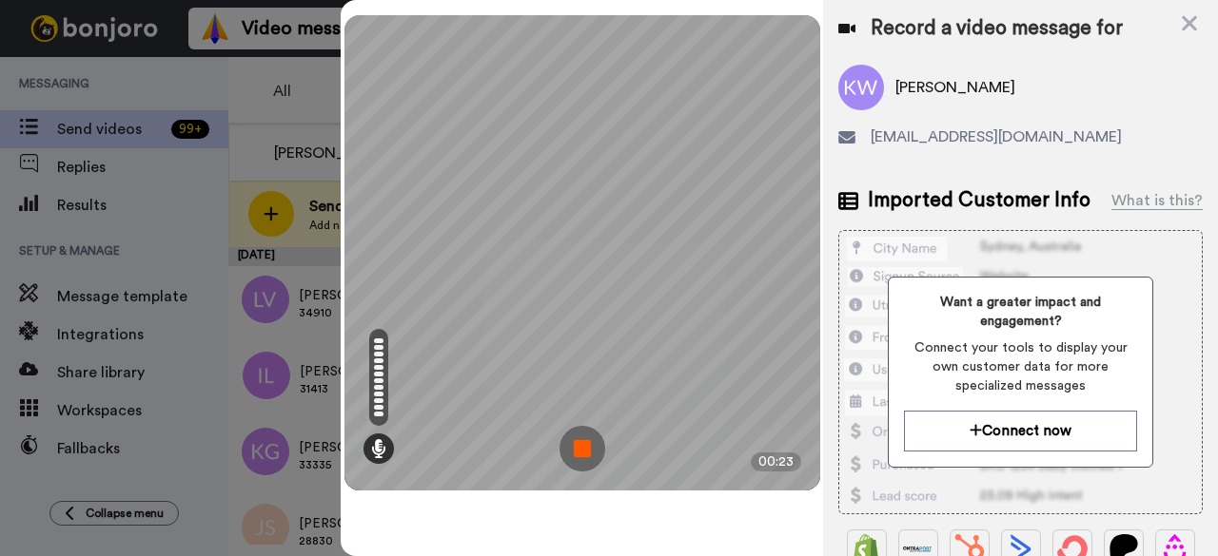
click at [575, 450] on img at bounding box center [582, 449] width 46 height 46
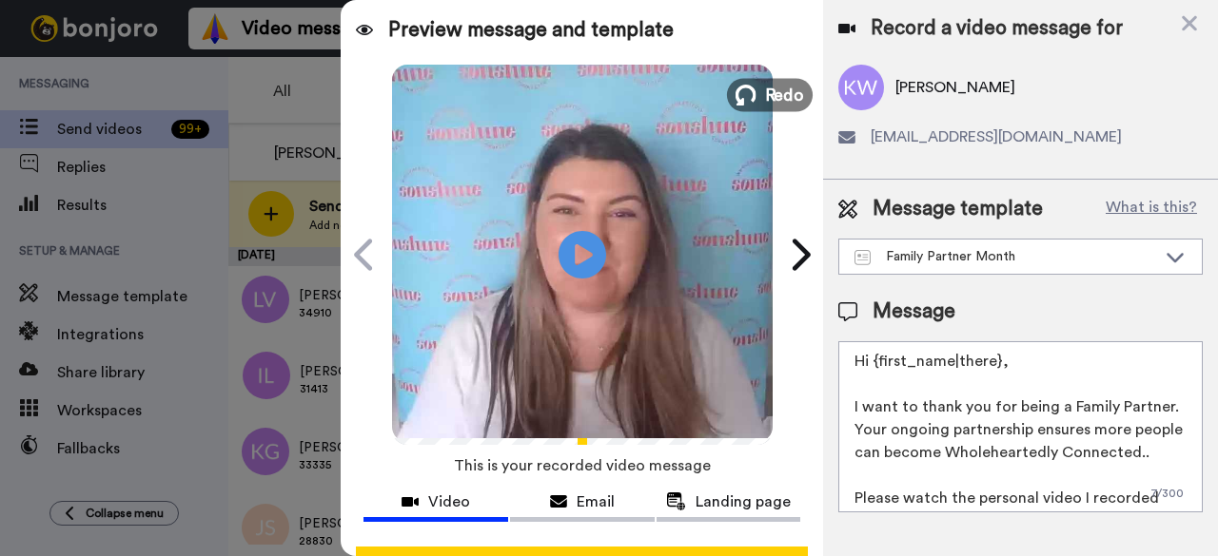
click at [745, 102] on icon at bounding box center [745, 95] width 21 height 21
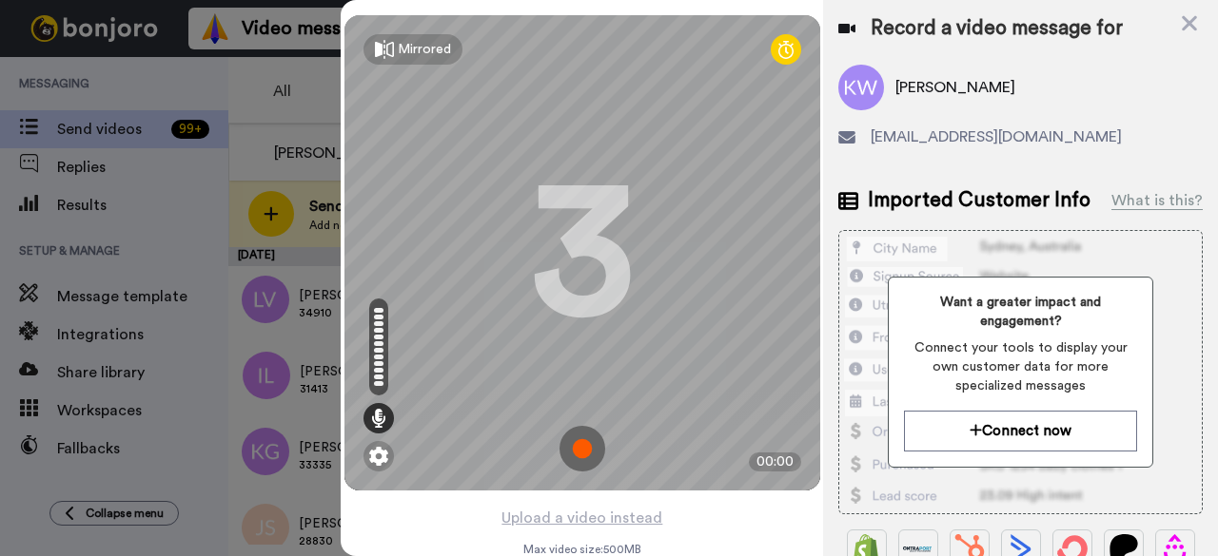
click at [586, 453] on img at bounding box center [582, 449] width 46 height 46
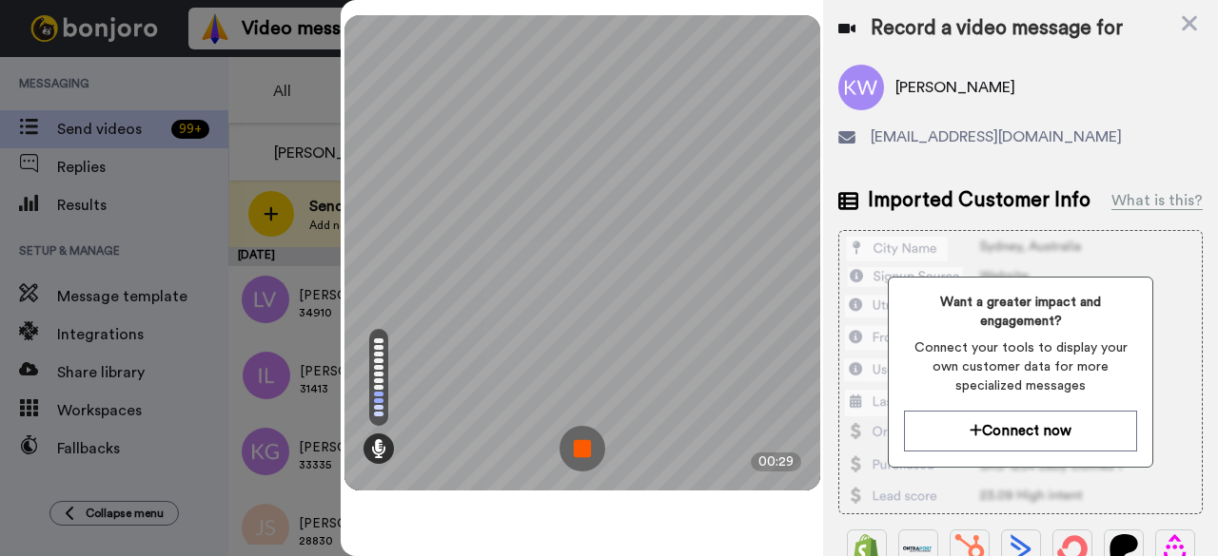
click at [571, 456] on img at bounding box center [582, 449] width 46 height 46
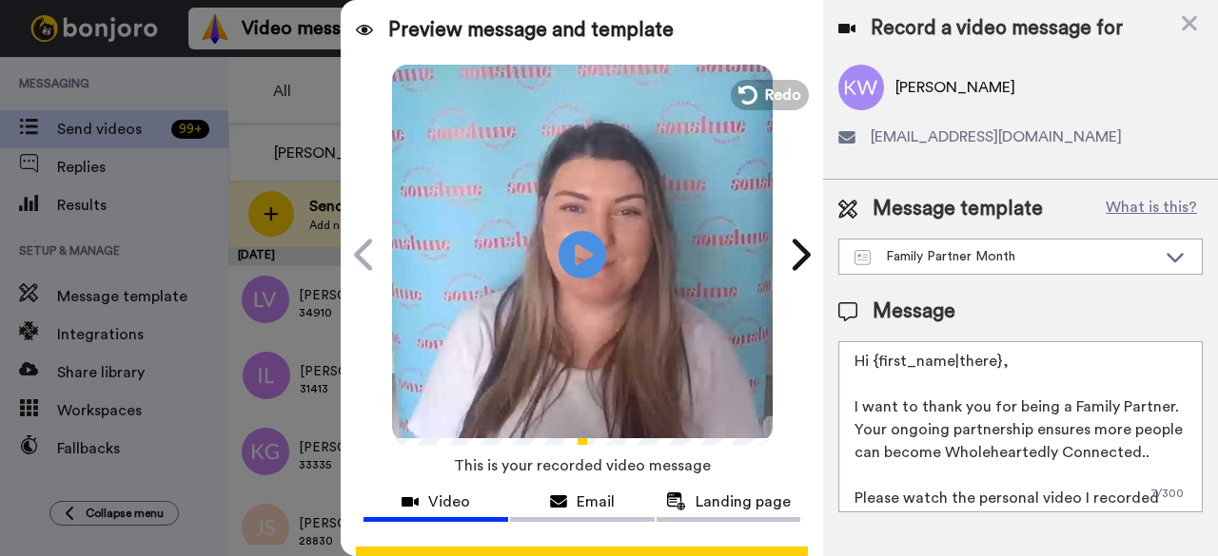
click at [743, 110] on video at bounding box center [582, 252] width 380 height 380
click at [744, 104] on icon at bounding box center [745, 95] width 21 height 21
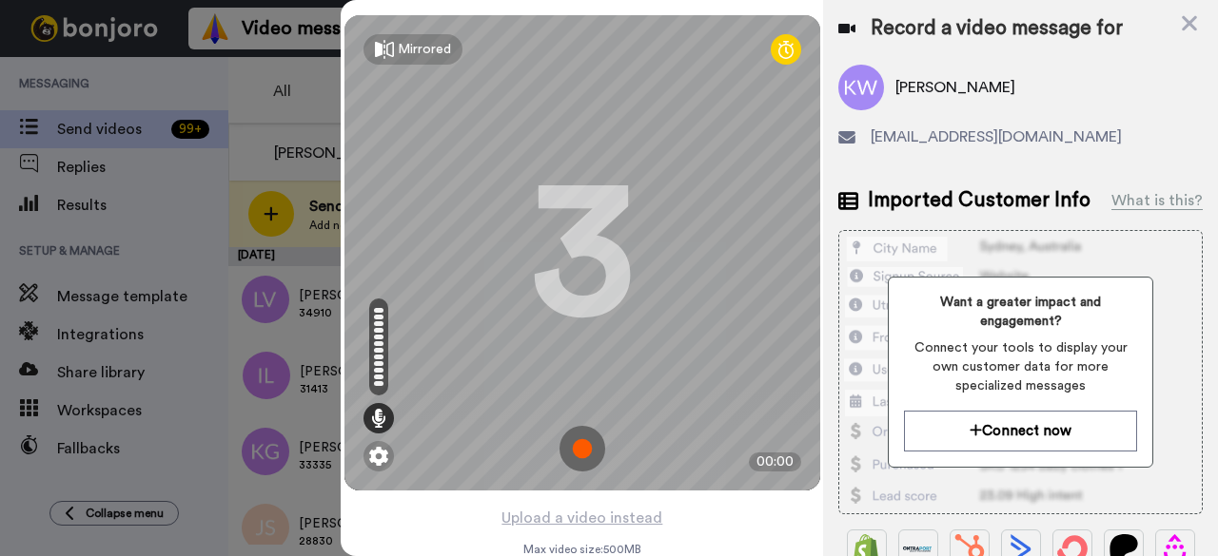
click at [582, 461] on img at bounding box center [582, 449] width 46 height 46
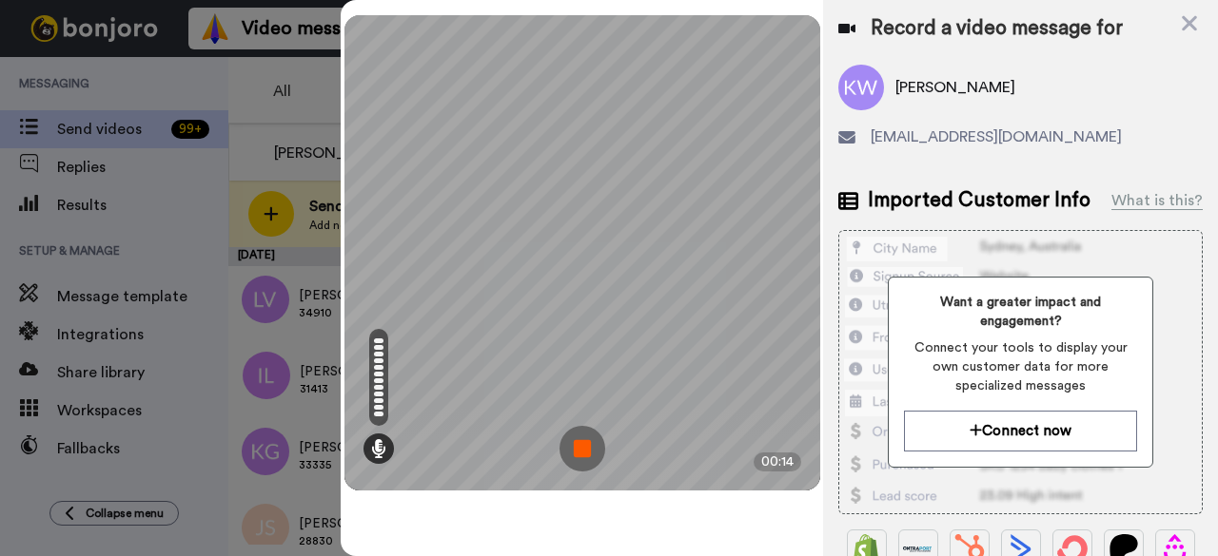
click at [594, 448] on img at bounding box center [582, 449] width 46 height 46
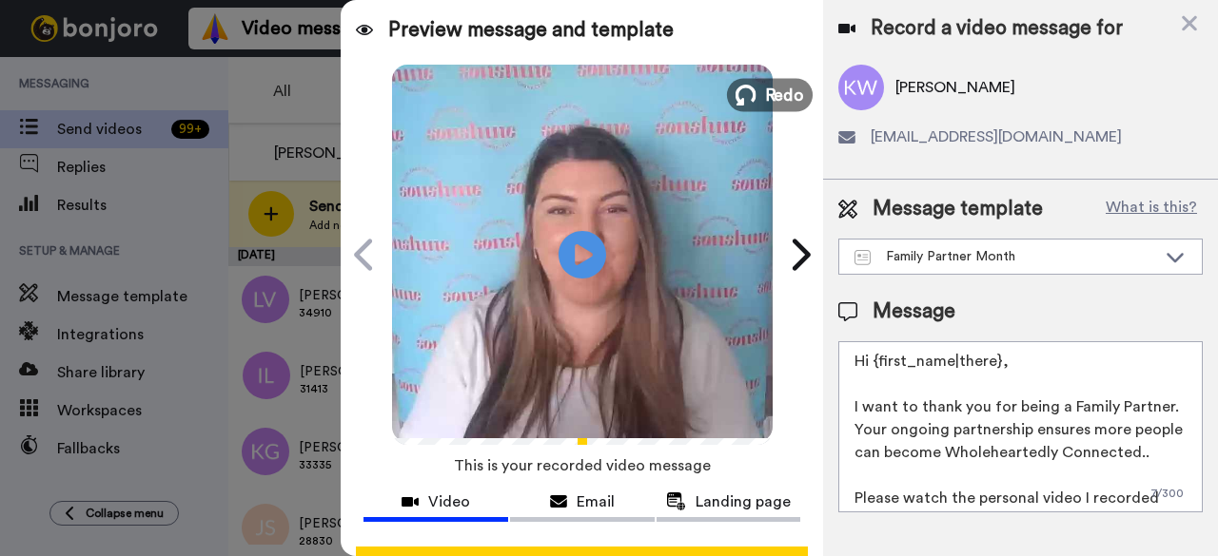
click at [739, 103] on icon at bounding box center [745, 95] width 21 height 21
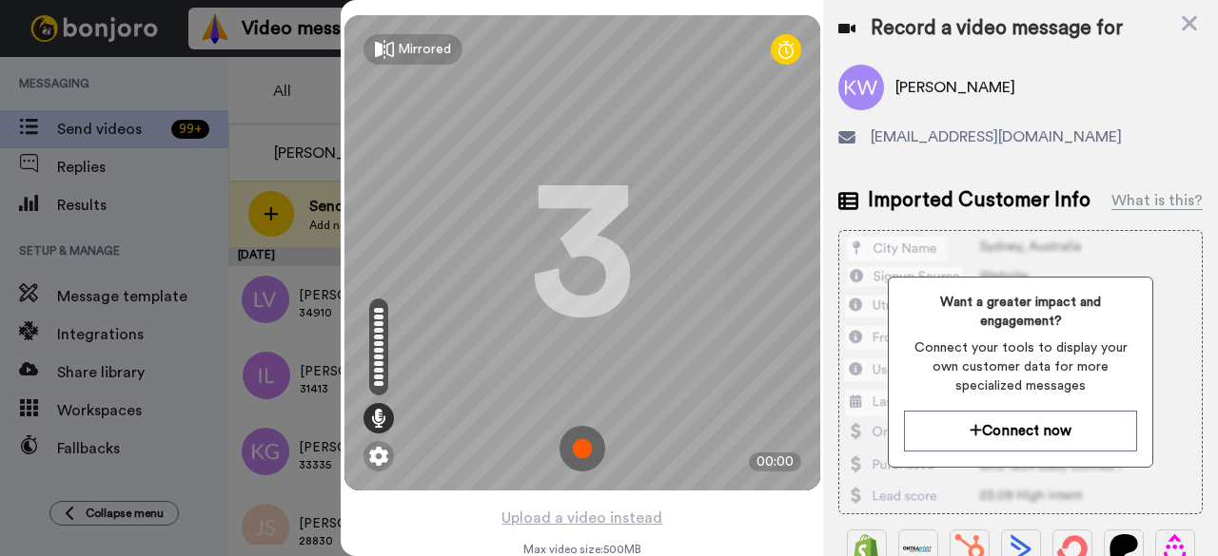
click at [571, 458] on img at bounding box center [582, 449] width 46 height 46
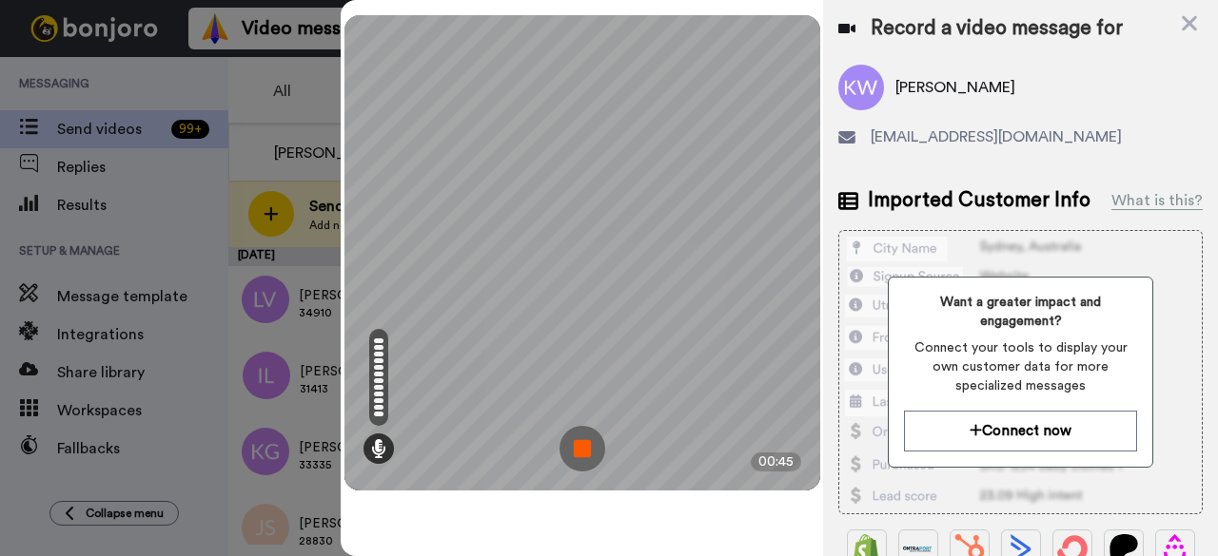
click at [571, 458] on img at bounding box center [582, 449] width 46 height 46
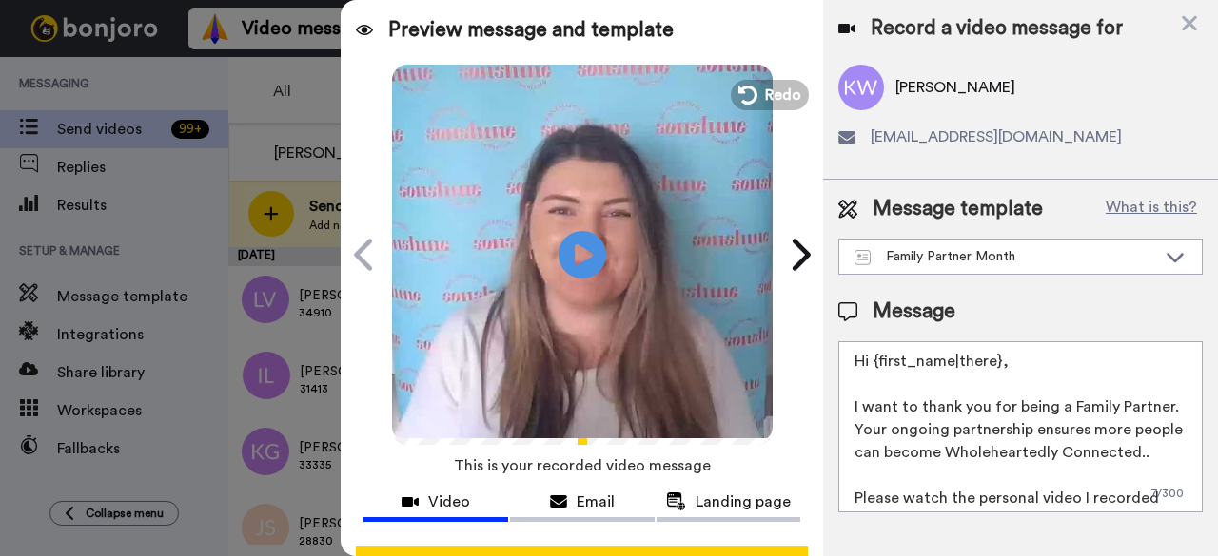
click at [740, 116] on video at bounding box center [582, 252] width 380 height 380
click at [738, 100] on icon at bounding box center [745, 95] width 21 height 21
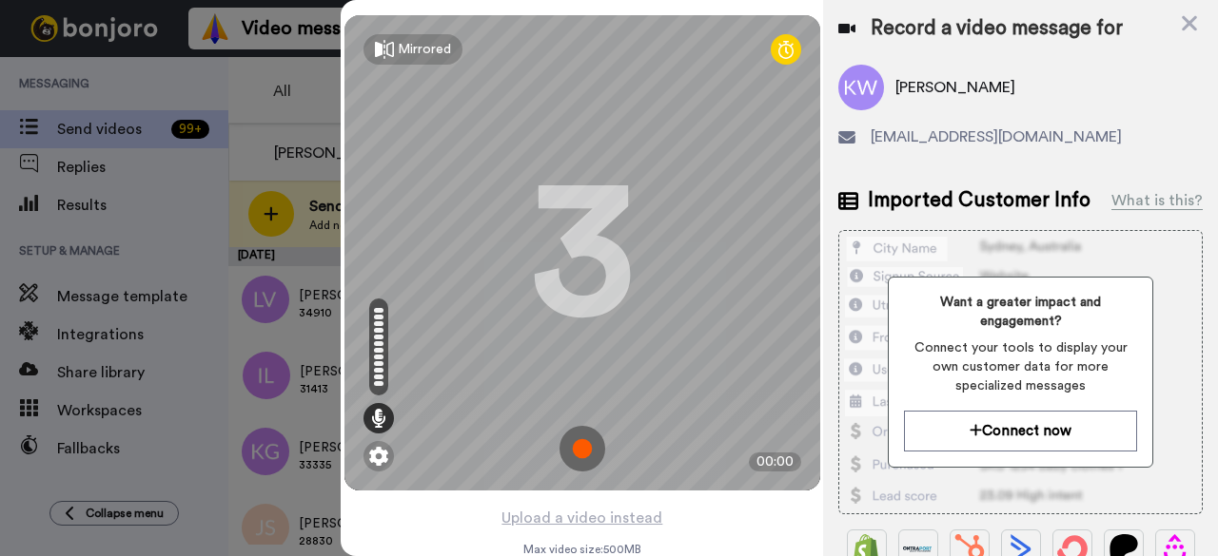
click at [582, 442] on img at bounding box center [582, 449] width 46 height 46
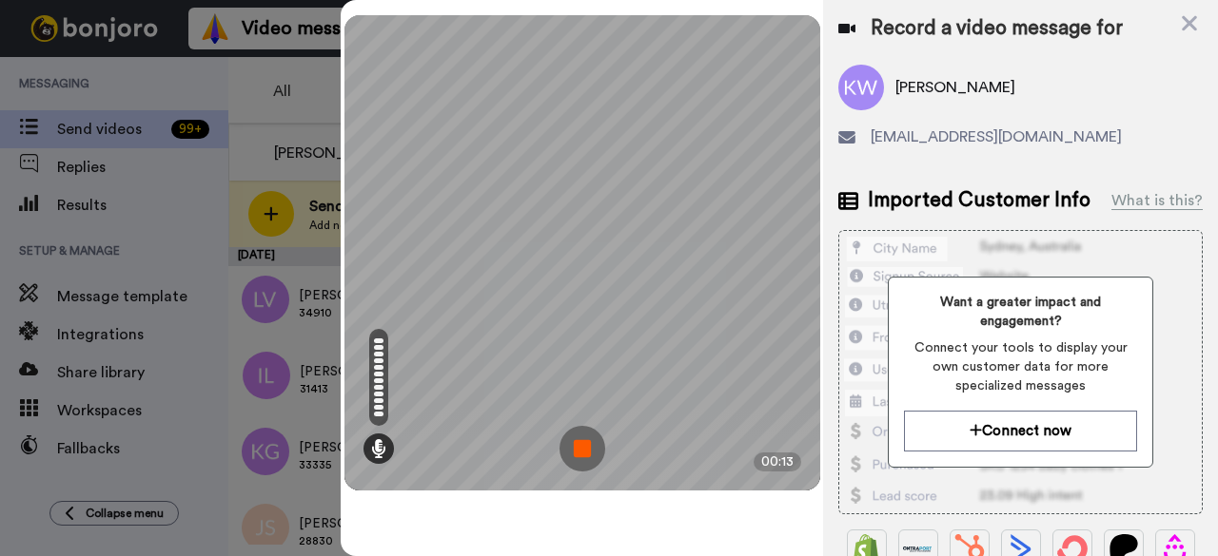
click at [575, 448] on img at bounding box center [582, 449] width 46 height 46
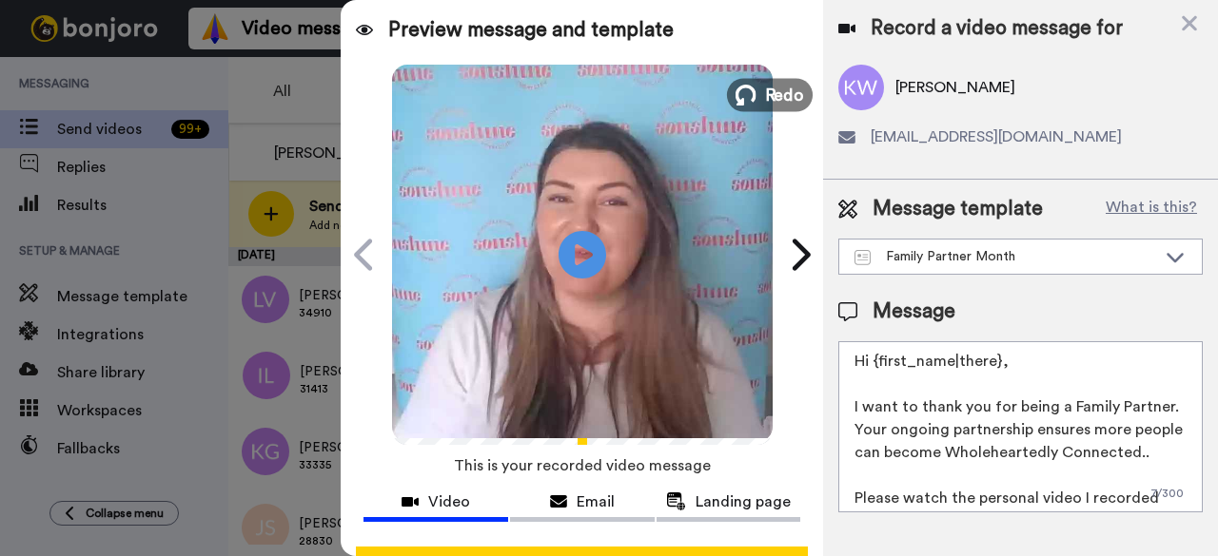
click at [750, 88] on button "Redo" at bounding box center [770, 94] width 86 height 33
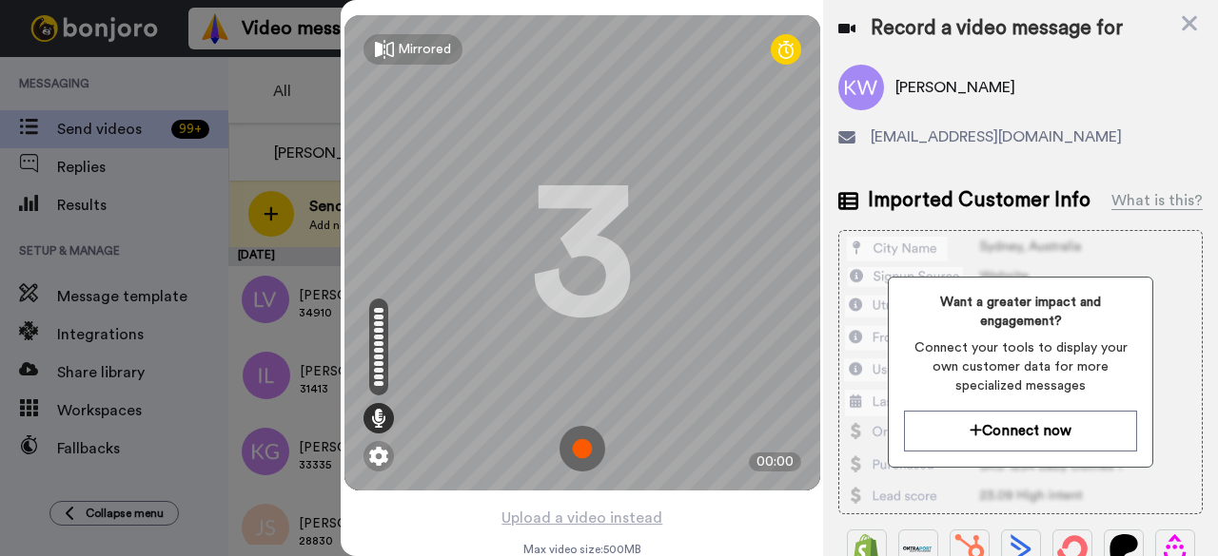
click at [571, 458] on img at bounding box center [582, 449] width 46 height 46
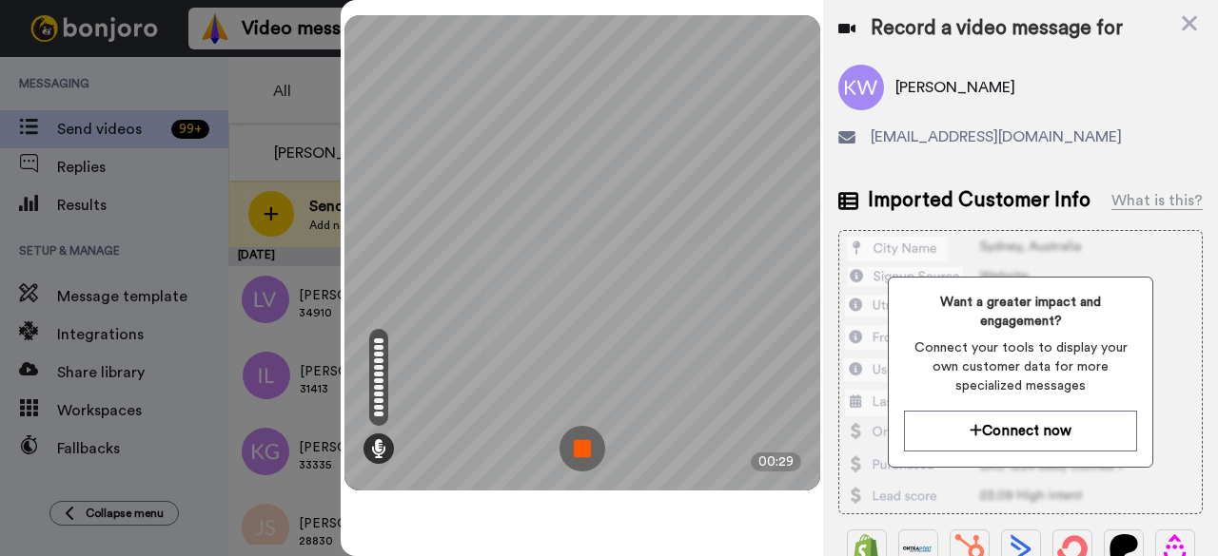
click at [571, 458] on img at bounding box center [582, 449] width 46 height 46
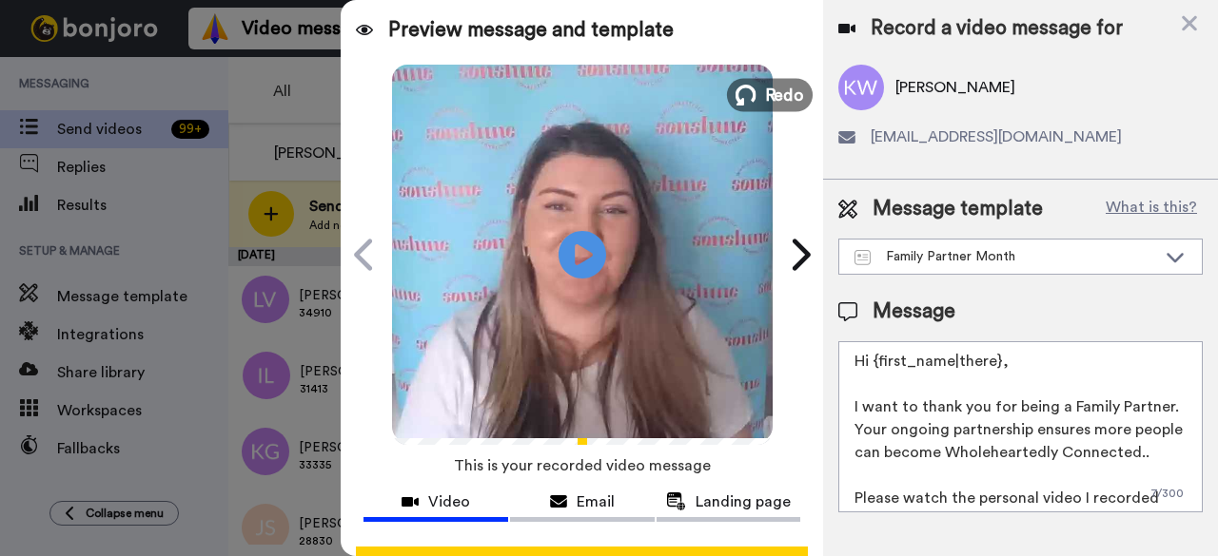
click at [737, 88] on icon at bounding box center [745, 95] width 21 height 21
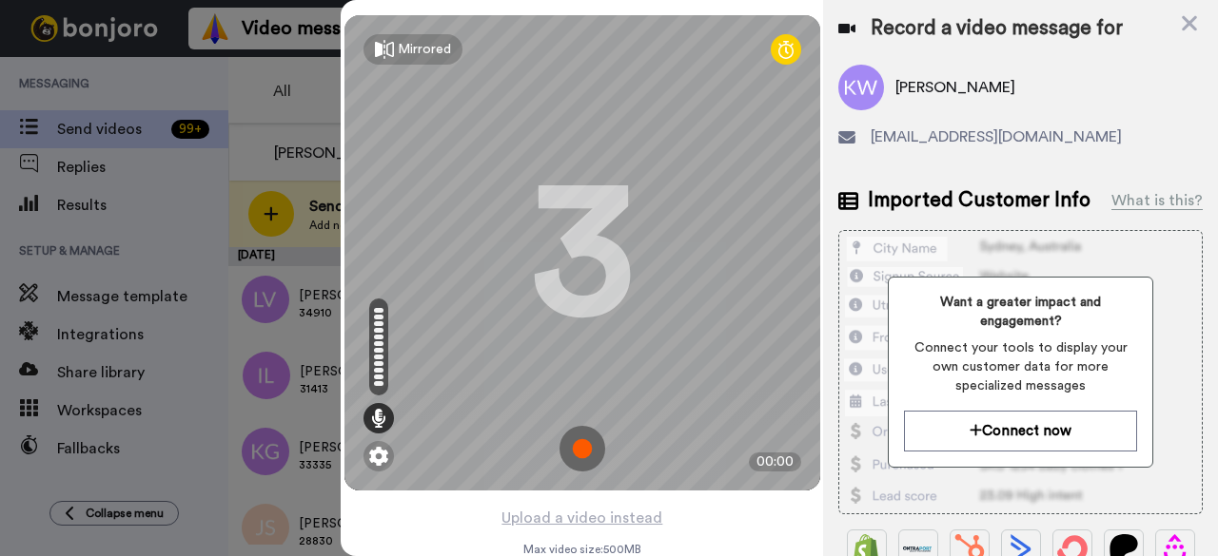
click at [564, 465] on img at bounding box center [582, 449] width 46 height 46
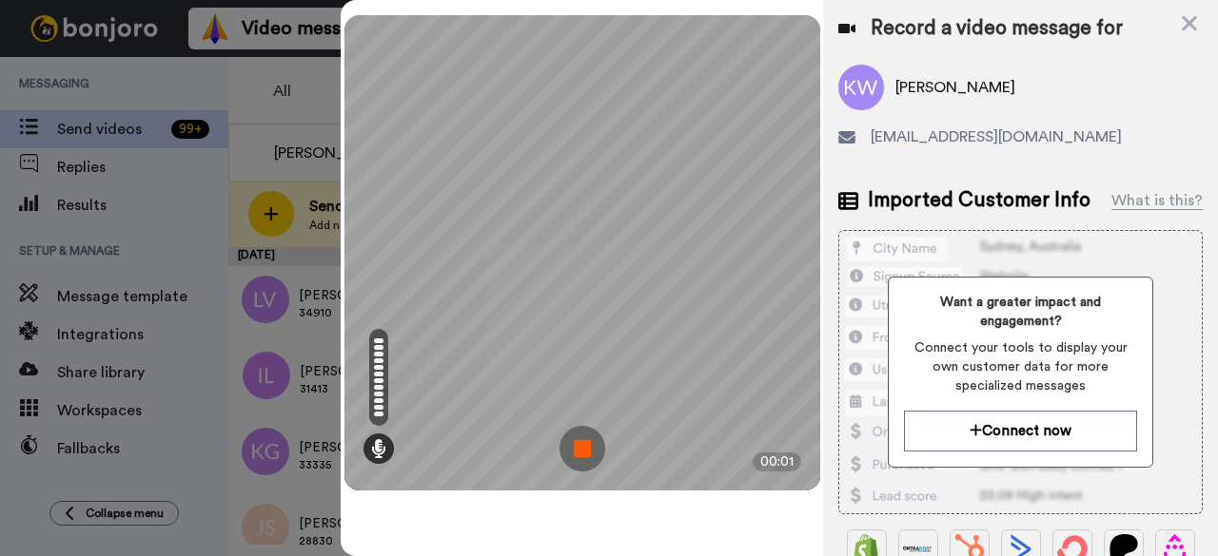
click at [575, 456] on img at bounding box center [582, 449] width 46 height 46
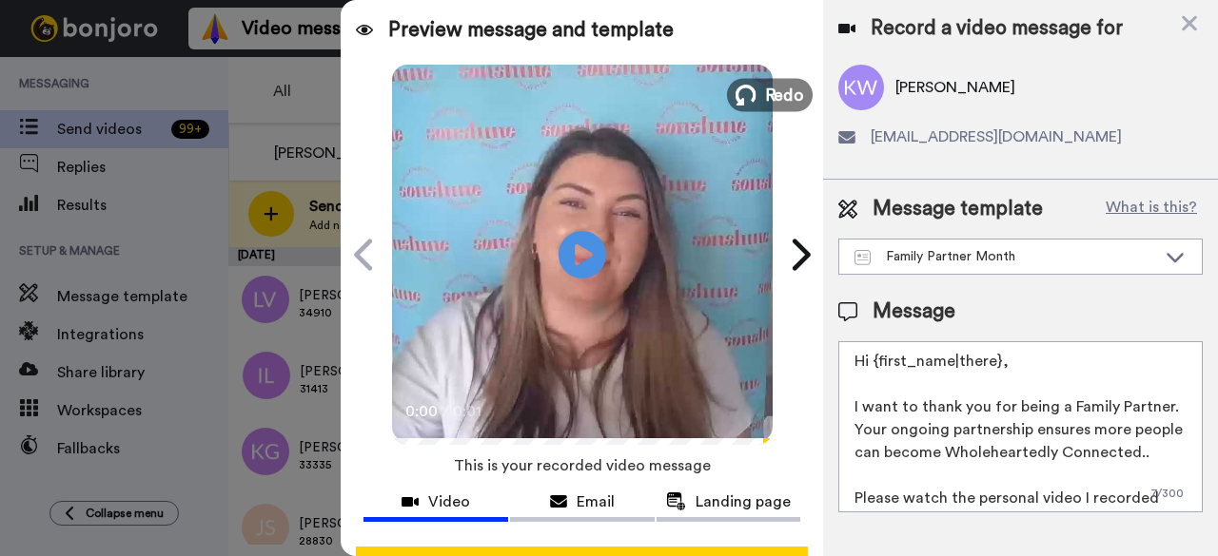
click at [764, 99] on span "Redo" at bounding box center [784, 94] width 40 height 25
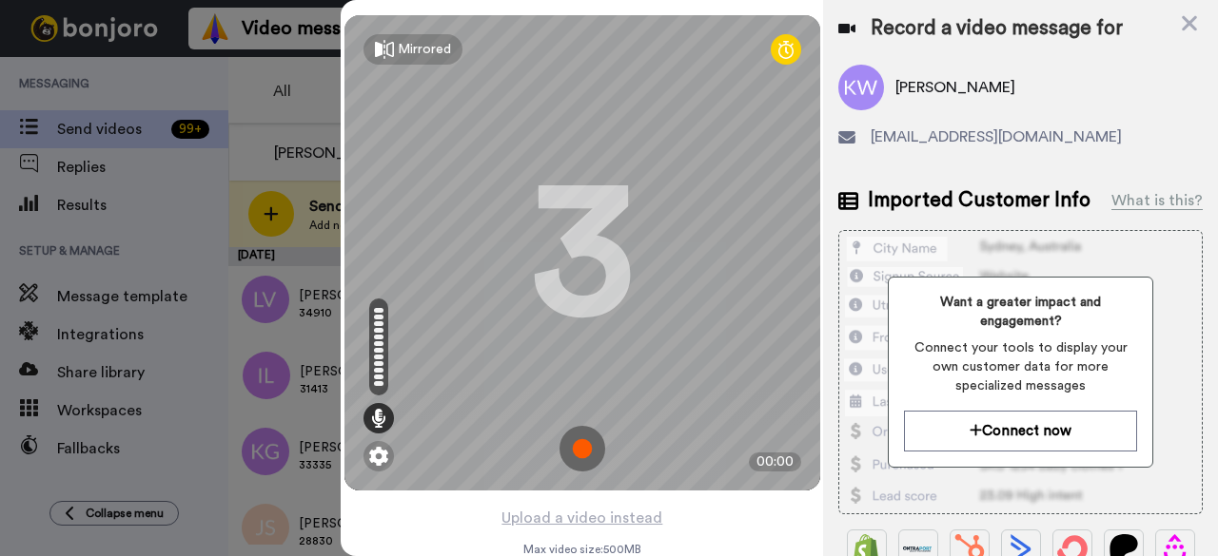
click at [561, 454] on img at bounding box center [582, 449] width 46 height 46
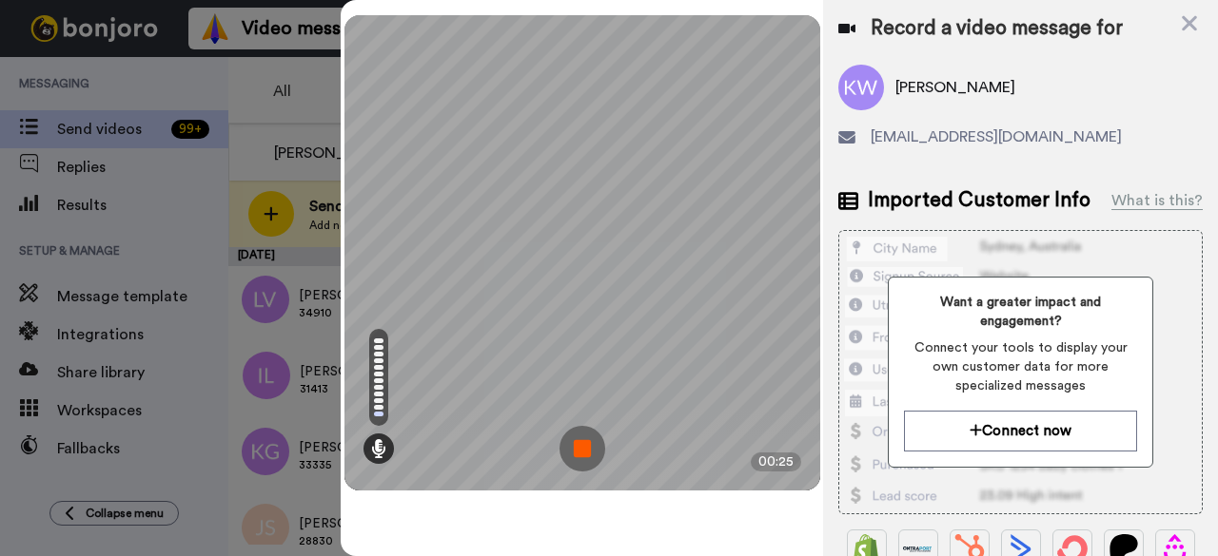
click at [567, 448] on img at bounding box center [582, 449] width 46 height 46
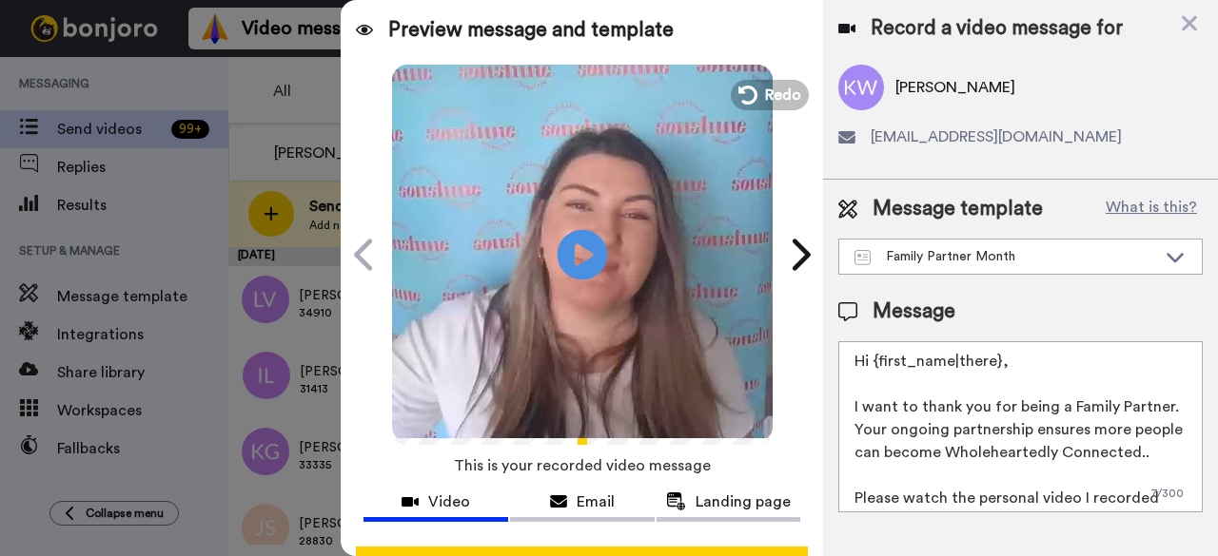
click at [573, 272] on icon at bounding box center [582, 254] width 50 height 50
click at [786, 101] on span "Redo" at bounding box center [784, 94] width 40 height 25
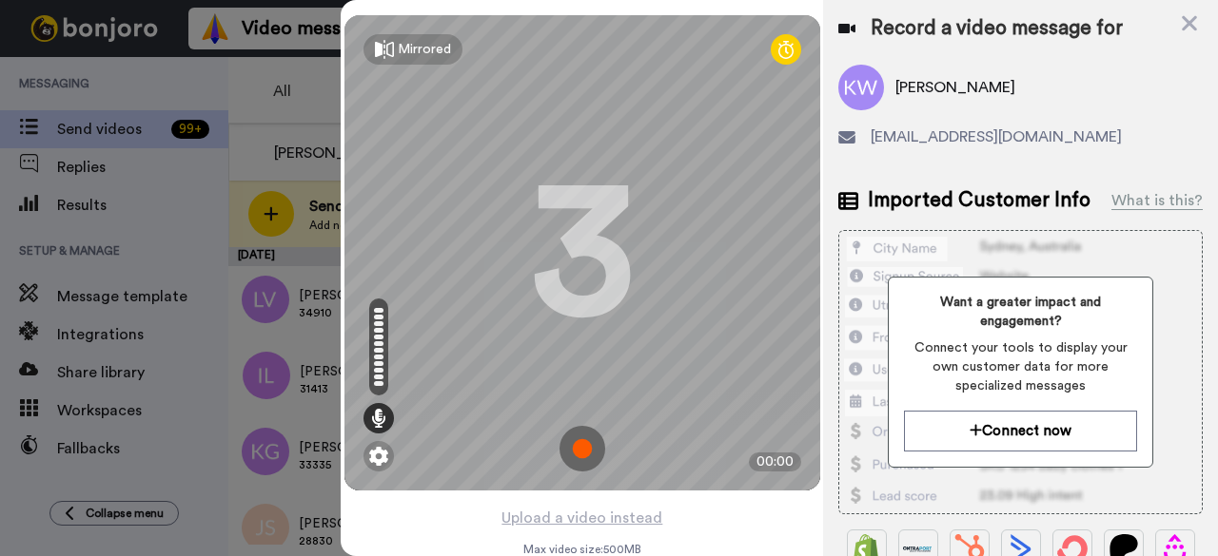
click at [563, 459] on img at bounding box center [582, 449] width 46 height 46
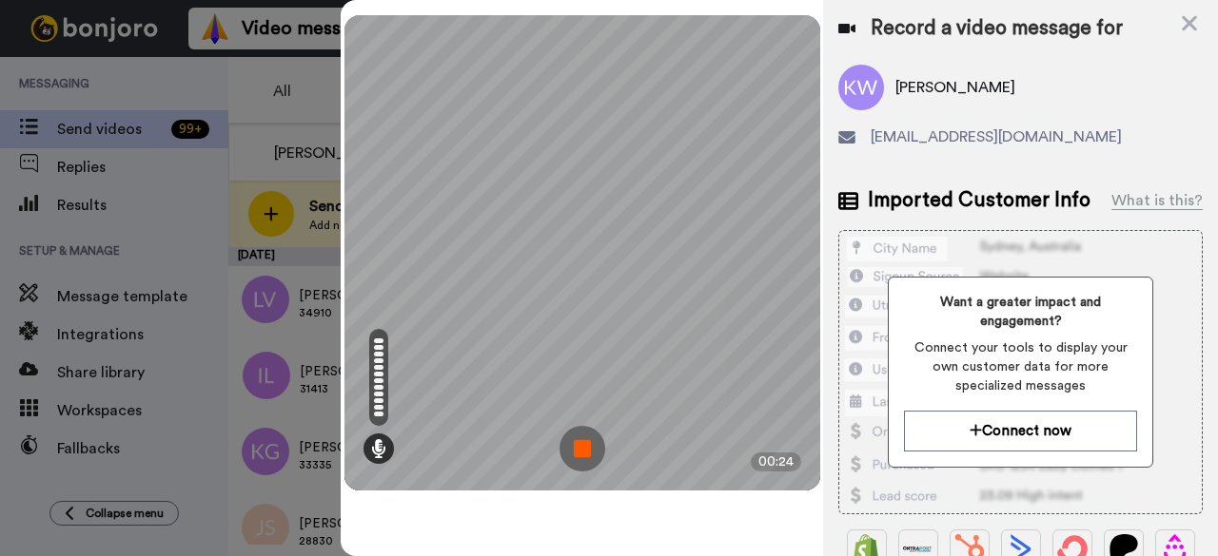
click at [584, 451] on img at bounding box center [582, 449] width 46 height 46
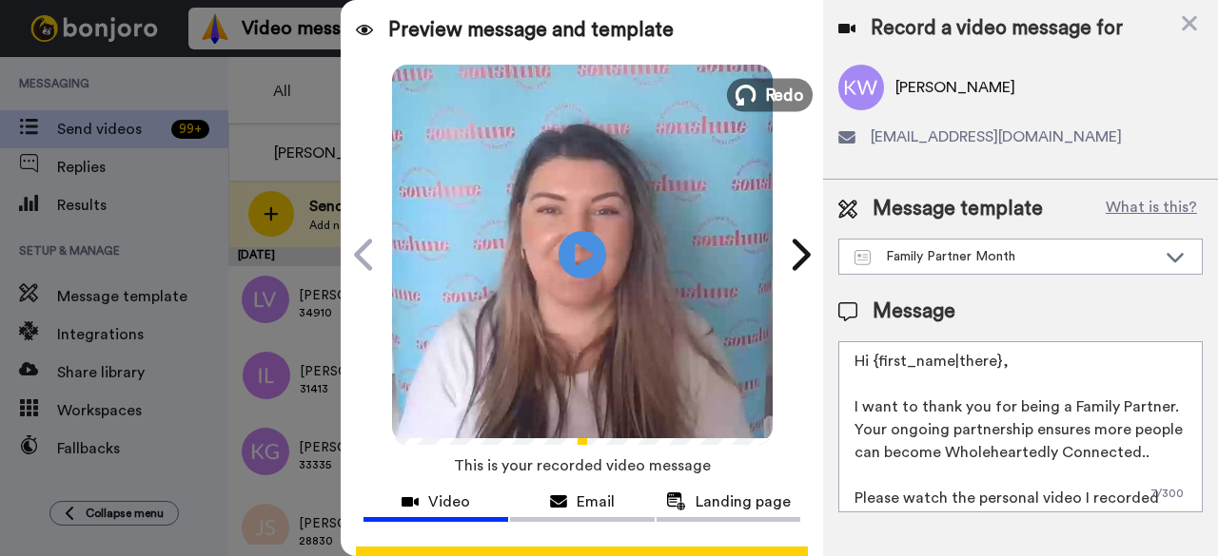
click at [765, 107] on button "Redo" at bounding box center [770, 94] width 86 height 33
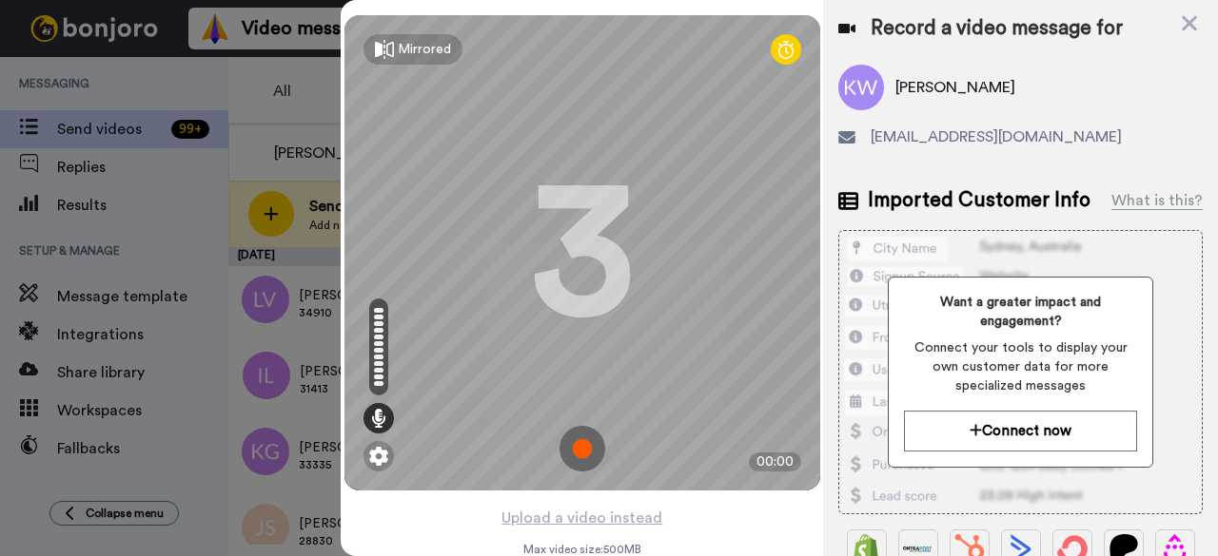
click at [572, 444] on img at bounding box center [582, 449] width 46 height 46
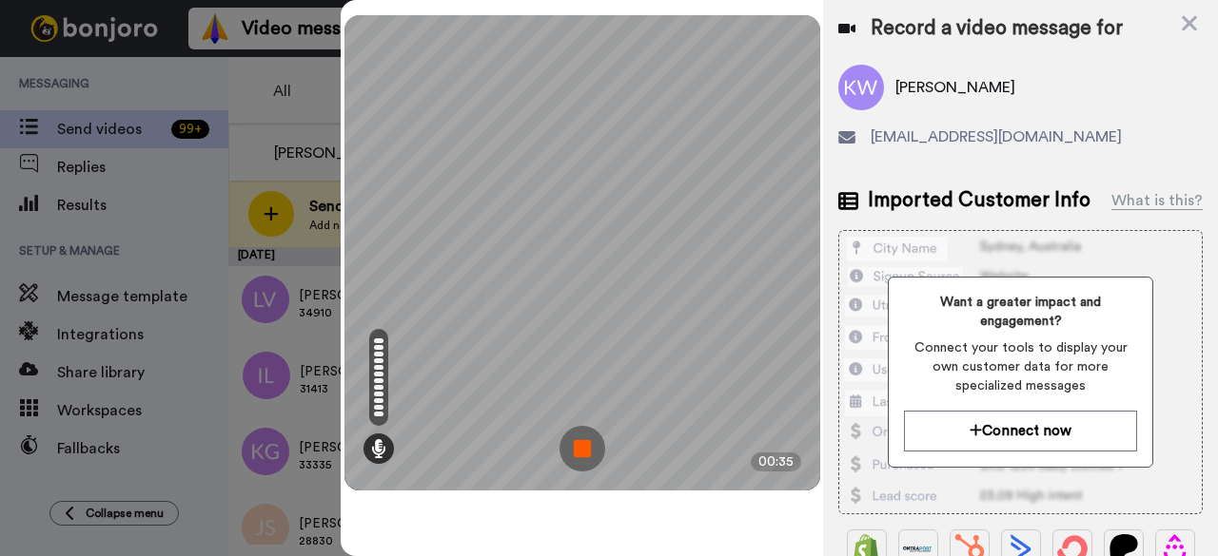
click at [584, 444] on img at bounding box center [582, 449] width 46 height 46
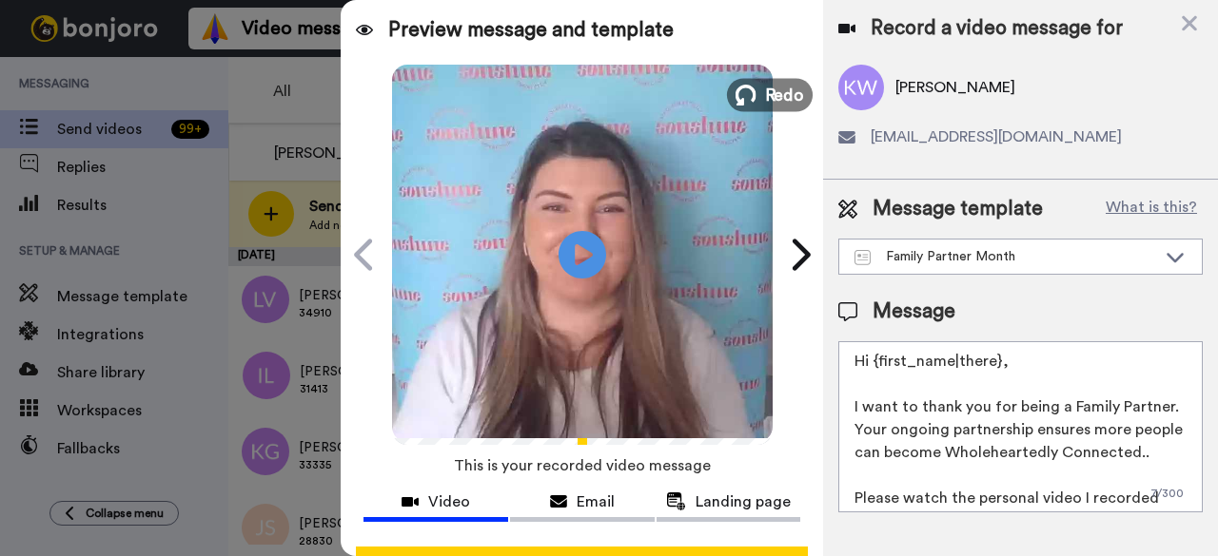
click at [764, 84] on span "Redo" at bounding box center [784, 94] width 40 height 25
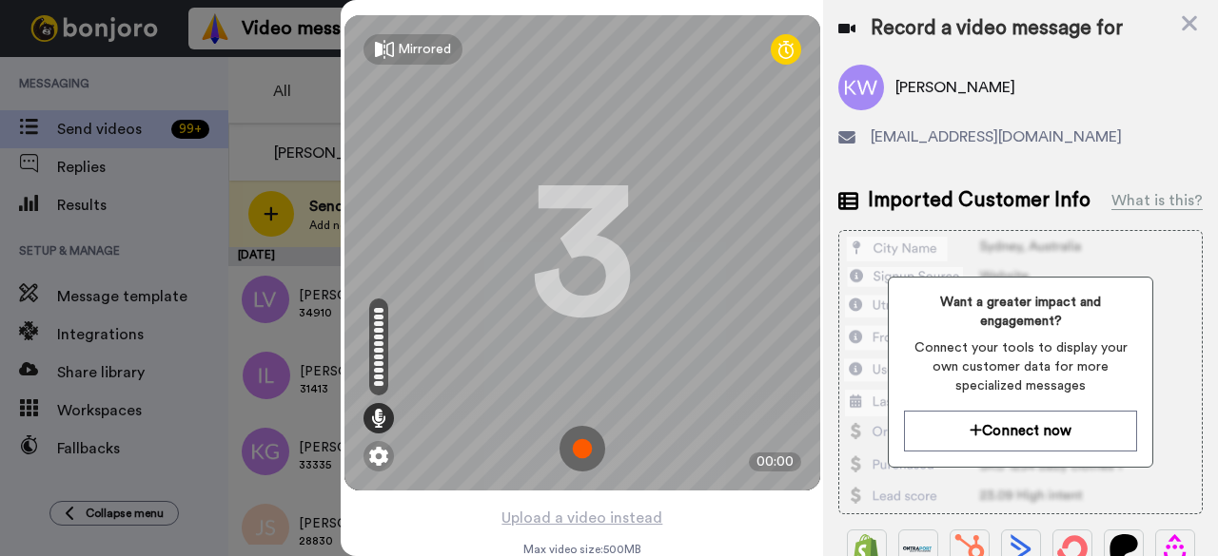
click at [581, 450] on img at bounding box center [582, 449] width 46 height 46
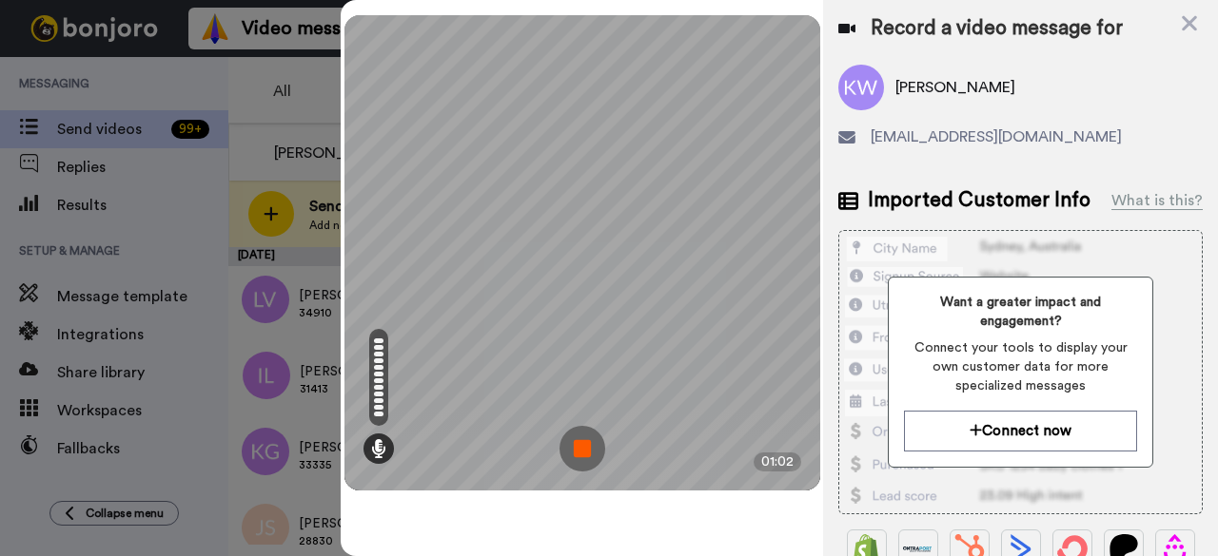
click at [590, 451] on img at bounding box center [582, 449] width 46 height 46
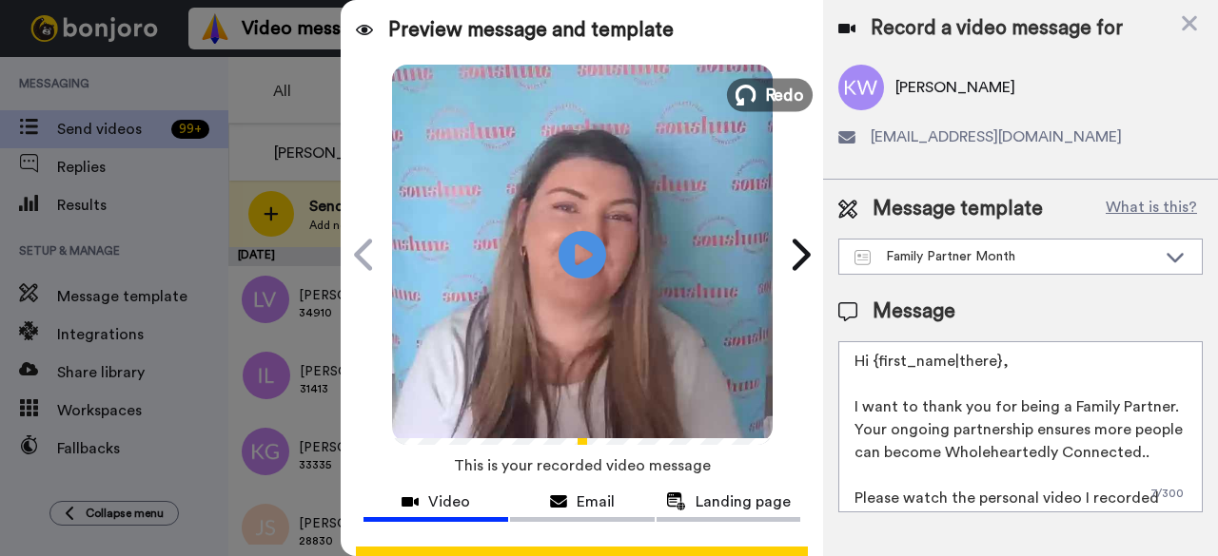
click at [778, 98] on span "Redo" at bounding box center [784, 94] width 40 height 25
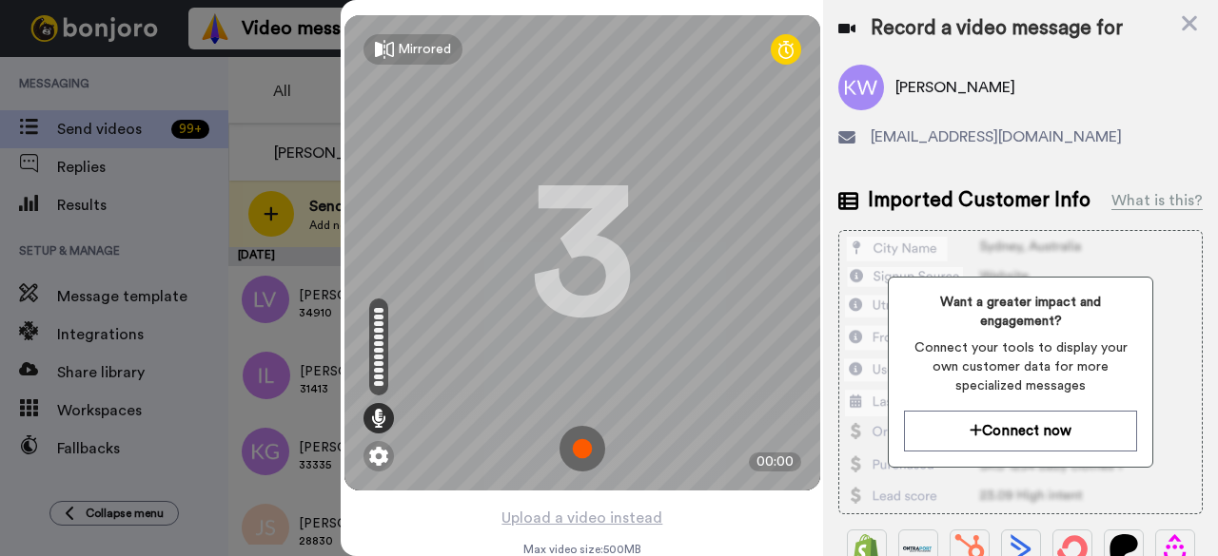
click at [588, 456] on img at bounding box center [582, 449] width 46 height 46
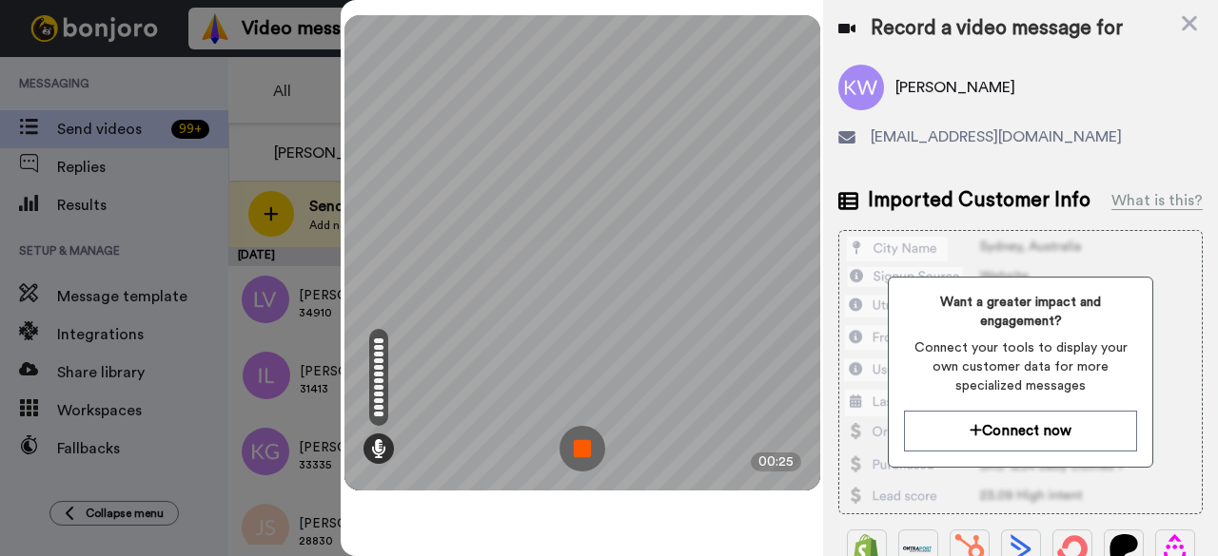
click at [570, 448] on img at bounding box center [582, 449] width 46 height 46
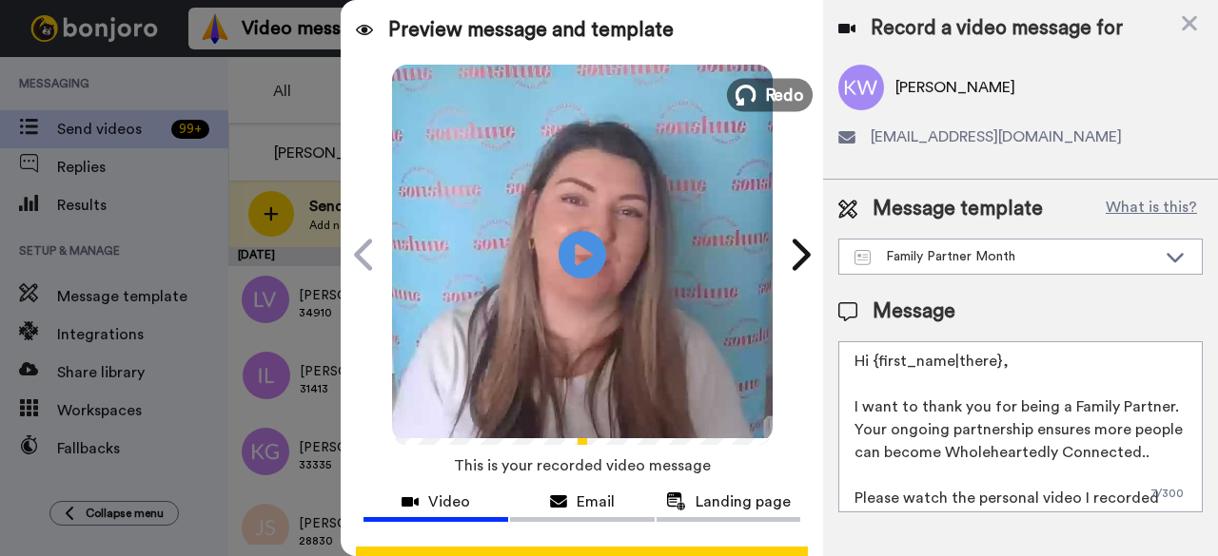
click at [764, 102] on span "Redo" at bounding box center [784, 94] width 40 height 25
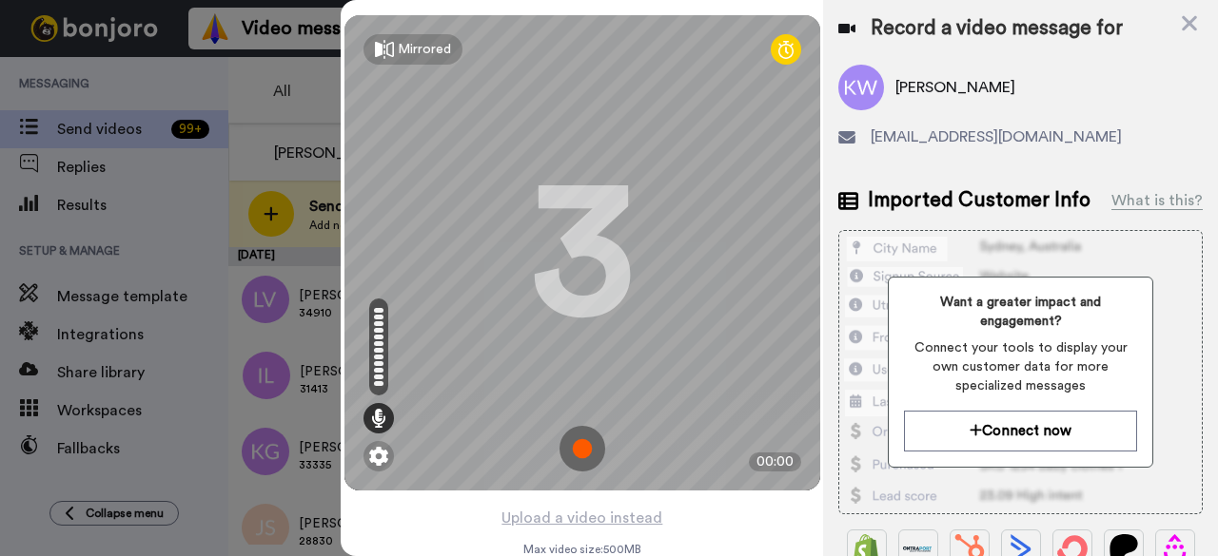
click at [565, 444] on img at bounding box center [582, 449] width 46 height 46
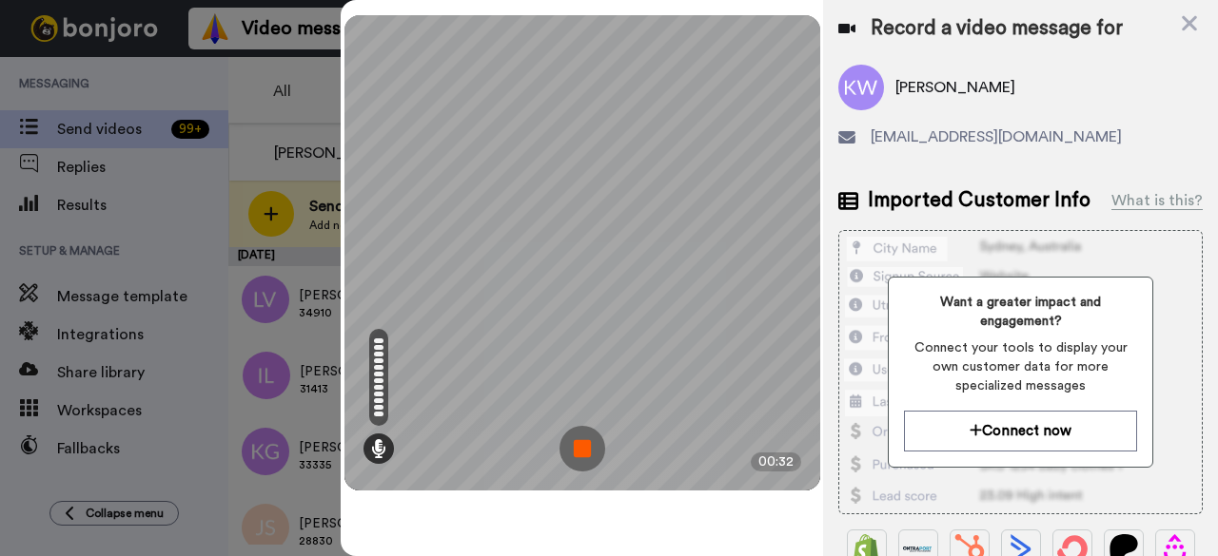
click at [565, 444] on img at bounding box center [582, 449] width 46 height 46
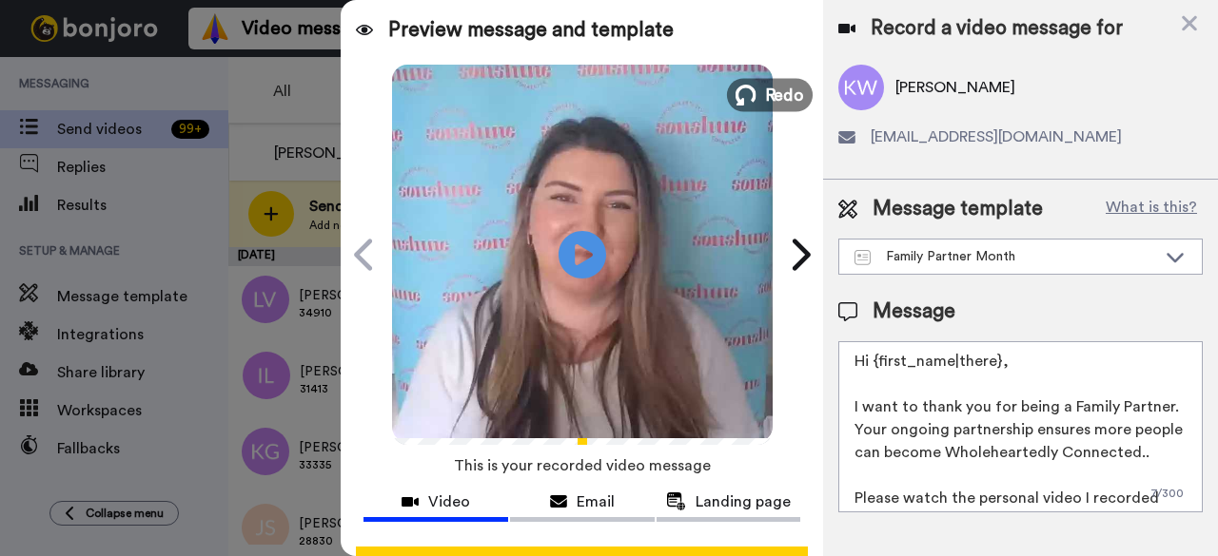
click at [788, 80] on button "Redo" at bounding box center [770, 94] width 86 height 33
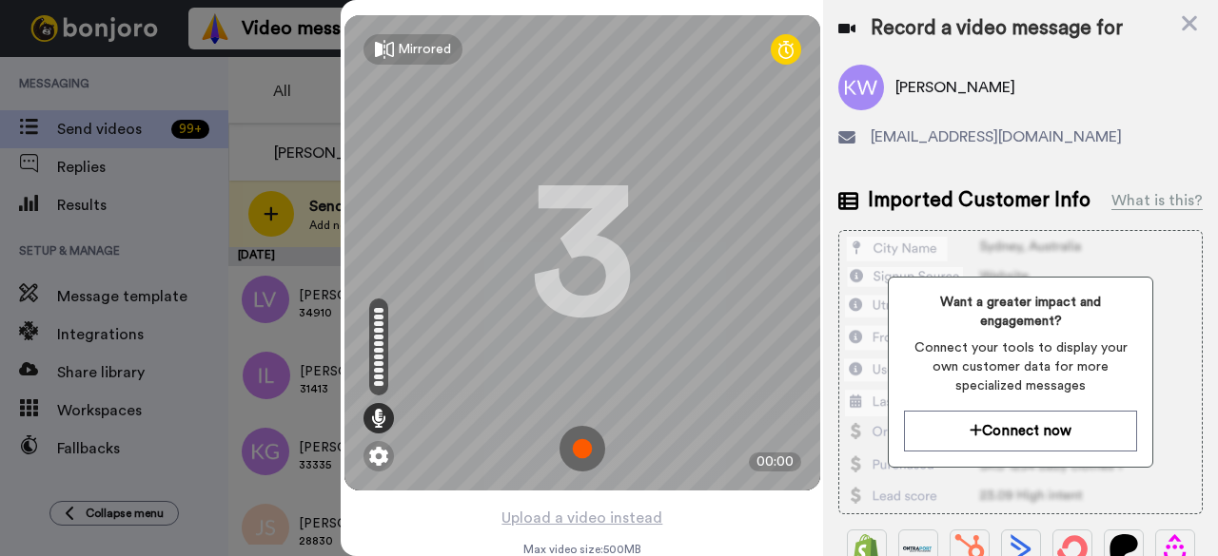
click at [582, 459] on img at bounding box center [582, 449] width 46 height 46
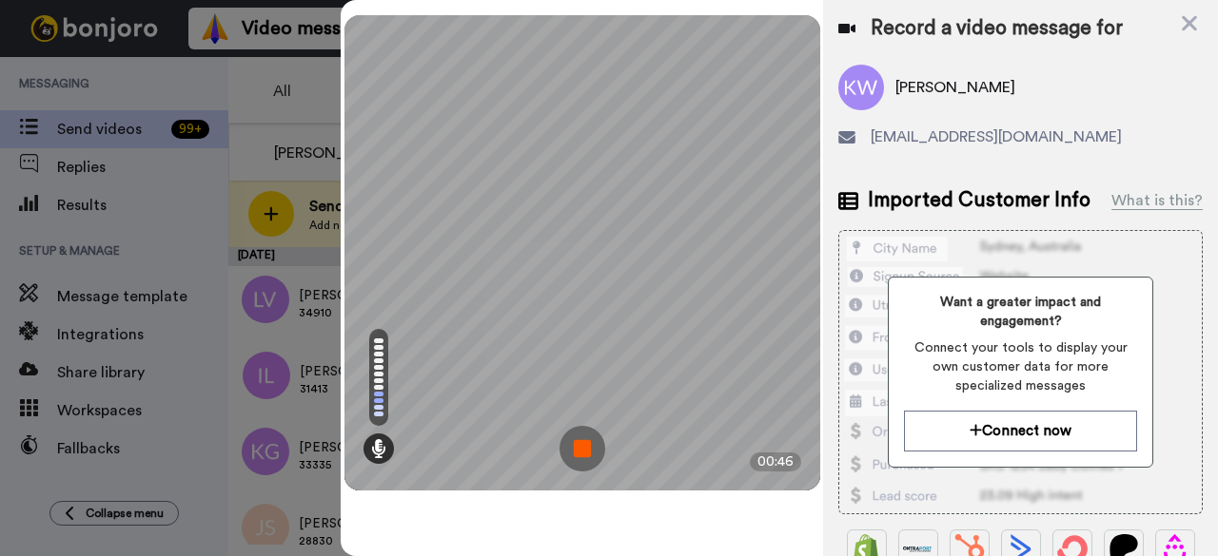
click at [600, 448] on img at bounding box center [582, 449] width 46 height 46
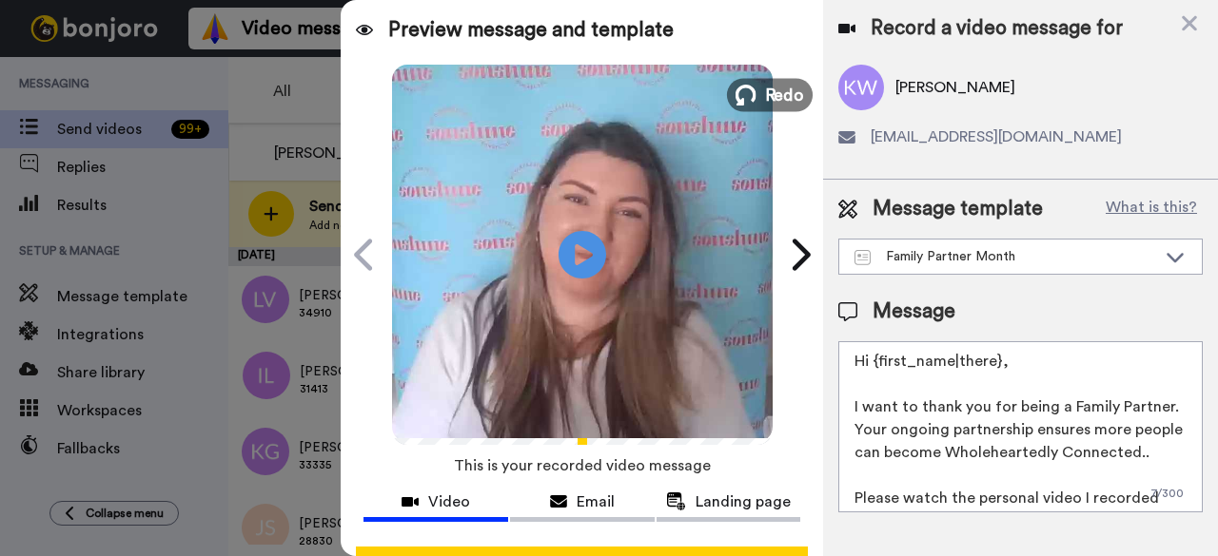
click at [774, 99] on span "Redo" at bounding box center [784, 94] width 40 height 25
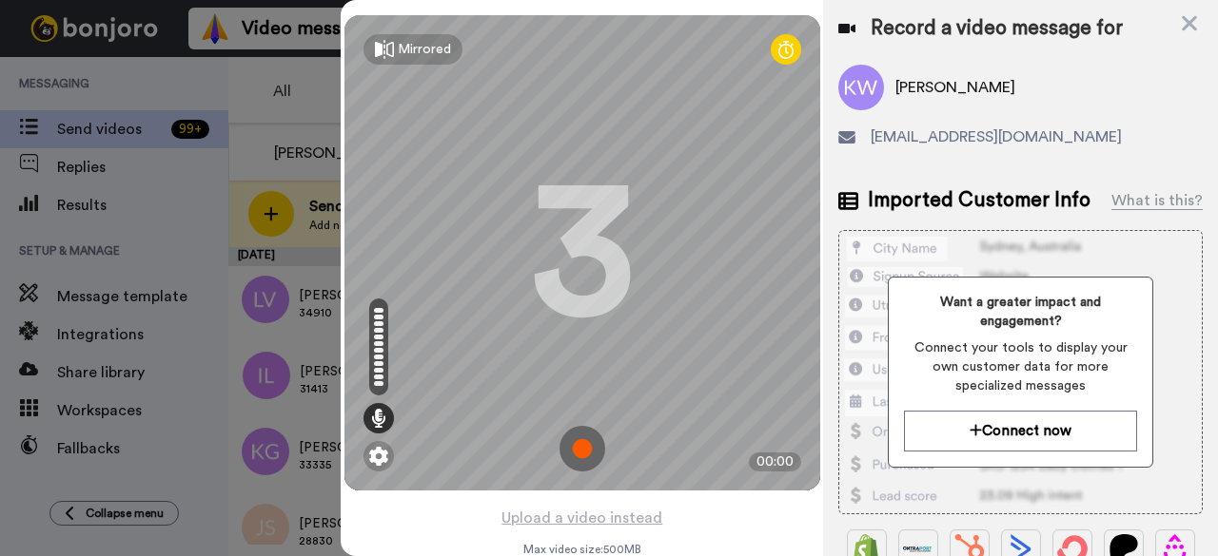
click at [572, 458] on img at bounding box center [582, 449] width 46 height 46
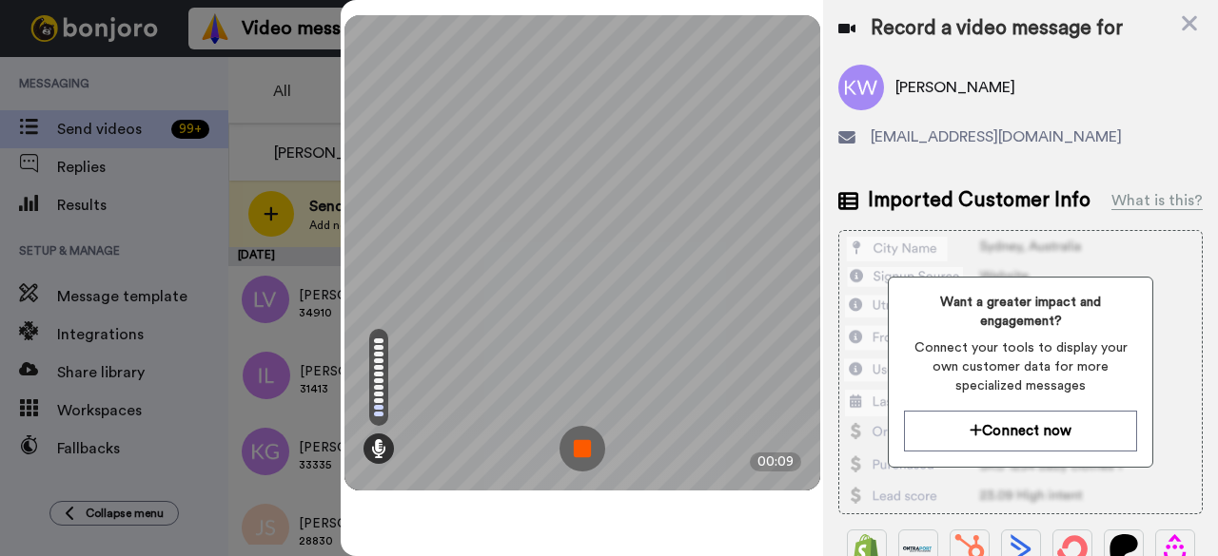
click at [591, 440] on img at bounding box center [582, 449] width 46 height 46
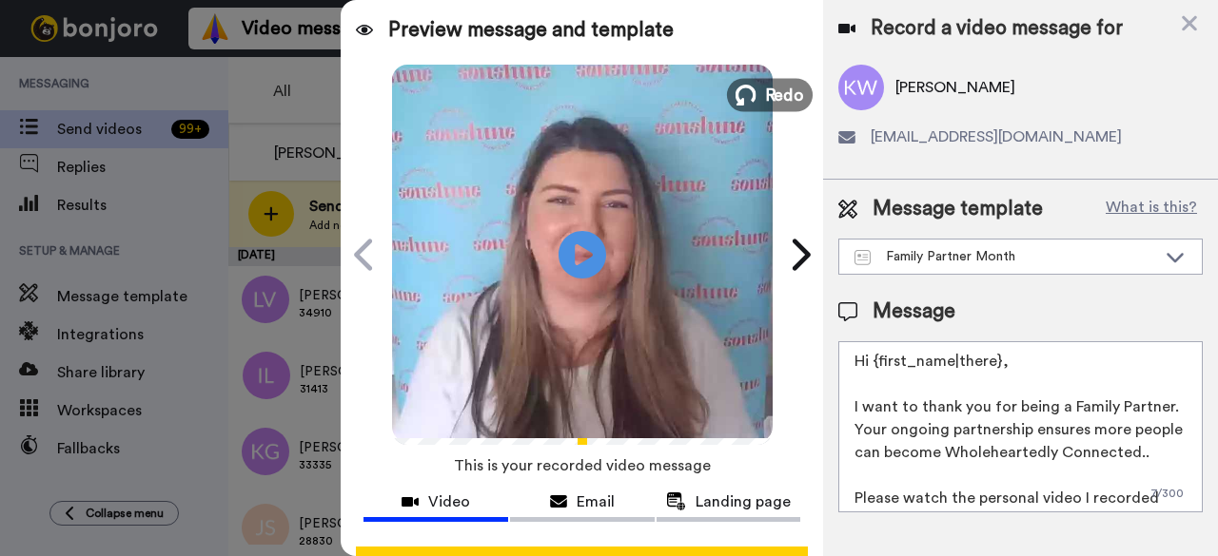
click at [736, 98] on icon at bounding box center [745, 95] width 21 height 21
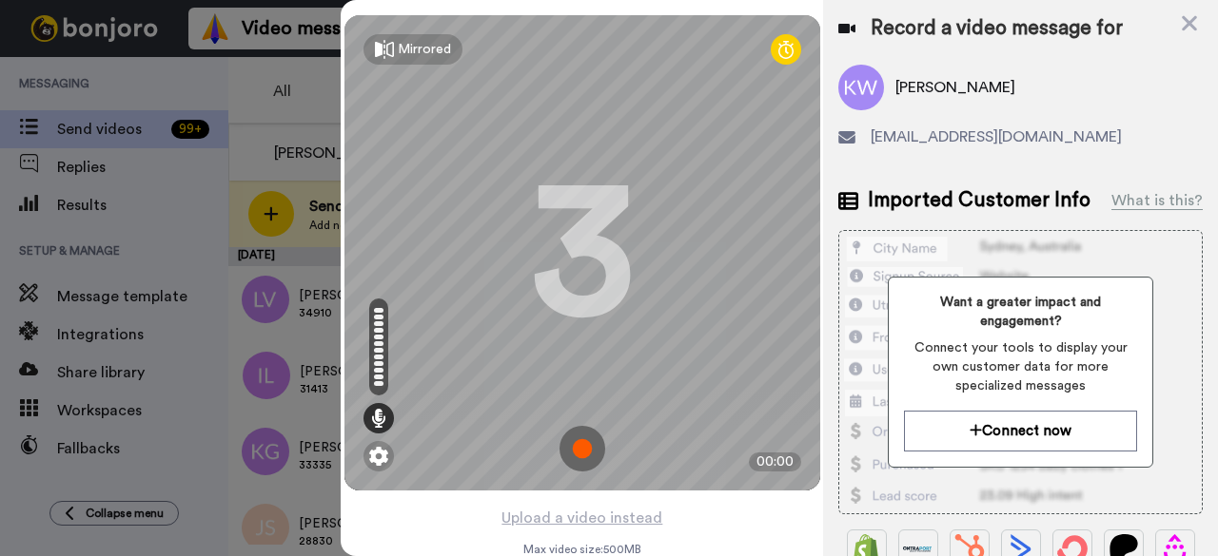
click at [563, 458] on img at bounding box center [582, 449] width 46 height 46
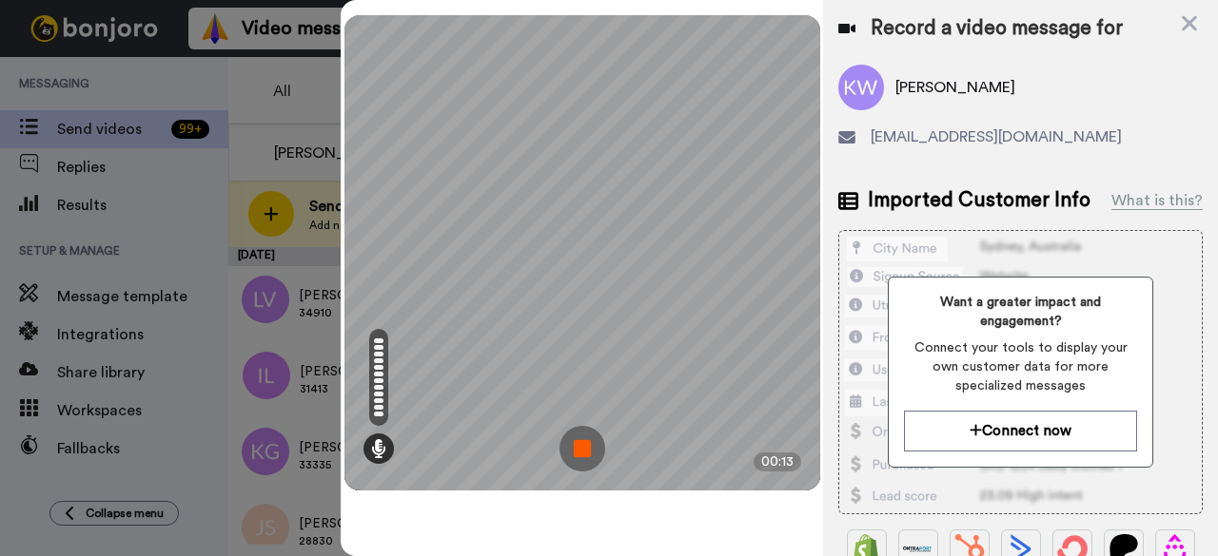
click at [597, 459] on img at bounding box center [582, 449] width 46 height 46
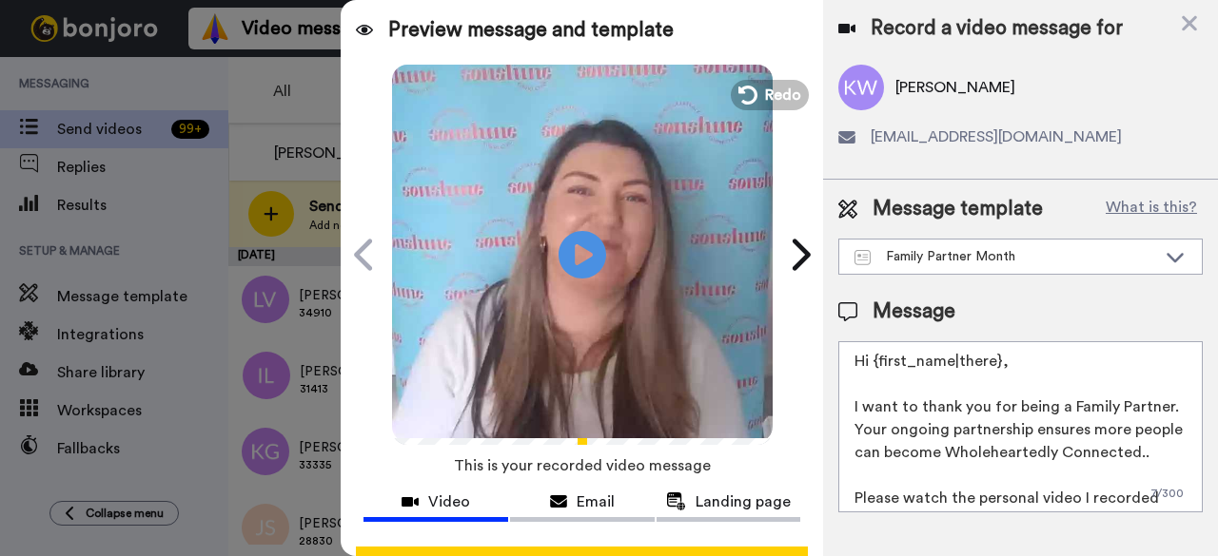
click at [751, 118] on video at bounding box center [582, 252] width 380 height 380
drag, startPoint x: 751, startPoint y: 119, endPoint x: 751, endPoint y: 98, distance: 20.9
click at [751, 98] on button "Redo" at bounding box center [770, 94] width 86 height 33
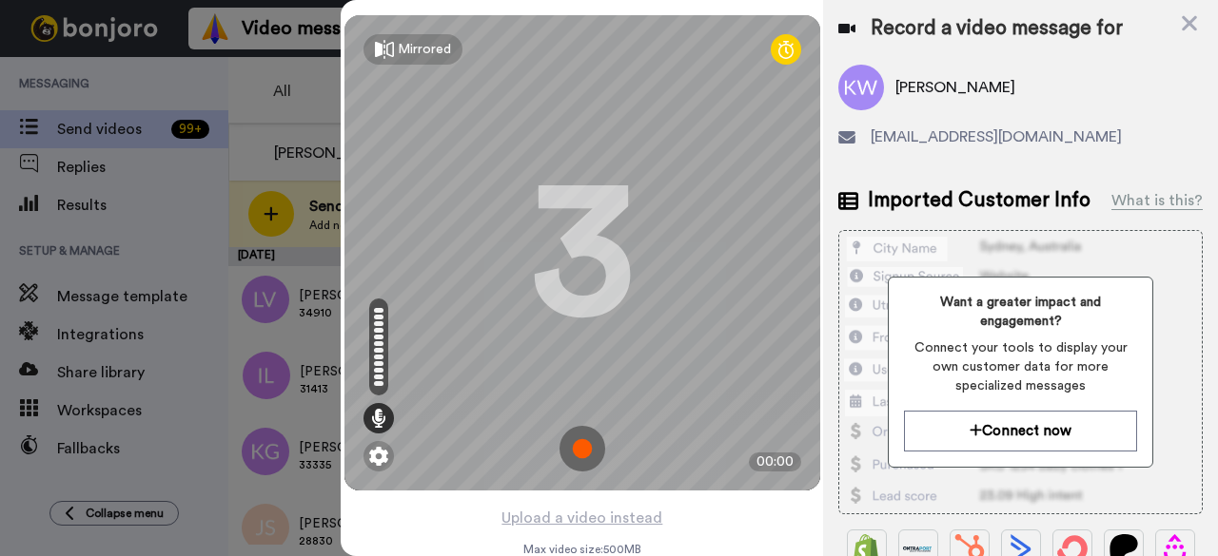
click at [578, 453] on img at bounding box center [582, 449] width 46 height 46
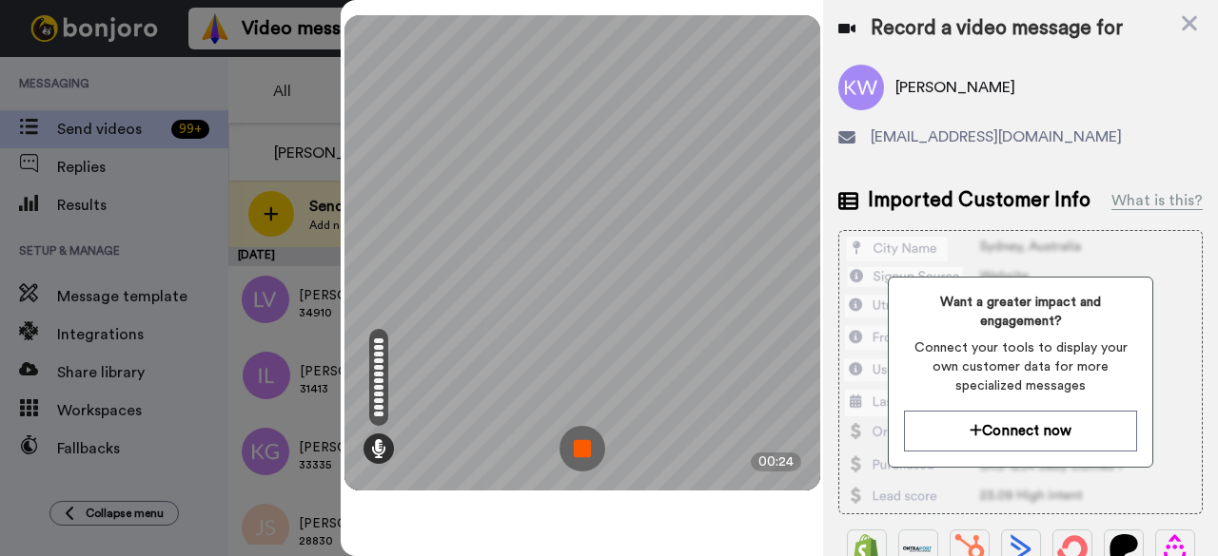
click at [575, 450] on img at bounding box center [582, 449] width 46 height 46
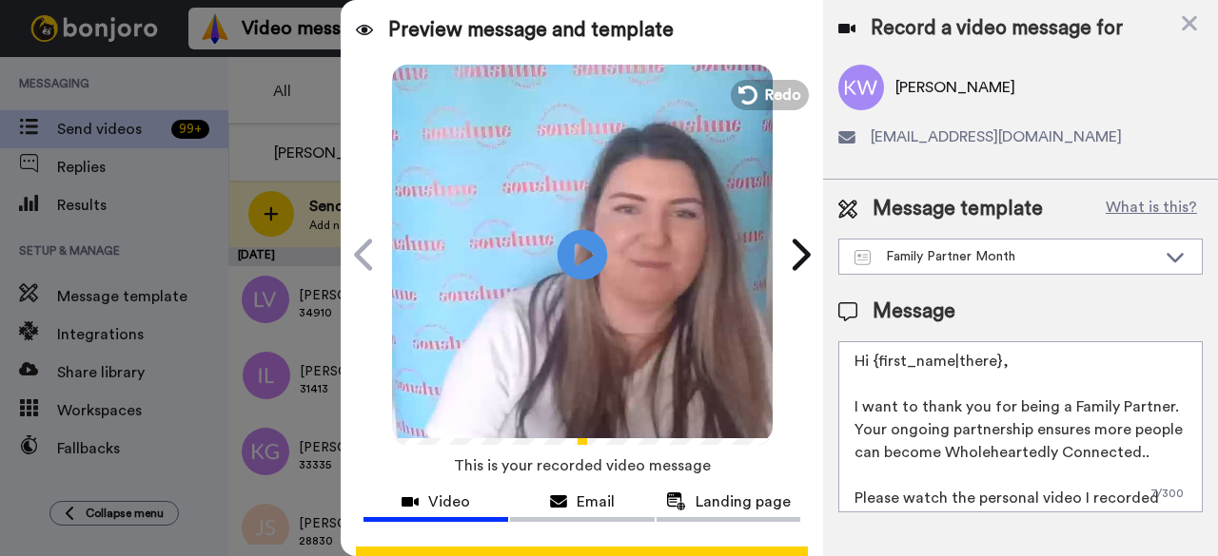
click at [593, 265] on icon at bounding box center [582, 254] width 50 height 50
click at [764, 94] on span "Redo" at bounding box center [784, 94] width 40 height 25
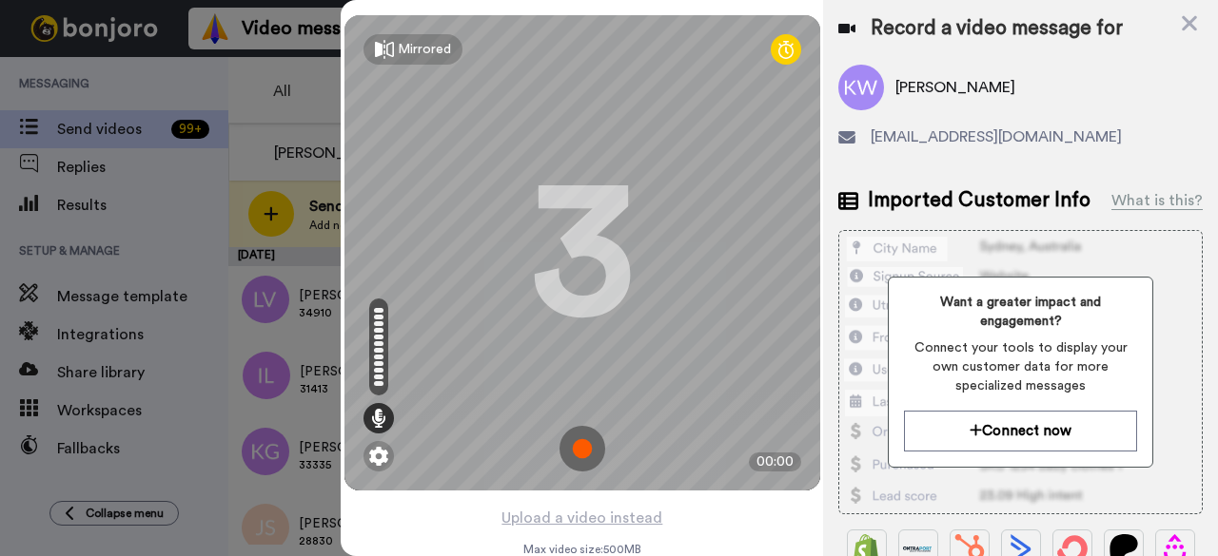
click at [573, 458] on img at bounding box center [582, 449] width 46 height 46
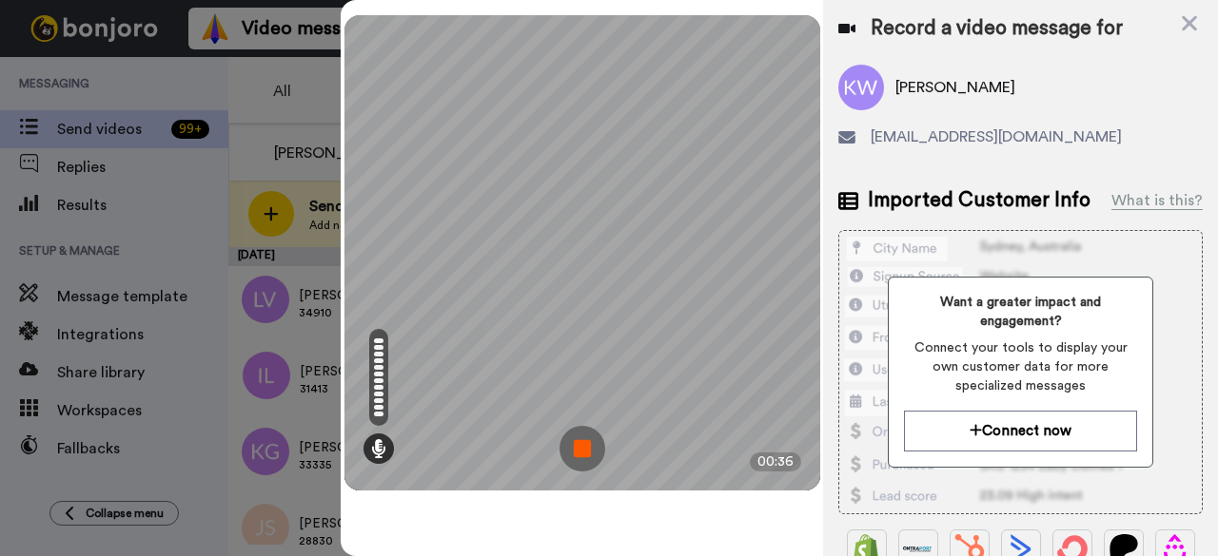
click at [594, 458] on img at bounding box center [582, 449] width 46 height 46
